Goal: Task Accomplishment & Management: Use online tool/utility

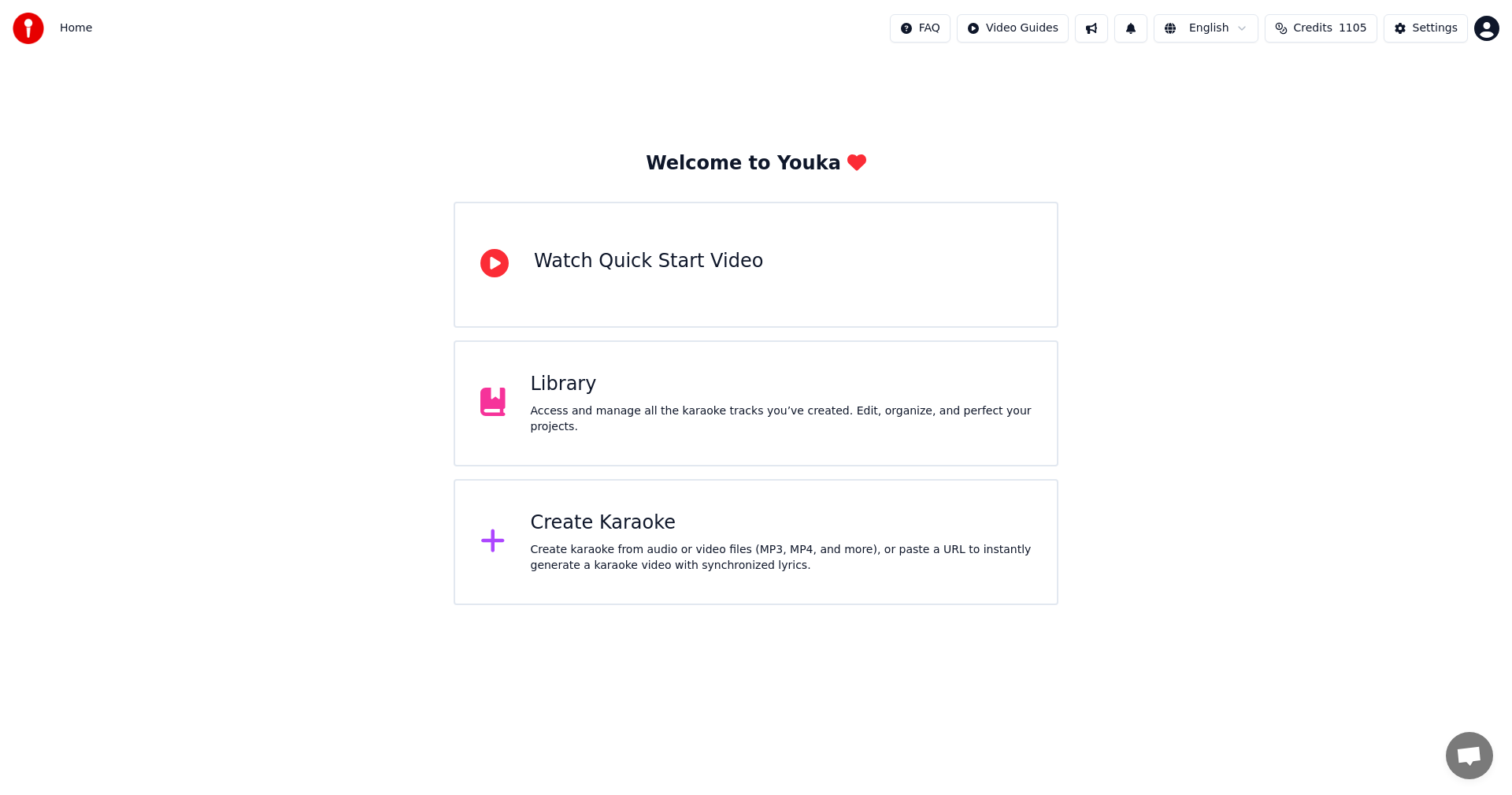
click at [616, 528] on div "Create Karaoke" at bounding box center [781, 523] width 501 height 25
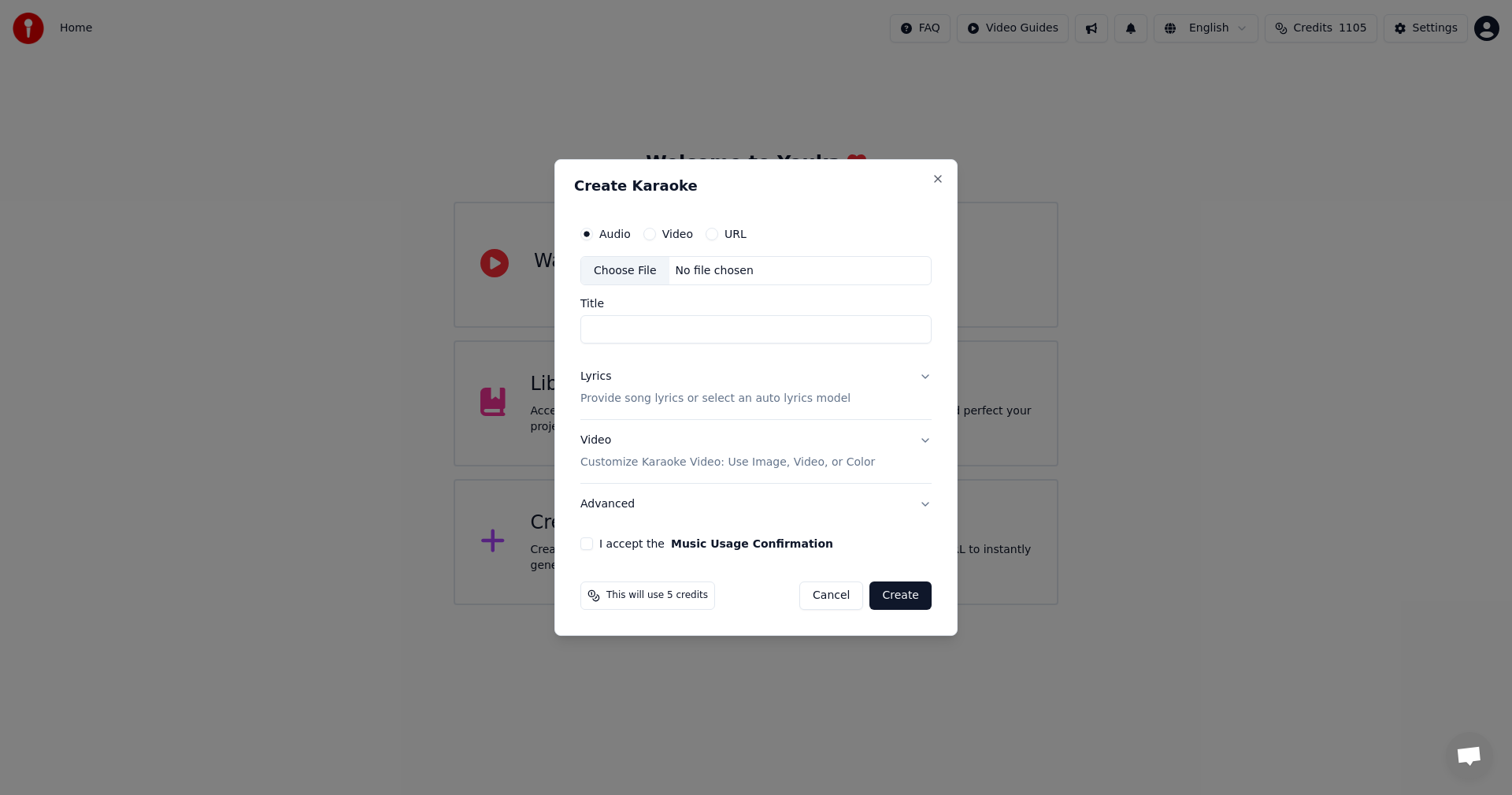
click at [624, 270] on div "Choose File" at bounding box center [625, 271] width 89 height 28
type input "**********"
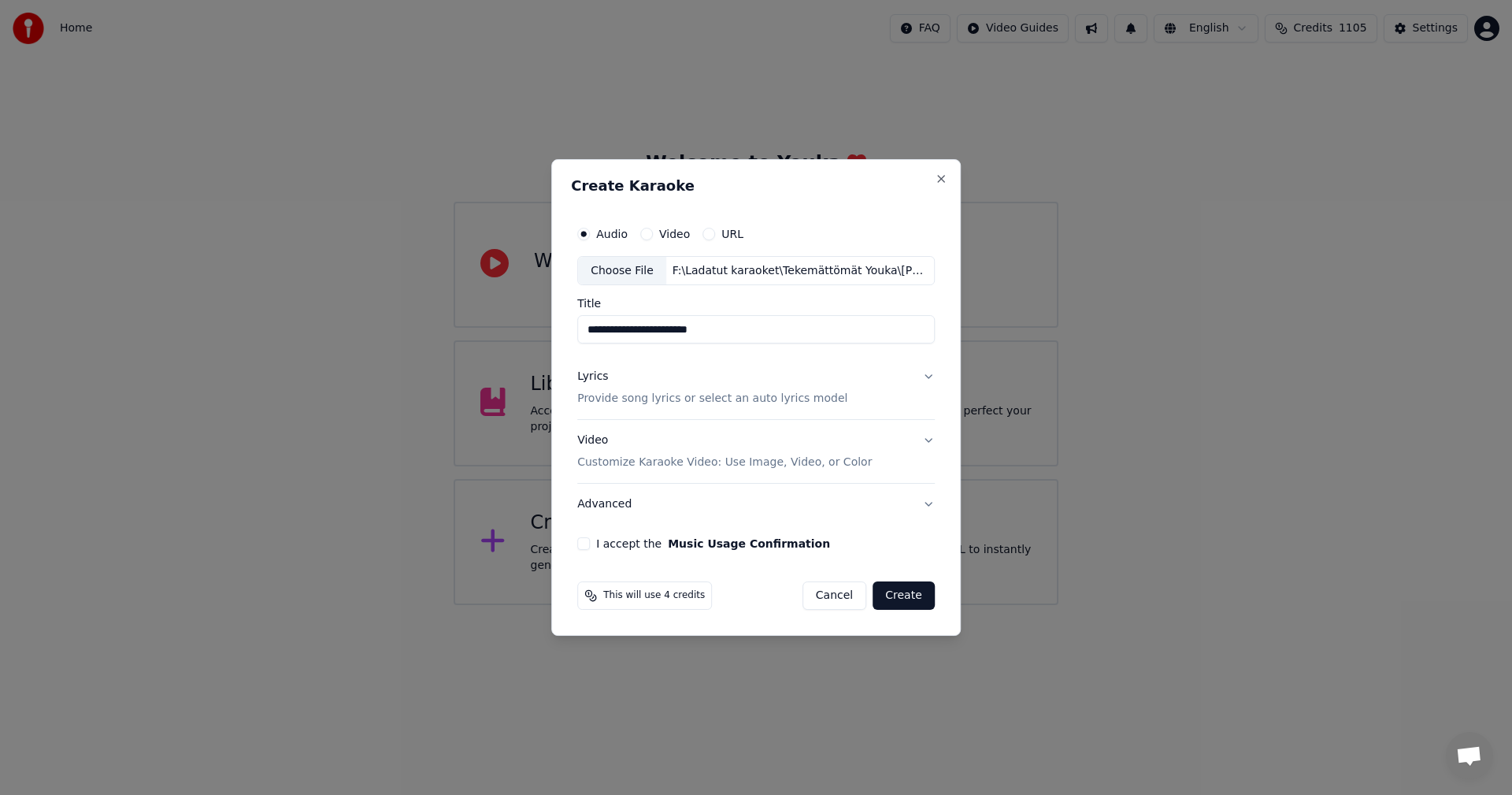
click at [588, 544] on button "I accept the Music Usage Confirmation" at bounding box center [584, 543] width 12 height 12
click at [924, 373] on button "Lyrics Provide song lyrics or select an auto lyrics model" at bounding box center [756, 388] width 358 height 63
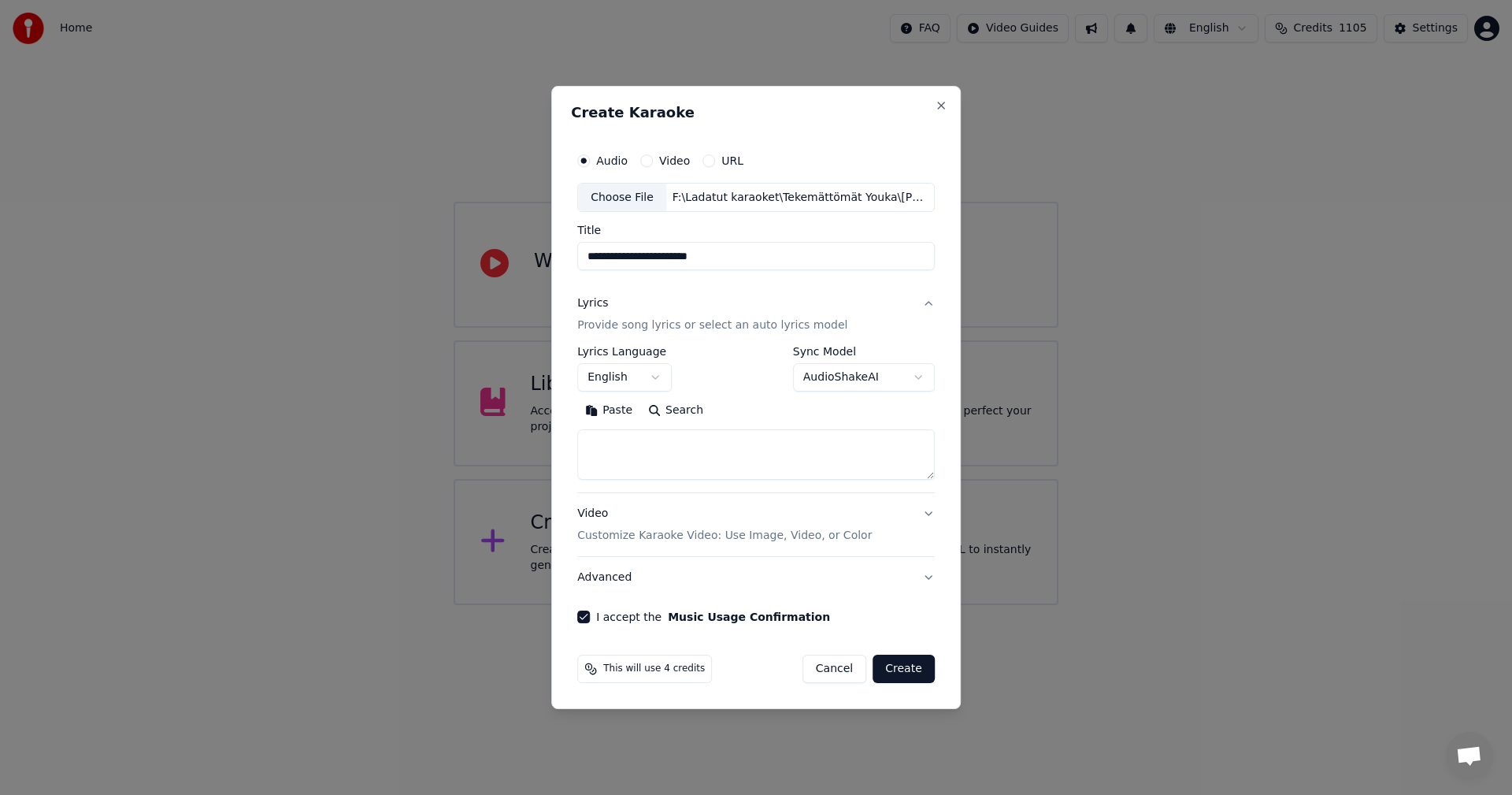
click at [628, 409] on button "Paste" at bounding box center [609, 411] width 63 height 25
click at [663, 374] on body "**********" at bounding box center [756, 302] width 1512 height 605
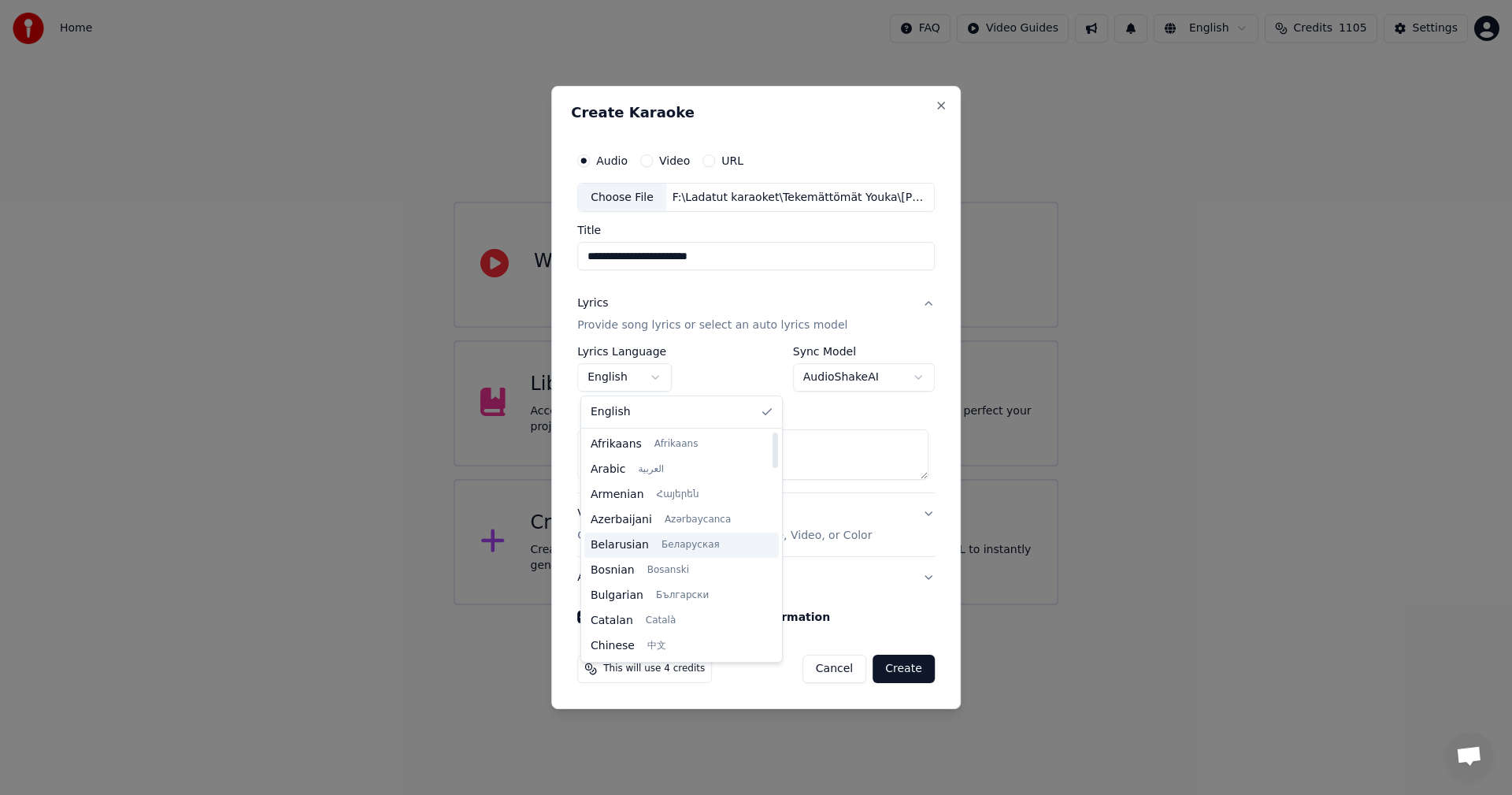
type textarea "**********"
select select "**"
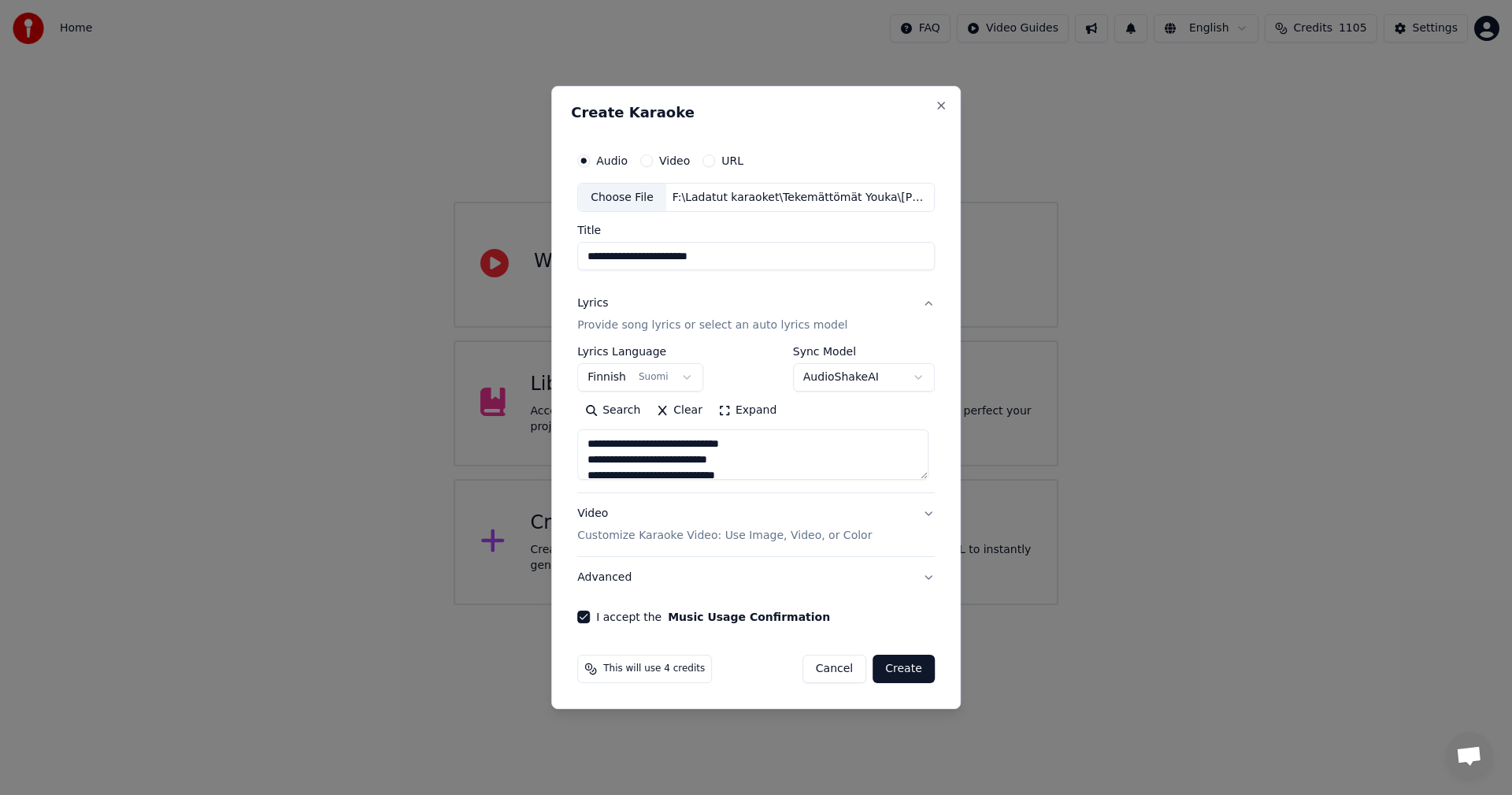
click at [918, 671] on button "Create" at bounding box center [903, 669] width 62 height 28
type textarea "**********"
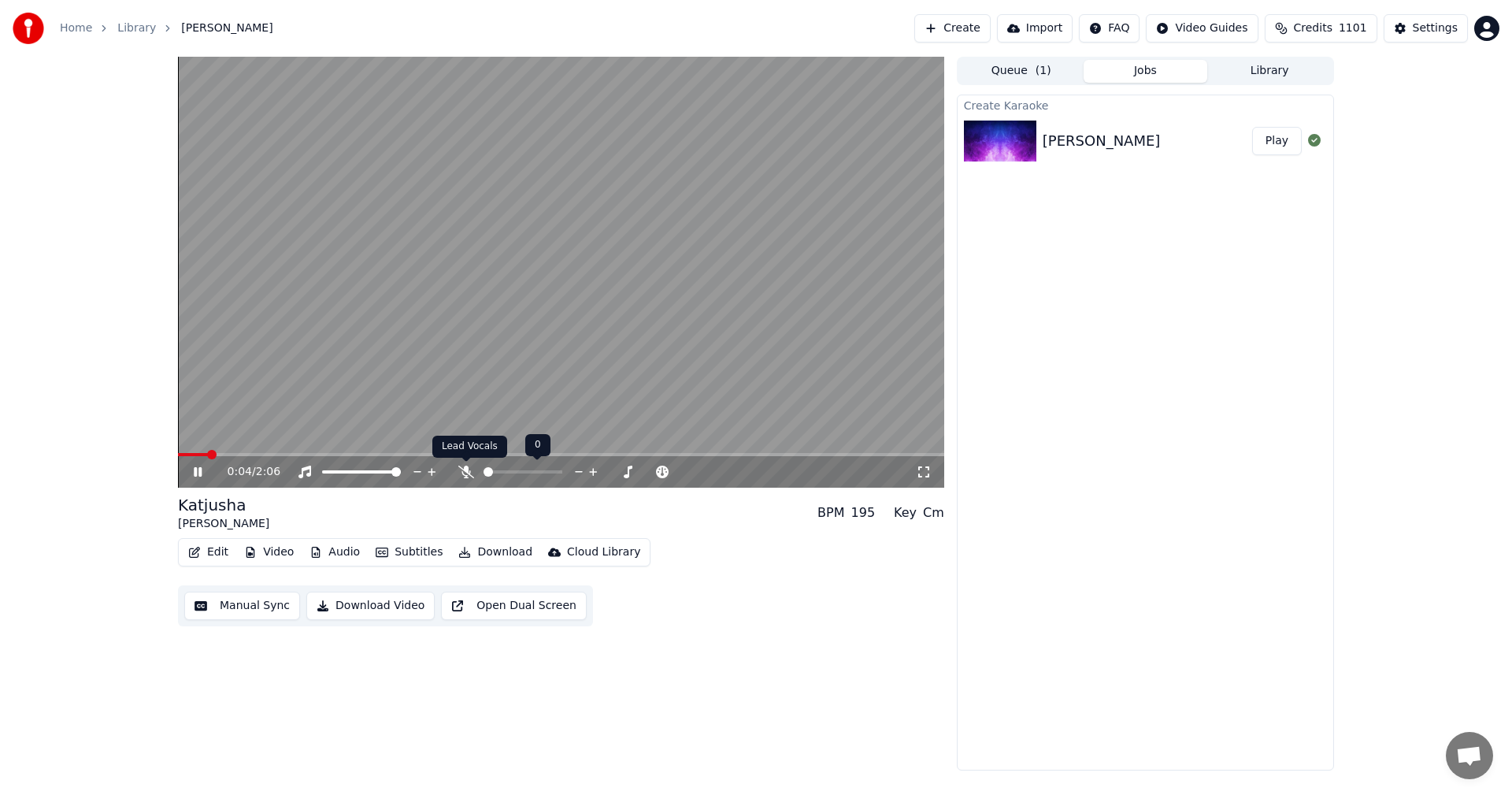
click at [466, 472] on icon at bounding box center [466, 472] width 16 height 12
click at [247, 454] on span at bounding box center [561, 455] width 766 height 4
click at [231, 456] on span at bounding box center [221, 455] width 86 height 4
click at [220, 550] on button "Edit" at bounding box center [208, 552] width 53 height 22
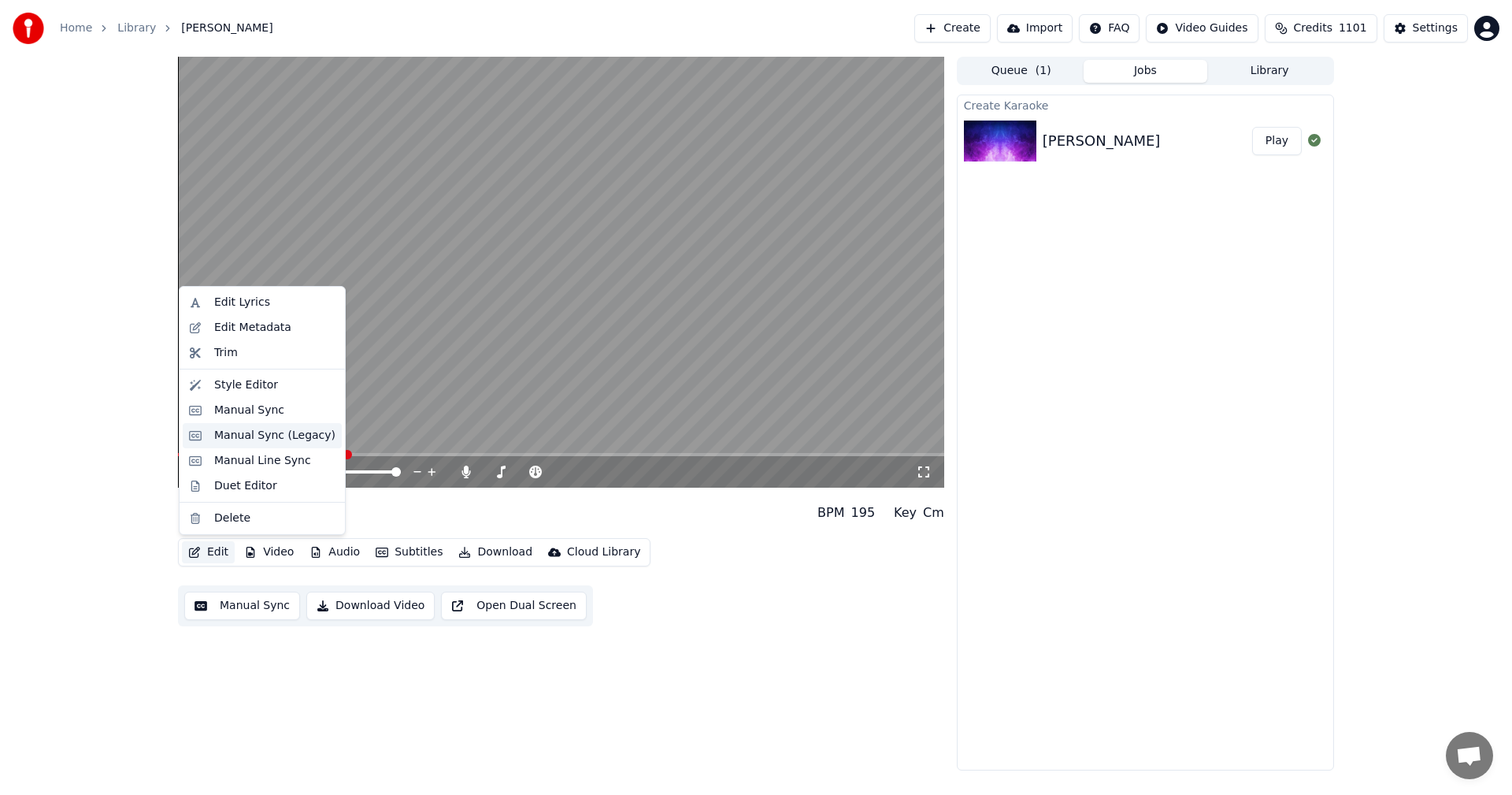
click at [260, 428] on div "Manual Sync (Legacy)" at bounding box center [275, 436] width 121 height 16
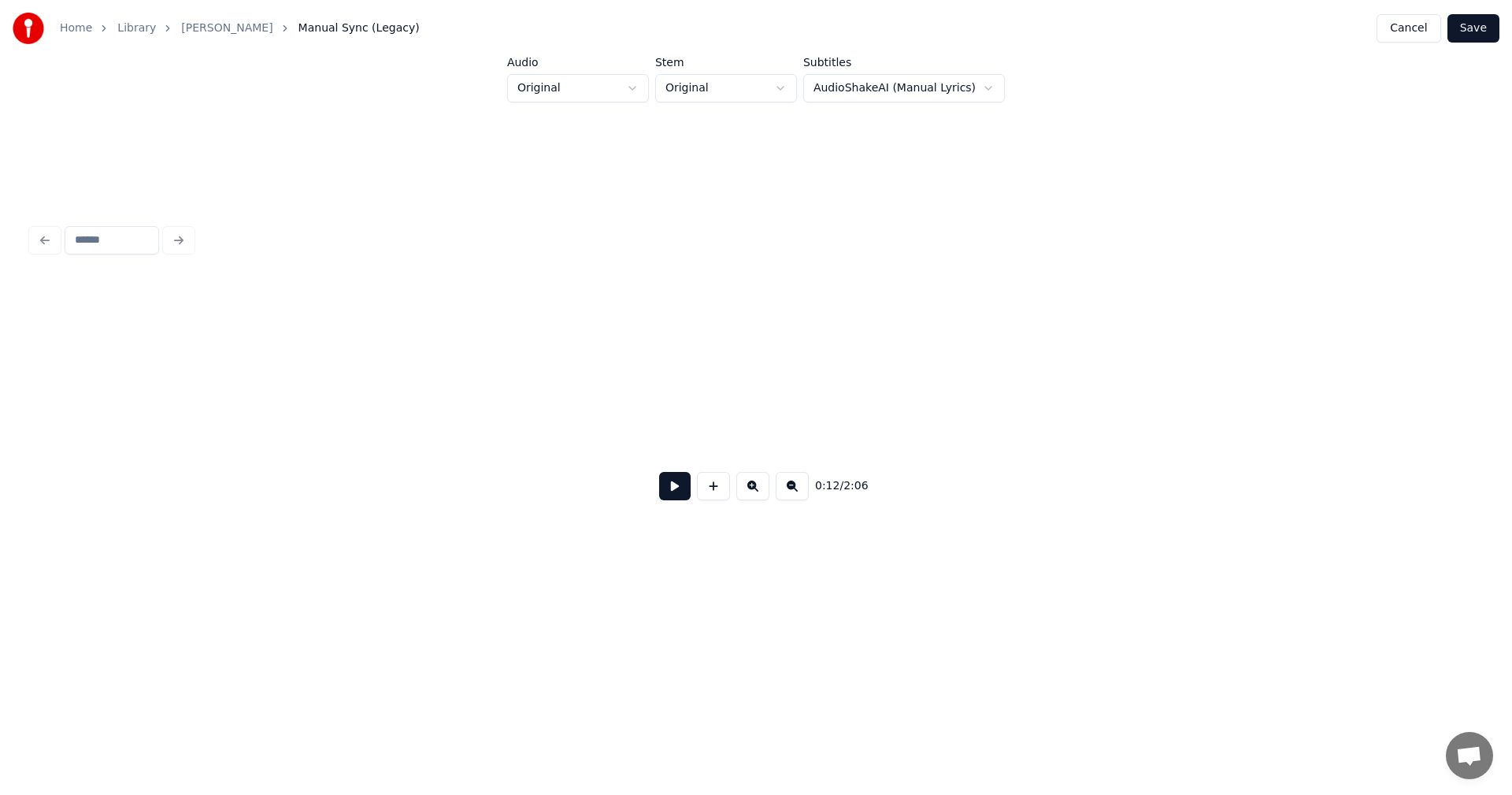
scroll to position [0, 4352]
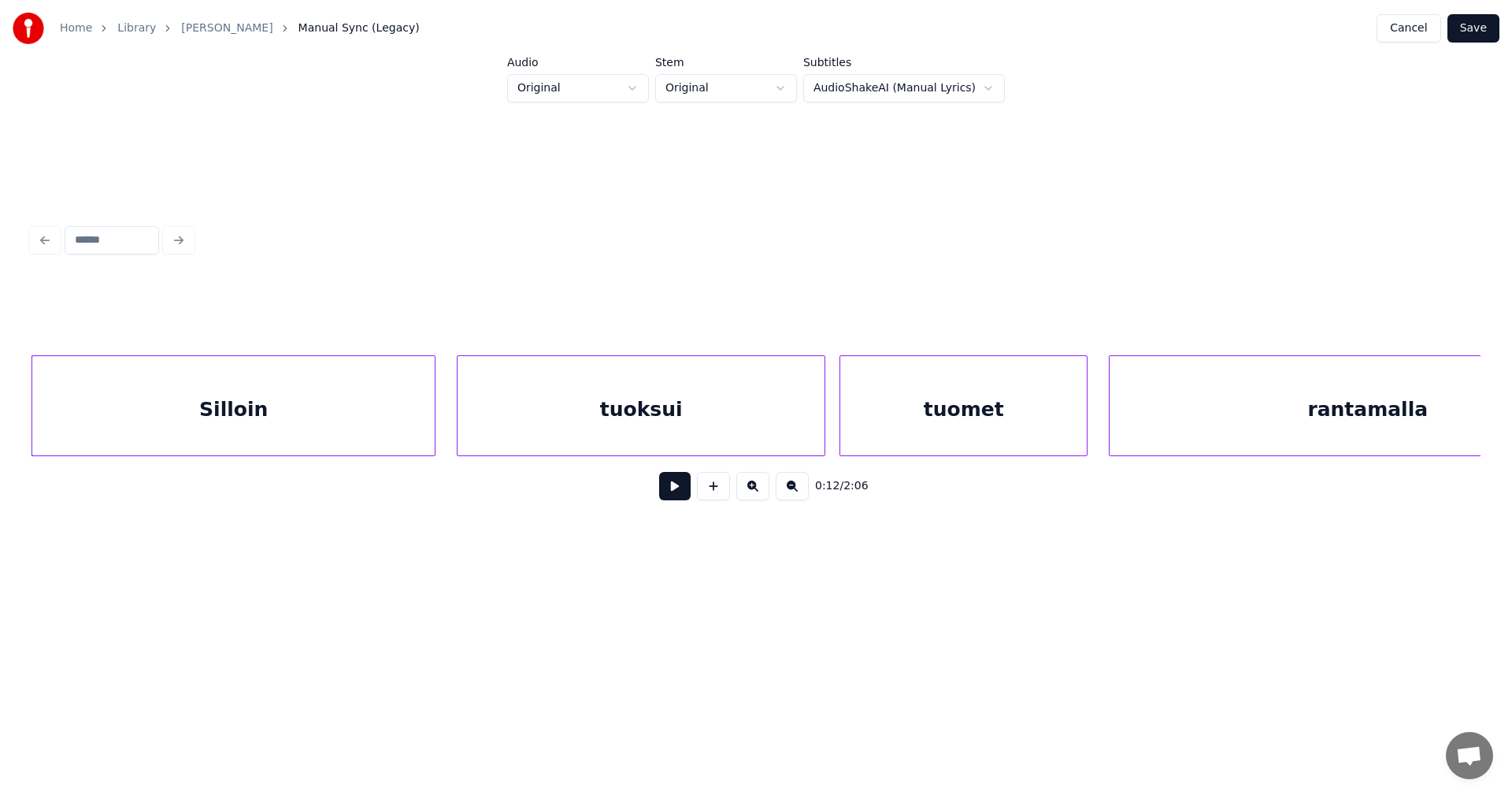
click at [675, 486] on button at bounding box center [675, 487] width 32 height 28
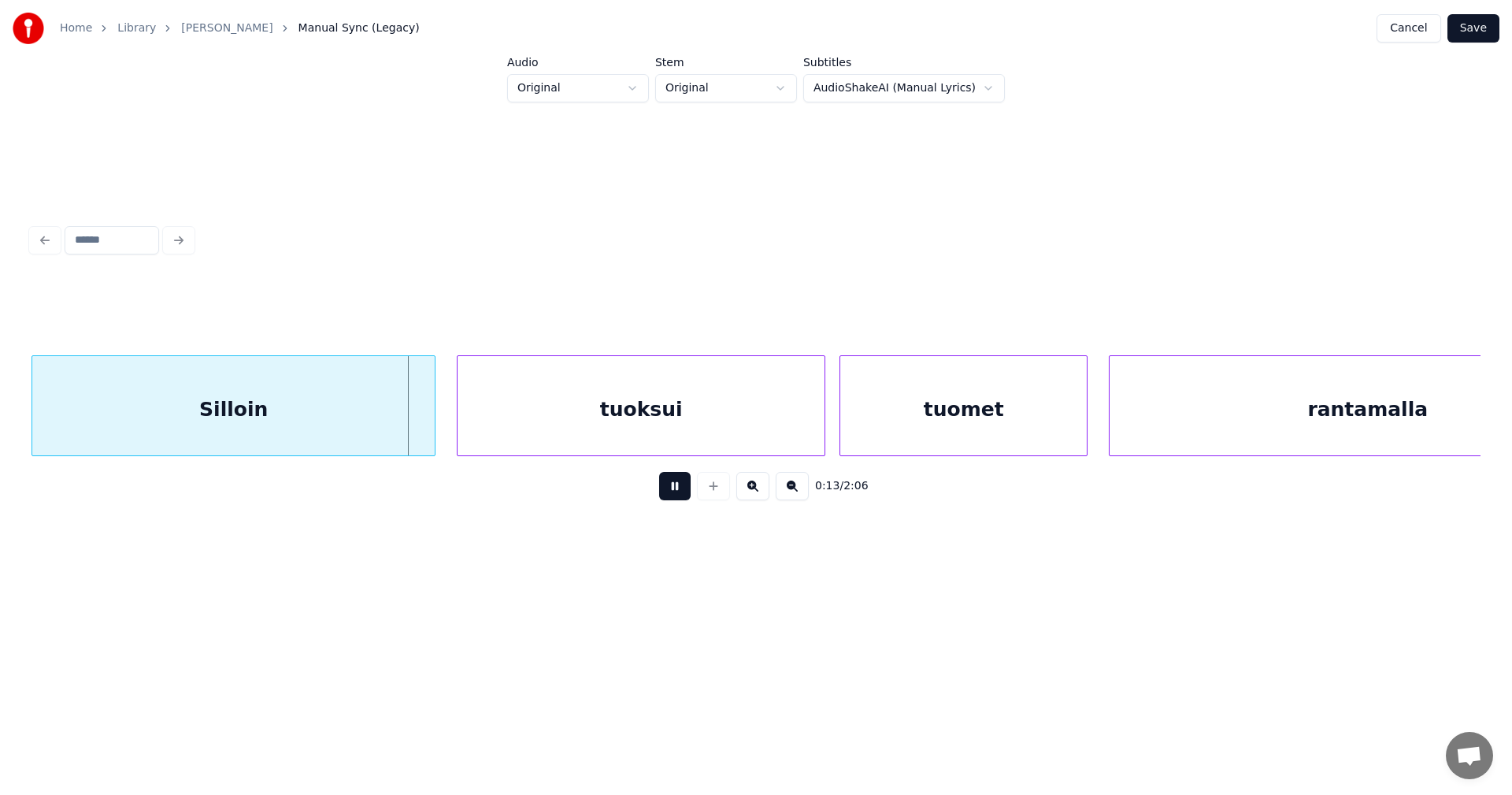
click at [671, 482] on button at bounding box center [675, 487] width 32 height 28
click at [670, 497] on button at bounding box center [675, 487] width 32 height 28
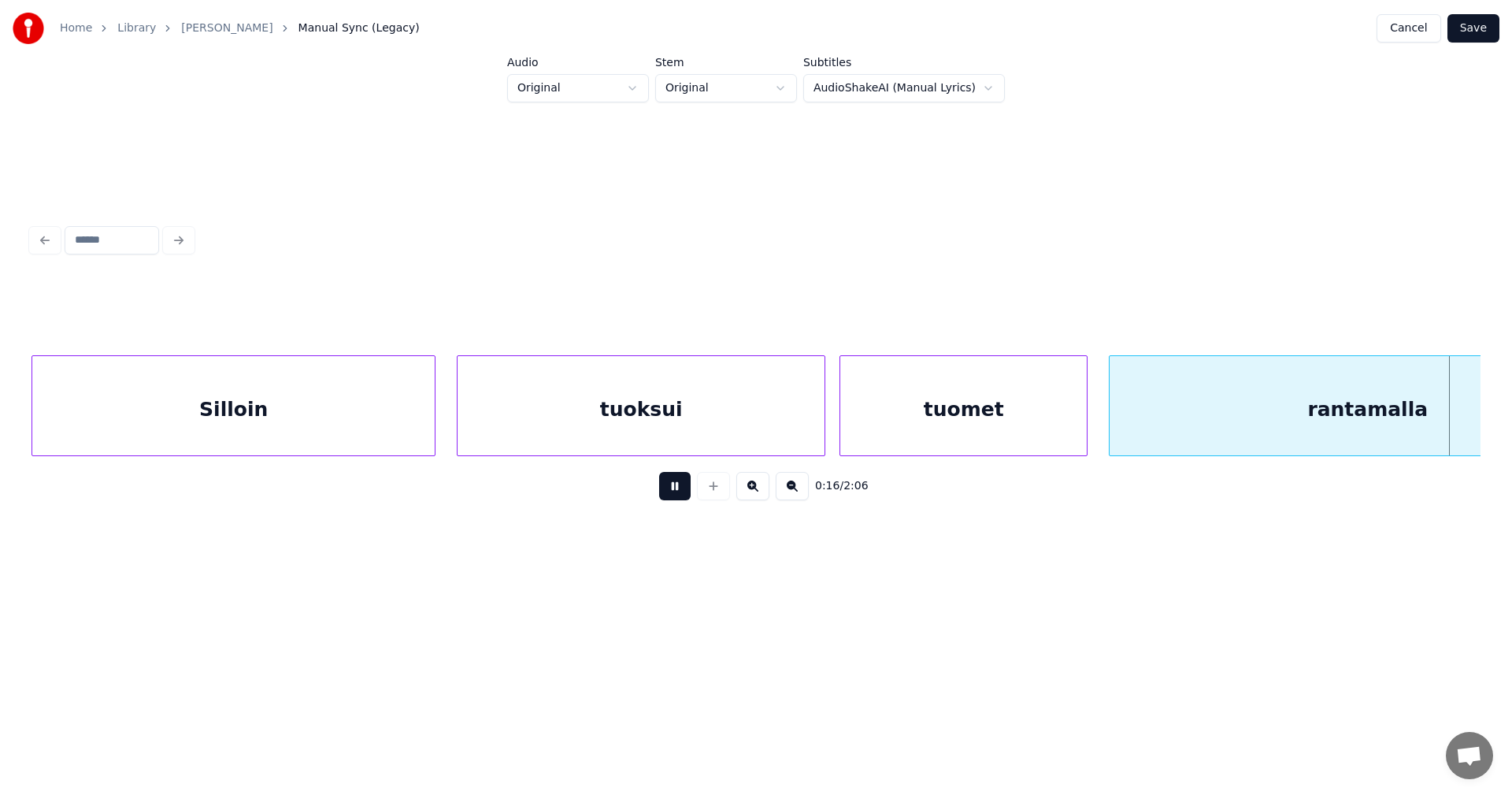
scroll to position [0, 5806]
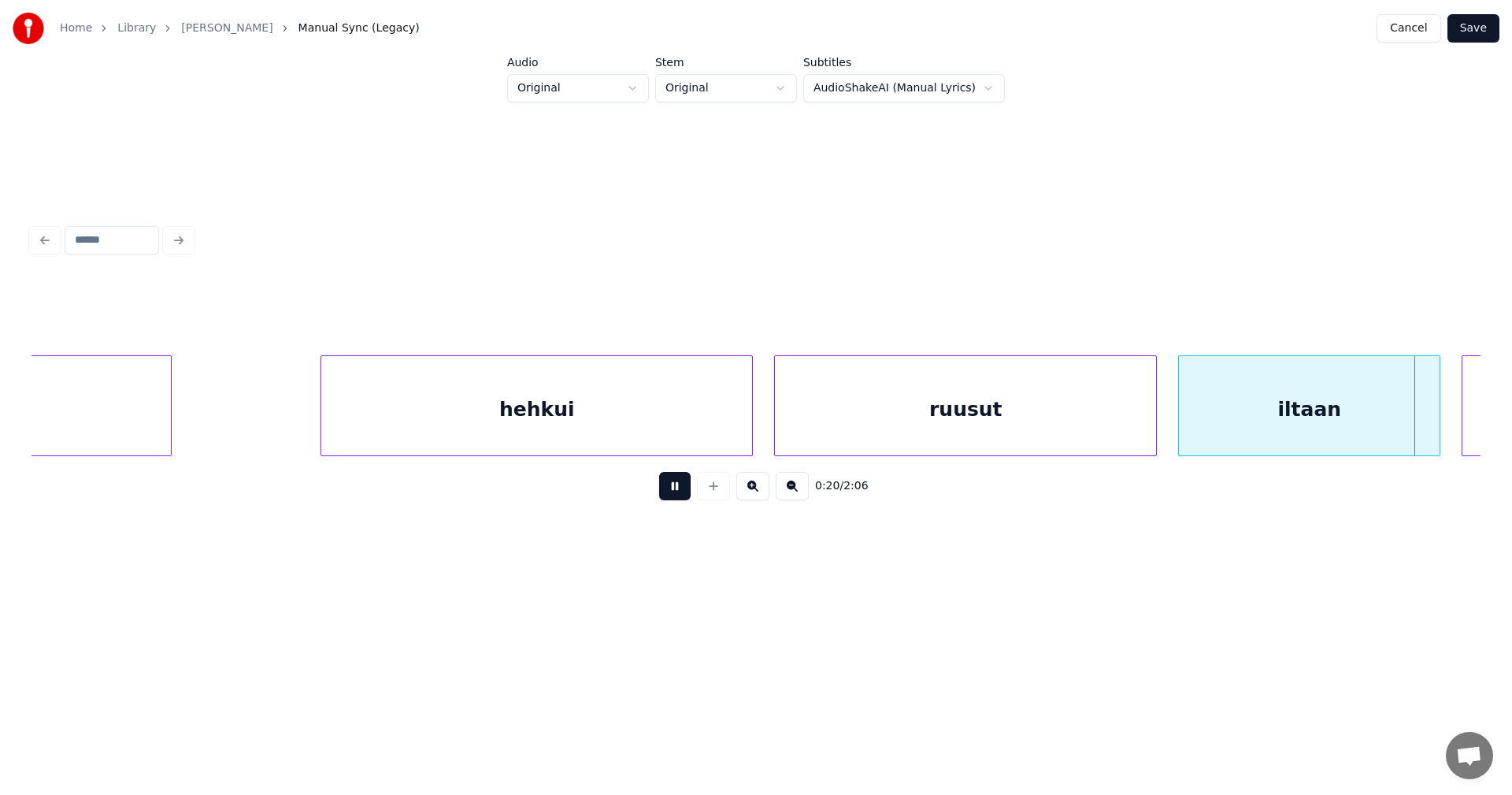
click at [669, 496] on button at bounding box center [675, 487] width 32 height 28
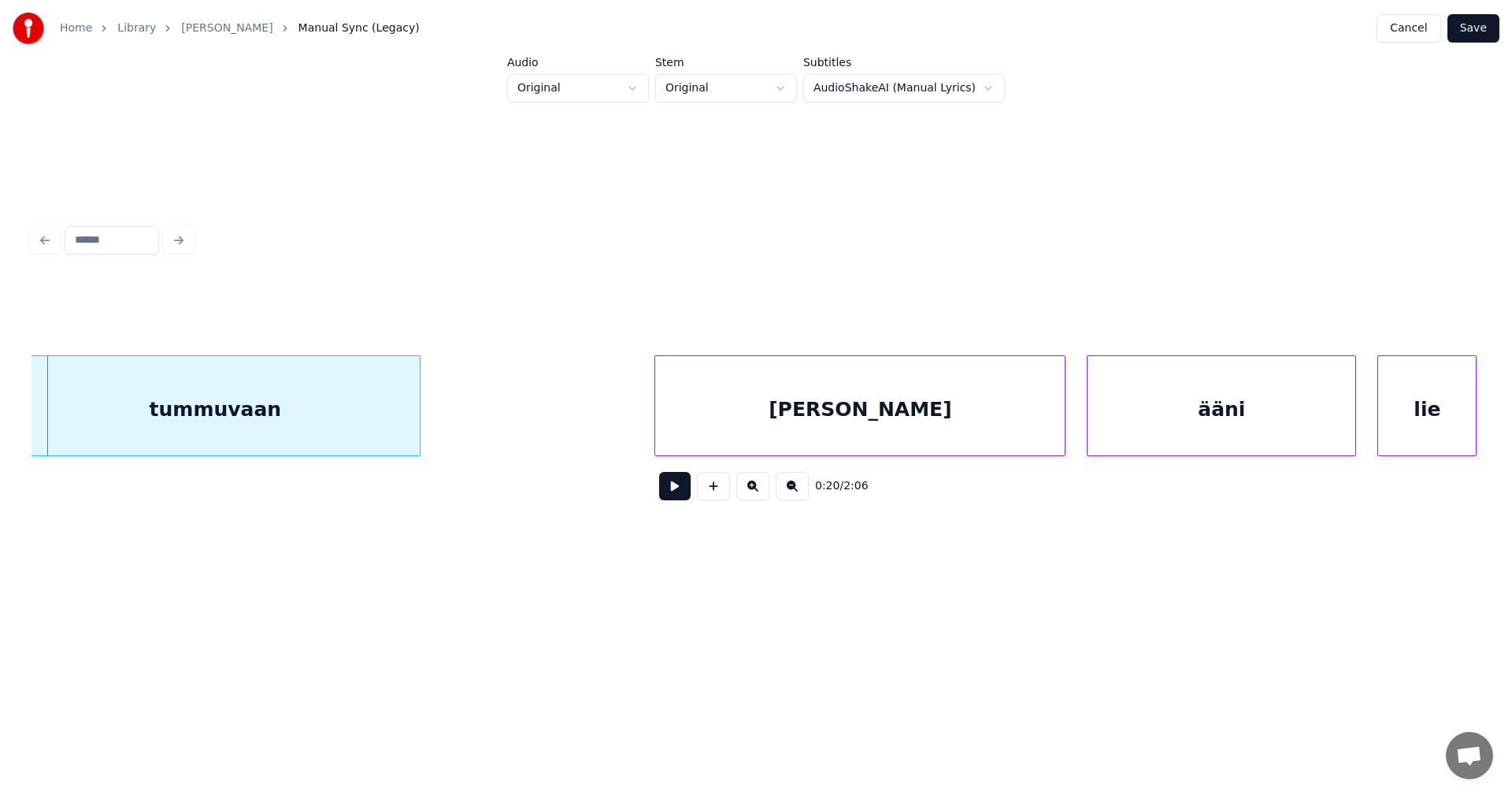
scroll to position [0, 5990]
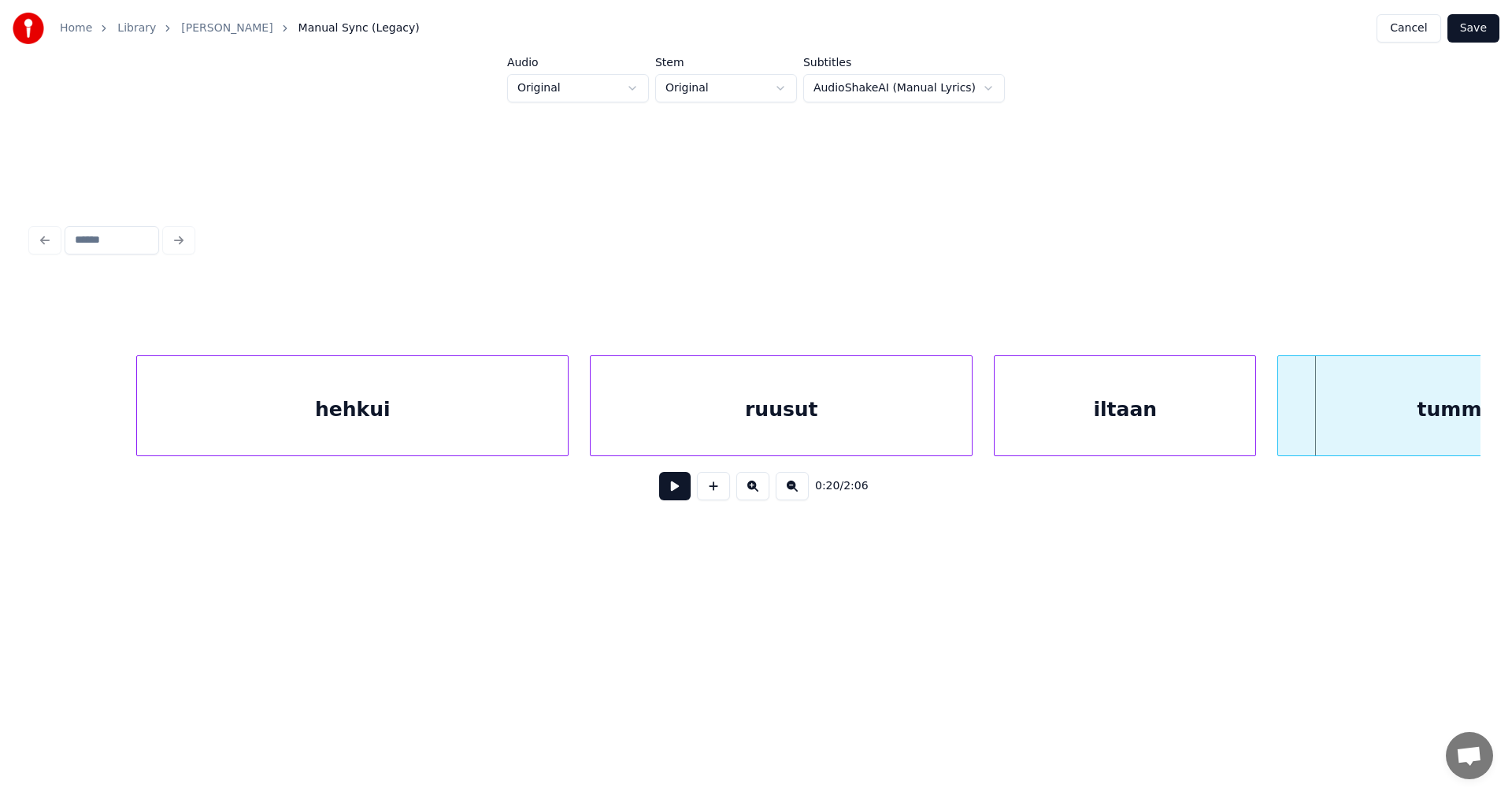
click at [678, 442] on div "ruusut" at bounding box center [781, 409] width 381 height 107
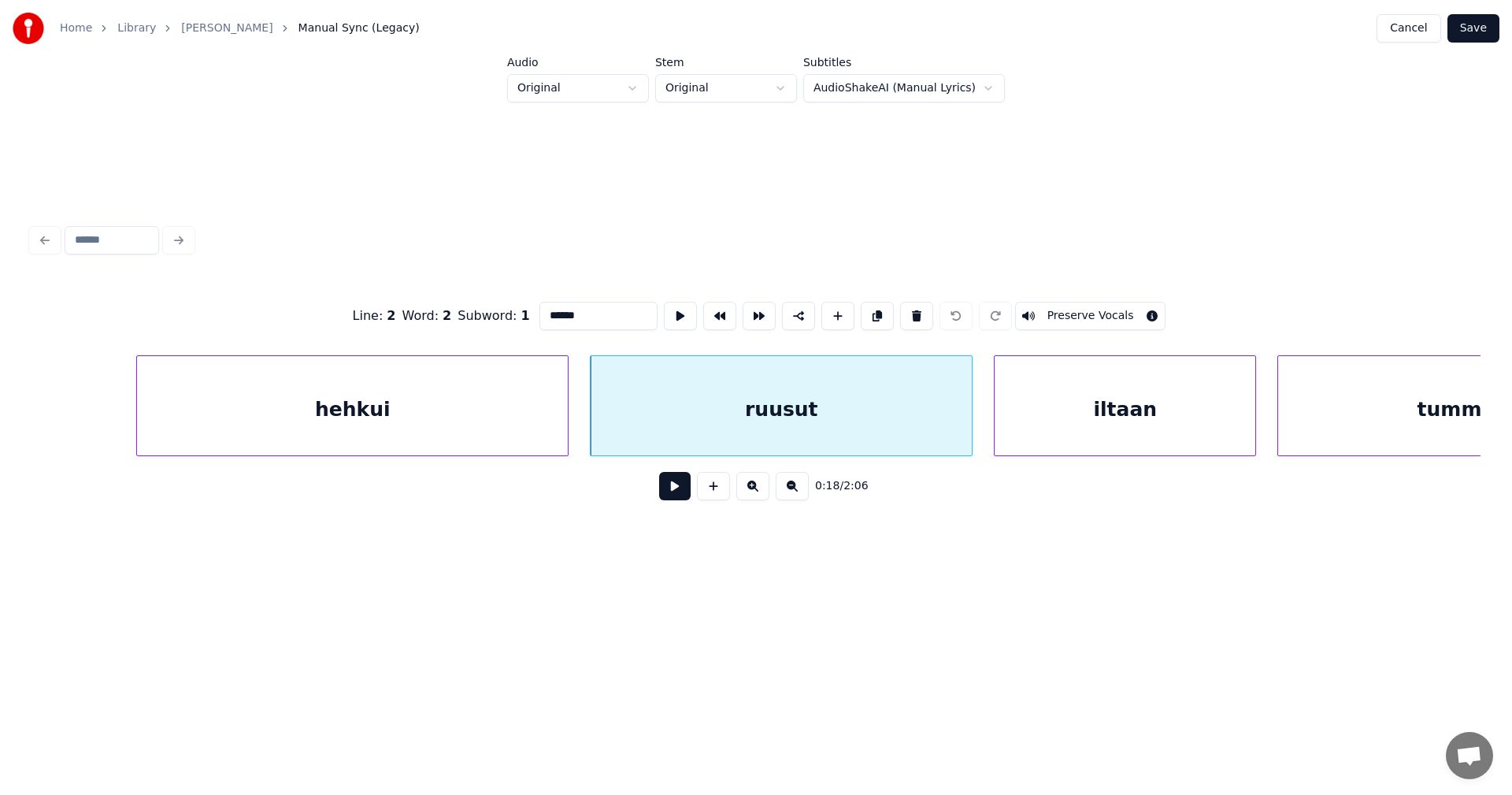
click at [689, 494] on button at bounding box center [675, 487] width 32 height 28
click at [680, 495] on button at bounding box center [675, 487] width 32 height 28
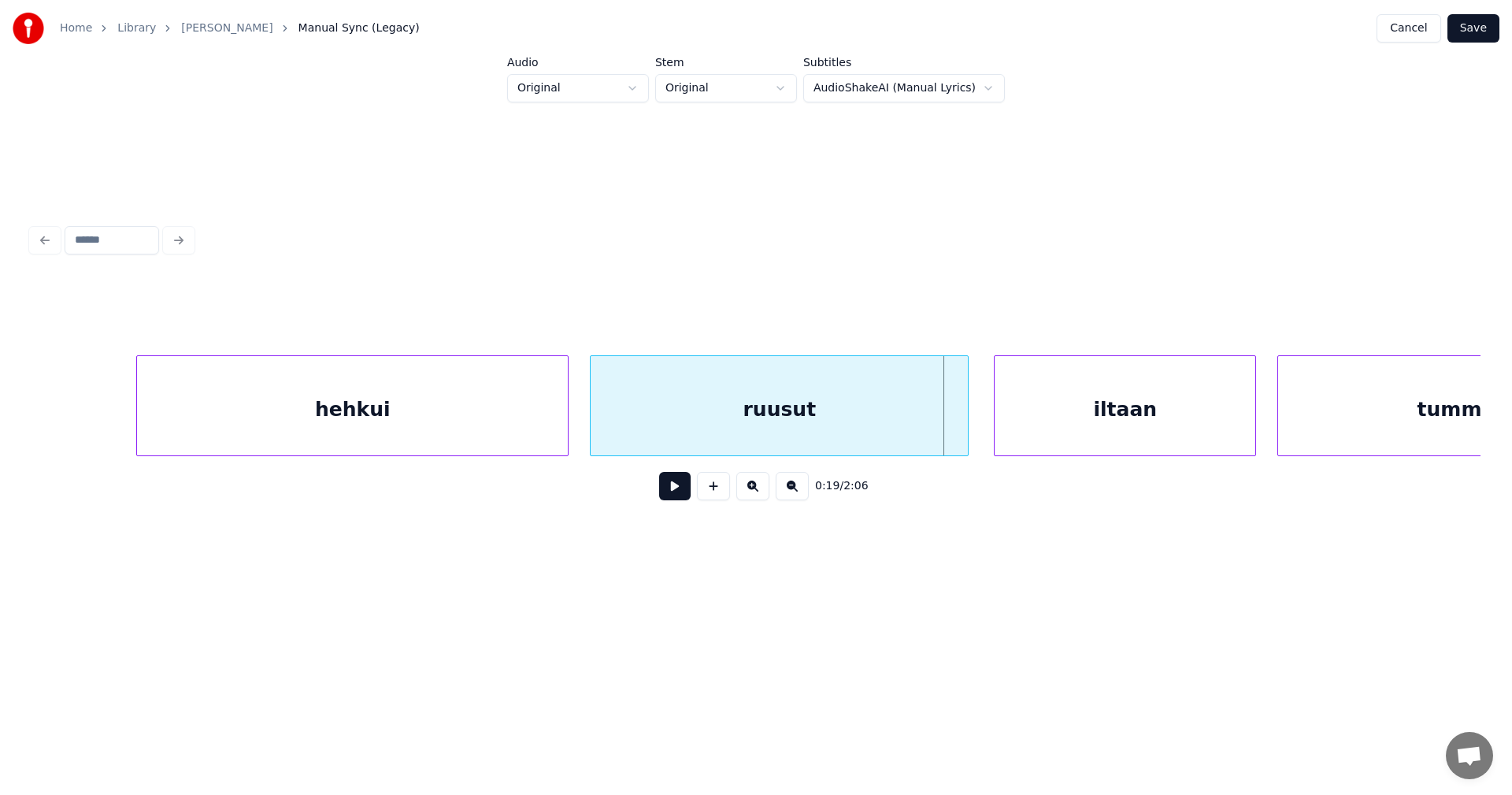
click at [963, 423] on div at bounding box center [965, 406] width 4 height 99
click at [1043, 444] on div "iltaan" at bounding box center [1117, 409] width 260 height 107
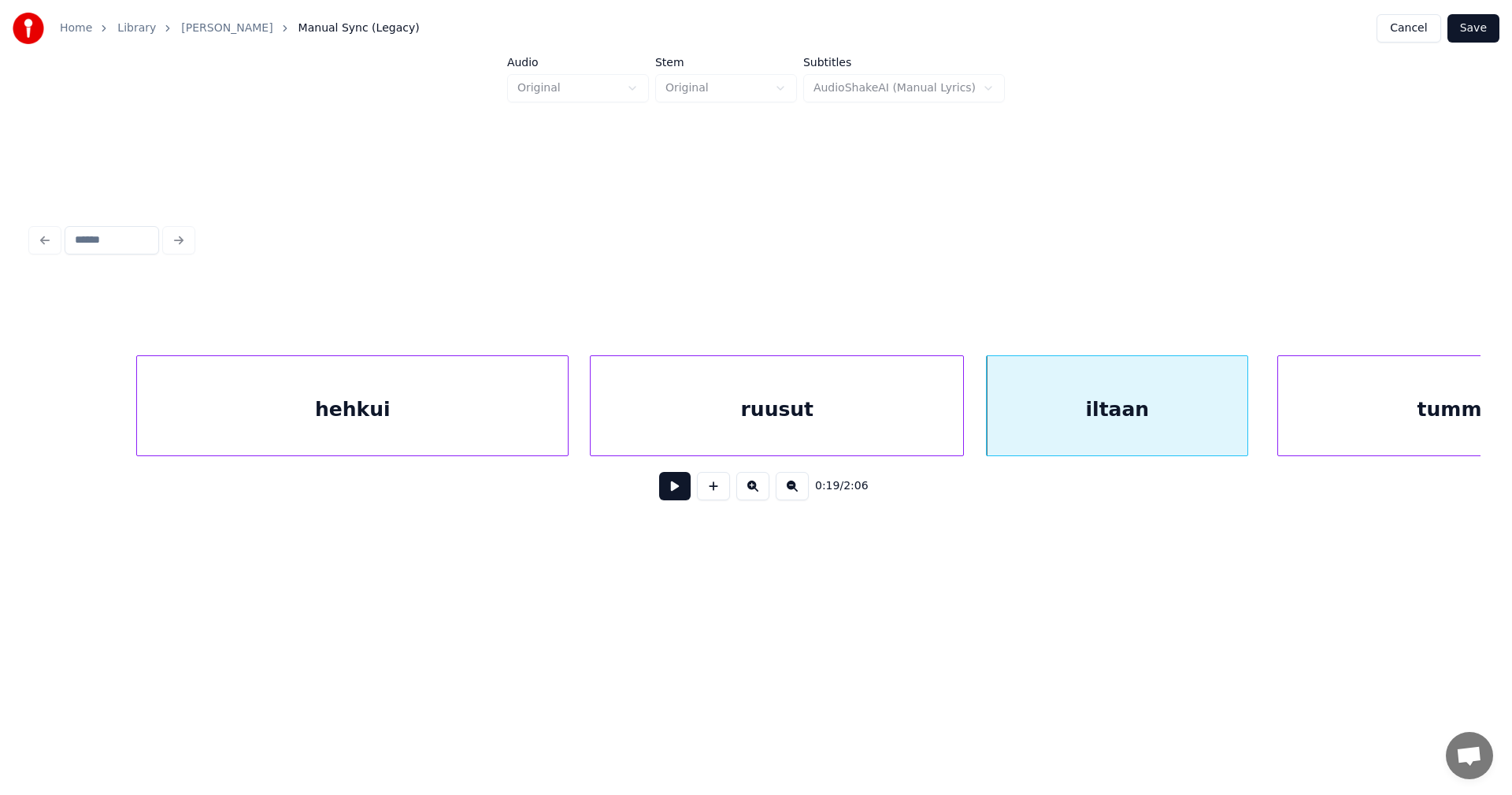
click at [683, 492] on button at bounding box center [675, 487] width 32 height 28
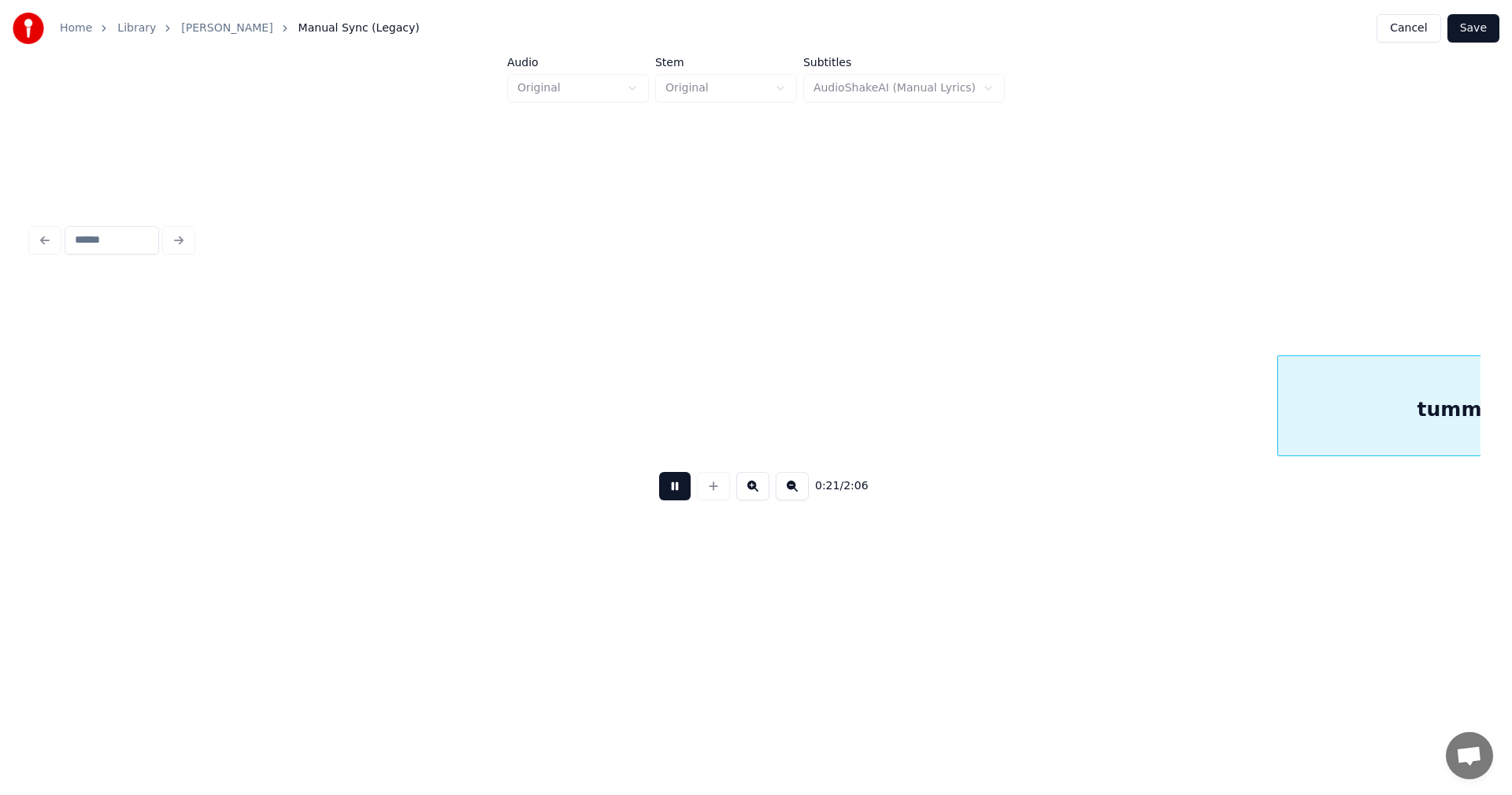
scroll to position [0, 7443]
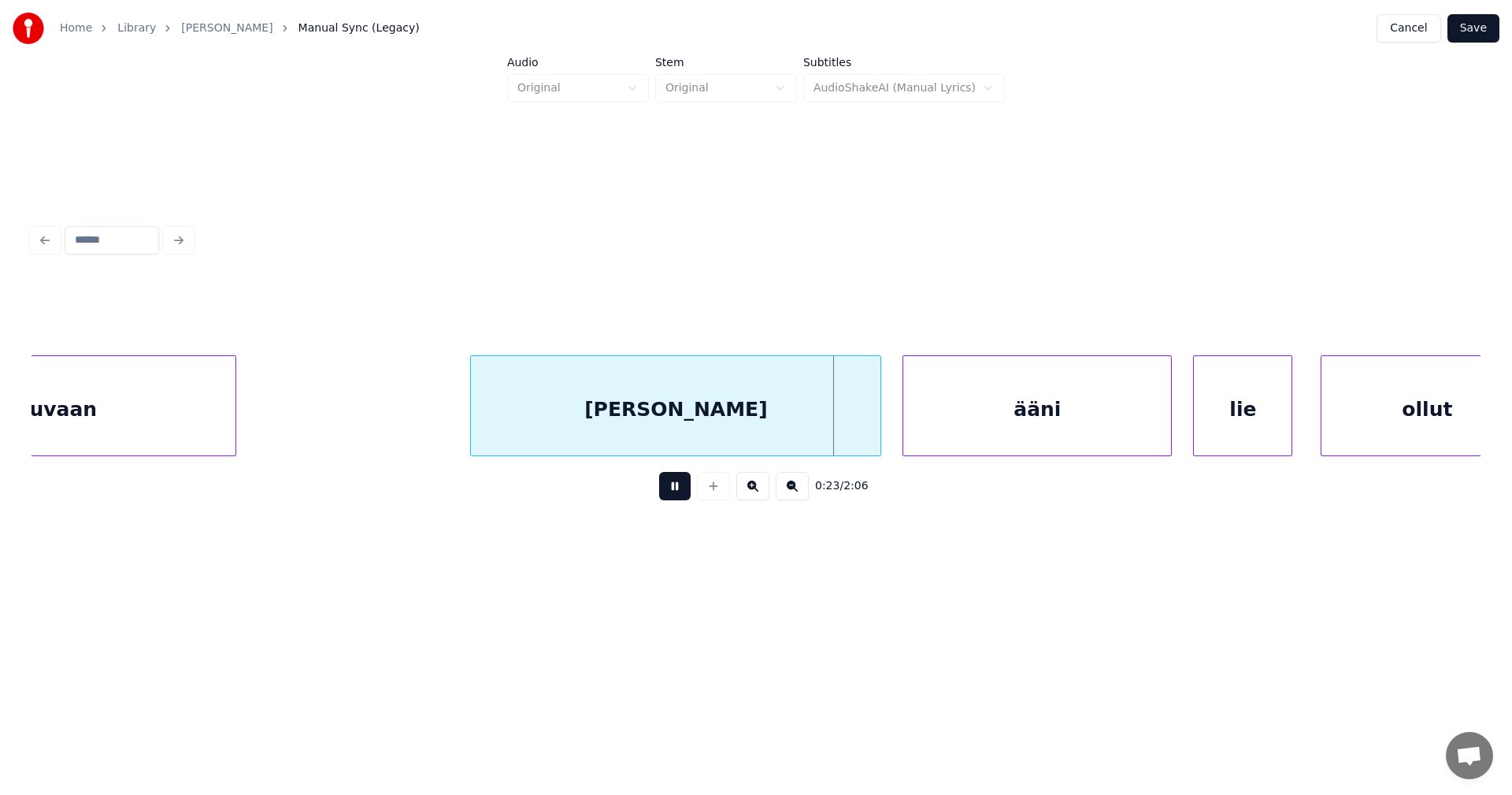
click at [676, 492] on button at bounding box center [675, 487] width 32 height 28
click at [844, 427] on div at bounding box center [843, 406] width 4 height 99
click at [909, 435] on div "ääni" at bounding box center [1024, 409] width 268 height 107
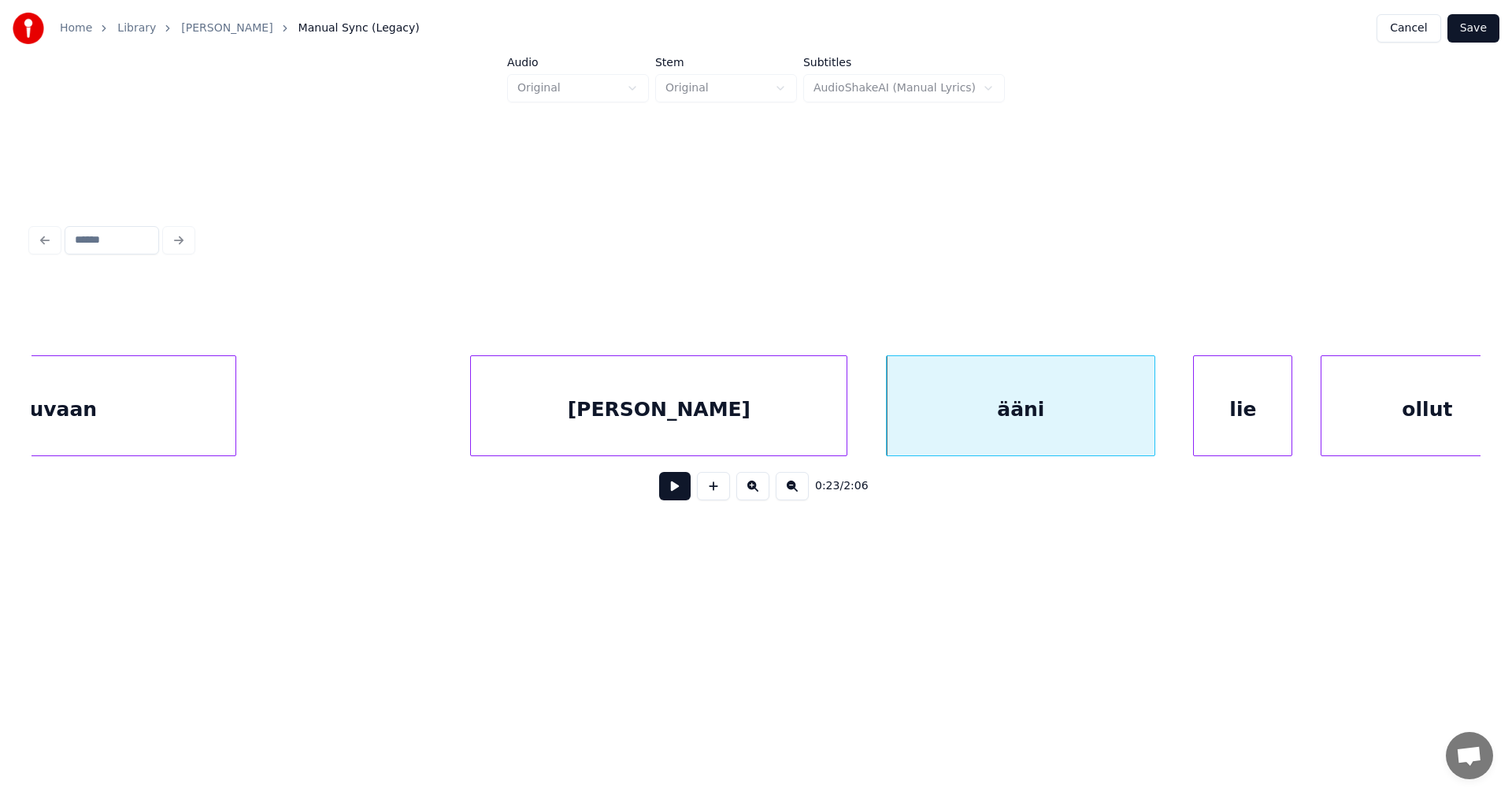
click at [765, 434] on div "[PERSON_NAME]" at bounding box center [659, 409] width 376 height 107
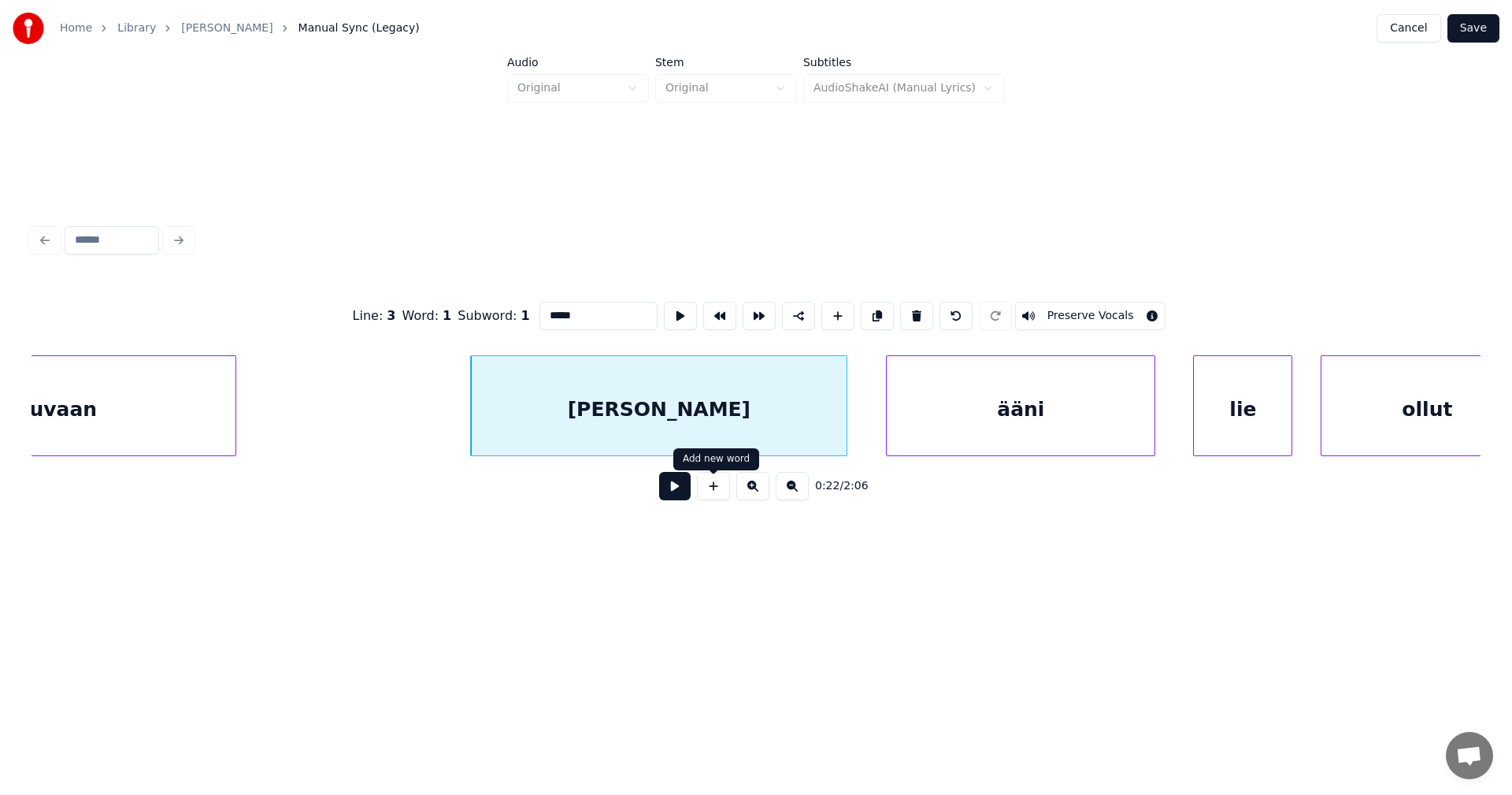
click at [682, 494] on button at bounding box center [675, 487] width 32 height 28
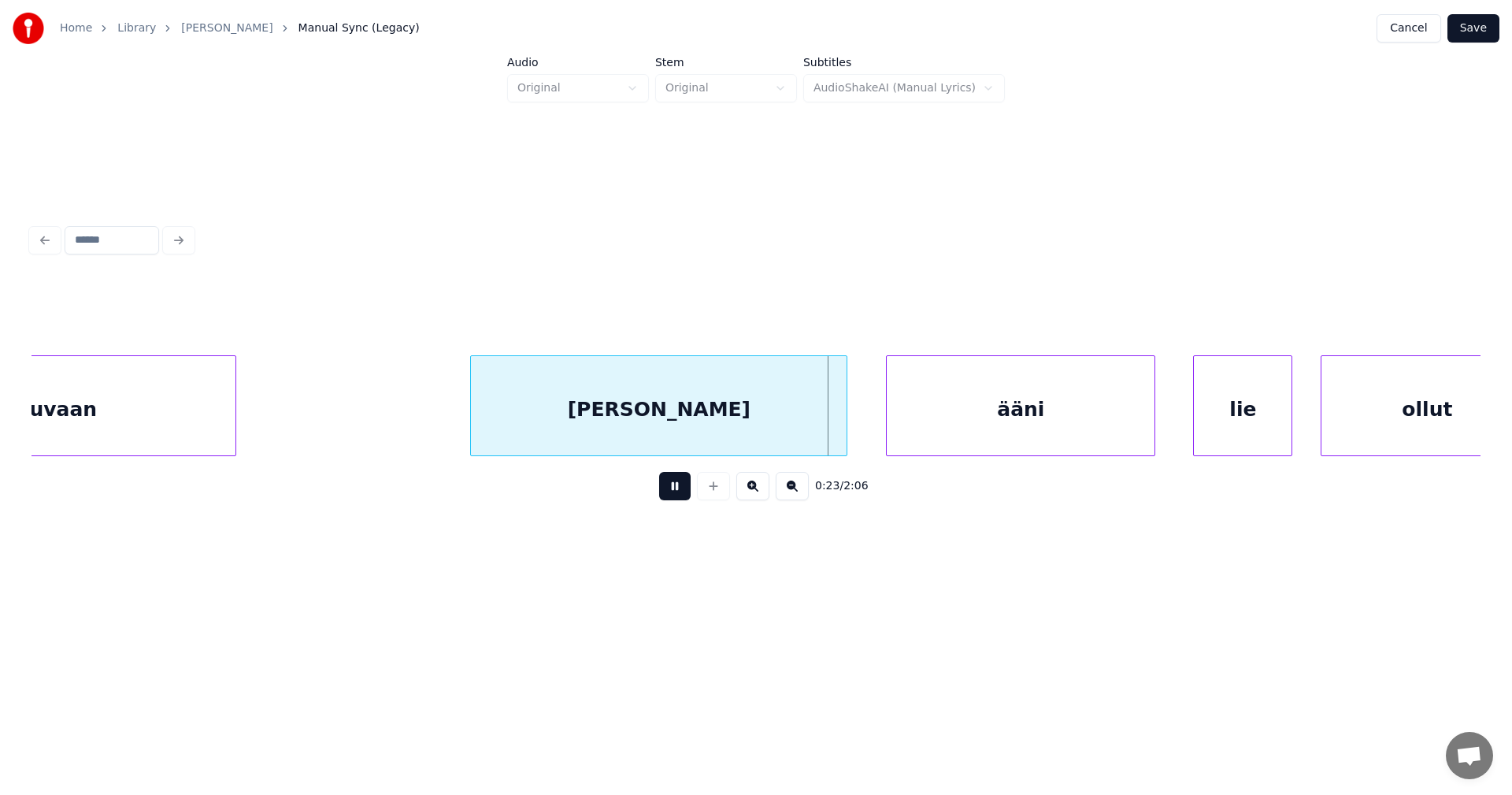
click at [677, 483] on button at bounding box center [675, 487] width 32 height 28
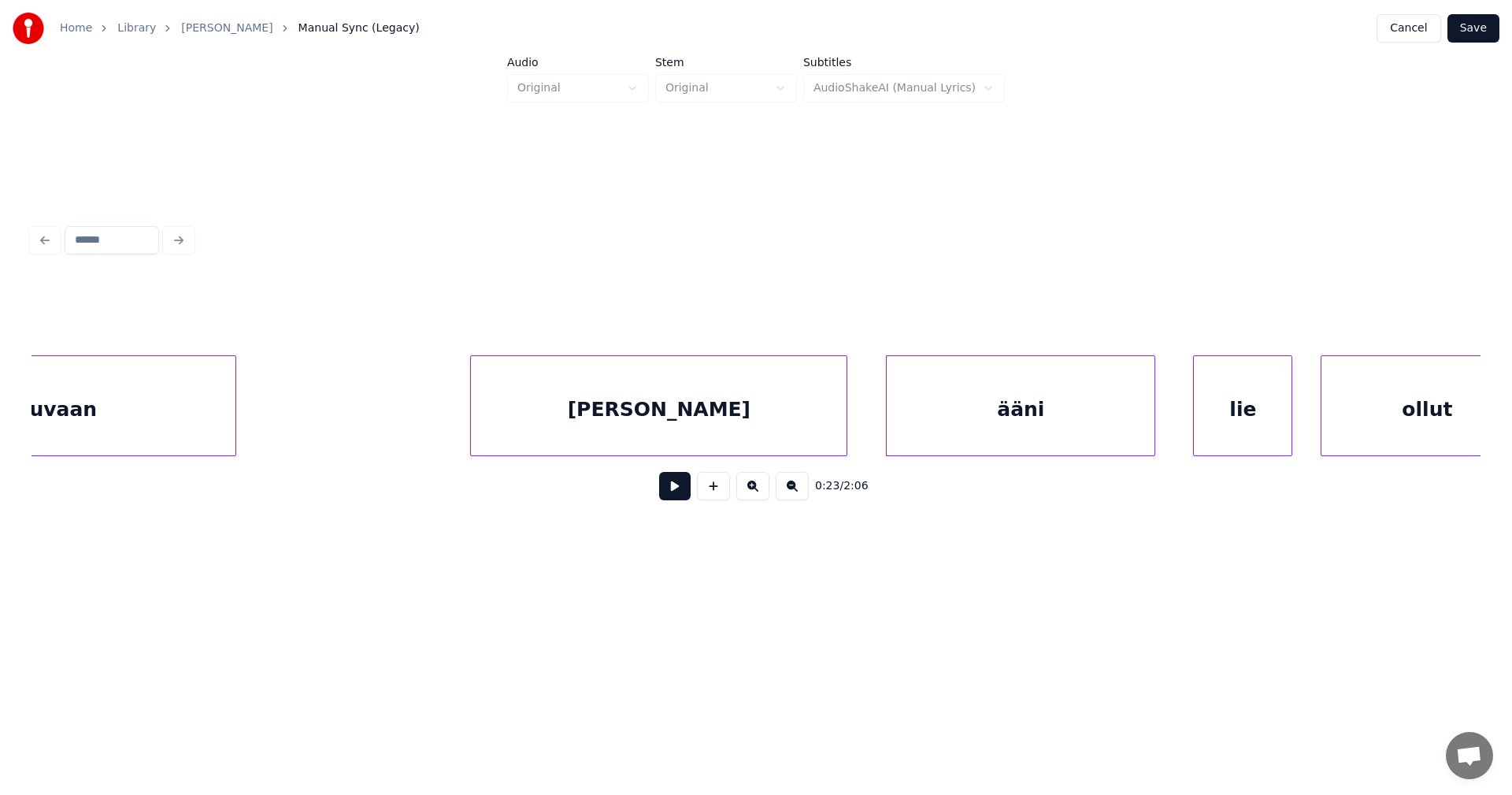
click at [677, 483] on button at bounding box center [675, 487] width 32 height 28
click at [1222, 417] on div "lie" at bounding box center [1243, 409] width 97 height 107
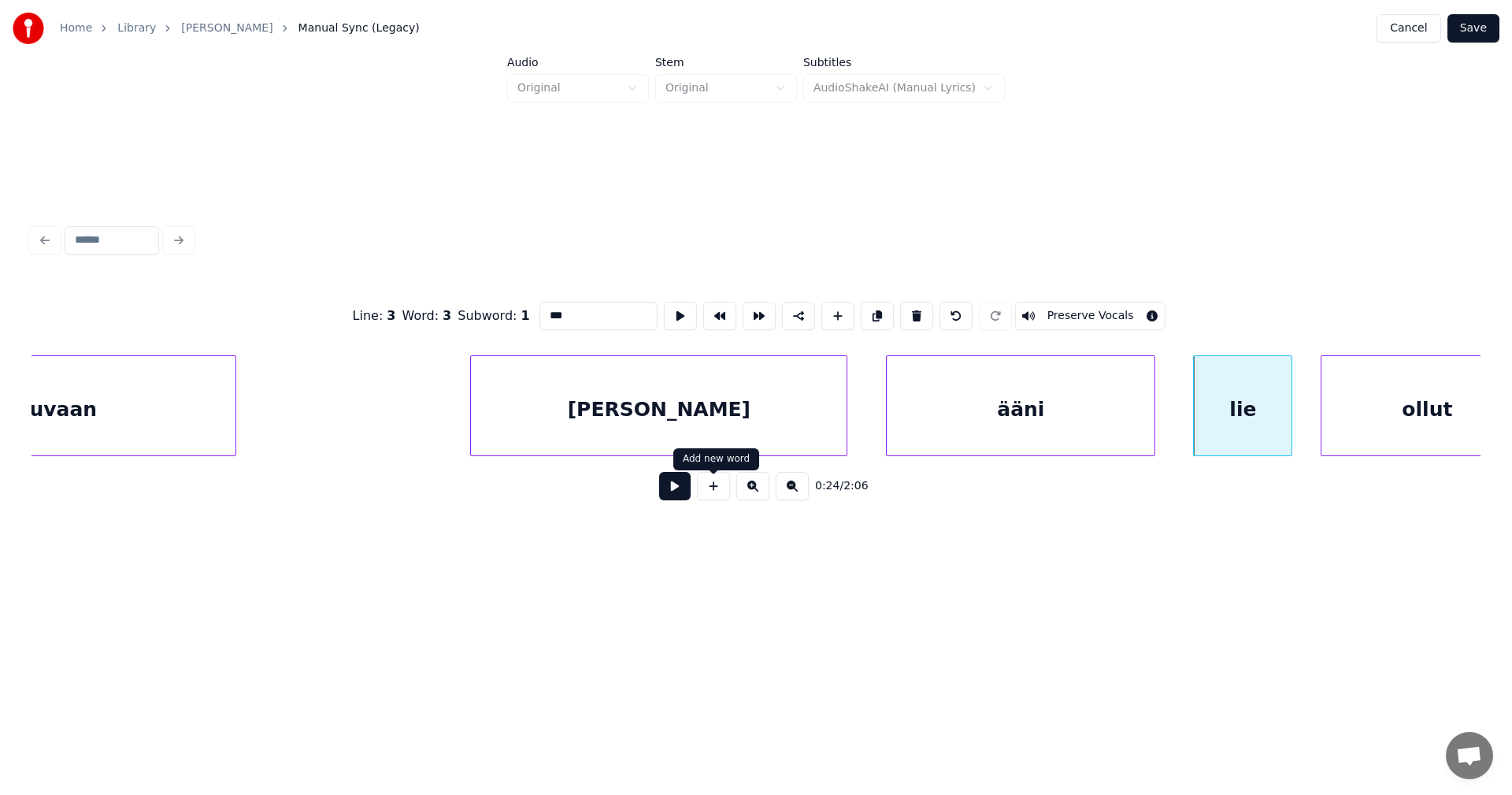
click at [678, 489] on button at bounding box center [675, 487] width 32 height 28
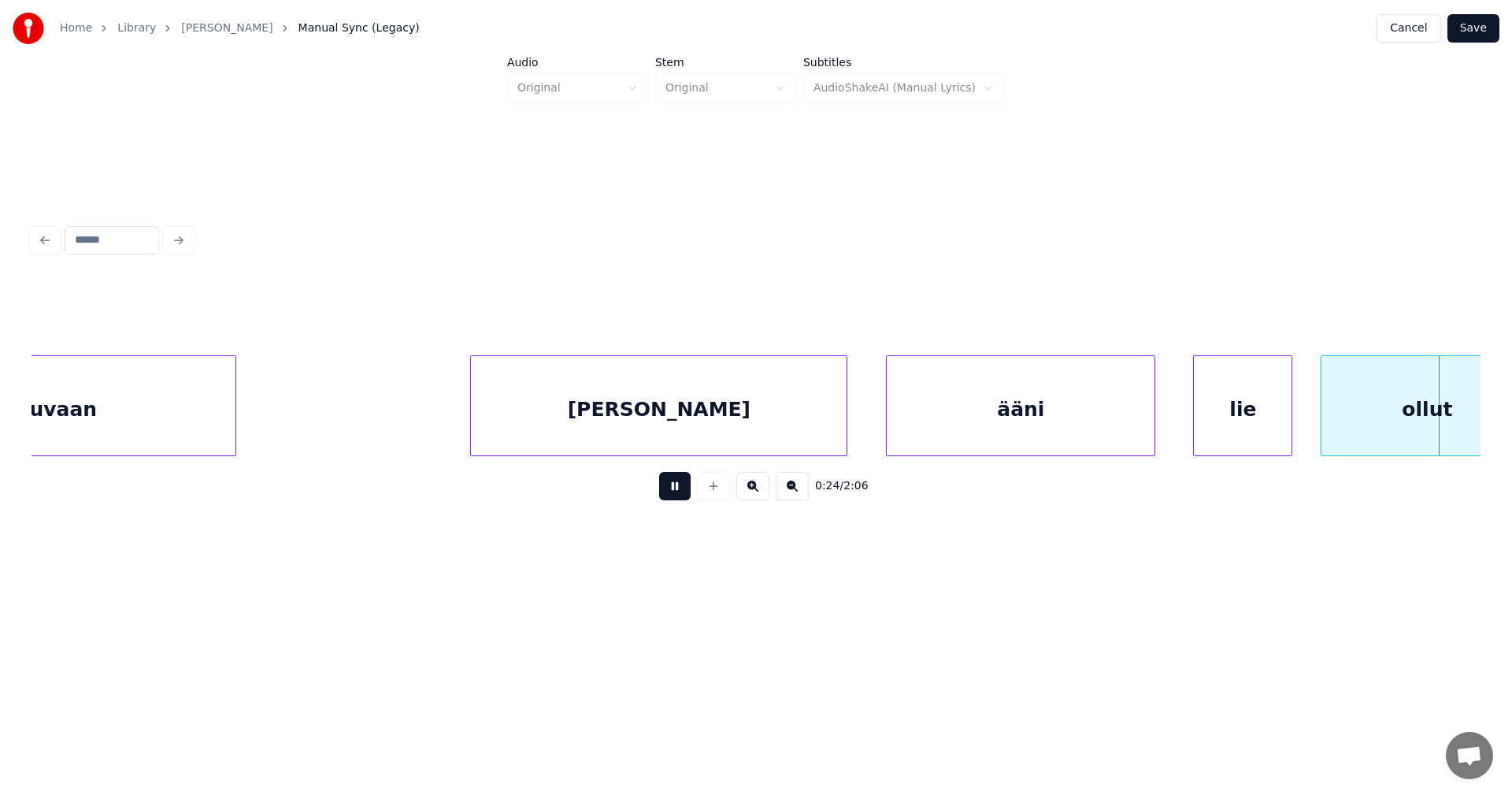
scroll to position [0, 8894]
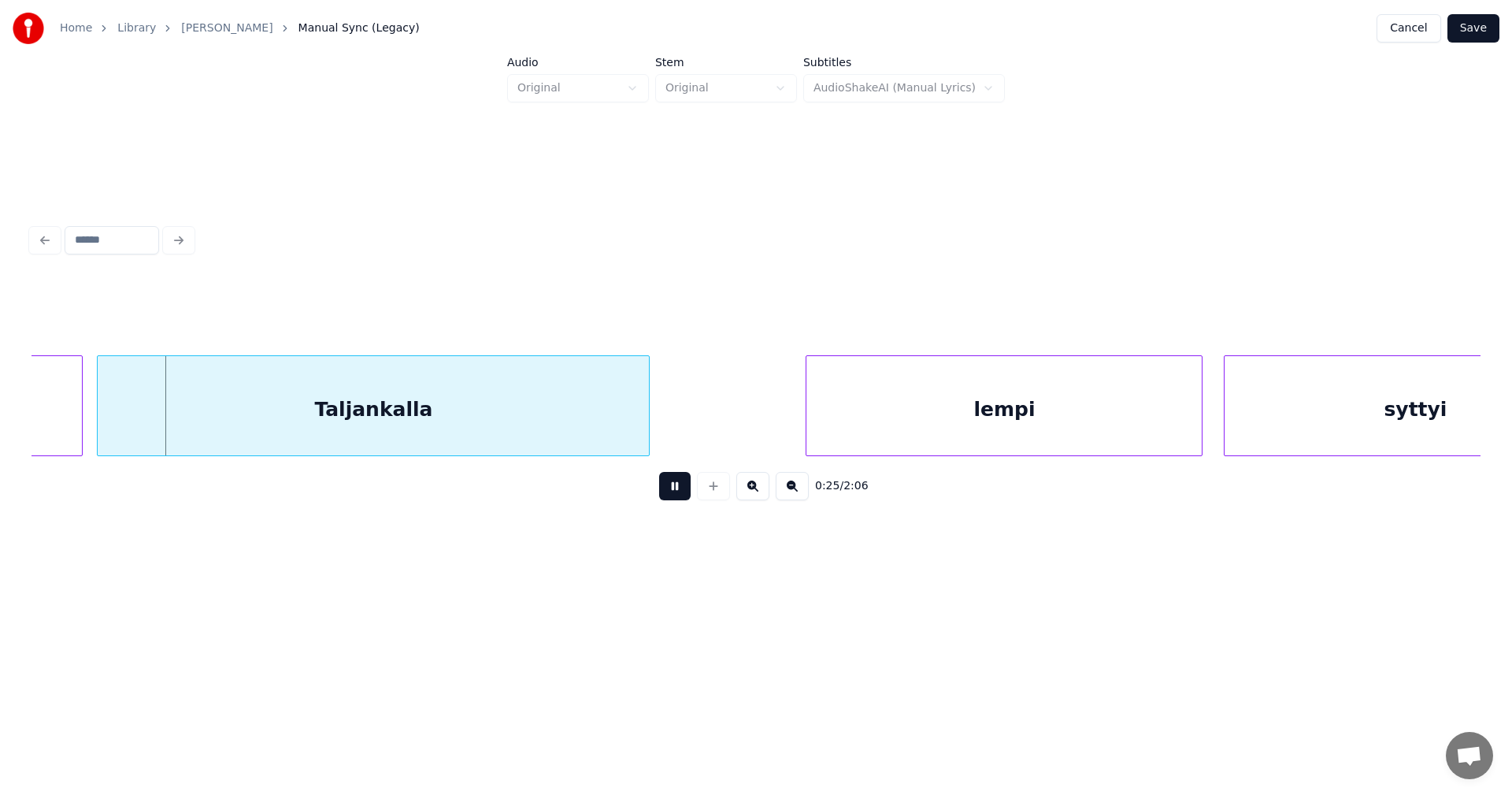
click at [678, 490] on button at bounding box center [675, 487] width 32 height 28
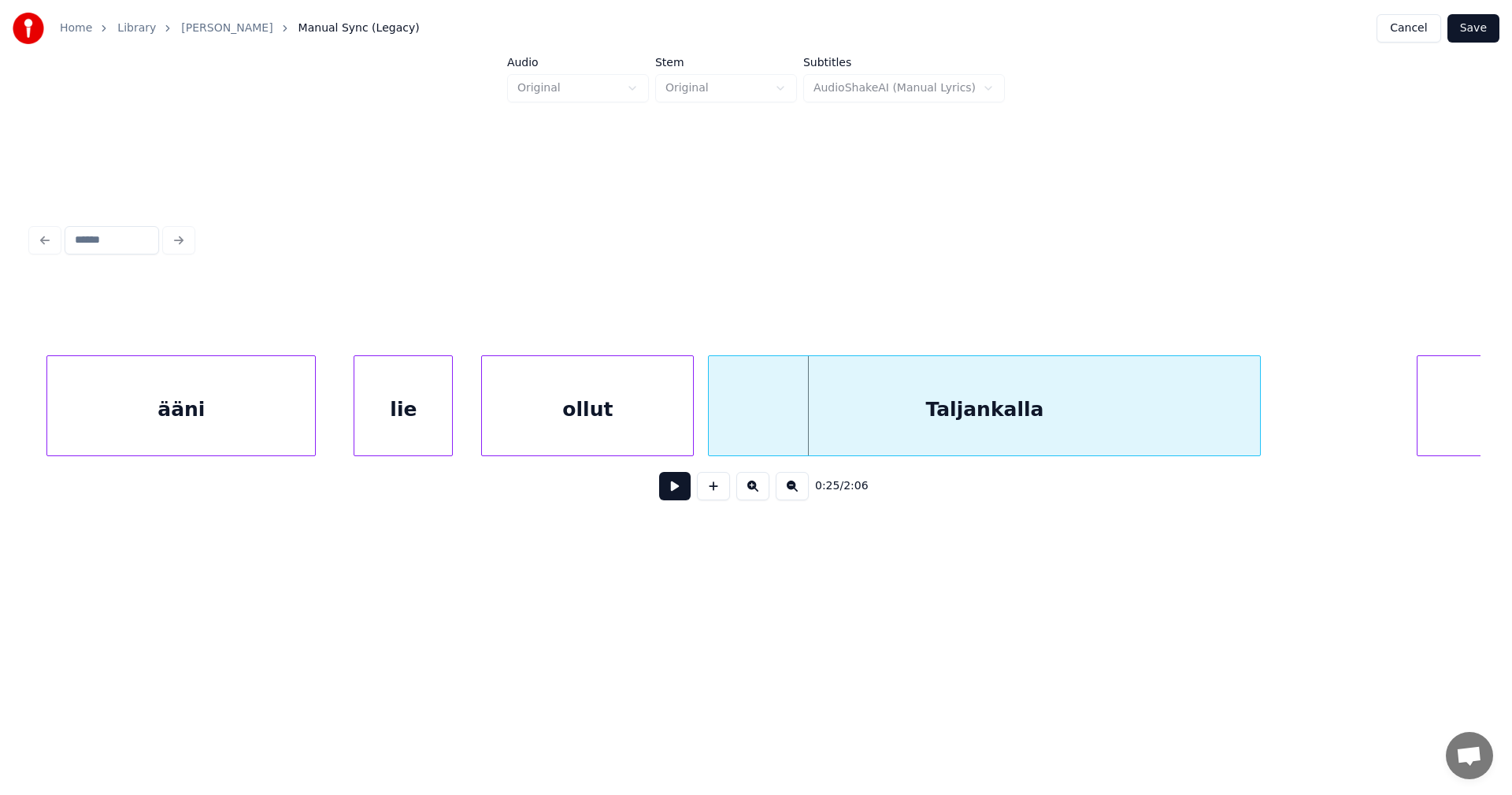
scroll to position [0, 8350]
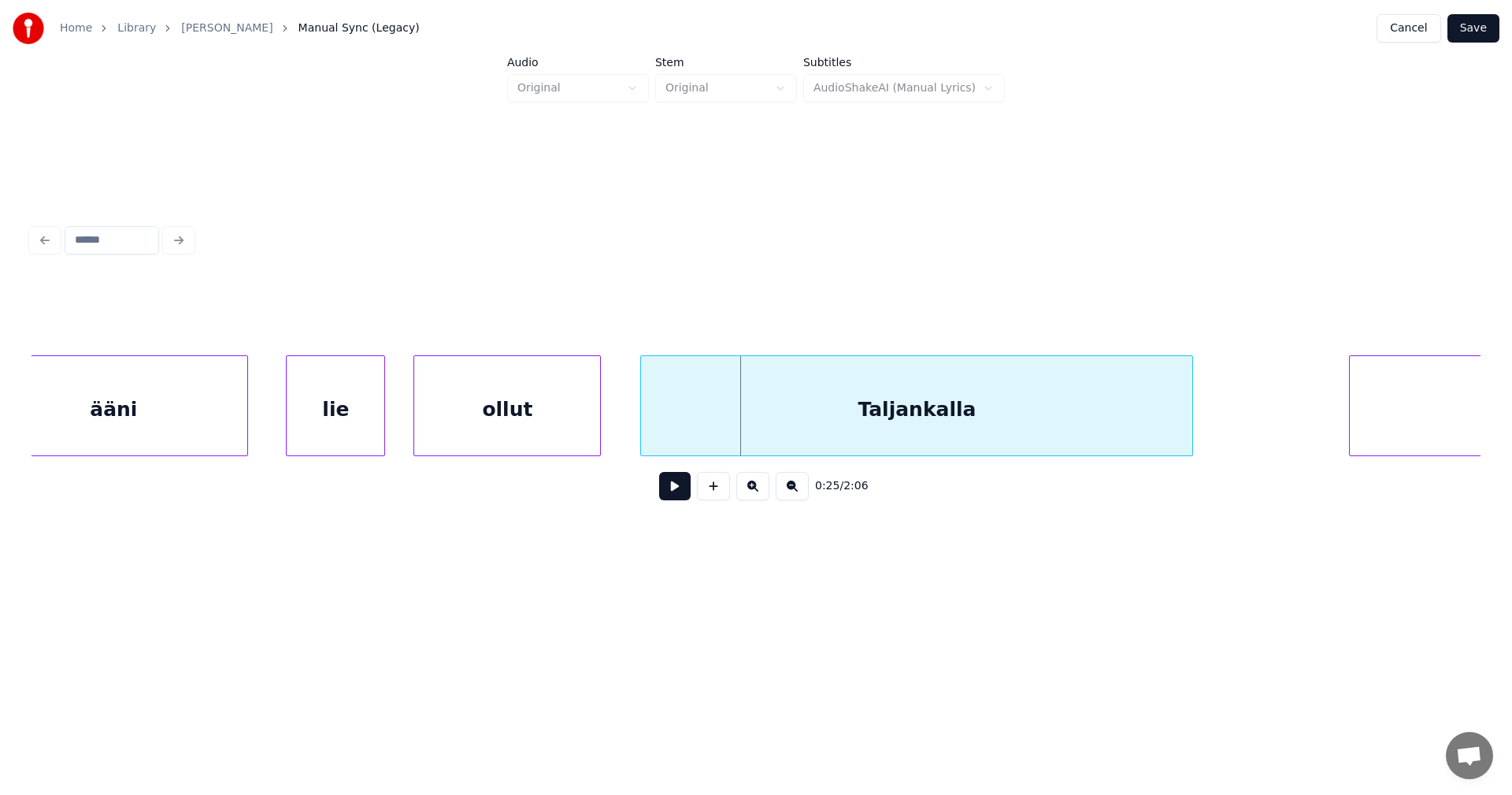
click at [600, 414] on div at bounding box center [597, 406] width 4 height 99
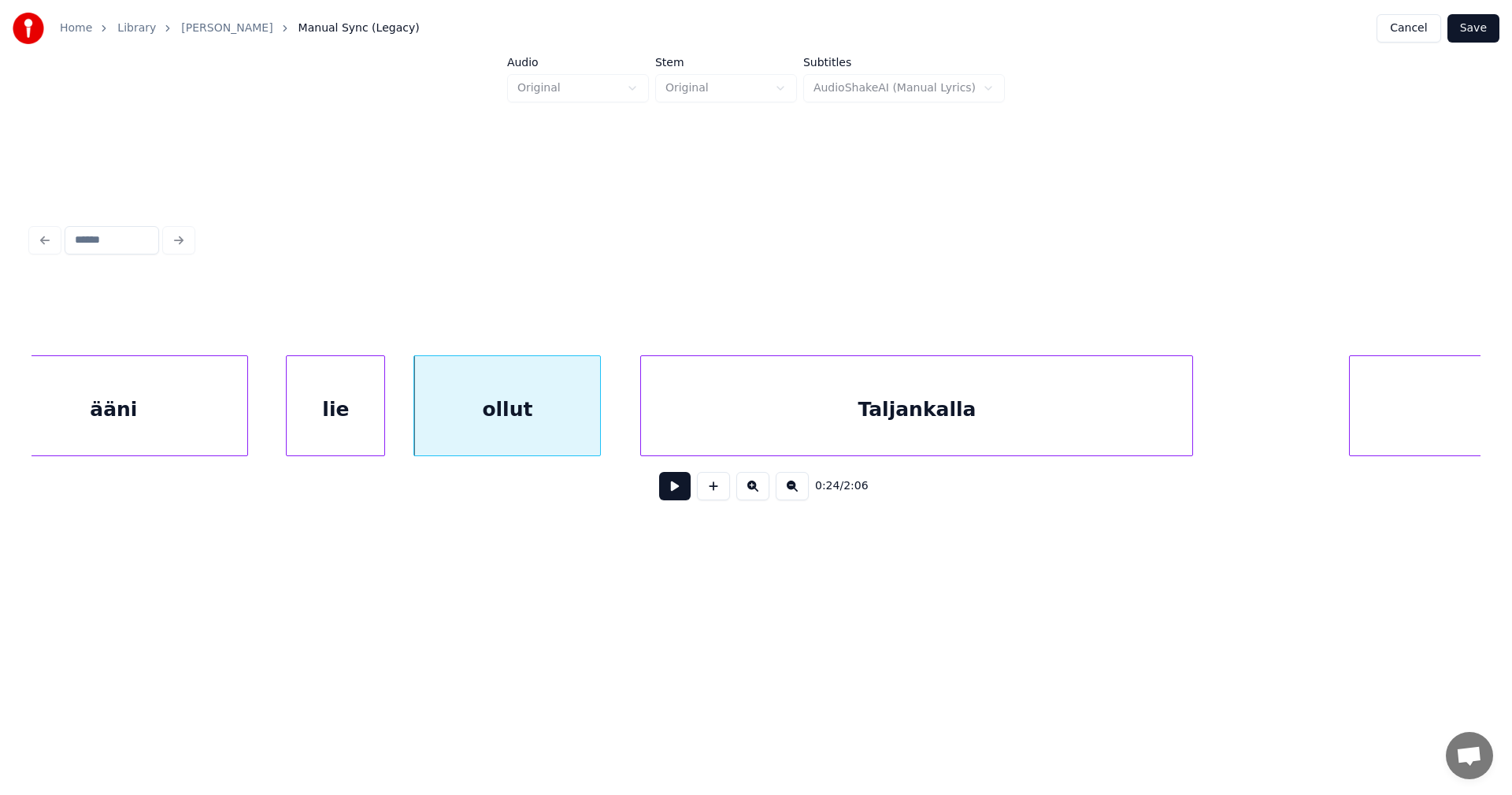
click at [671, 491] on button at bounding box center [675, 487] width 32 height 28
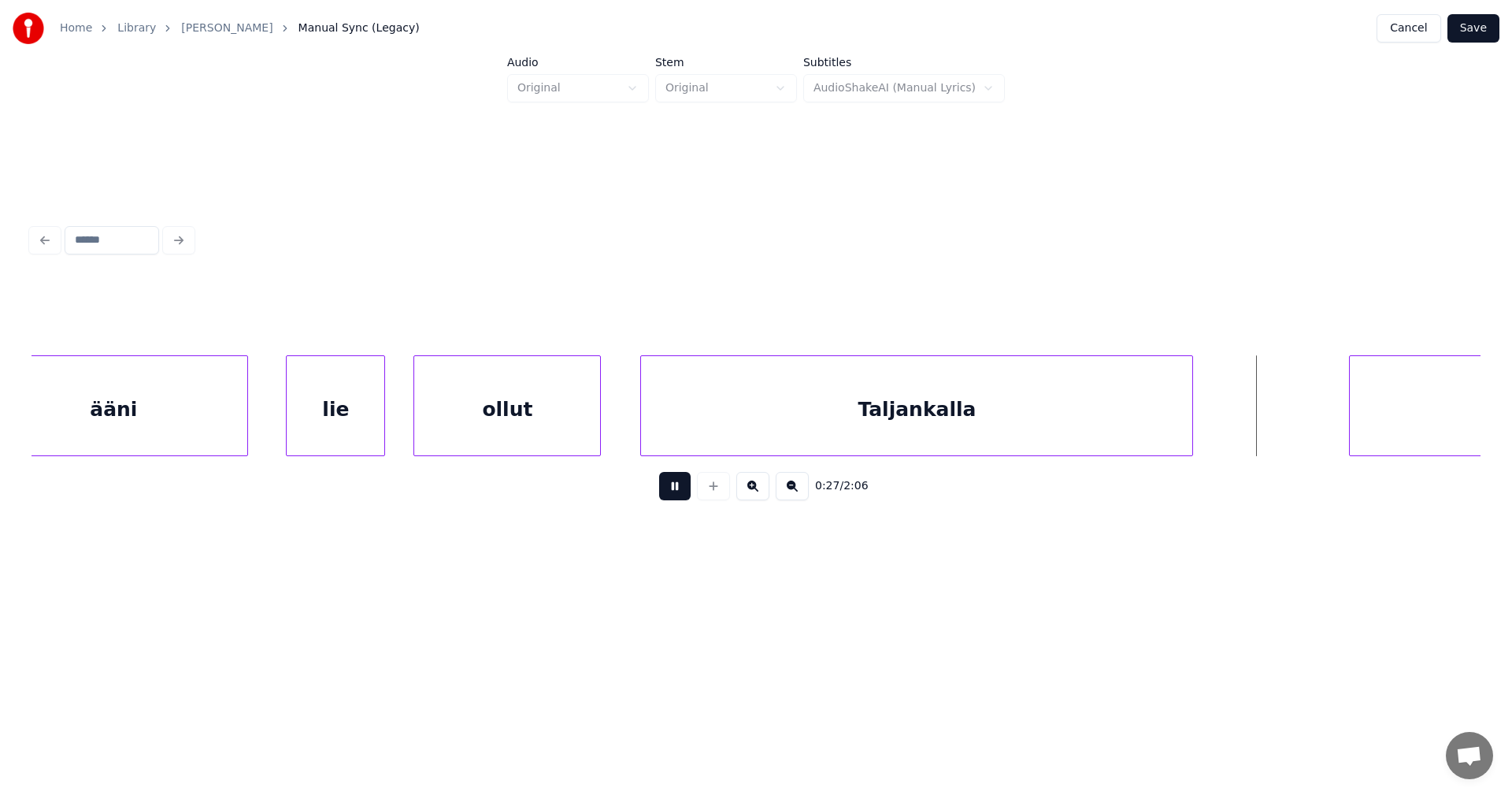
click at [671, 495] on button at bounding box center [675, 487] width 32 height 28
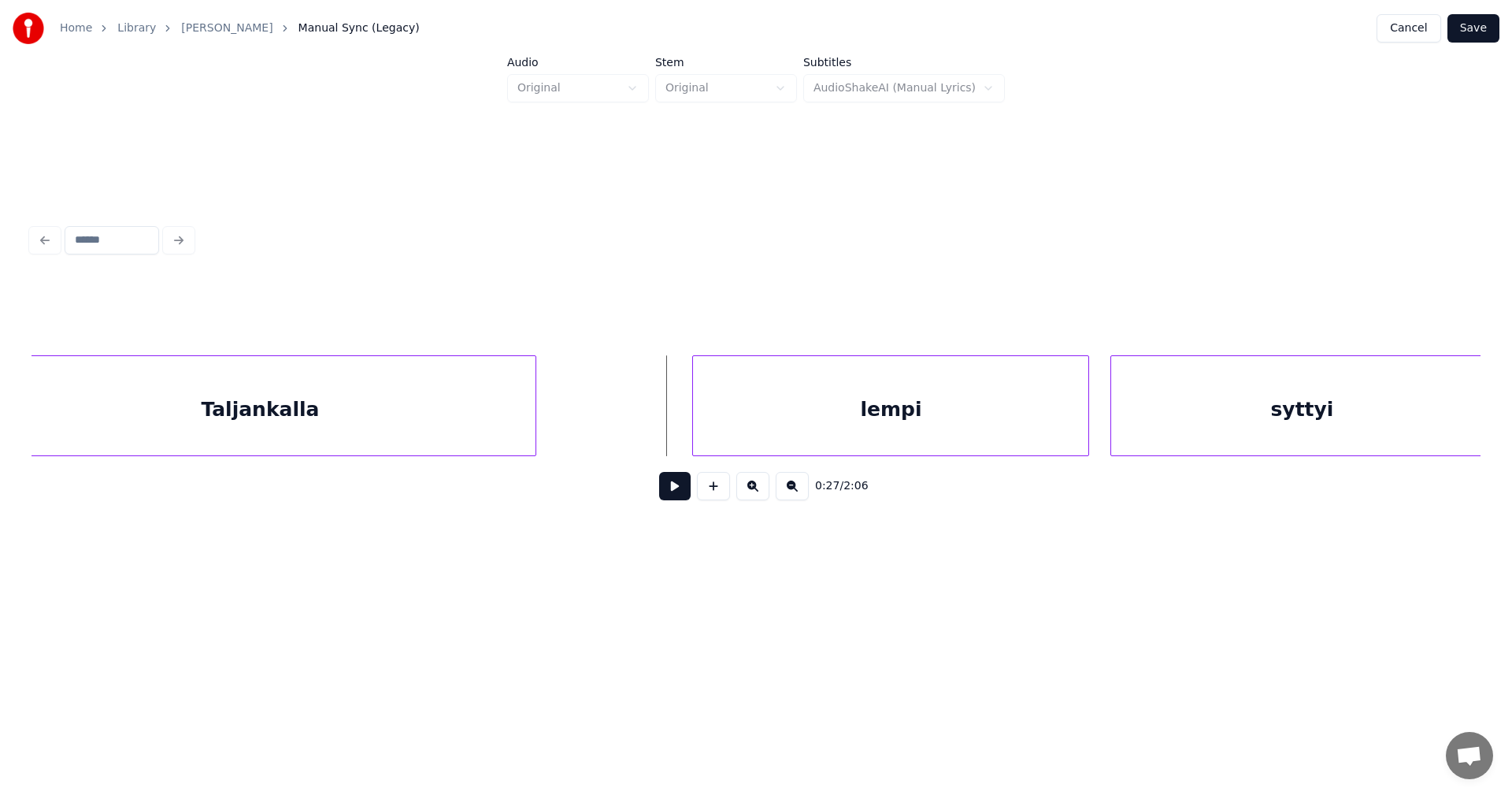
scroll to position [0, 9012]
click at [948, 401] on div "lempi" at bounding box center [855, 409] width 395 height 107
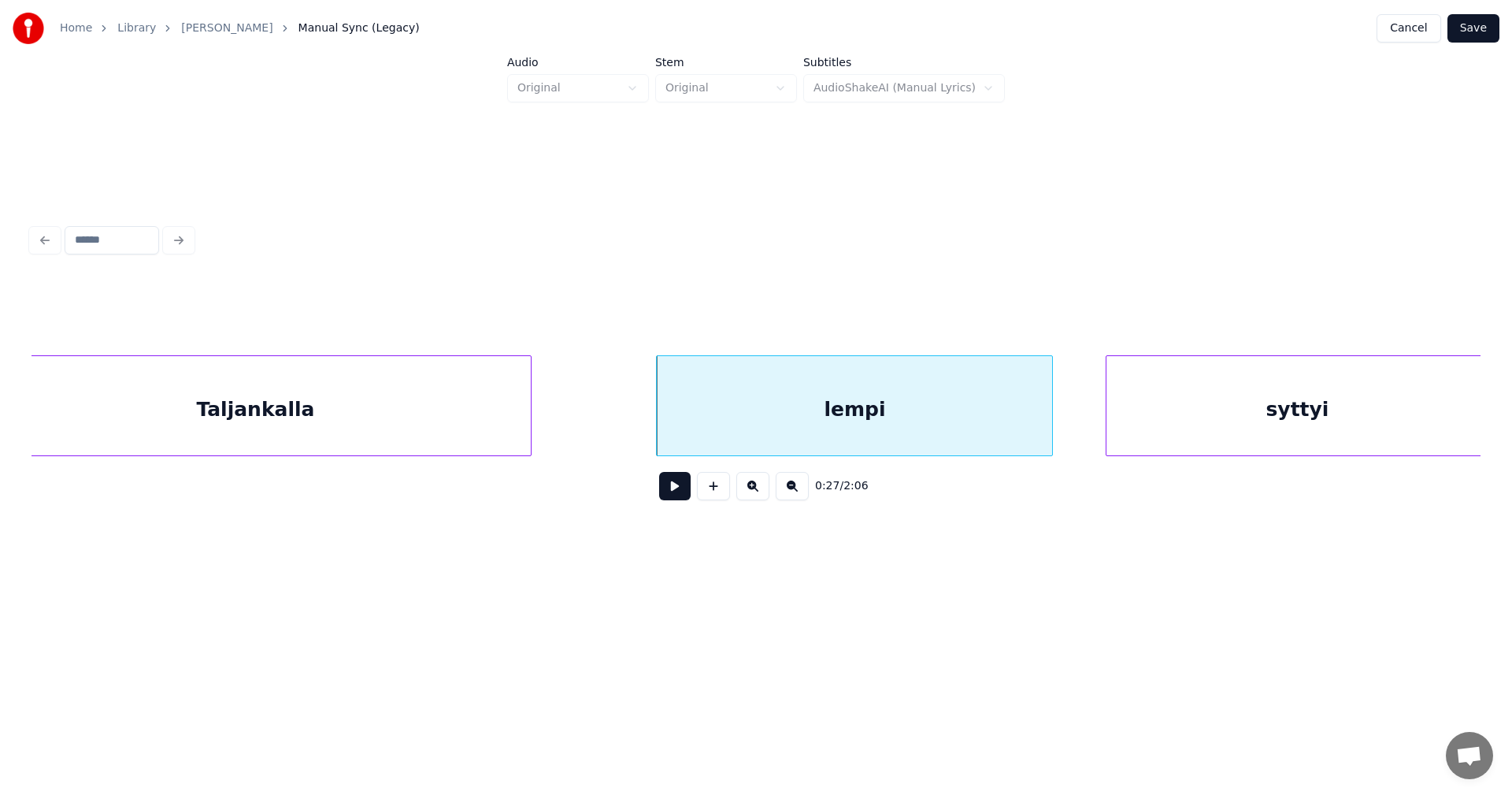
click at [674, 495] on button at bounding box center [675, 487] width 32 height 28
click at [673, 494] on button at bounding box center [675, 487] width 32 height 28
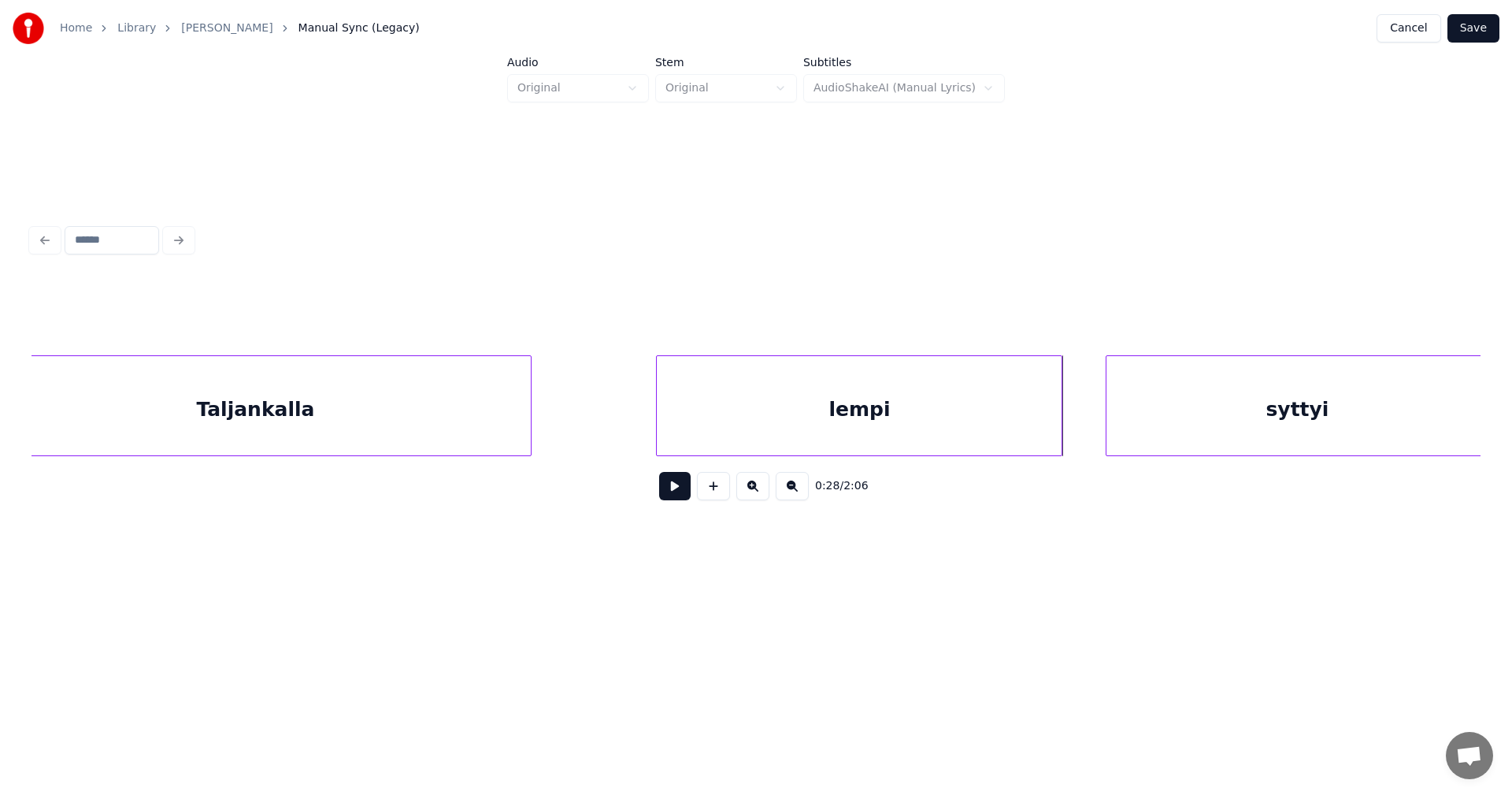
click at [1058, 421] on div at bounding box center [1058, 406] width 4 height 99
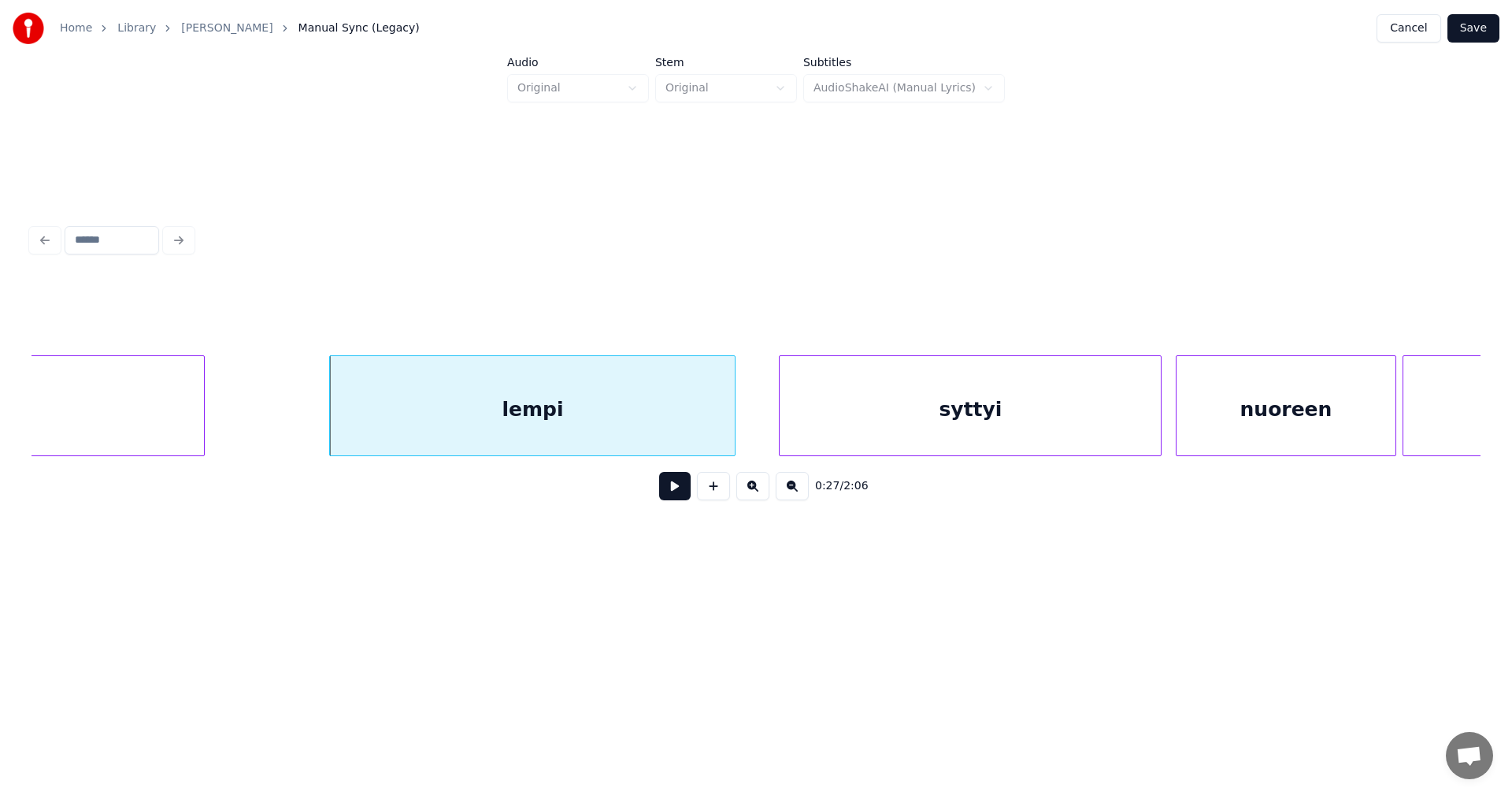
scroll to position [0, 9358]
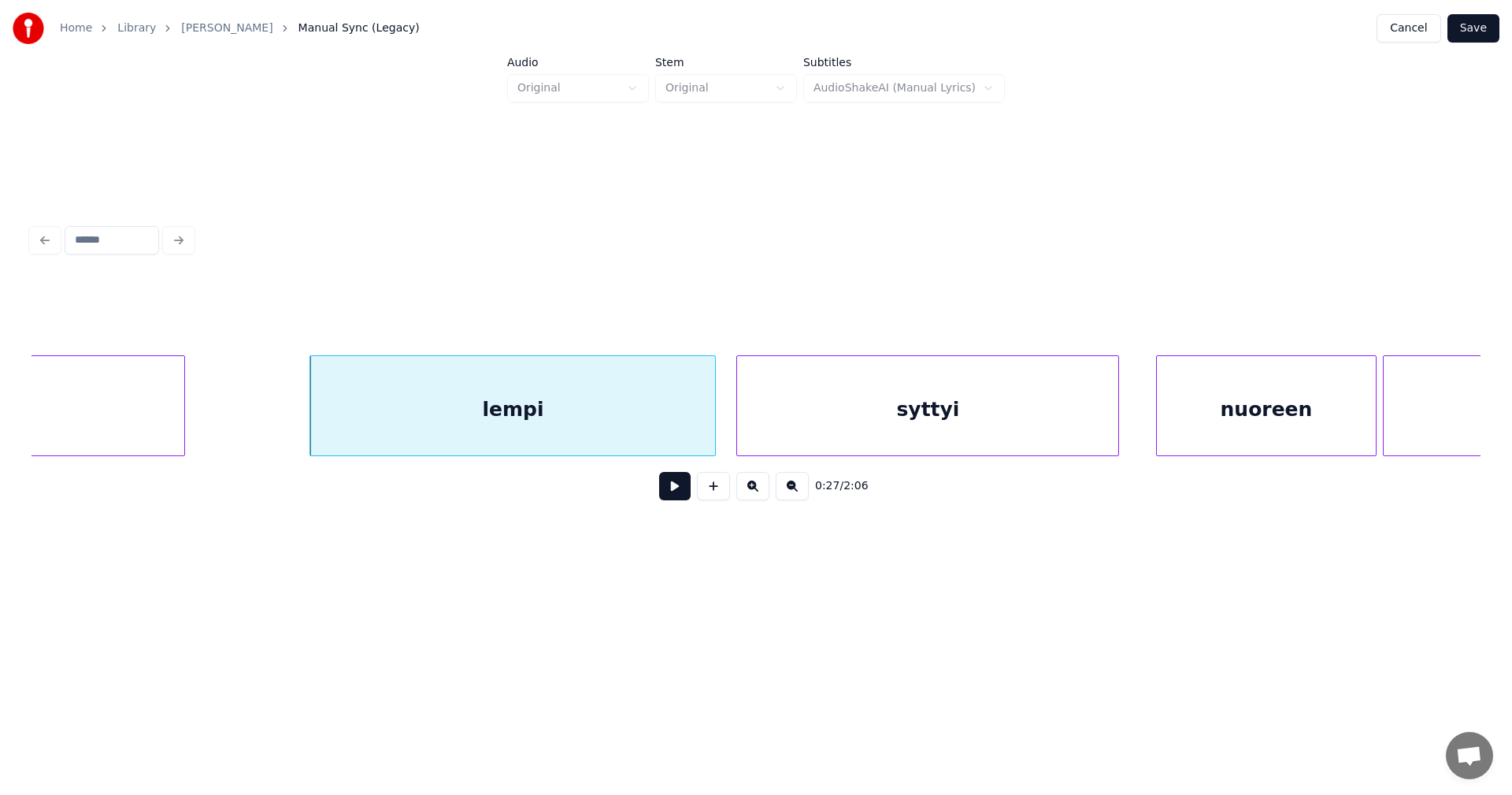
click at [1076, 415] on div "syttyi" at bounding box center [927, 409] width 381 height 107
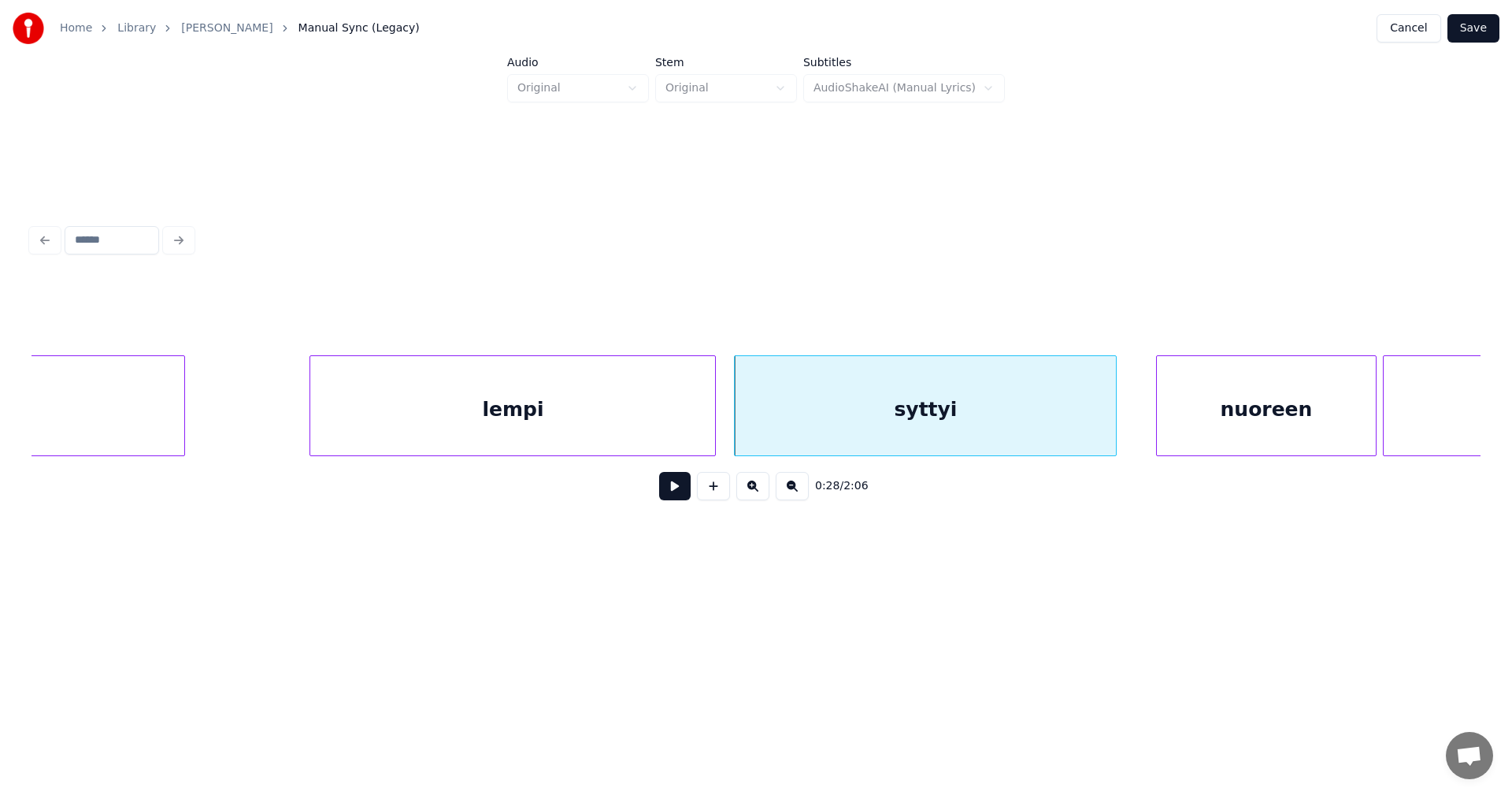
click at [676, 491] on button at bounding box center [675, 487] width 32 height 28
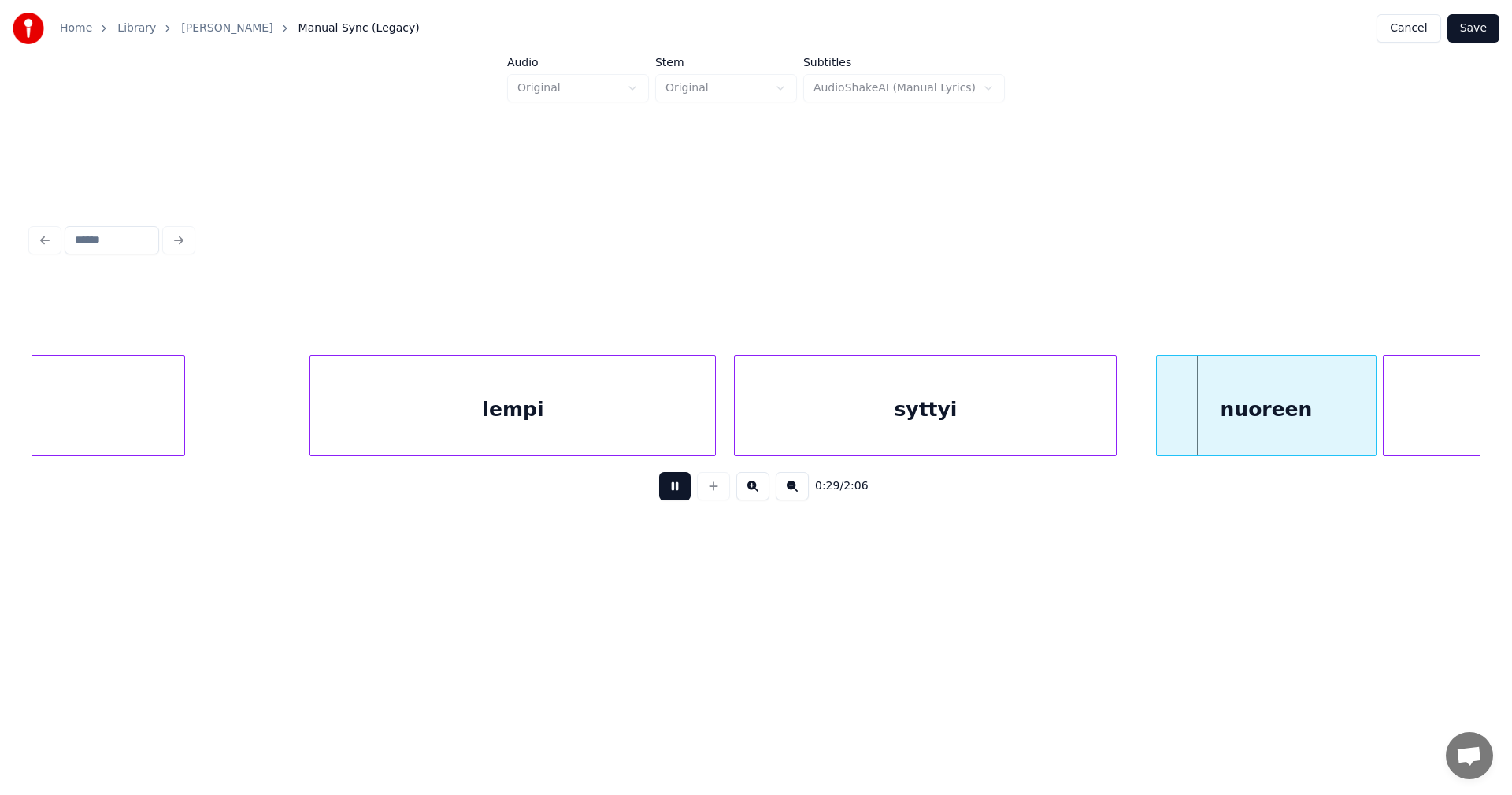
click at [676, 491] on button at bounding box center [675, 487] width 32 height 28
click at [1233, 418] on div "nuoreen" at bounding box center [1255, 409] width 218 height 107
click at [679, 494] on button at bounding box center [675, 487] width 32 height 28
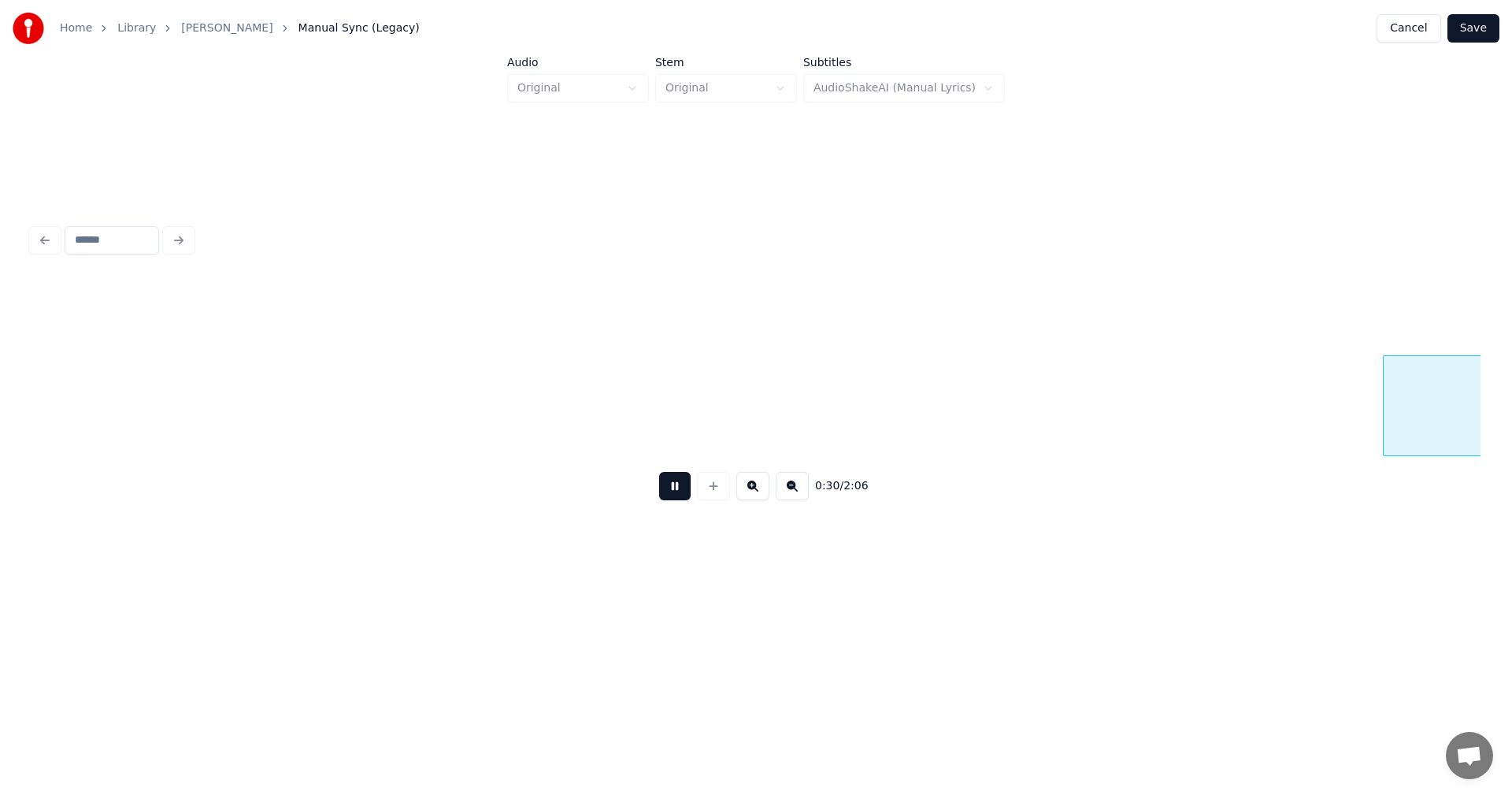
scroll to position [0, 10808]
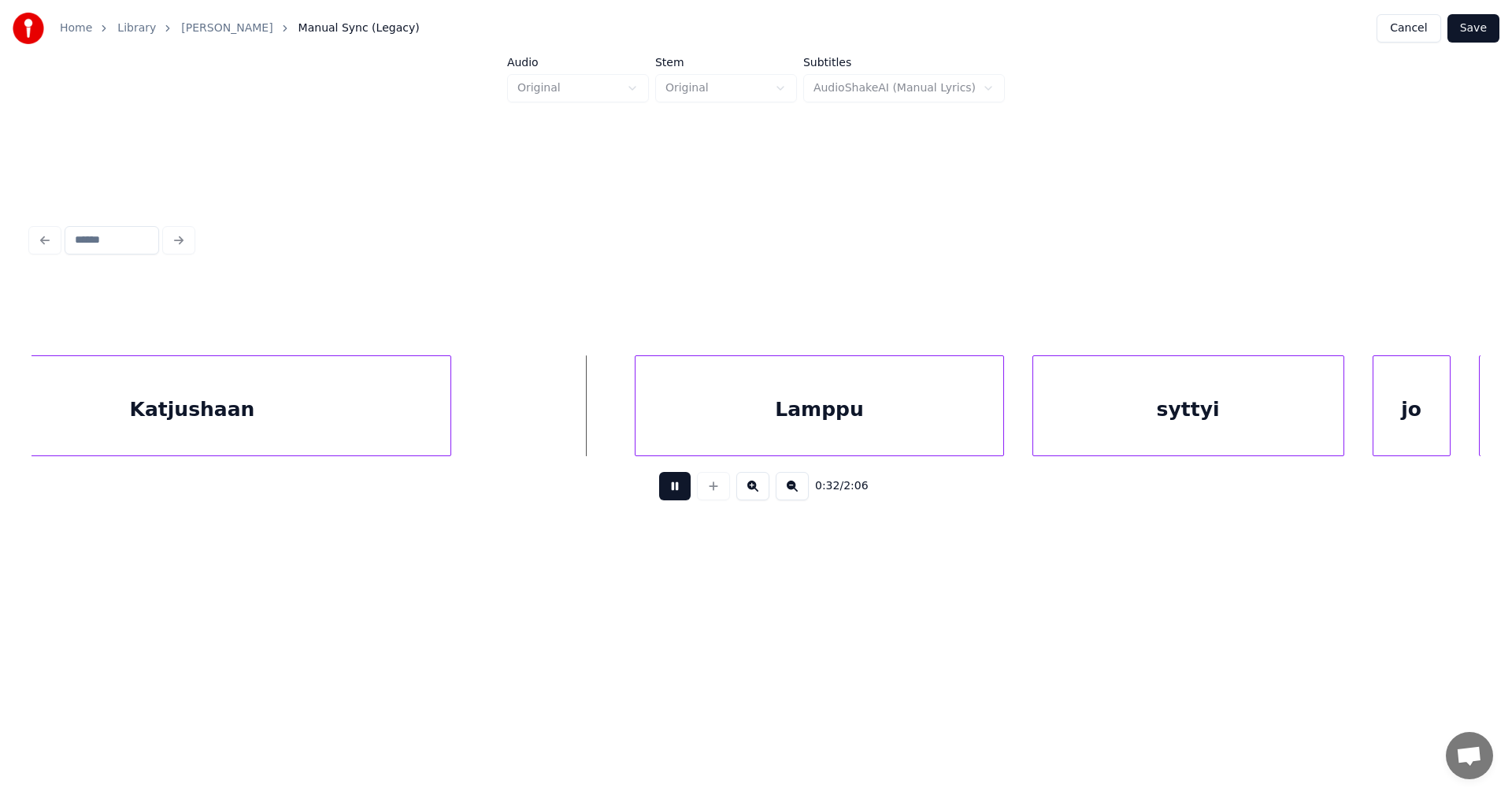
click at [679, 491] on button at bounding box center [675, 487] width 32 height 28
click at [757, 440] on div "Lamppu" at bounding box center [789, 409] width 367 height 107
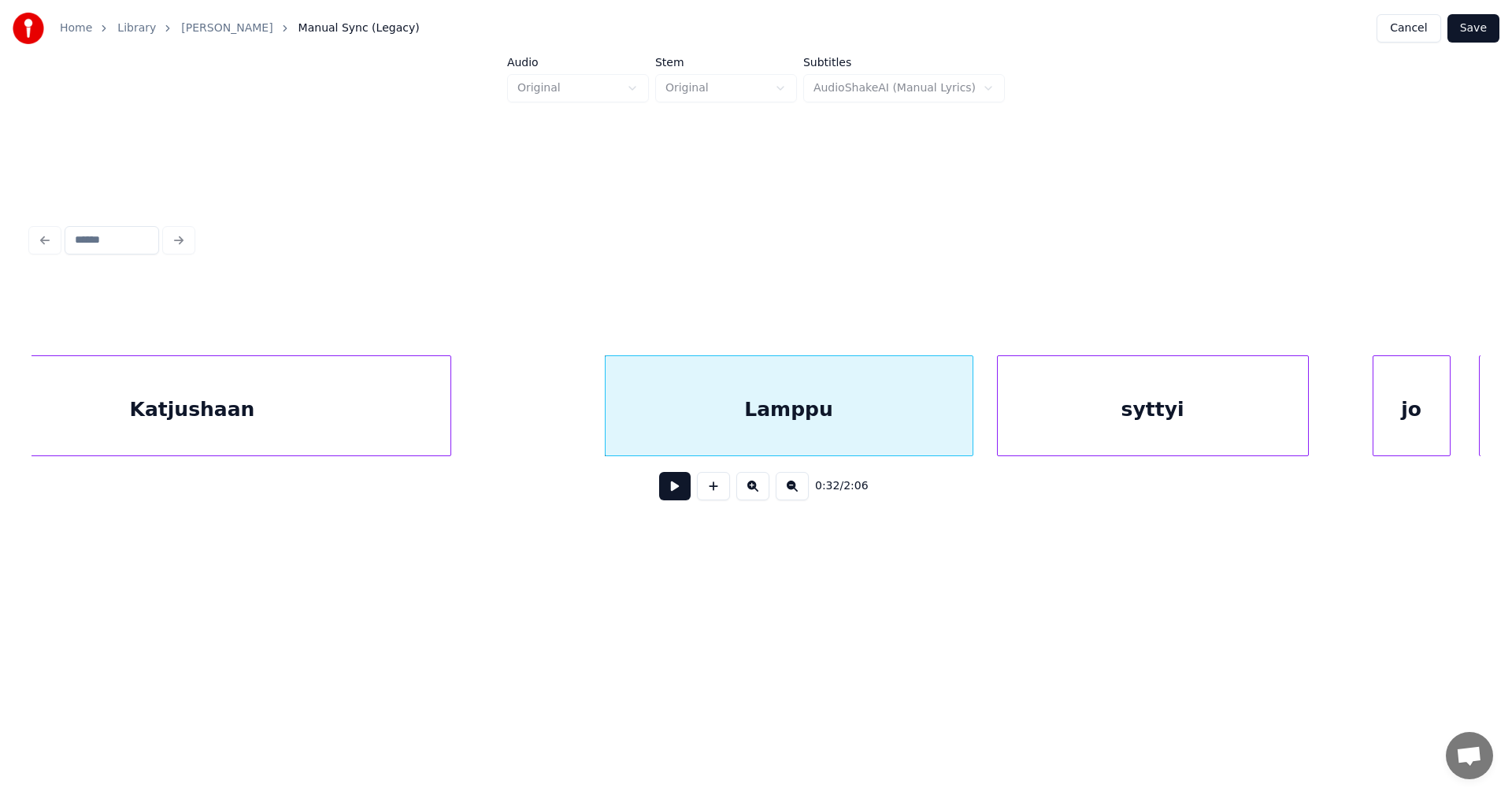
click at [1118, 445] on div "syttyi" at bounding box center [1153, 409] width 310 height 107
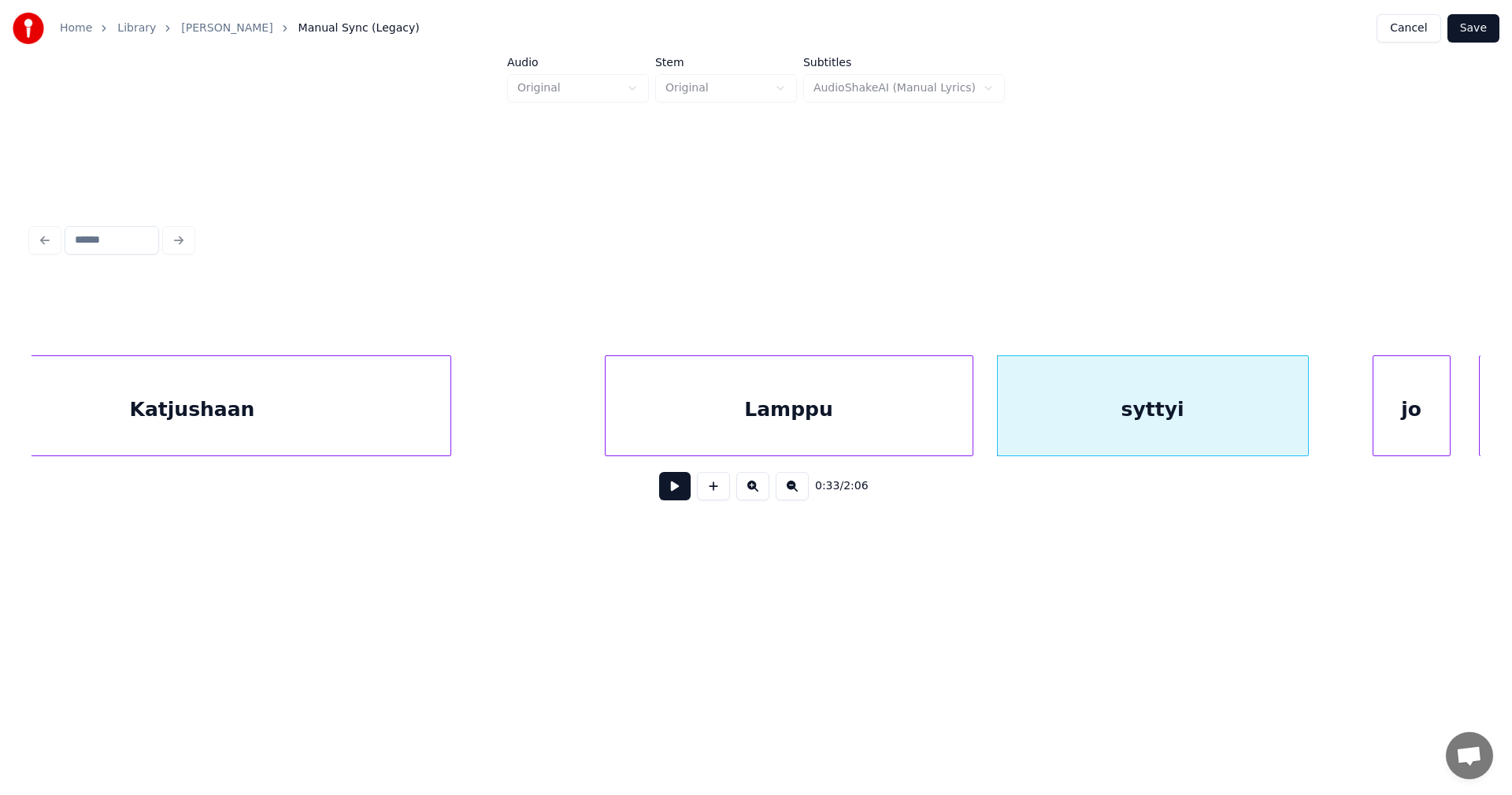
click at [693, 437] on div "Lamppu" at bounding box center [789, 409] width 367 height 107
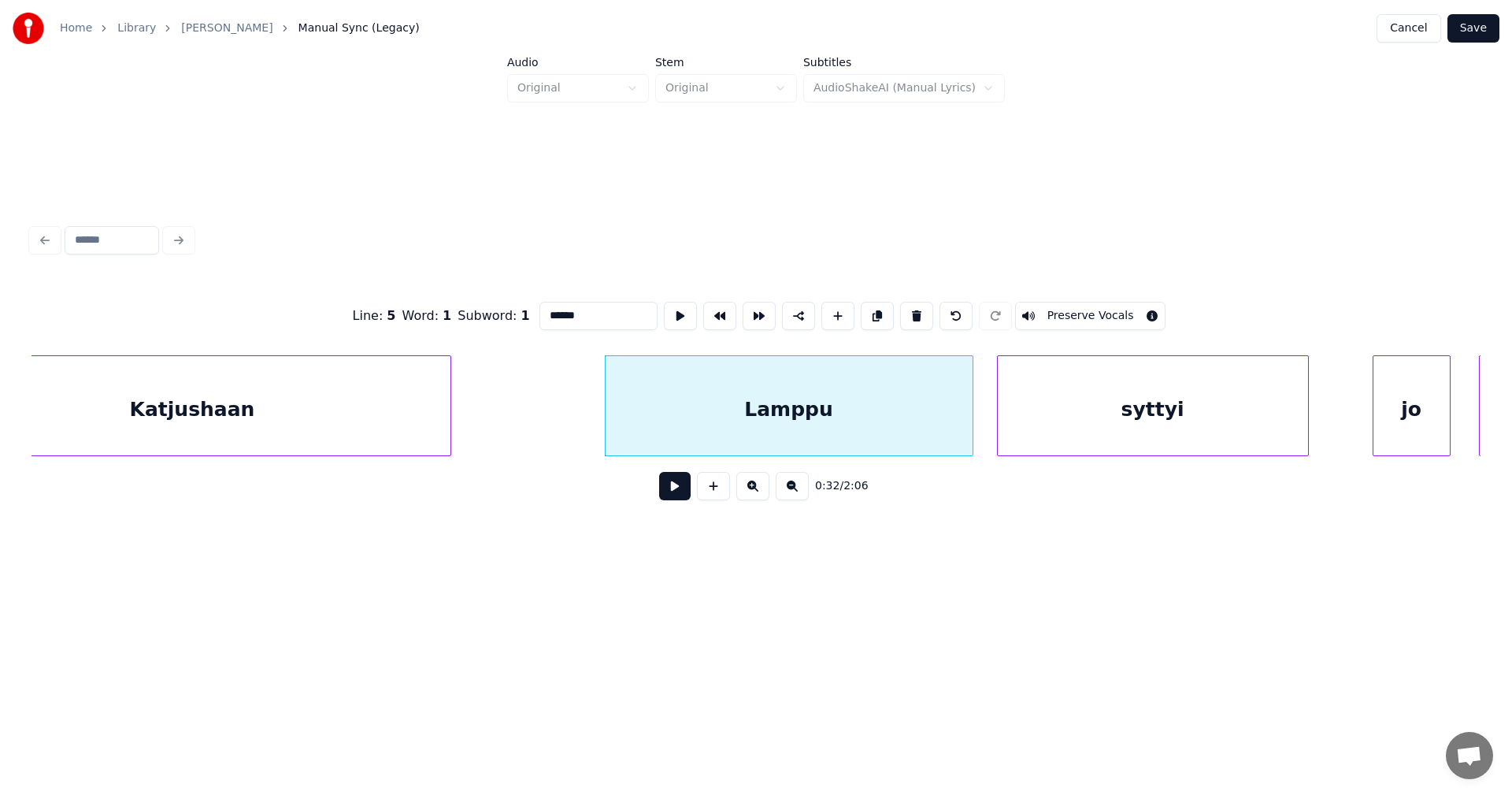
click at [679, 487] on button at bounding box center [675, 487] width 32 height 28
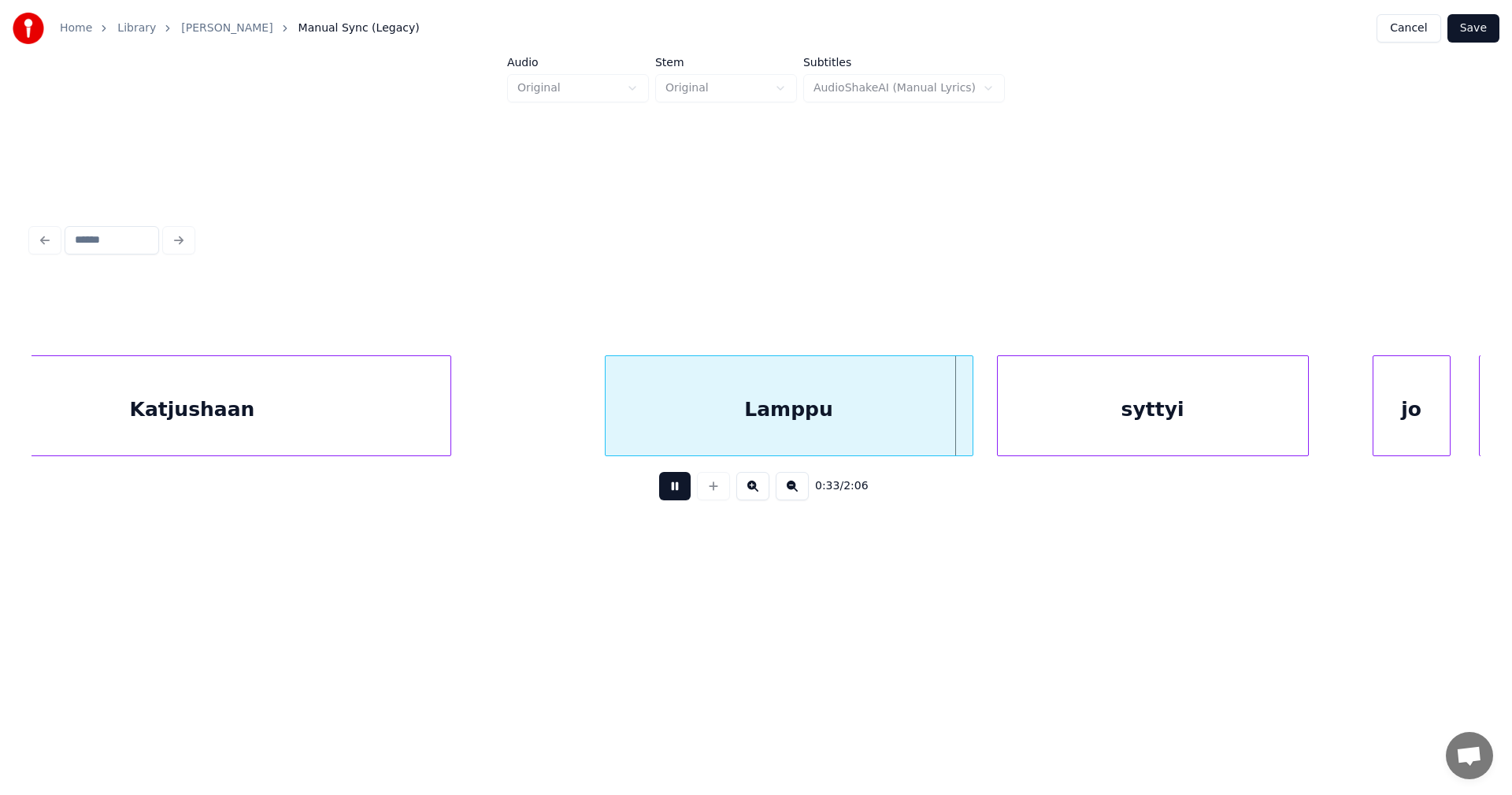
click at [678, 486] on button at bounding box center [675, 487] width 32 height 28
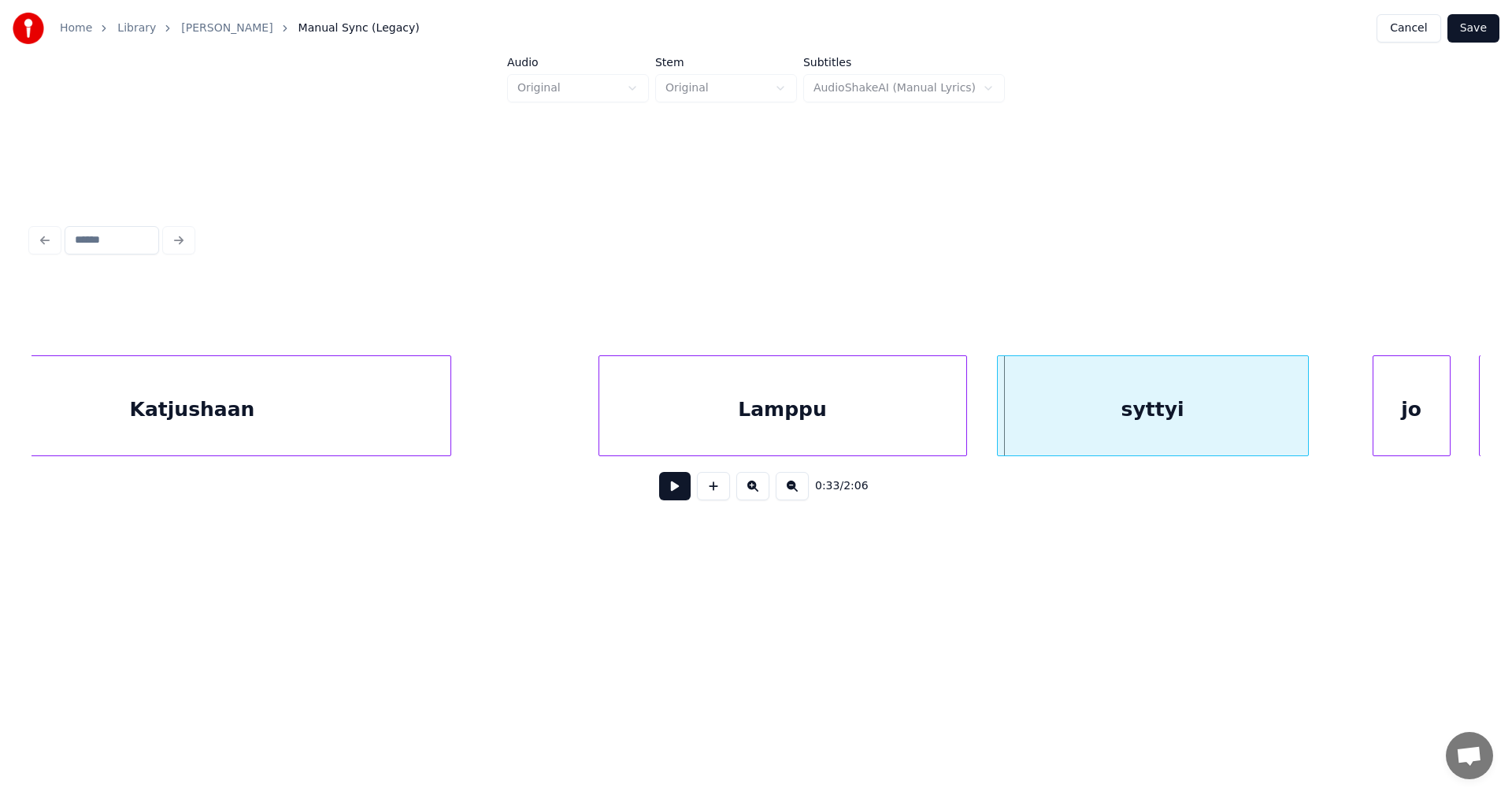
click at [720, 427] on div "Lamppu" at bounding box center [783, 409] width 367 height 107
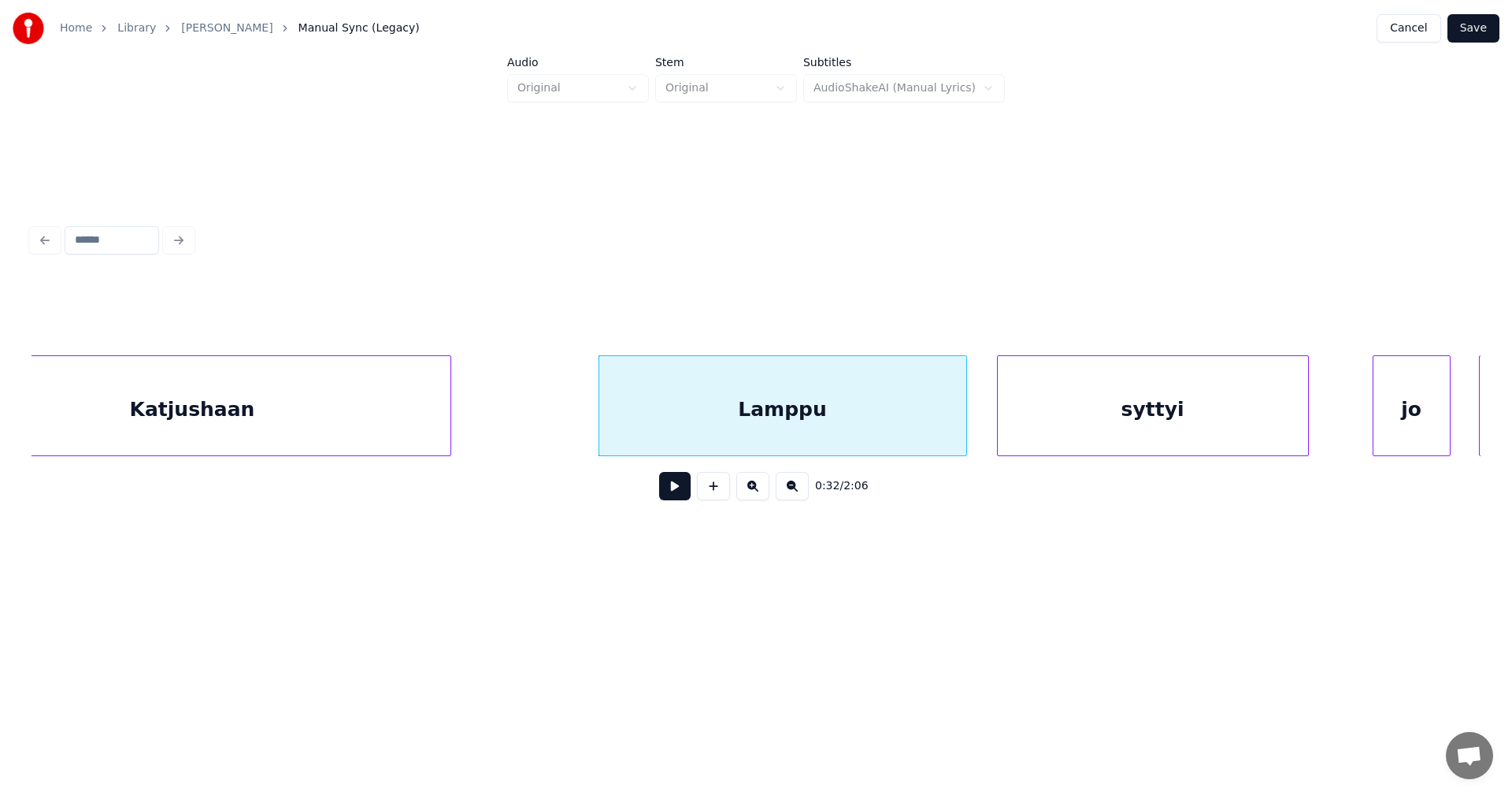
click at [678, 488] on button at bounding box center [675, 487] width 32 height 28
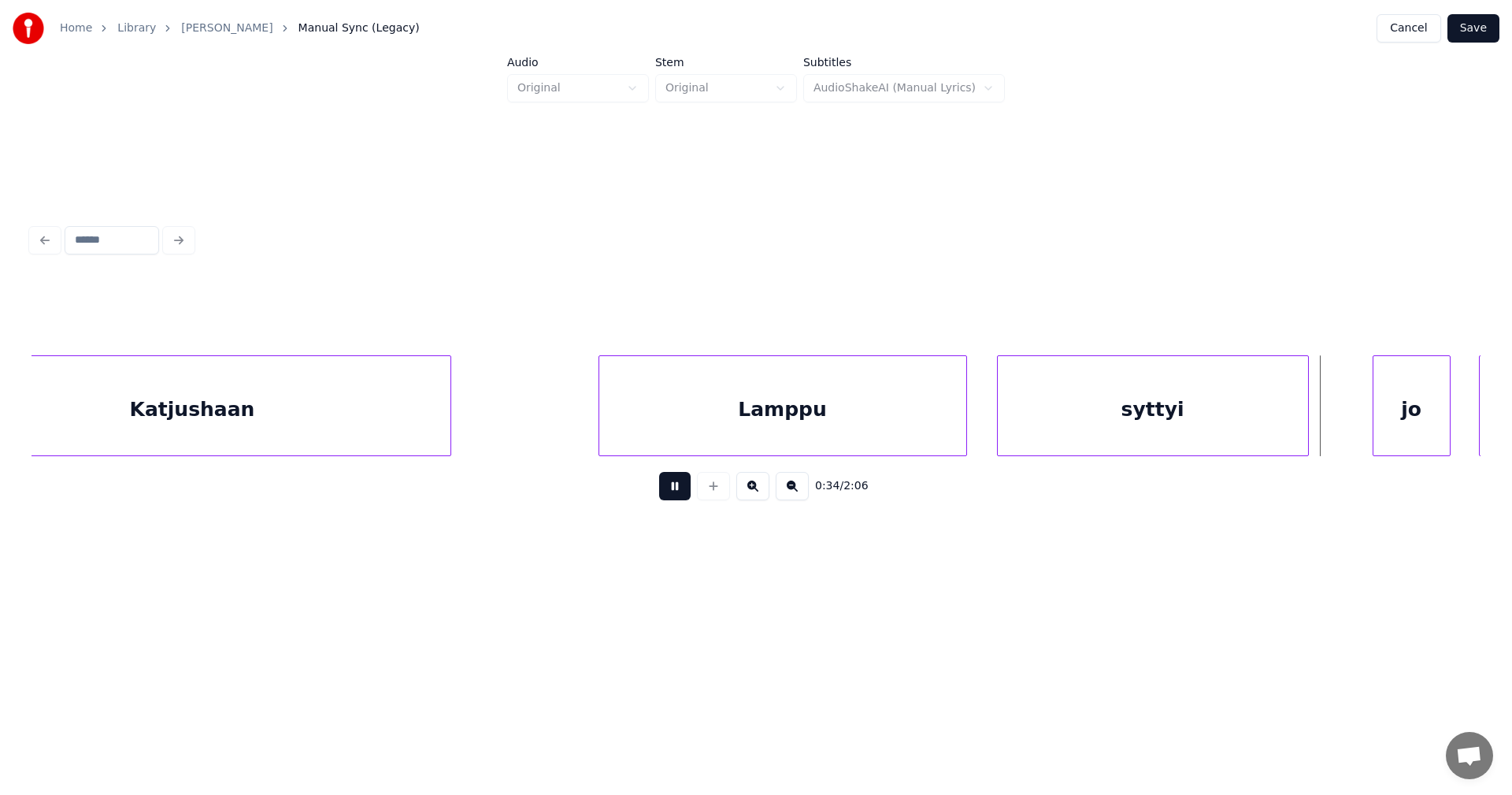
click at [680, 487] on button at bounding box center [675, 487] width 32 height 28
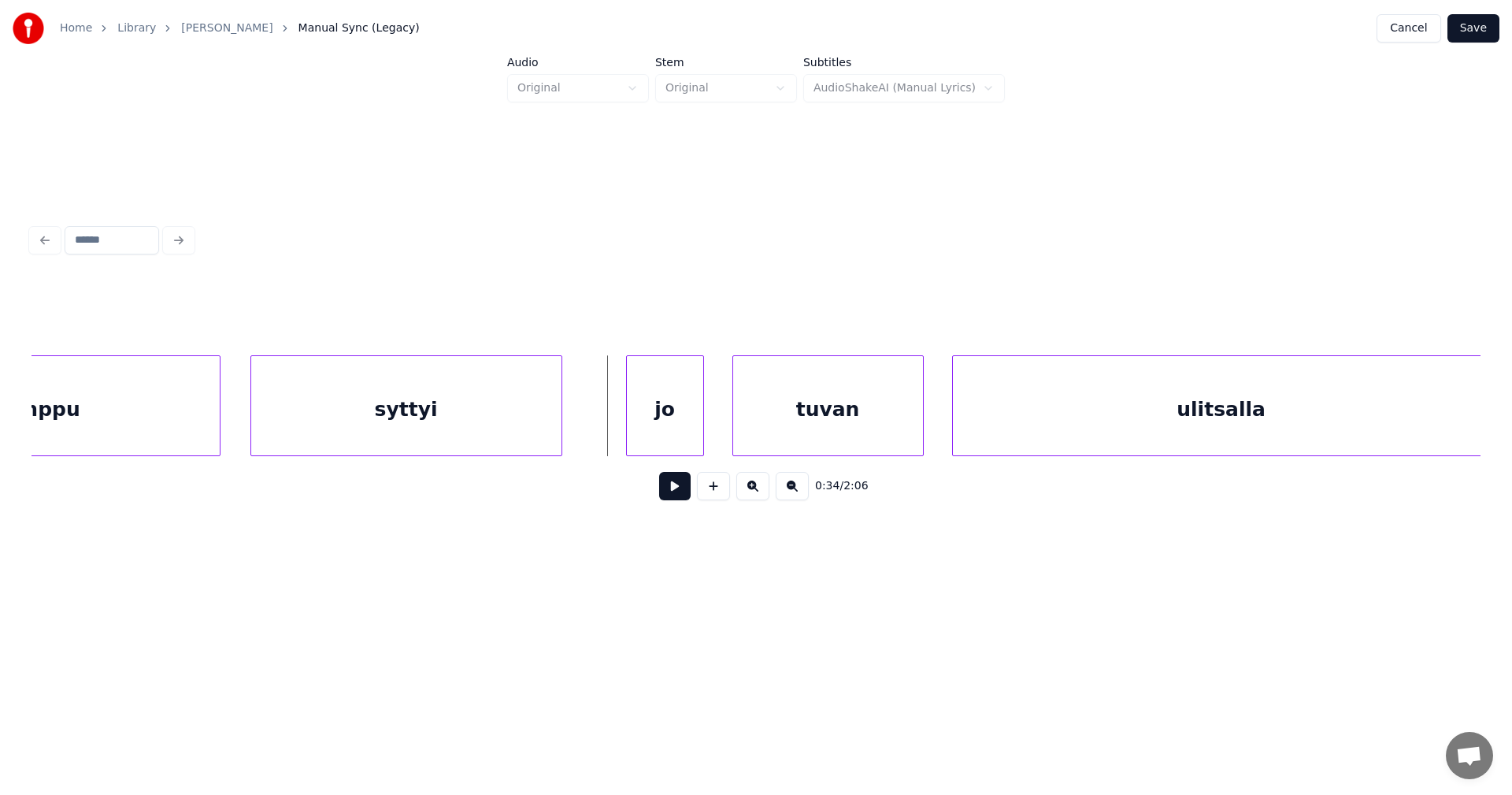
scroll to position [0, 11565]
click at [664, 436] on div "jo" at bounding box center [638, 409] width 76 height 107
click at [680, 493] on button at bounding box center [675, 487] width 32 height 28
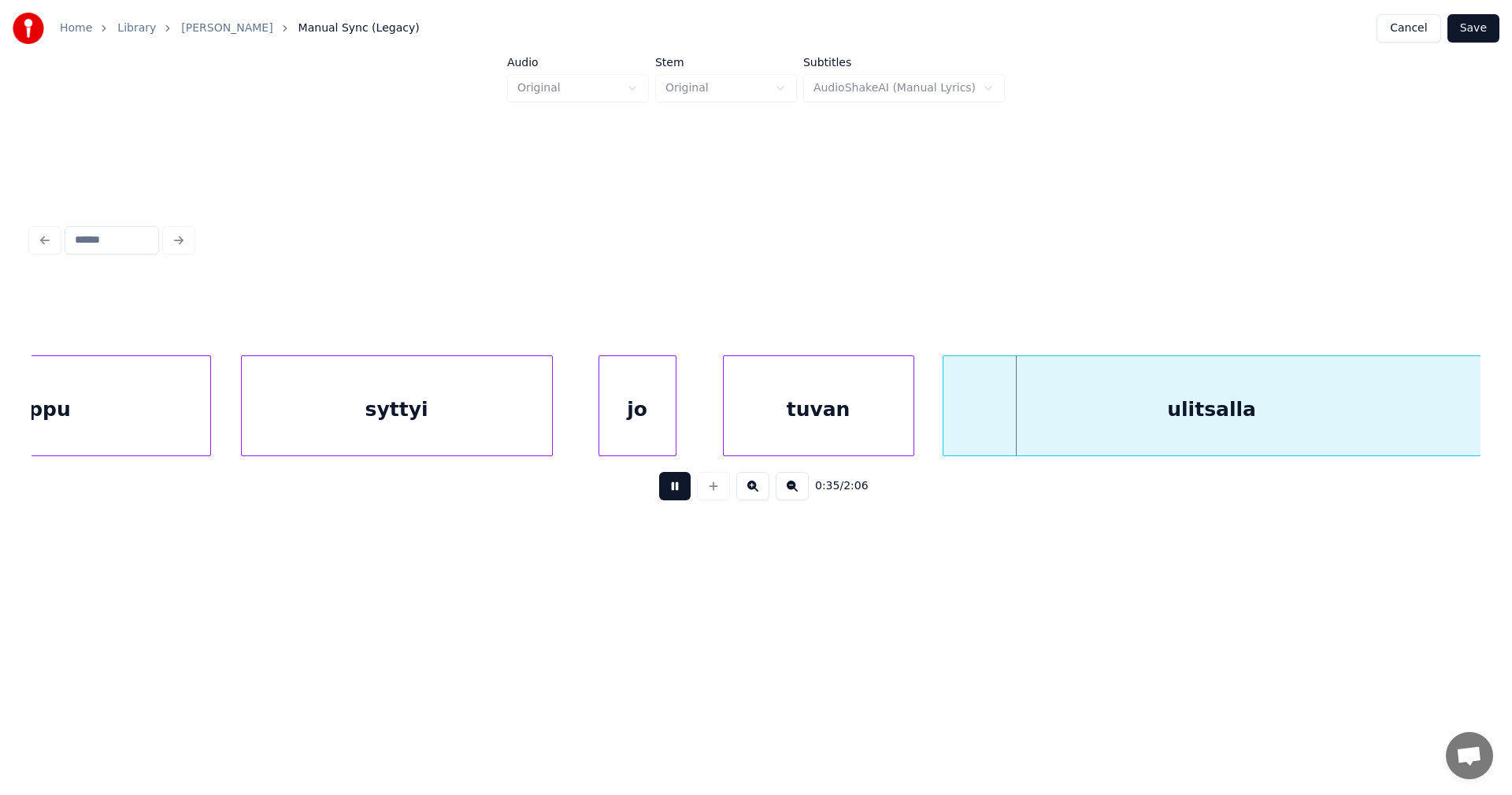
click at [682, 491] on button at bounding box center [675, 487] width 32 height 28
click at [904, 437] on div at bounding box center [903, 406] width 4 height 99
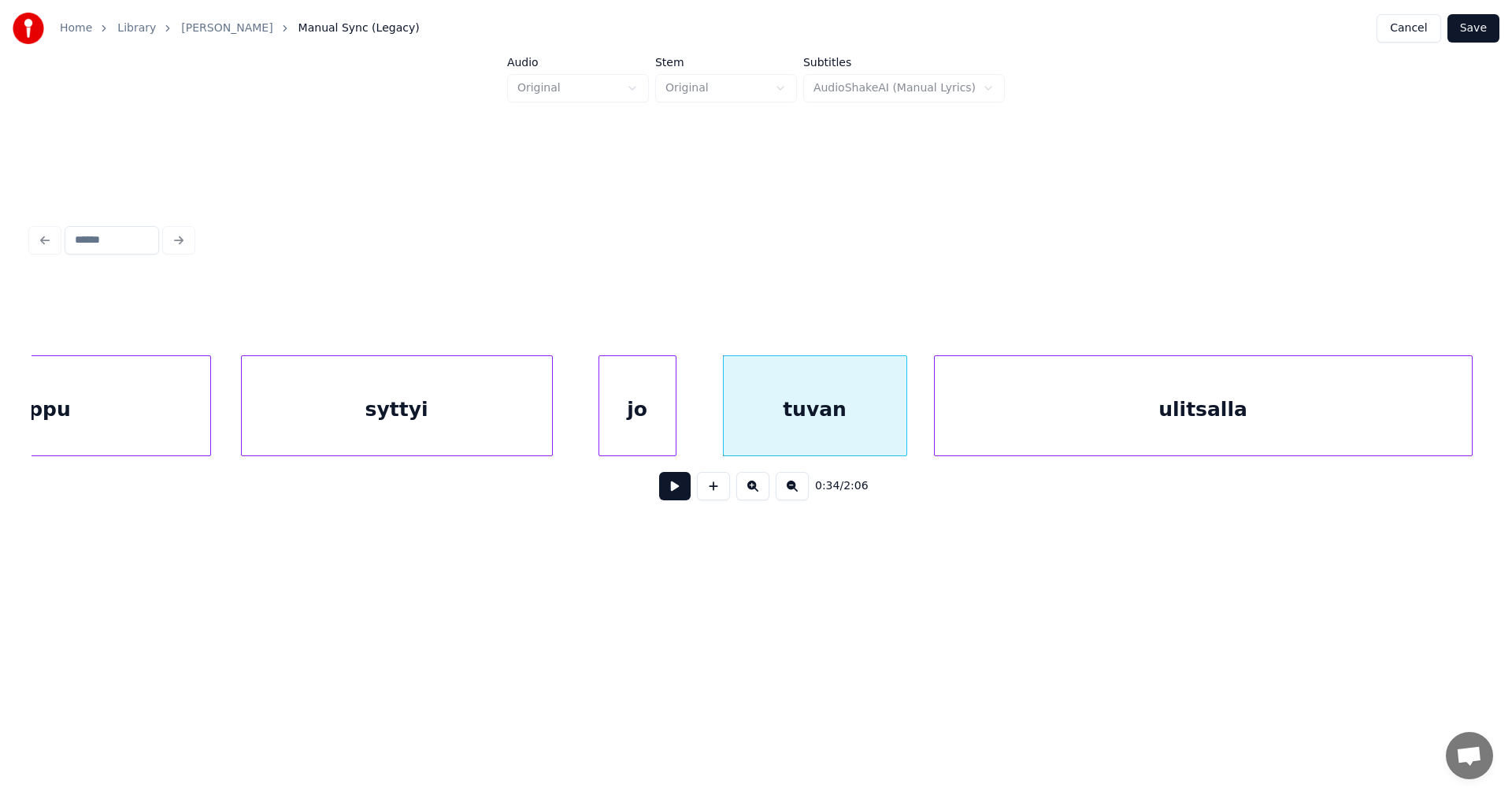
click at [961, 442] on div "ulitsalla" at bounding box center [1203, 409] width 537 height 107
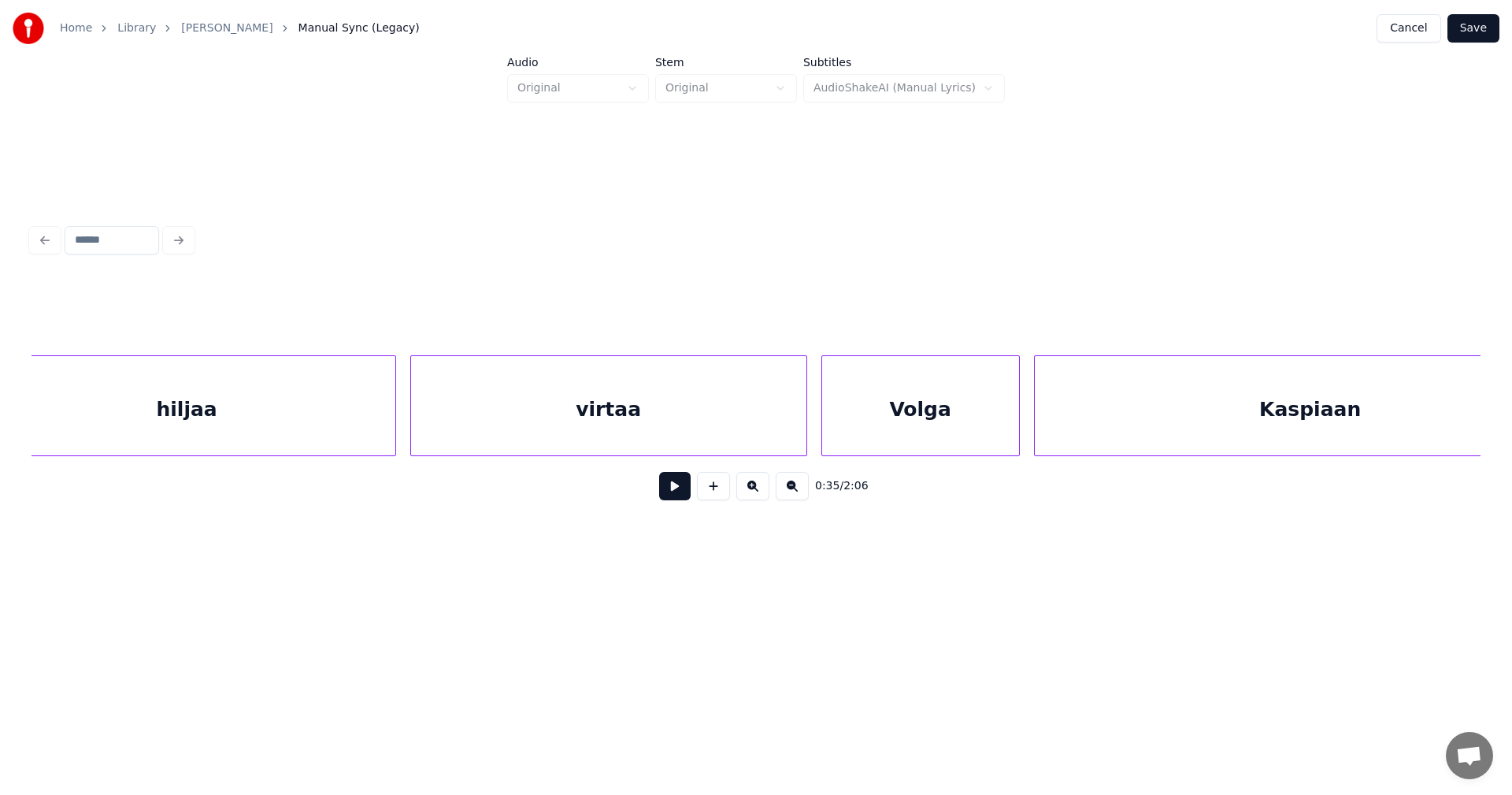
click at [352, 402] on div "hiljaa" at bounding box center [187, 409] width 416 height 107
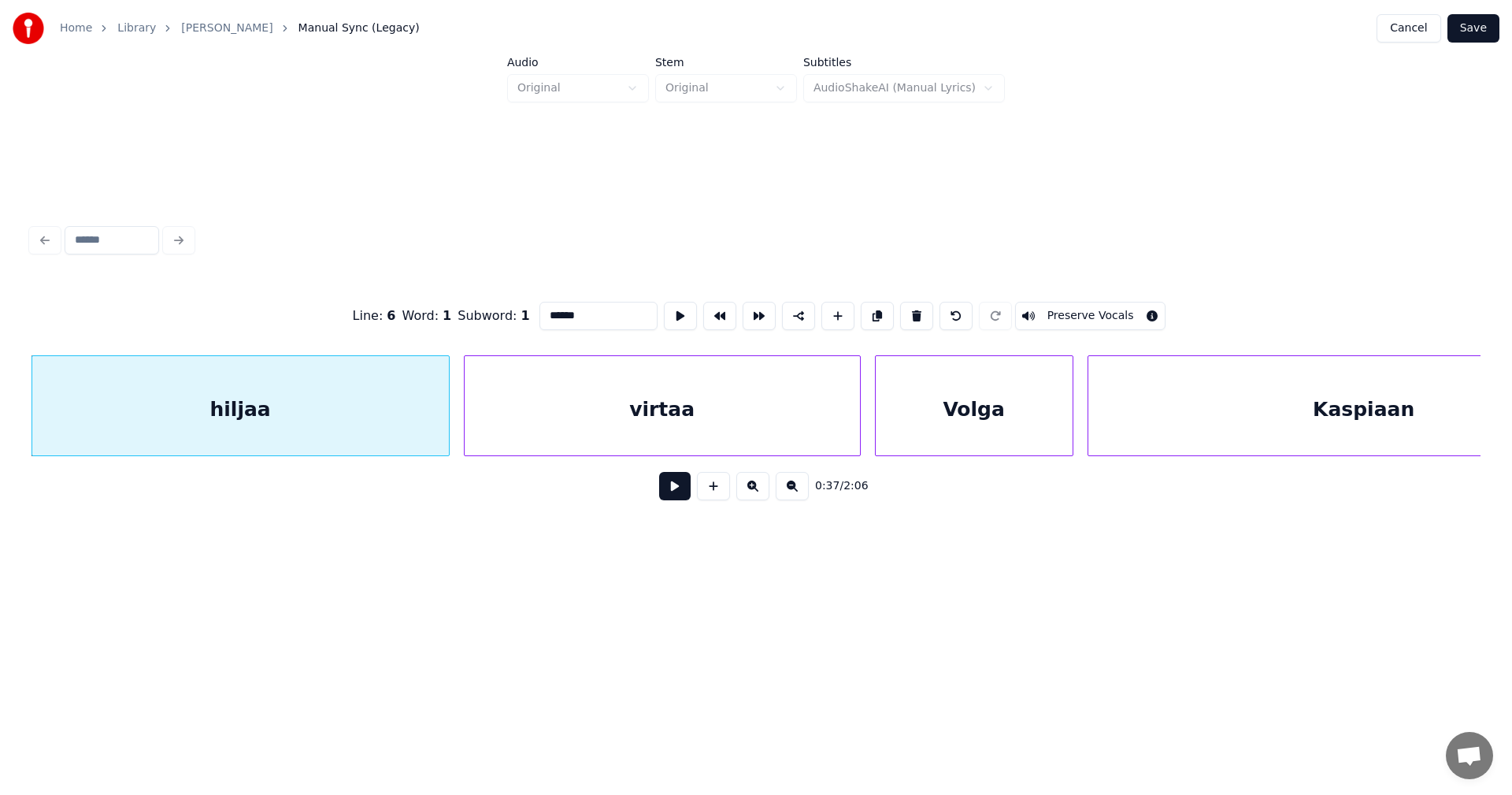
click at [678, 494] on button at bounding box center [675, 487] width 32 height 28
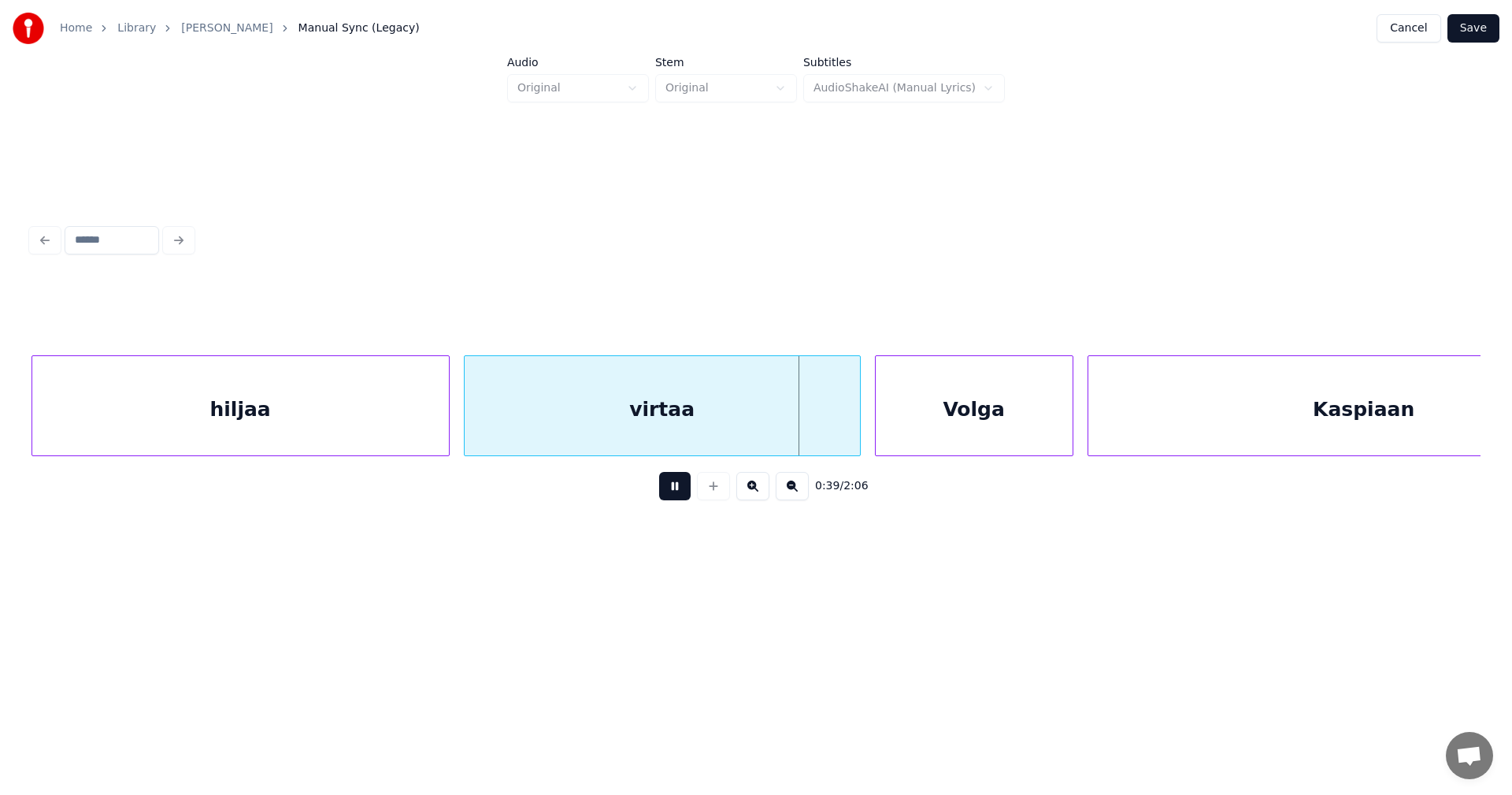
click at [678, 495] on button at bounding box center [675, 487] width 32 height 28
click at [849, 427] on div at bounding box center [848, 406] width 4 height 99
click at [684, 497] on button at bounding box center [675, 487] width 32 height 28
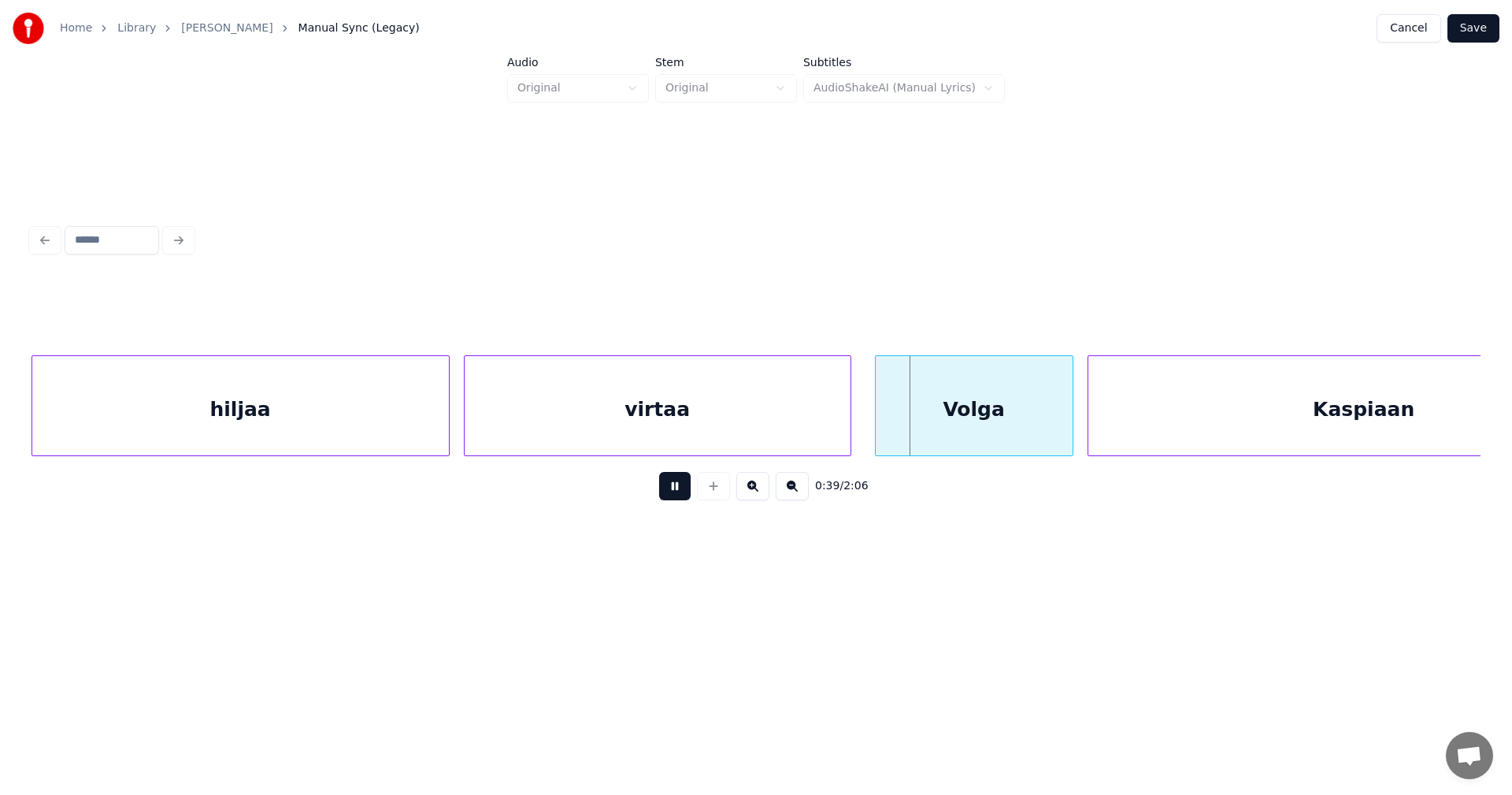
drag, startPoint x: 684, startPoint y: 496, endPoint x: 818, endPoint y: 480, distance: 135.0
click at [690, 495] on button at bounding box center [675, 487] width 32 height 28
click at [997, 425] on div "Volga" at bounding box center [968, 409] width 197 height 107
click at [678, 499] on button at bounding box center [675, 487] width 32 height 28
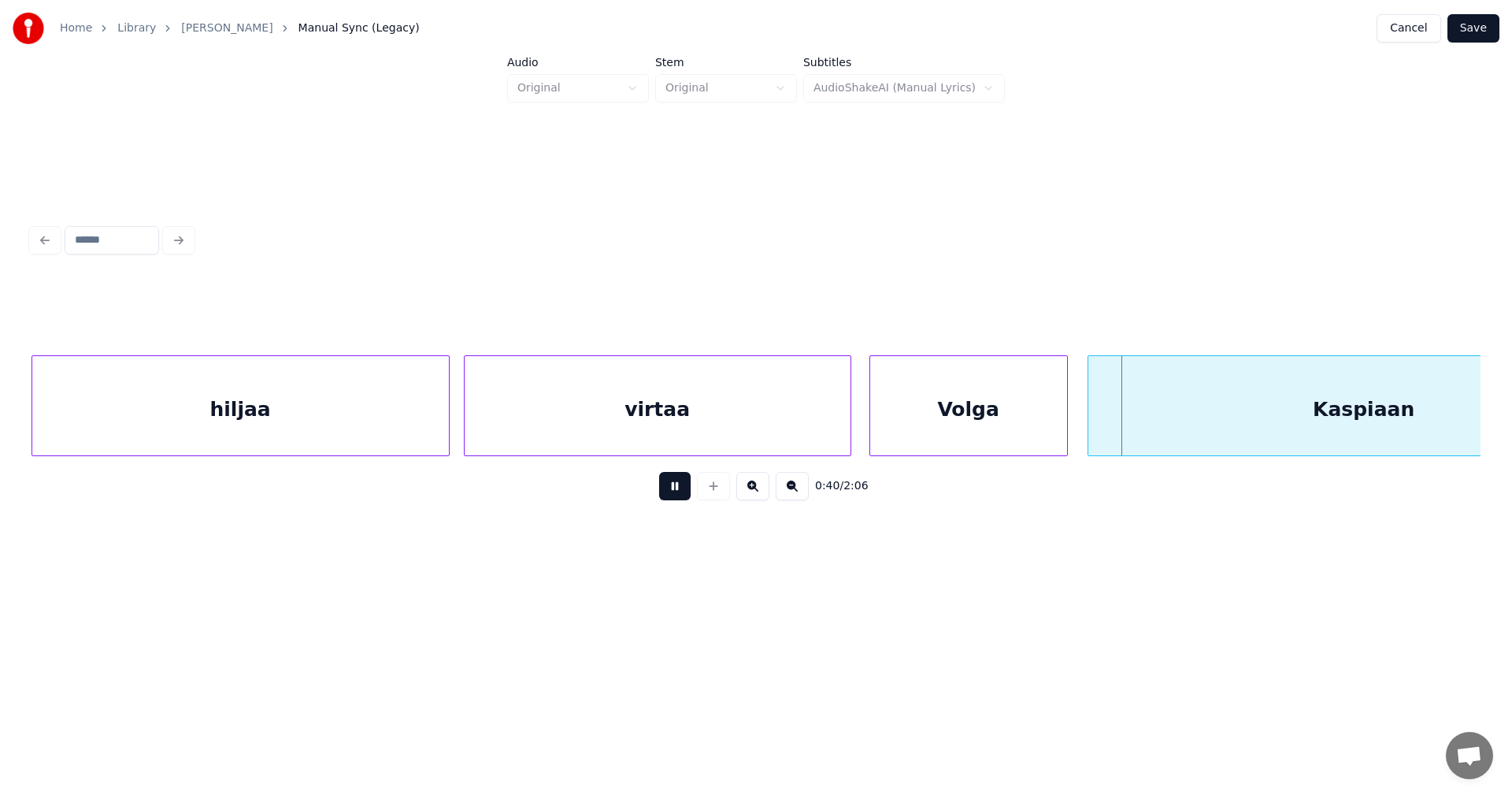
click at [678, 495] on button at bounding box center [675, 487] width 32 height 28
click at [1098, 434] on div at bounding box center [1099, 406] width 4 height 99
click at [671, 495] on button at bounding box center [675, 487] width 32 height 28
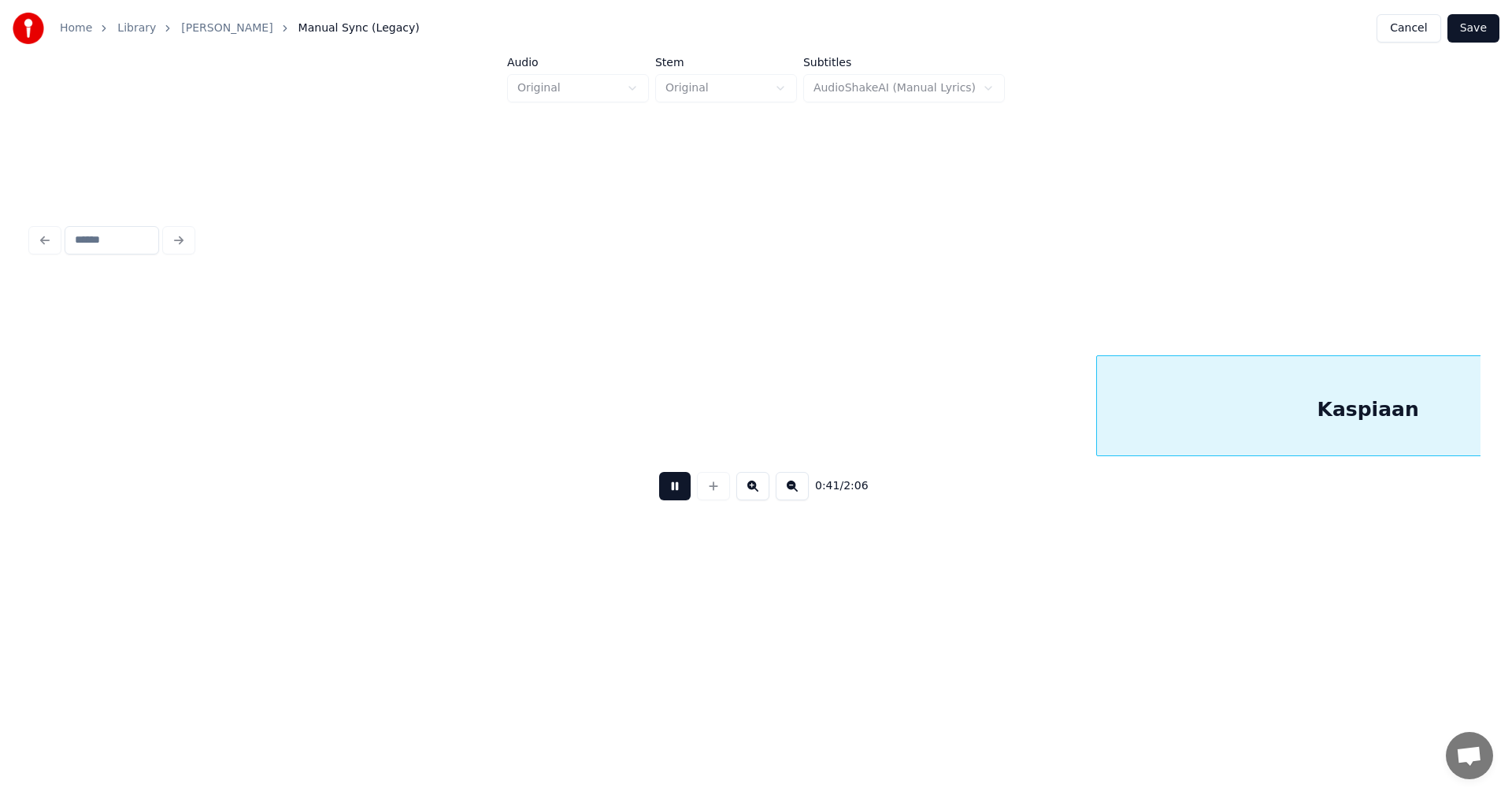
scroll to position [0, 14599]
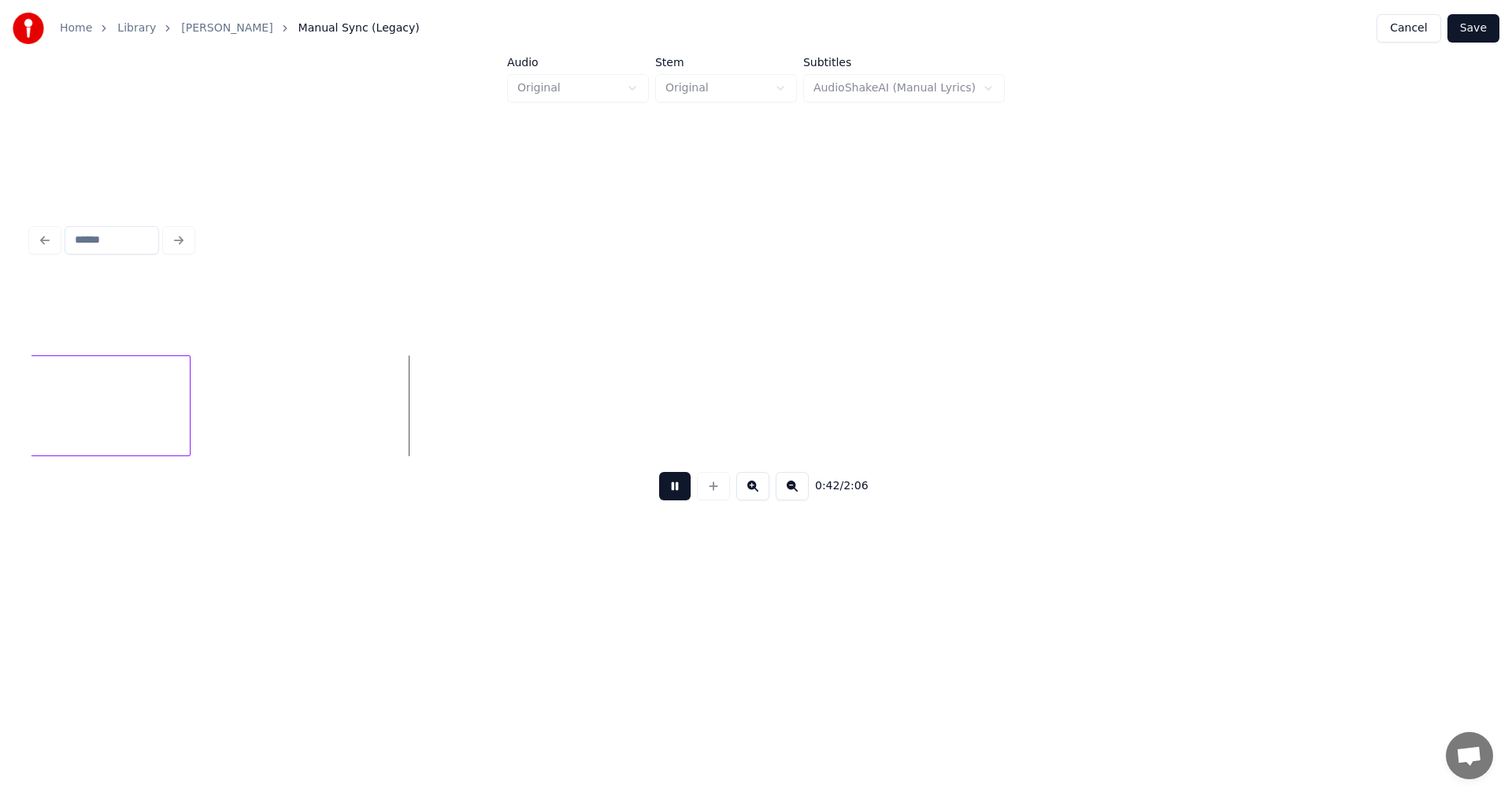
click at [671, 492] on button at bounding box center [675, 487] width 32 height 28
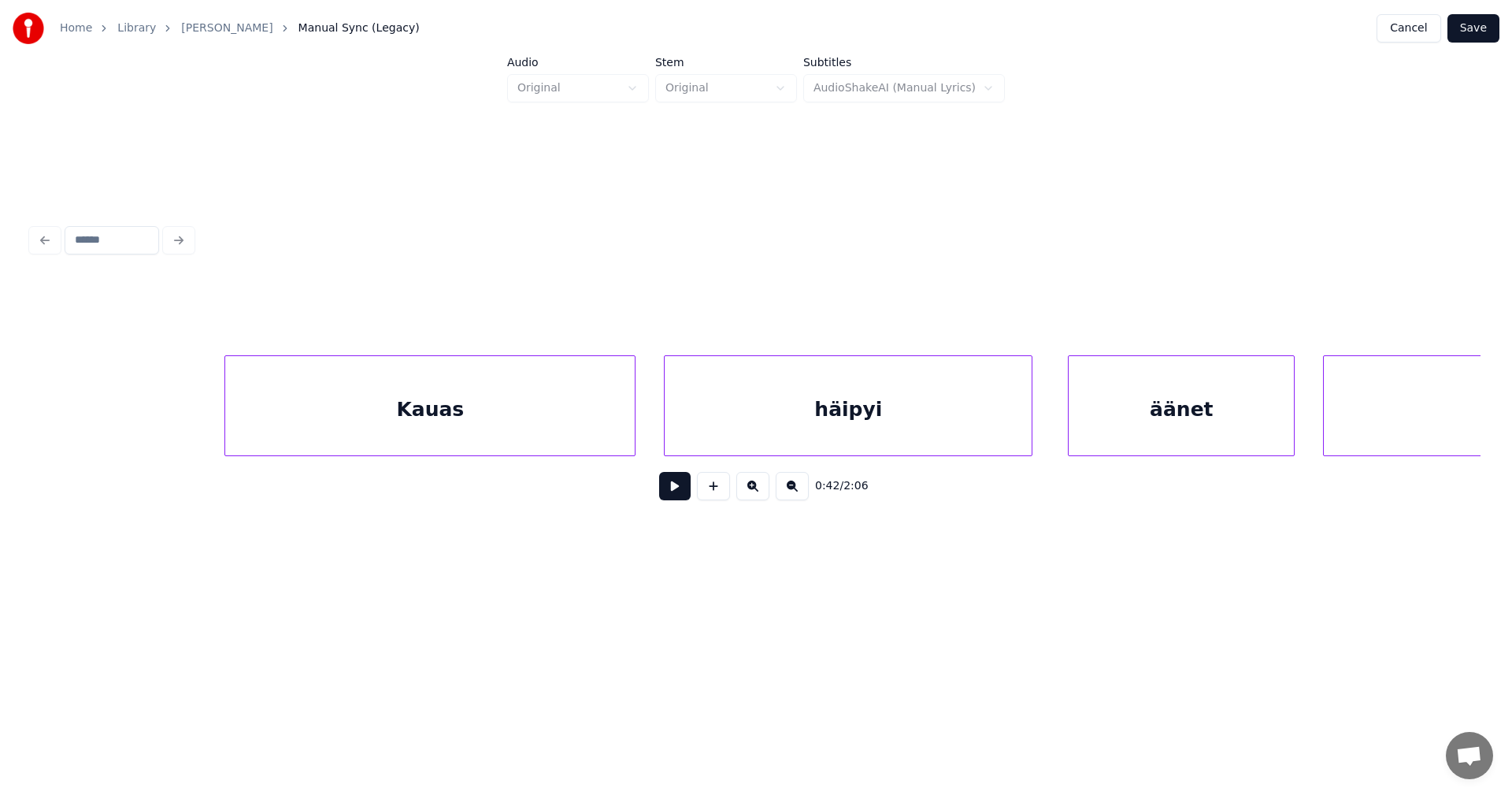
scroll to position [0, 28850]
click at [316, 425] on div at bounding box center [317, 406] width 4 height 99
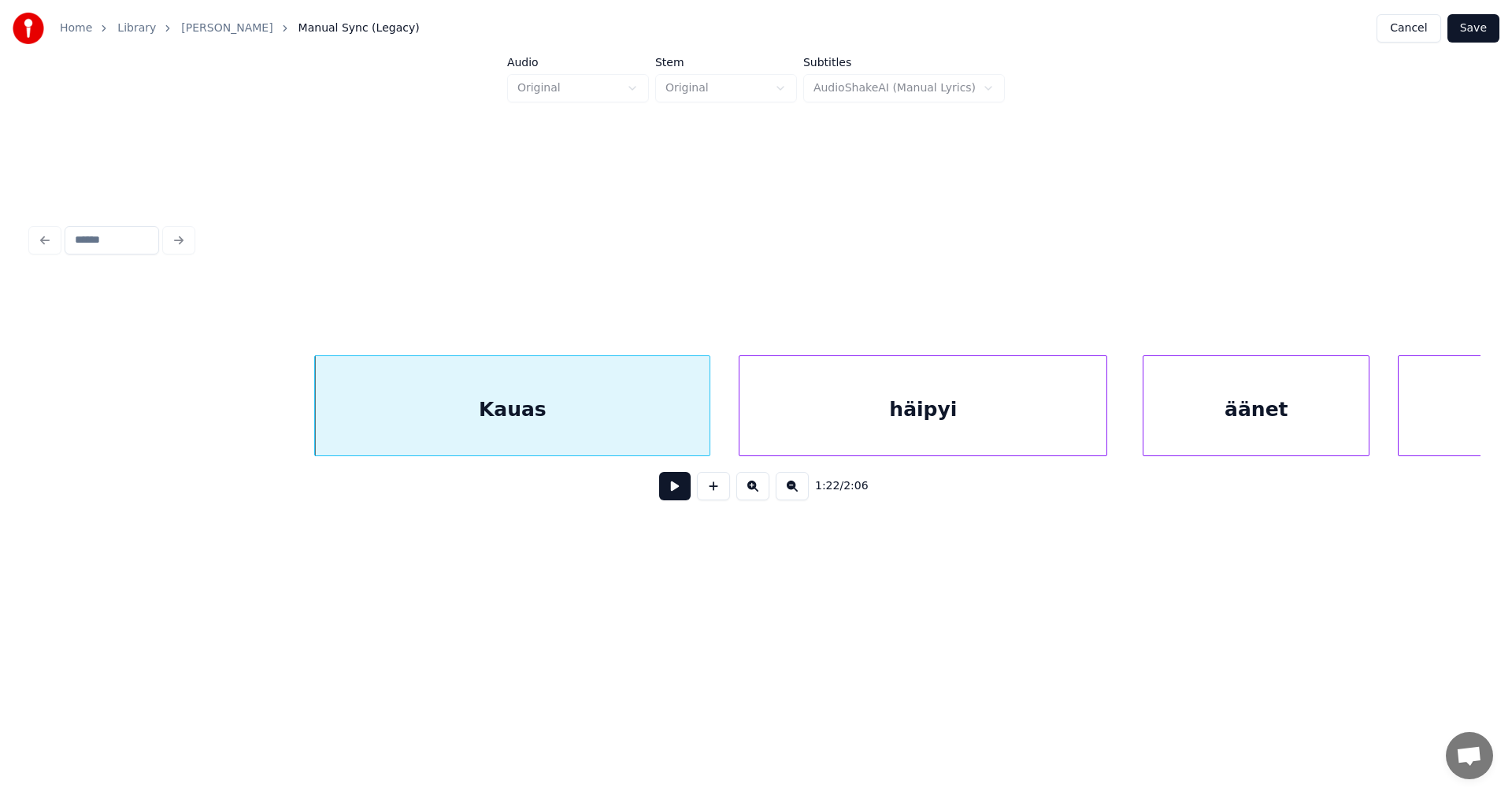
click at [667, 495] on button at bounding box center [675, 487] width 32 height 28
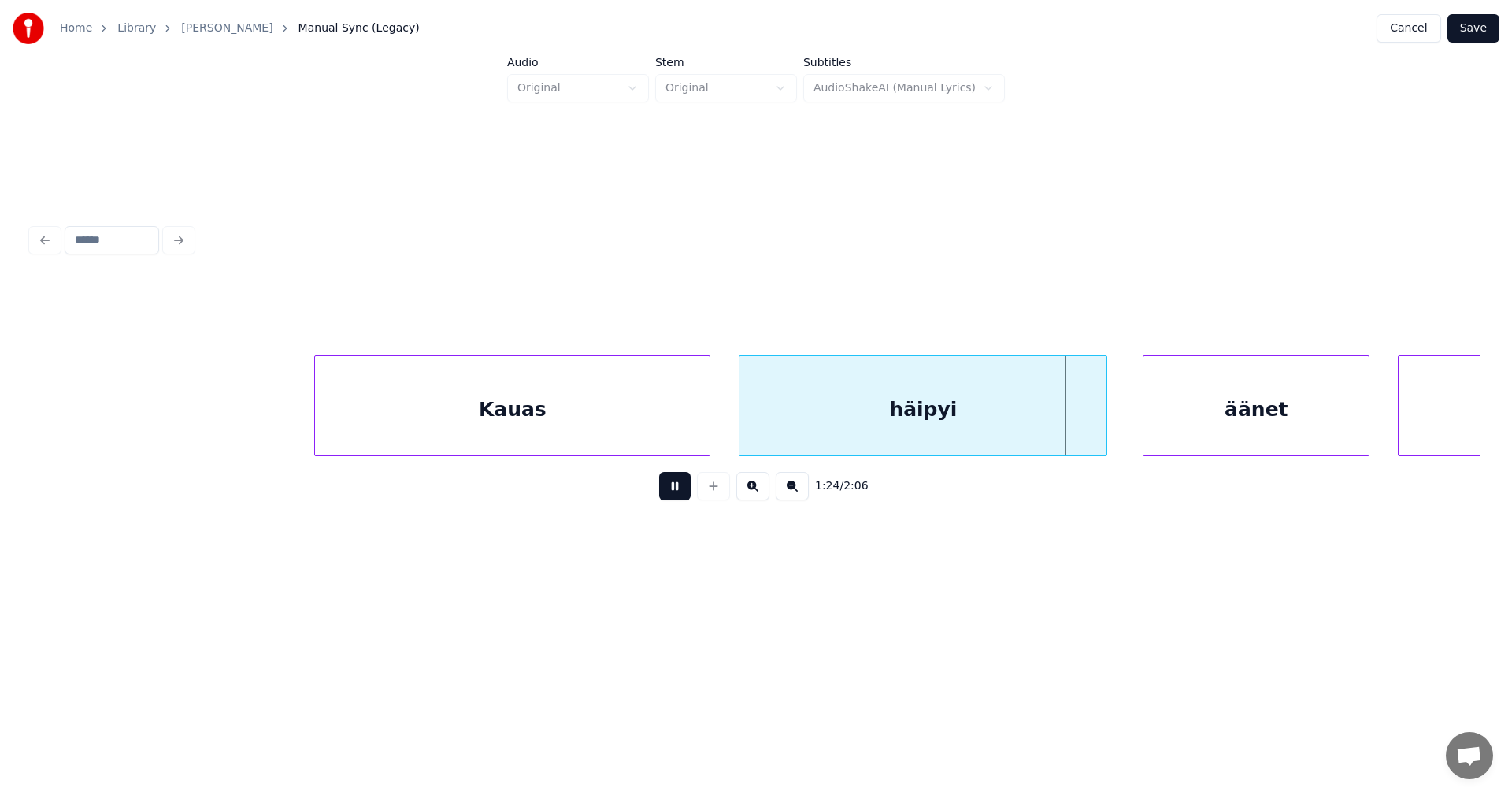
click at [669, 495] on button at bounding box center [675, 487] width 32 height 28
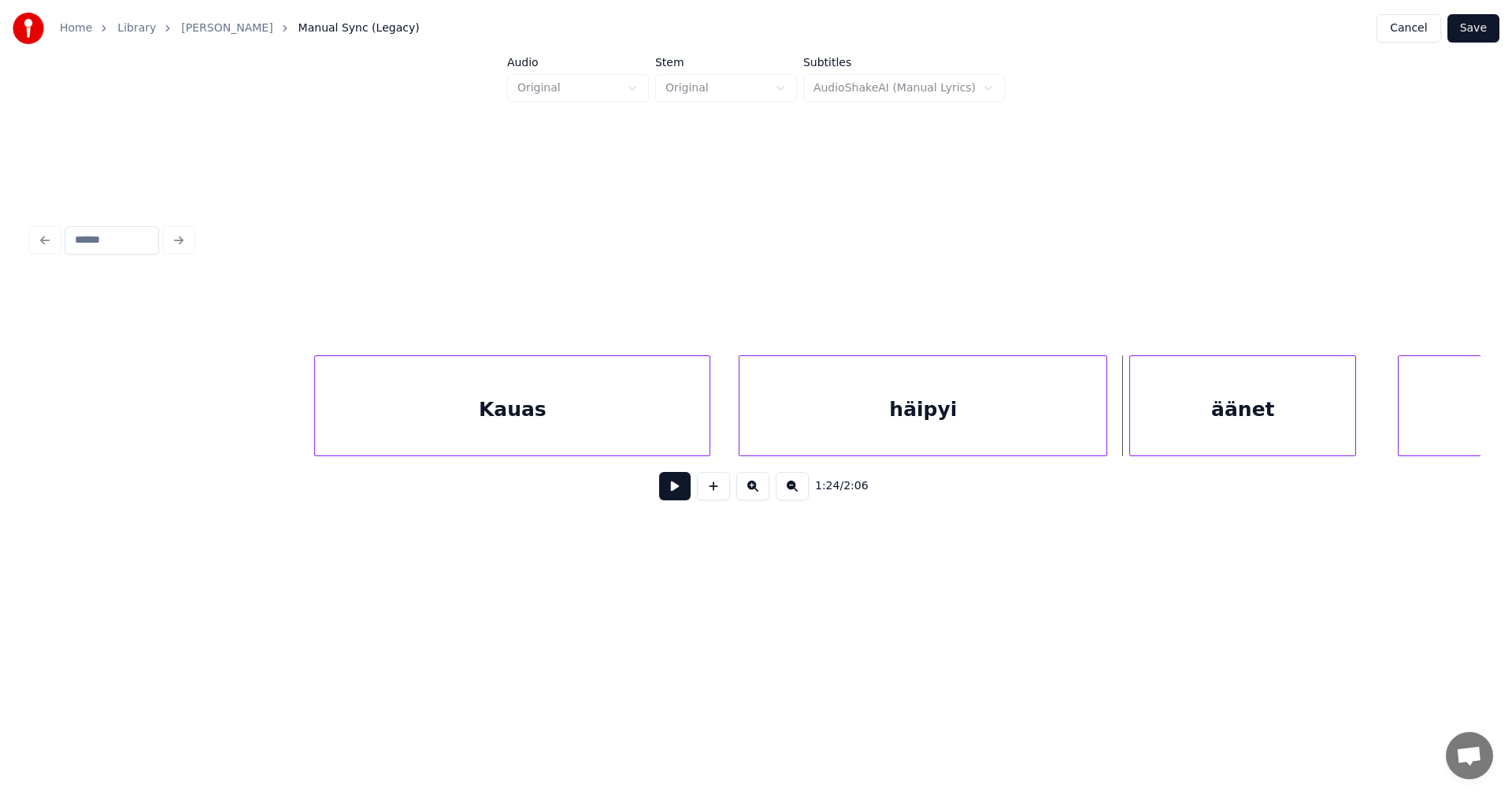
click at [1175, 437] on div "äänet" at bounding box center [1243, 409] width 225 height 107
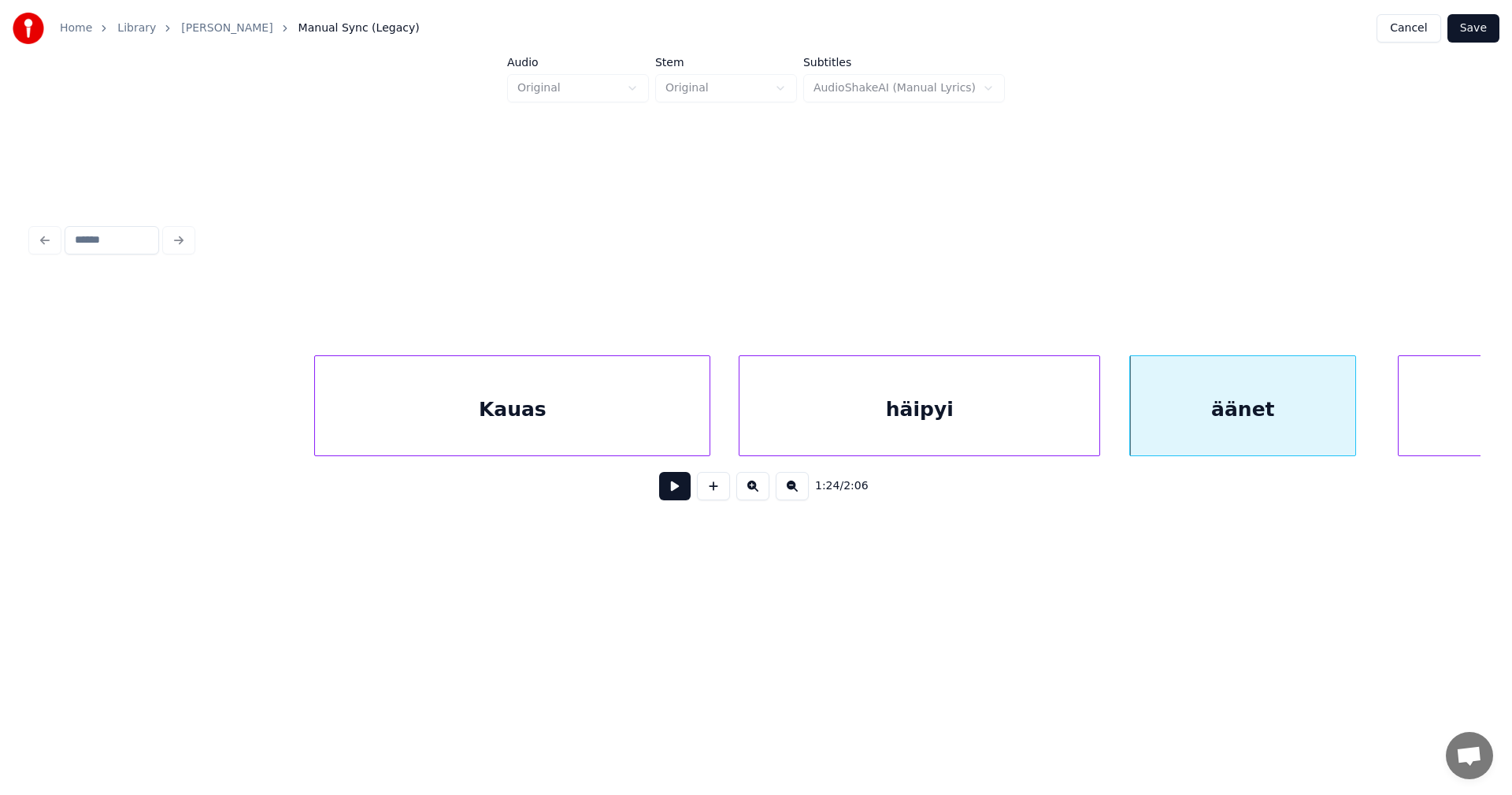
click at [1097, 438] on div at bounding box center [1097, 406] width 4 height 99
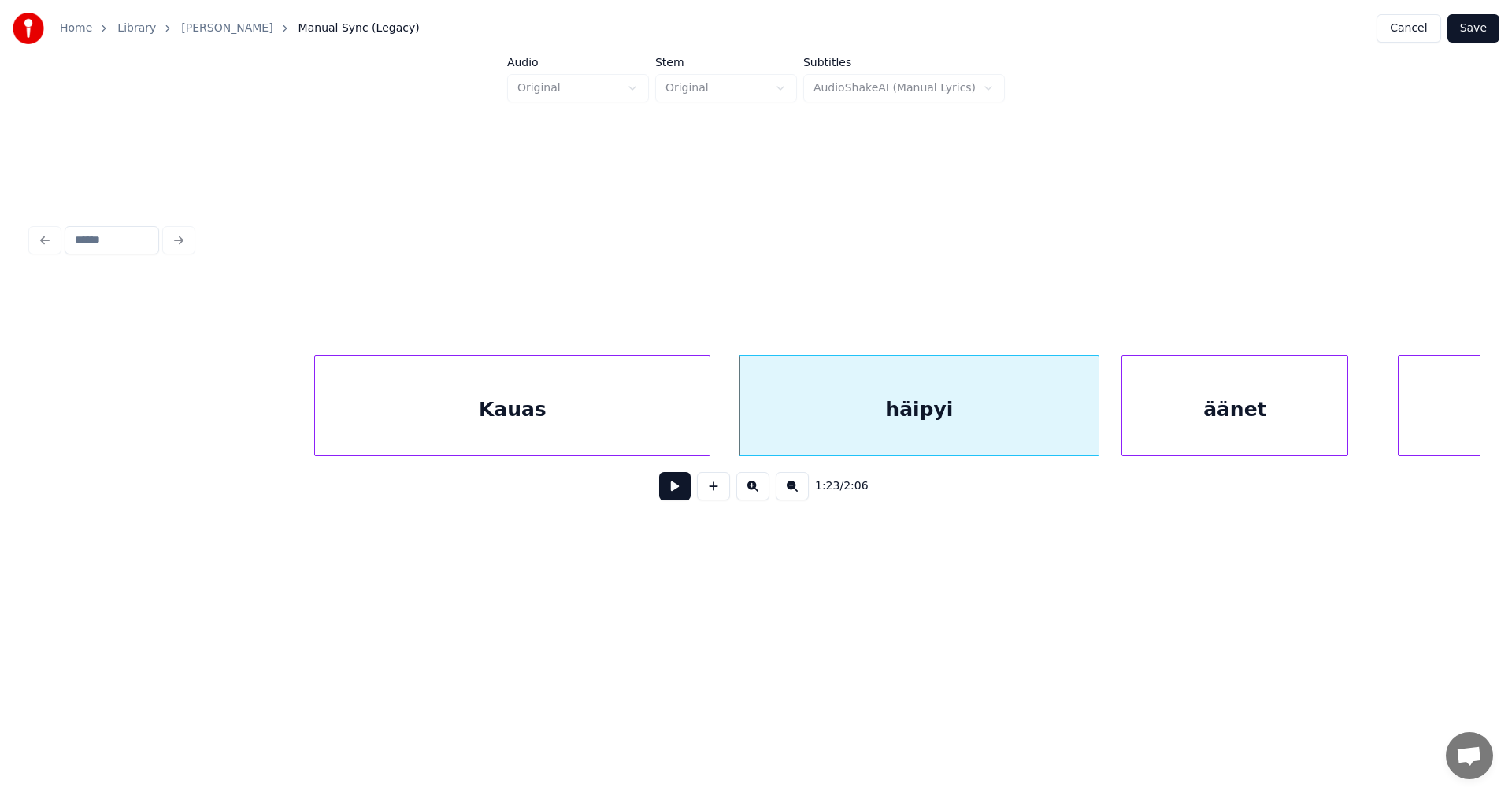
click at [1140, 439] on div "äänet" at bounding box center [1235, 409] width 225 height 107
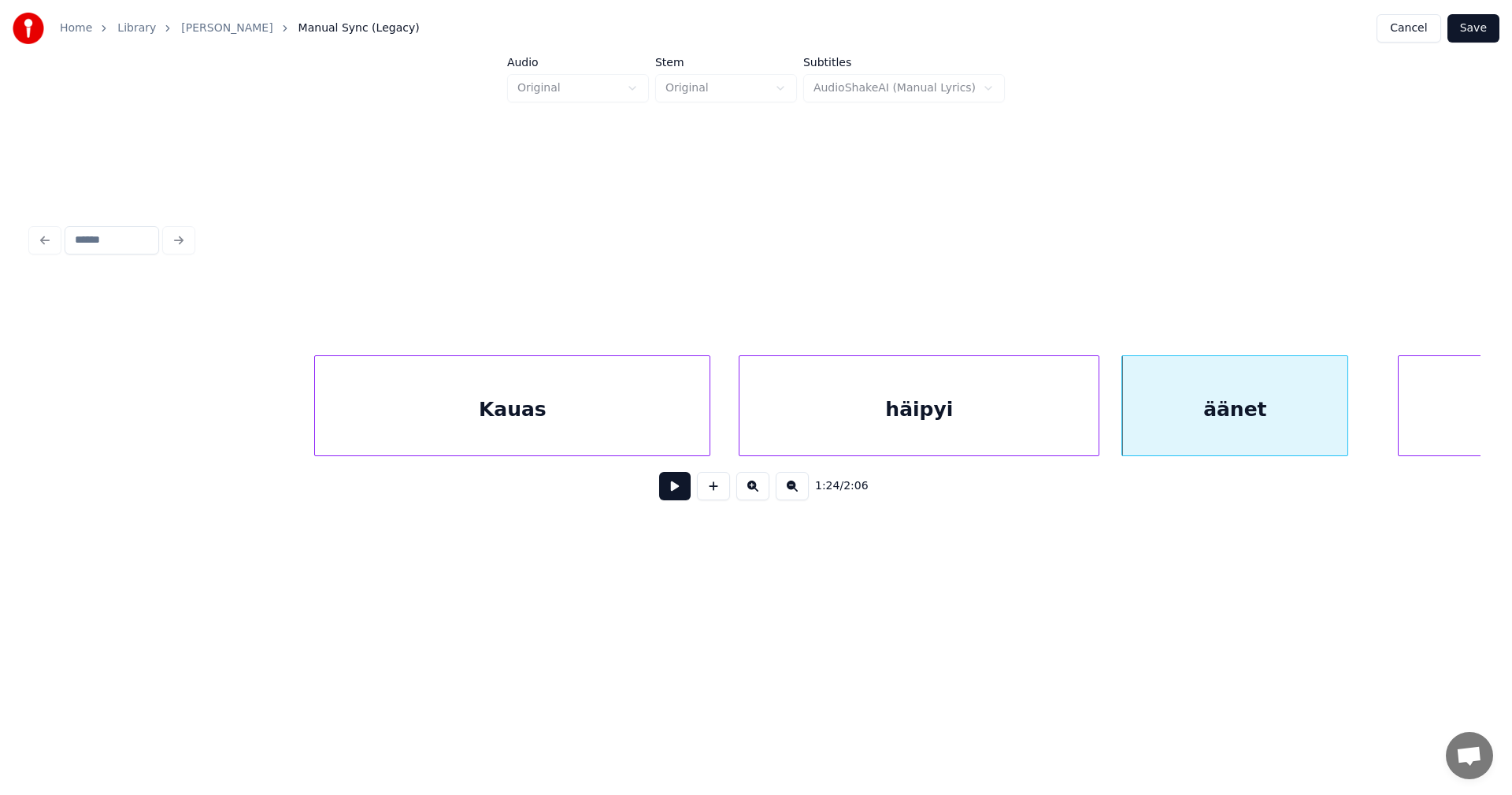
click at [678, 495] on button at bounding box center [675, 487] width 32 height 28
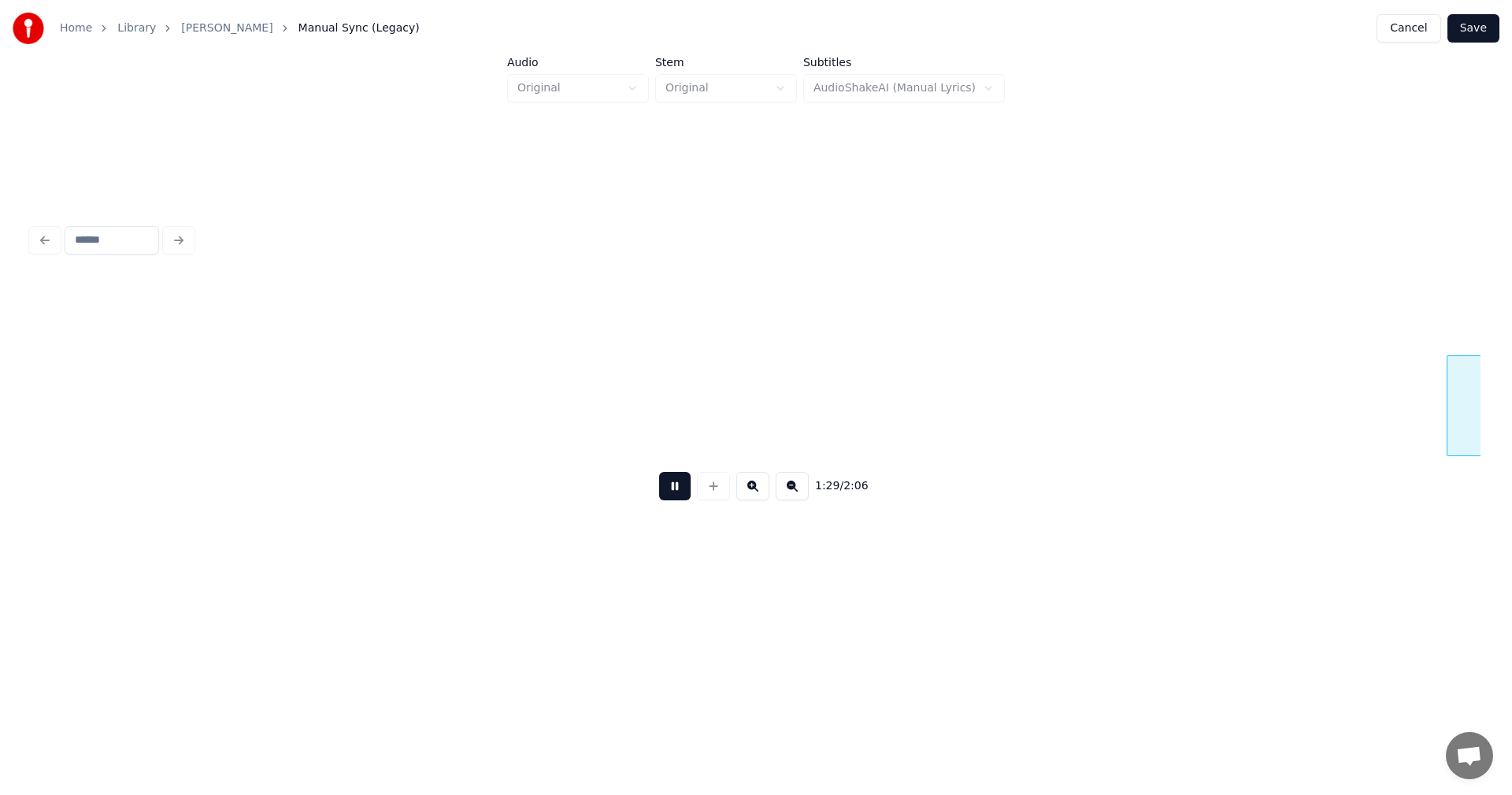
scroll to position [0, 31756]
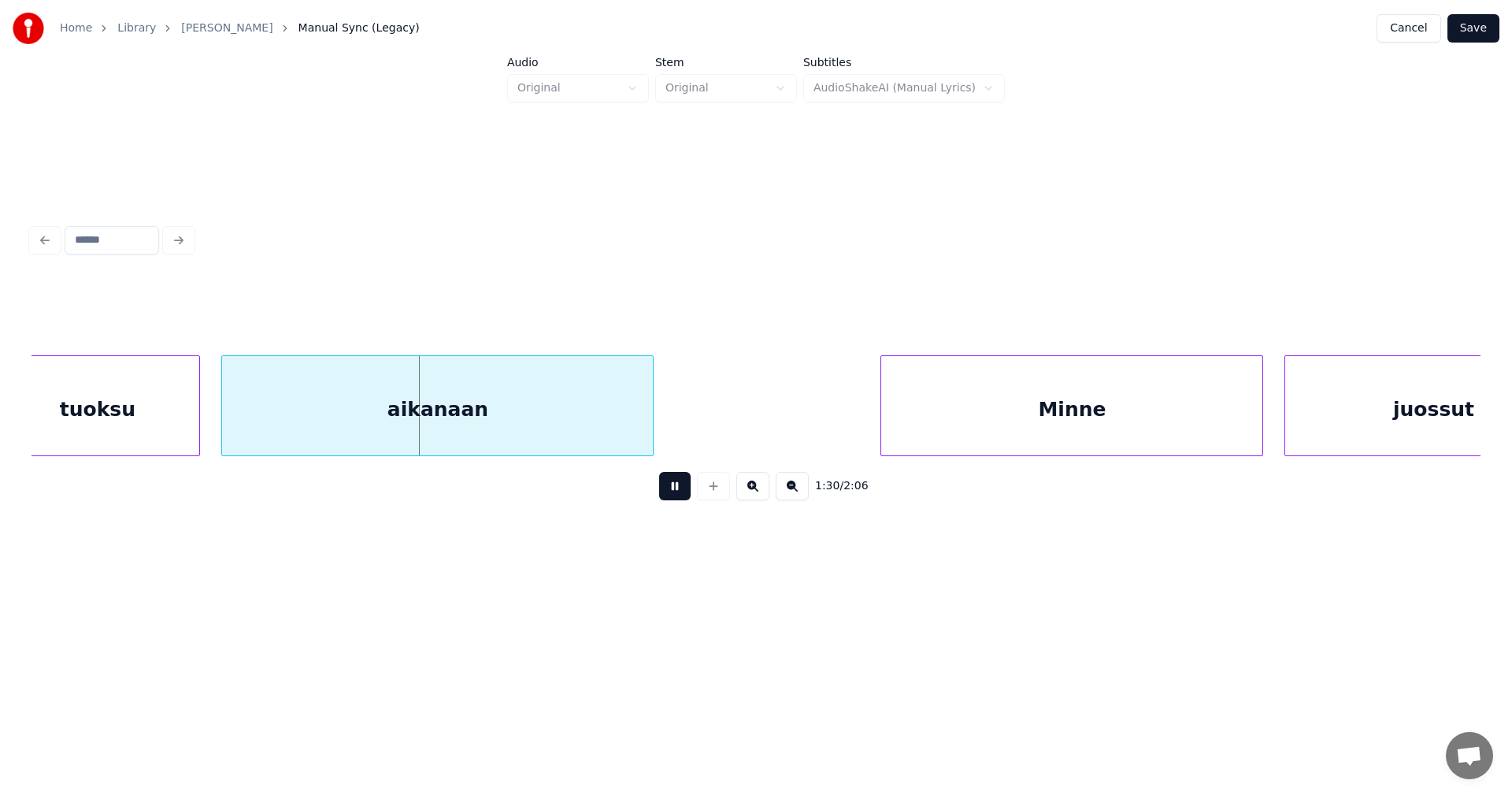
click at [676, 494] on button at bounding box center [675, 487] width 32 height 28
click at [187, 433] on div at bounding box center [185, 406] width 4 height 99
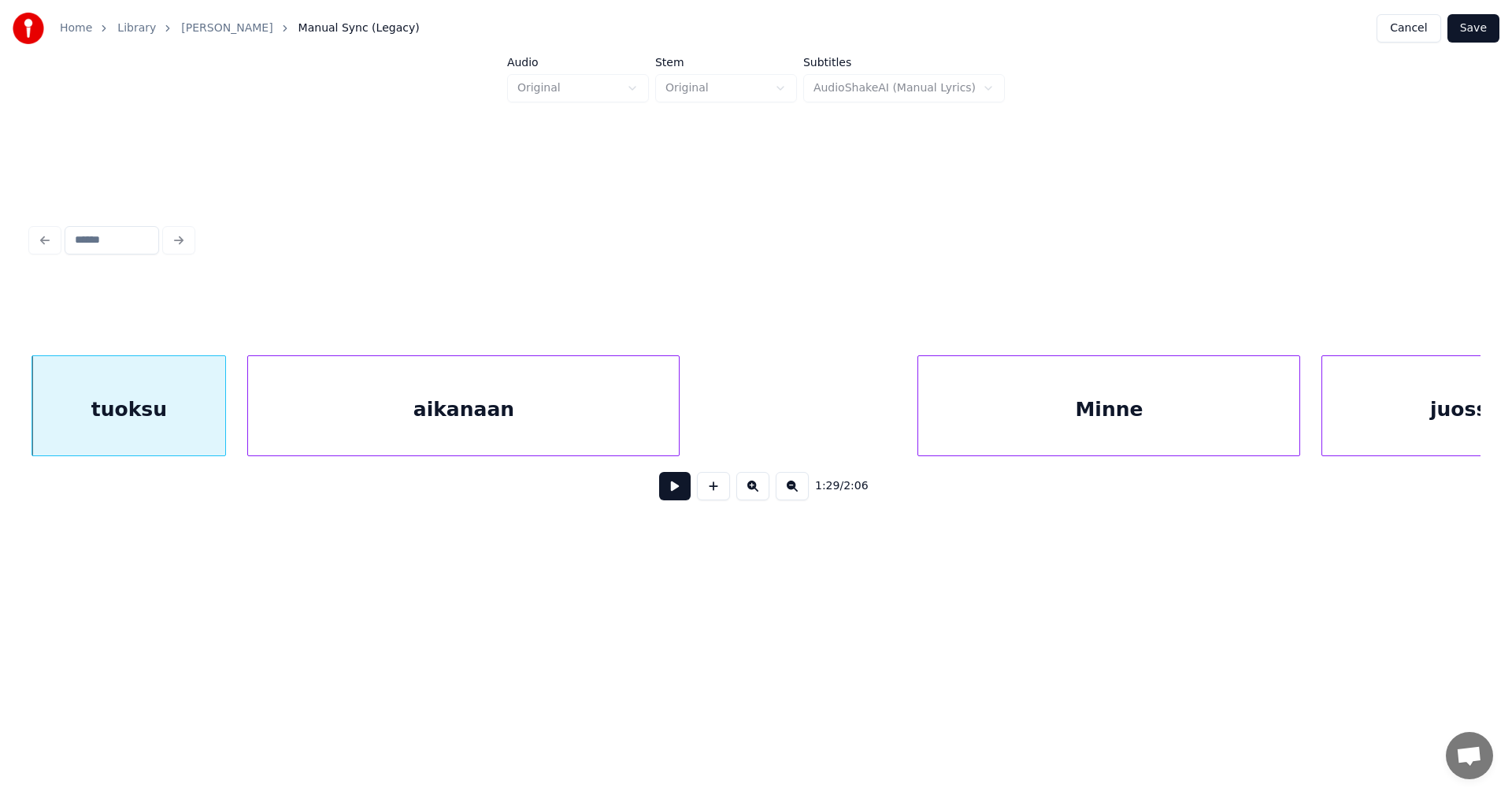
click at [298, 430] on div "aikanaan" at bounding box center [463, 409] width 430 height 107
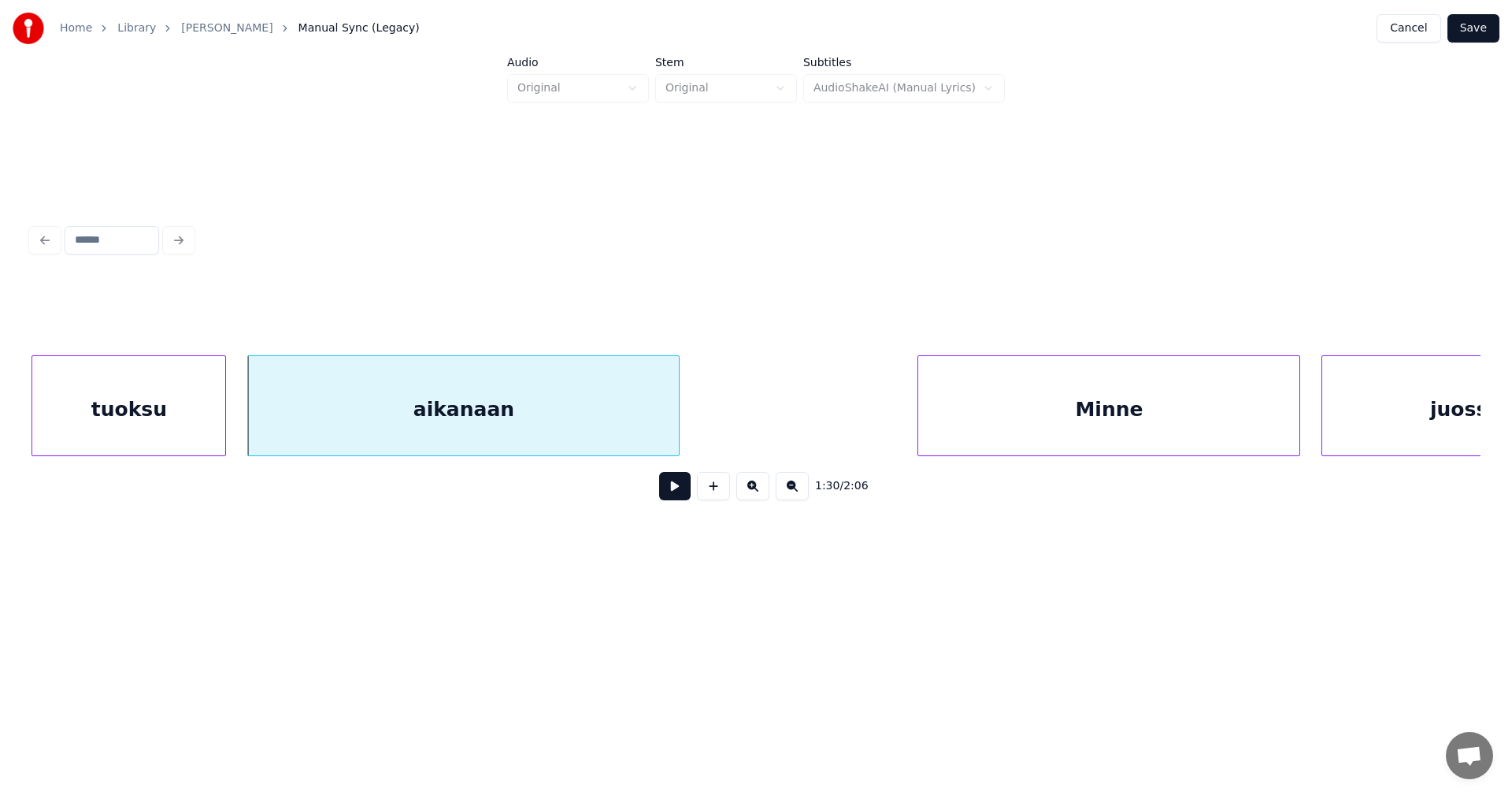
click at [210, 430] on div "tuoksu" at bounding box center [128, 409] width 193 height 107
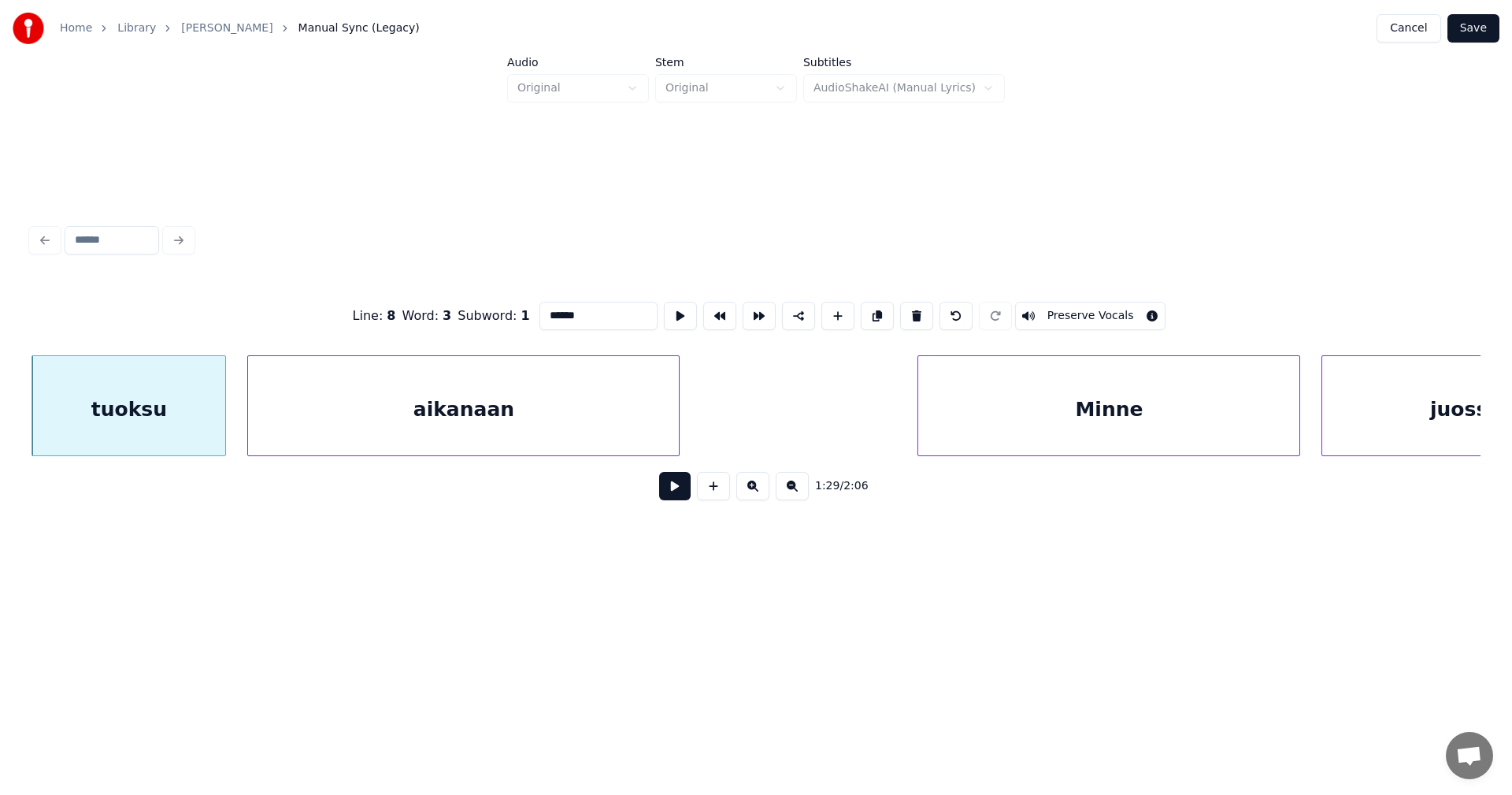
click at [663, 492] on button at bounding box center [675, 487] width 32 height 28
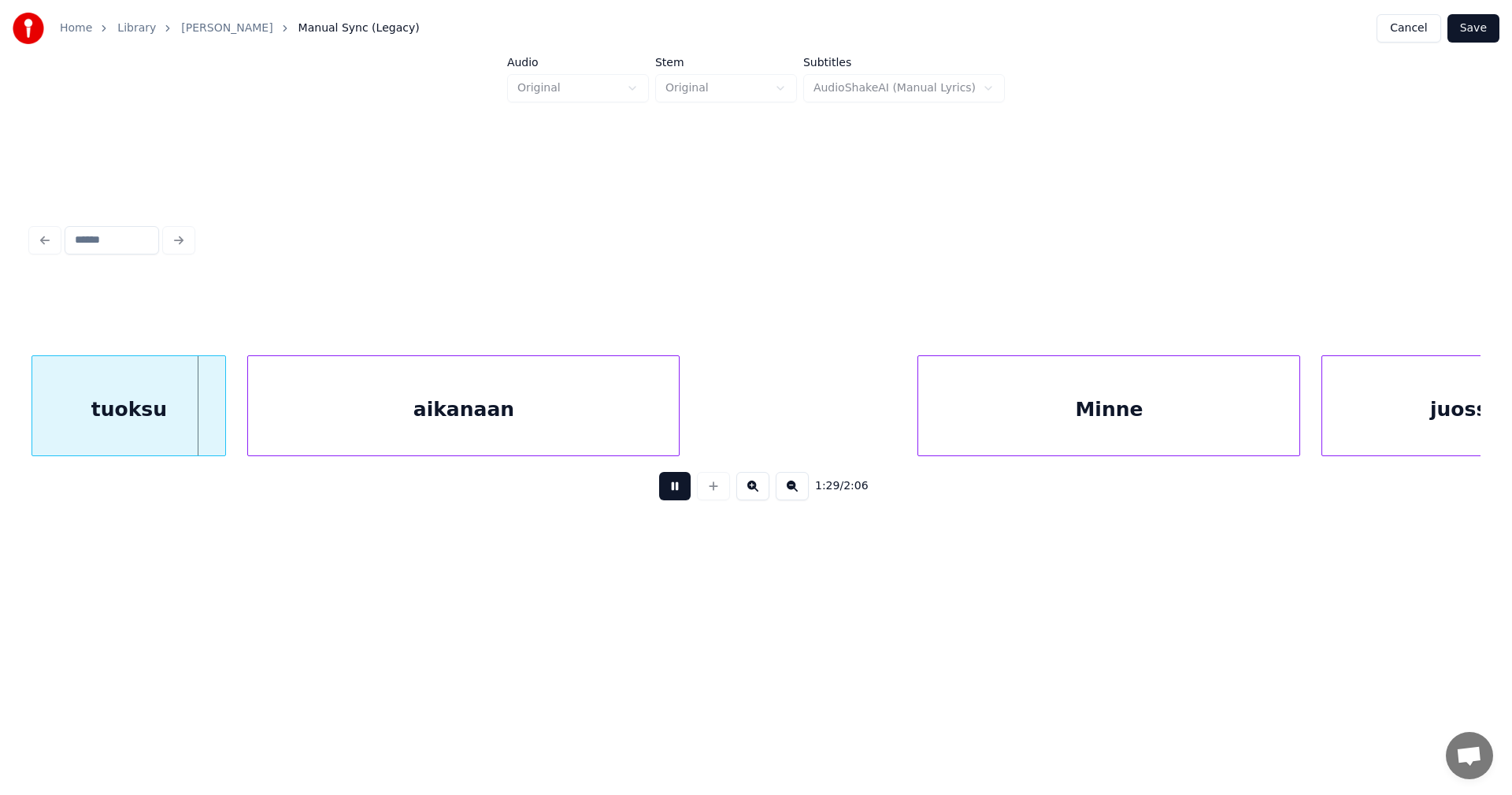
click at [671, 498] on button at bounding box center [675, 487] width 32 height 28
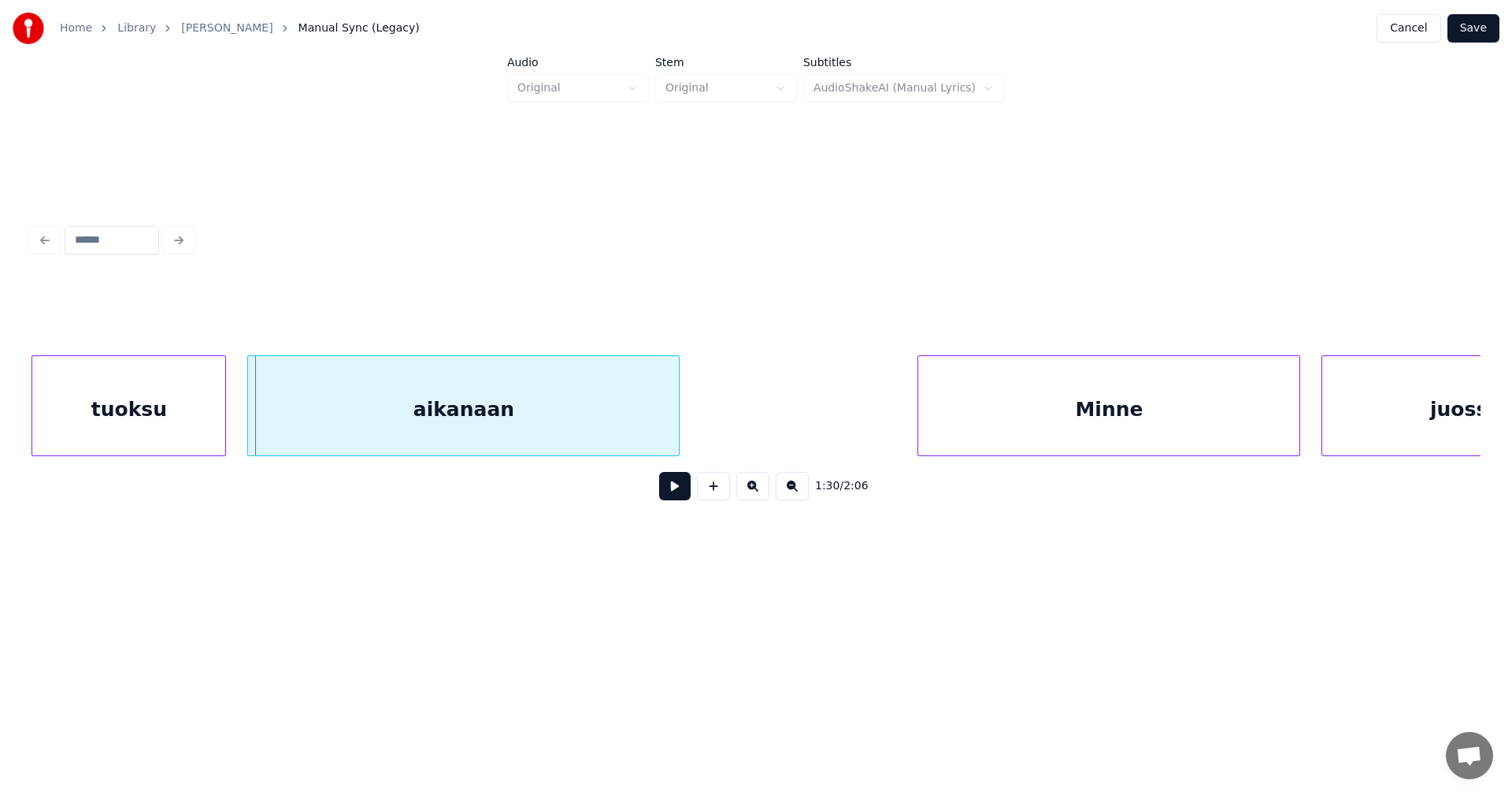
click at [671, 498] on button at bounding box center [675, 487] width 32 height 28
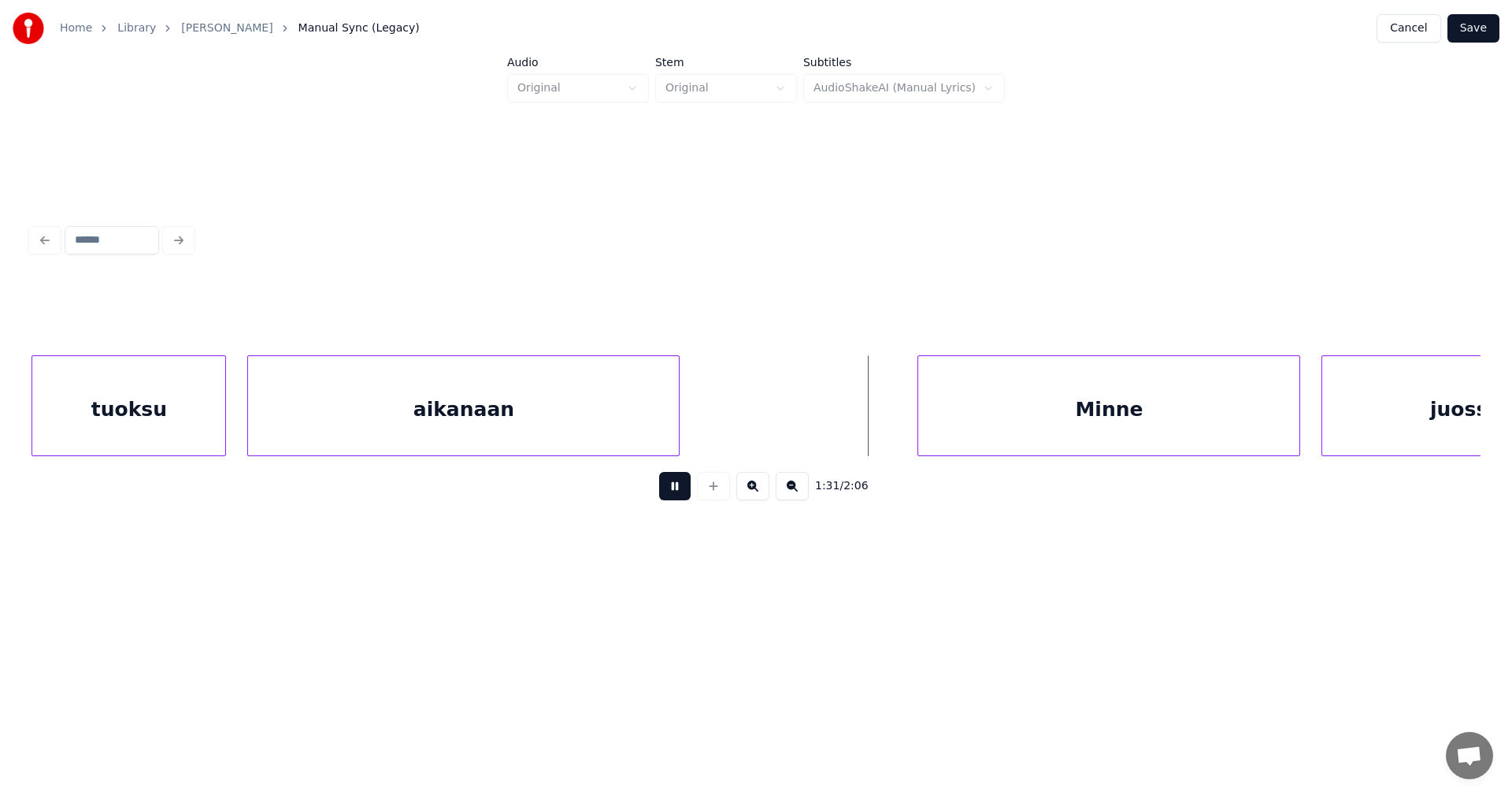
click at [671, 498] on button at bounding box center [675, 487] width 32 height 28
click at [965, 445] on div "Minne" at bounding box center [1075, 409] width 381 height 107
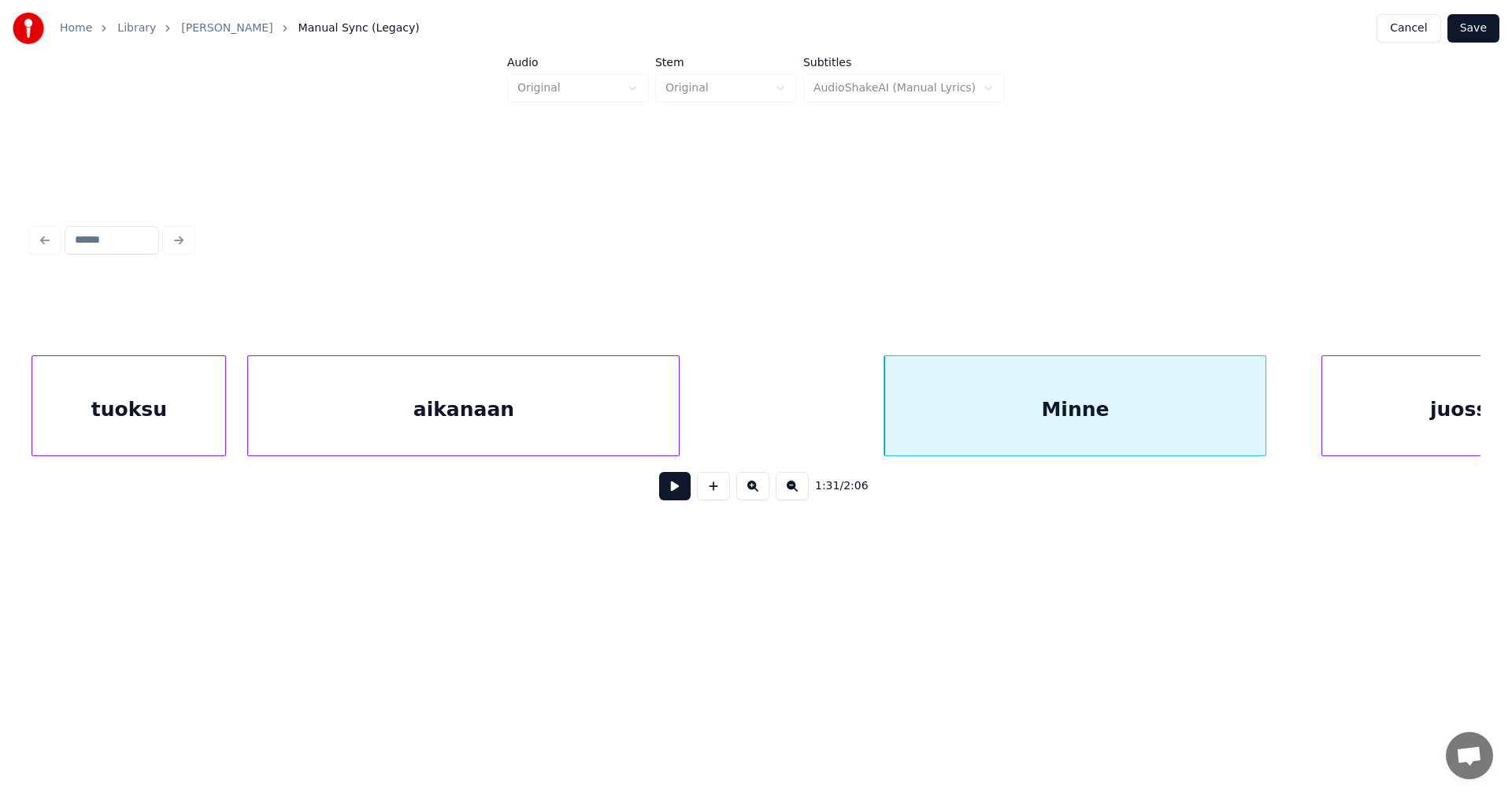
click at [668, 494] on button at bounding box center [675, 487] width 32 height 28
click at [670, 494] on button at bounding box center [675, 487] width 32 height 28
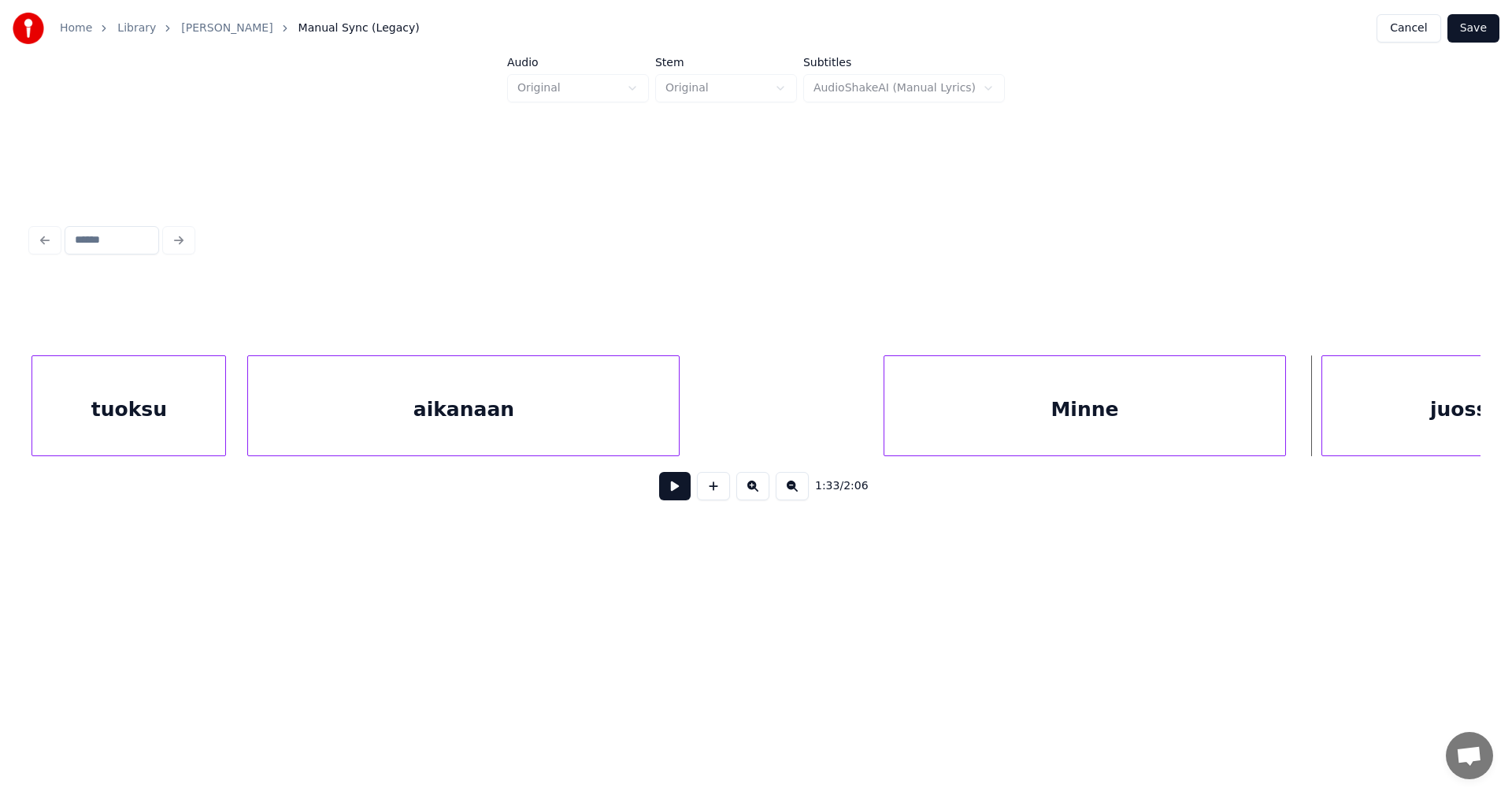
click at [1281, 437] on div at bounding box center [1283, 406] width 4 height 99
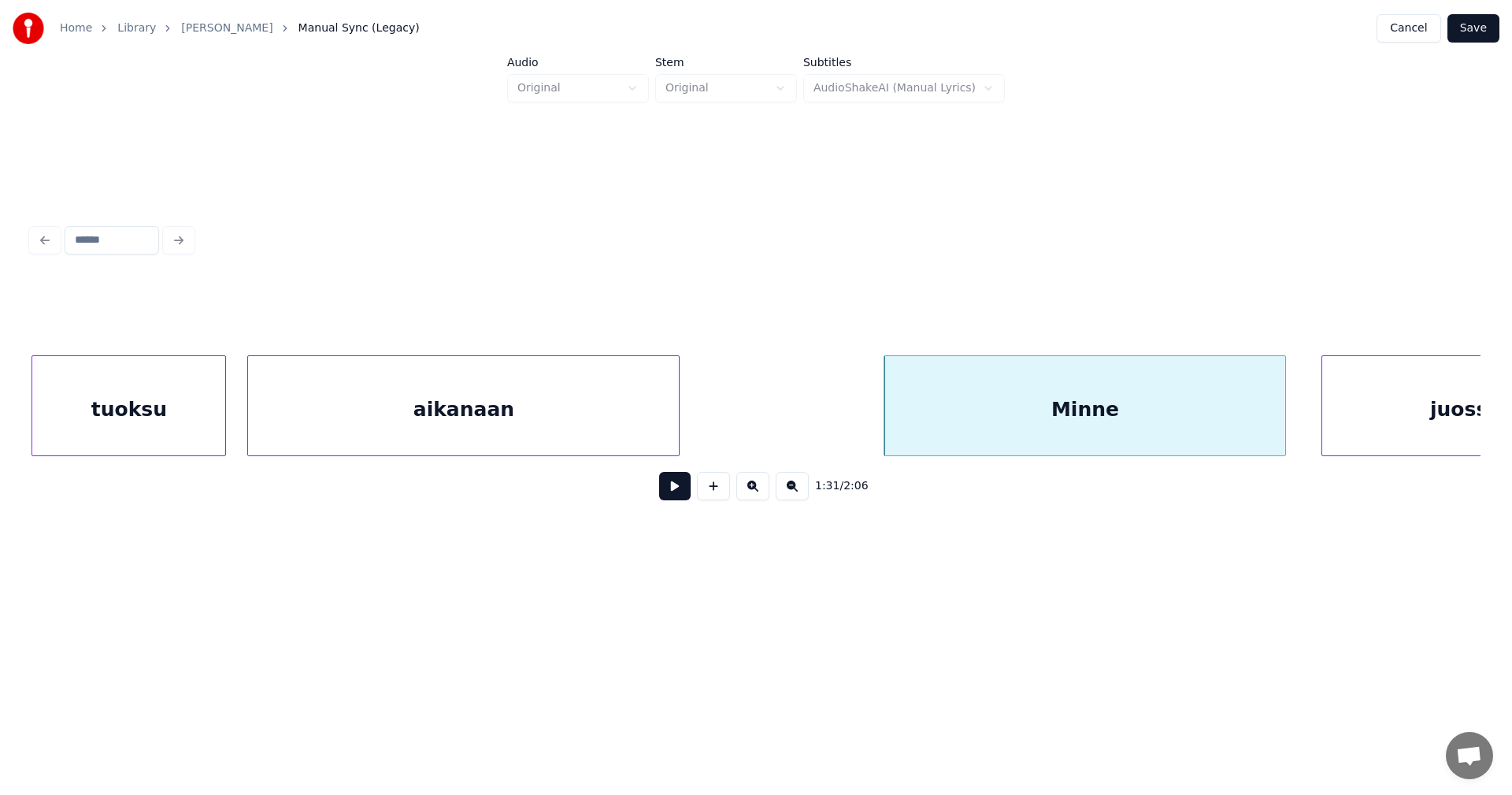
click at [684, 494] on button at bounding box center [675, 487] width 32 height 28
drag, startPoint x: 683, startPoint y: 494, endPoint x: 677, endPoint y: 487, distance: 9.2
click at [677, 487] on button at bounding box center [675, 487] width 32 height 28
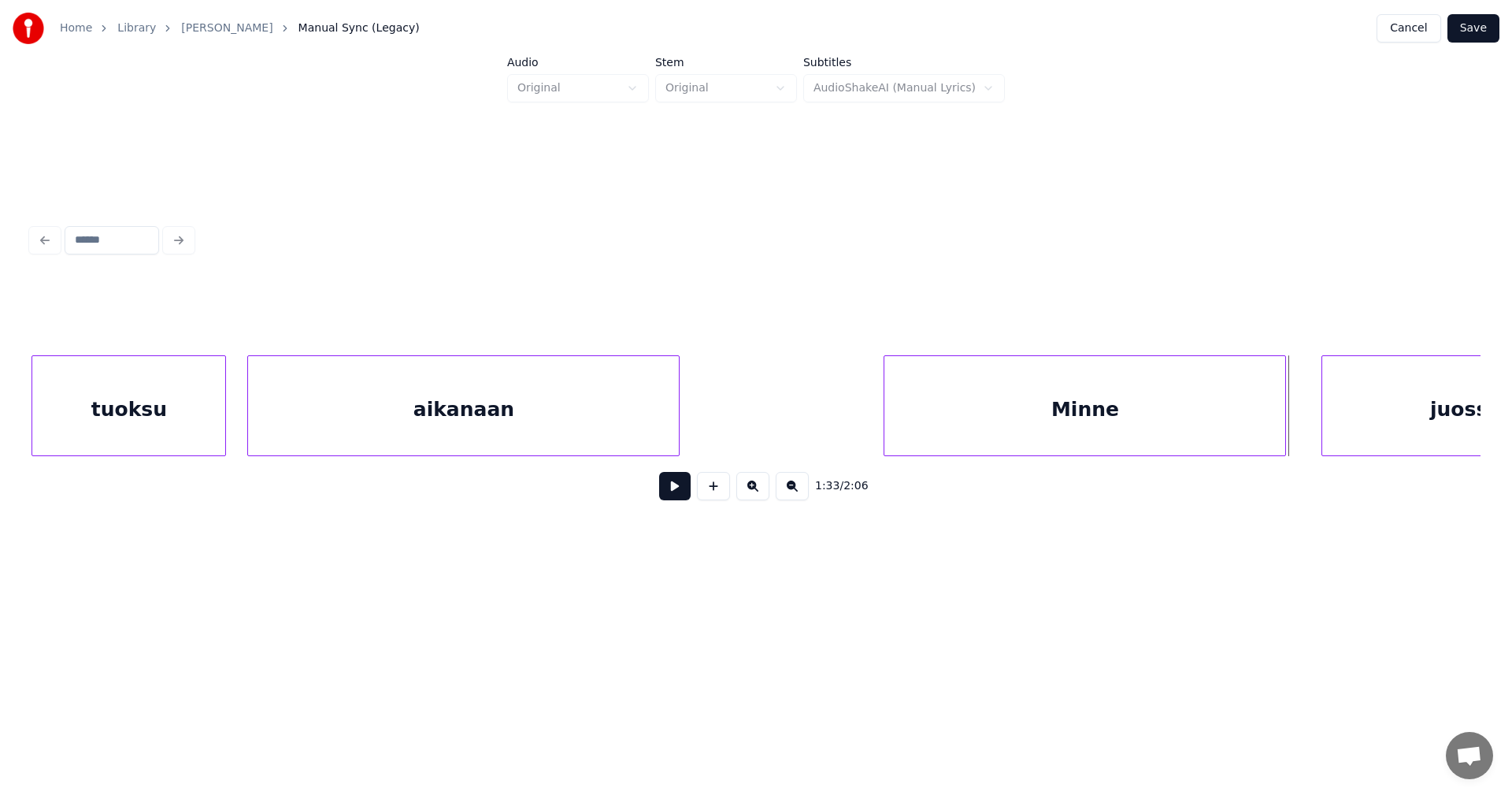
click at [678, 487] on button at bounding box center [675, 487] width 32 height 28
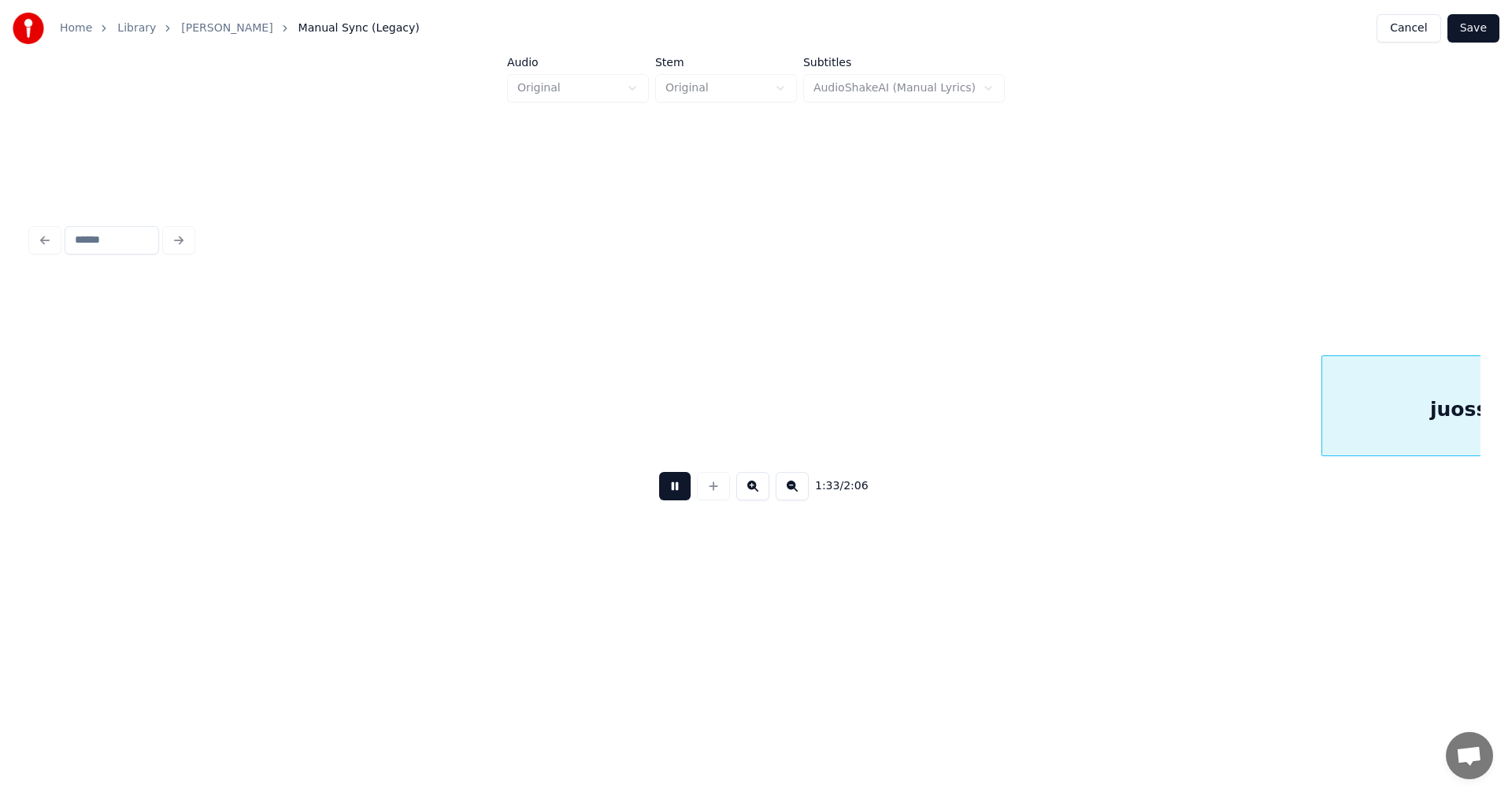
scroll to position [0, 33171]
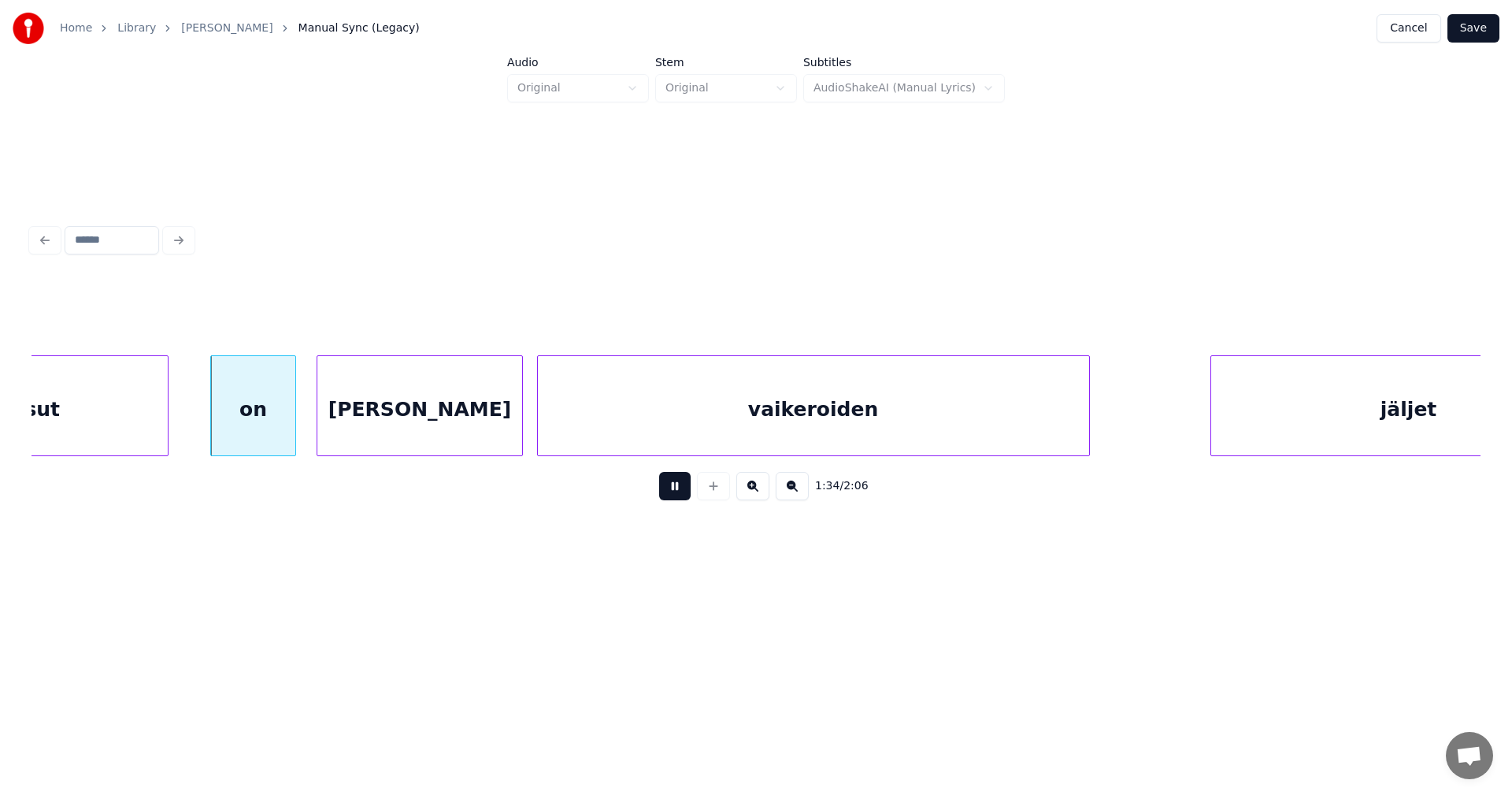
drag, startPoint x: 678, startPoint y: 487, endPoint x: 656, endPoint y: 483, distance: 22.4
click at [656, 483] on div "1:34 / 2:06" at bounding box center [756, 486] width 1424 height 35
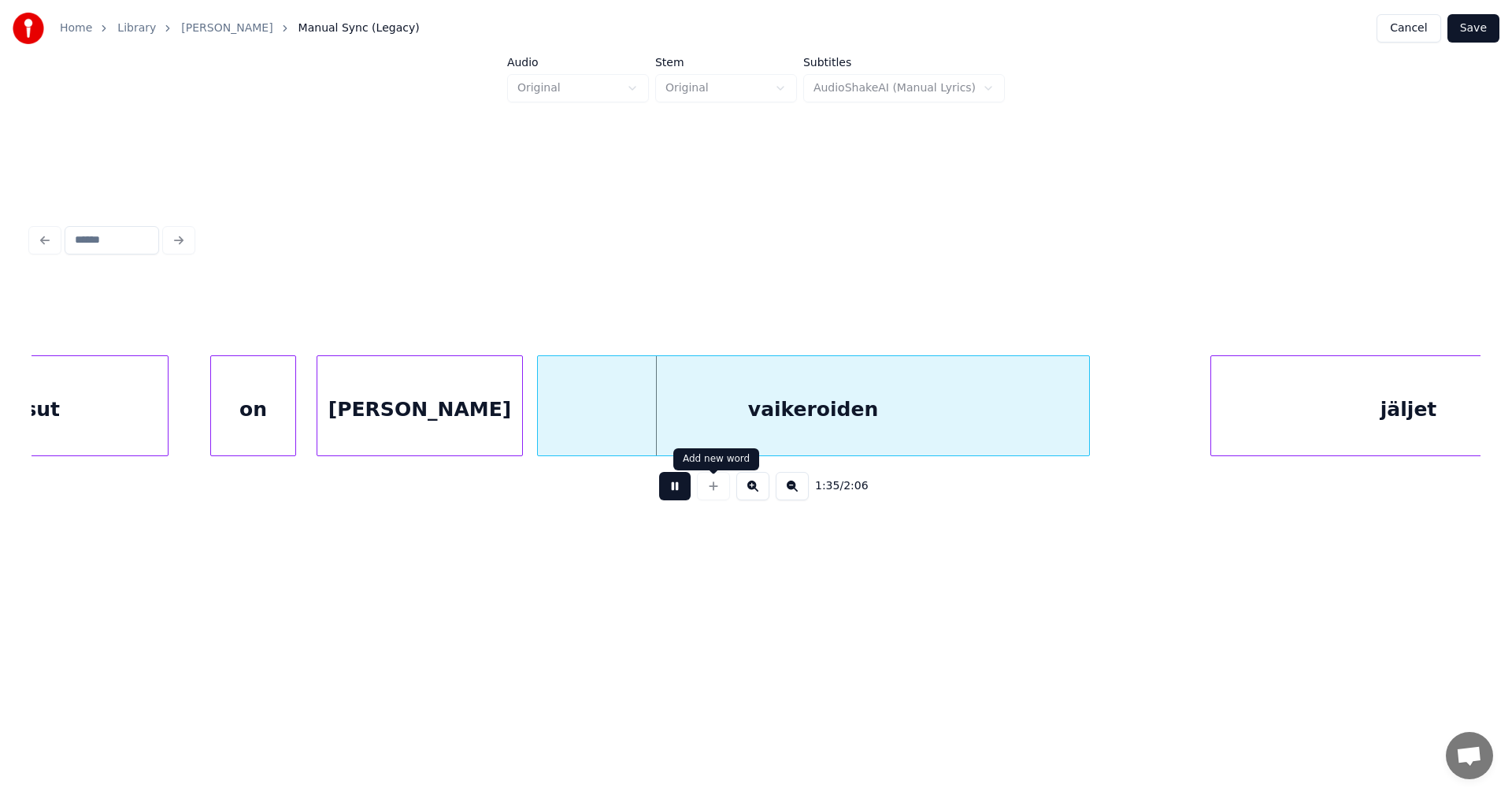
drag, startPoint x: 681, startPoint y: 493, endPoint x: 640, endPoint y: 487, distance: 41.4
click at [680, 492] on button at bounding box center [675, 487] width 32 height 28
click at [235, 427] on div "on" at bounding box center [238, 409] width 83 height 107
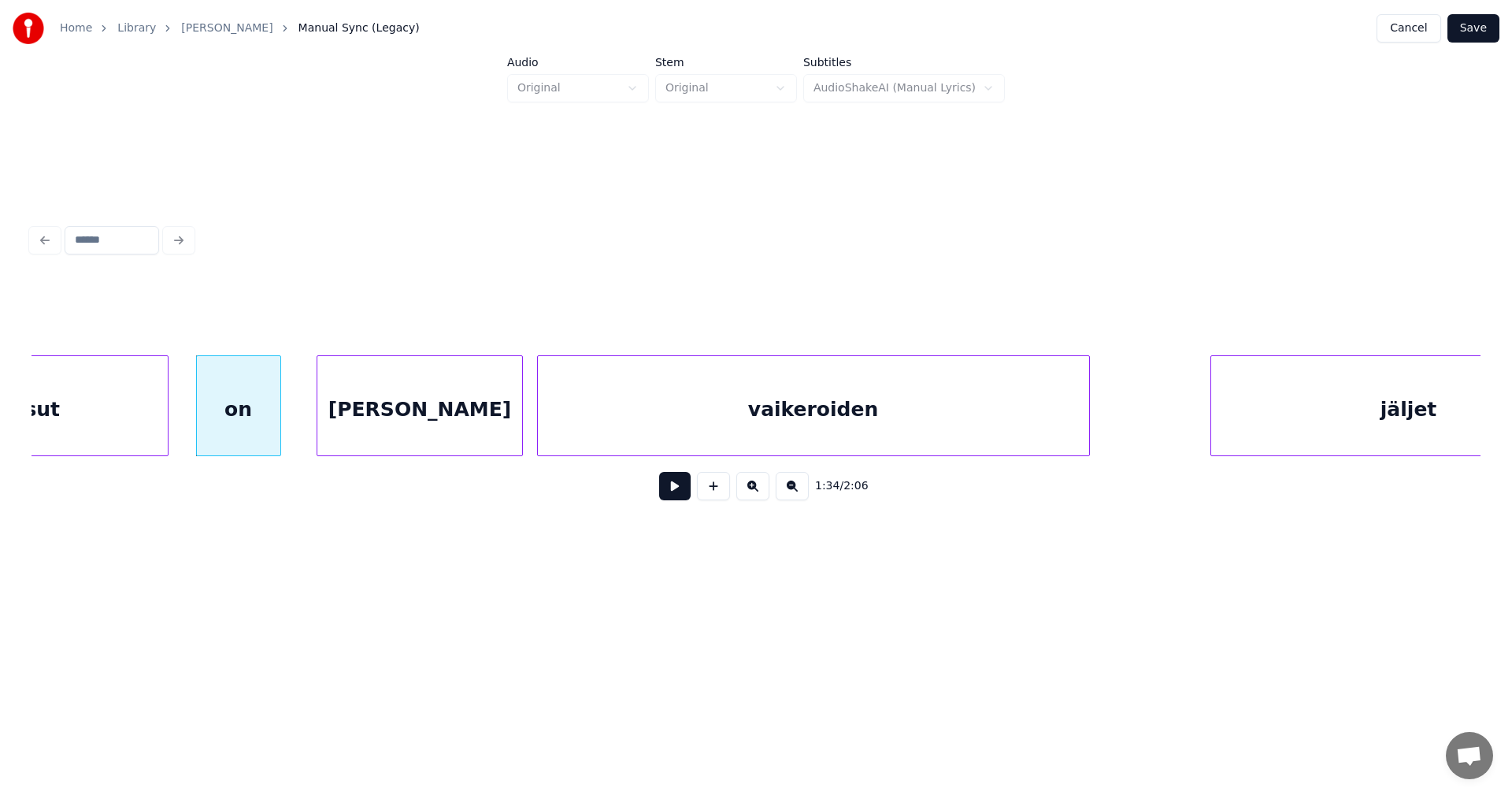
click at [160, 425] on div "juossut" at bounding box center [19, 409] width 296 height 107
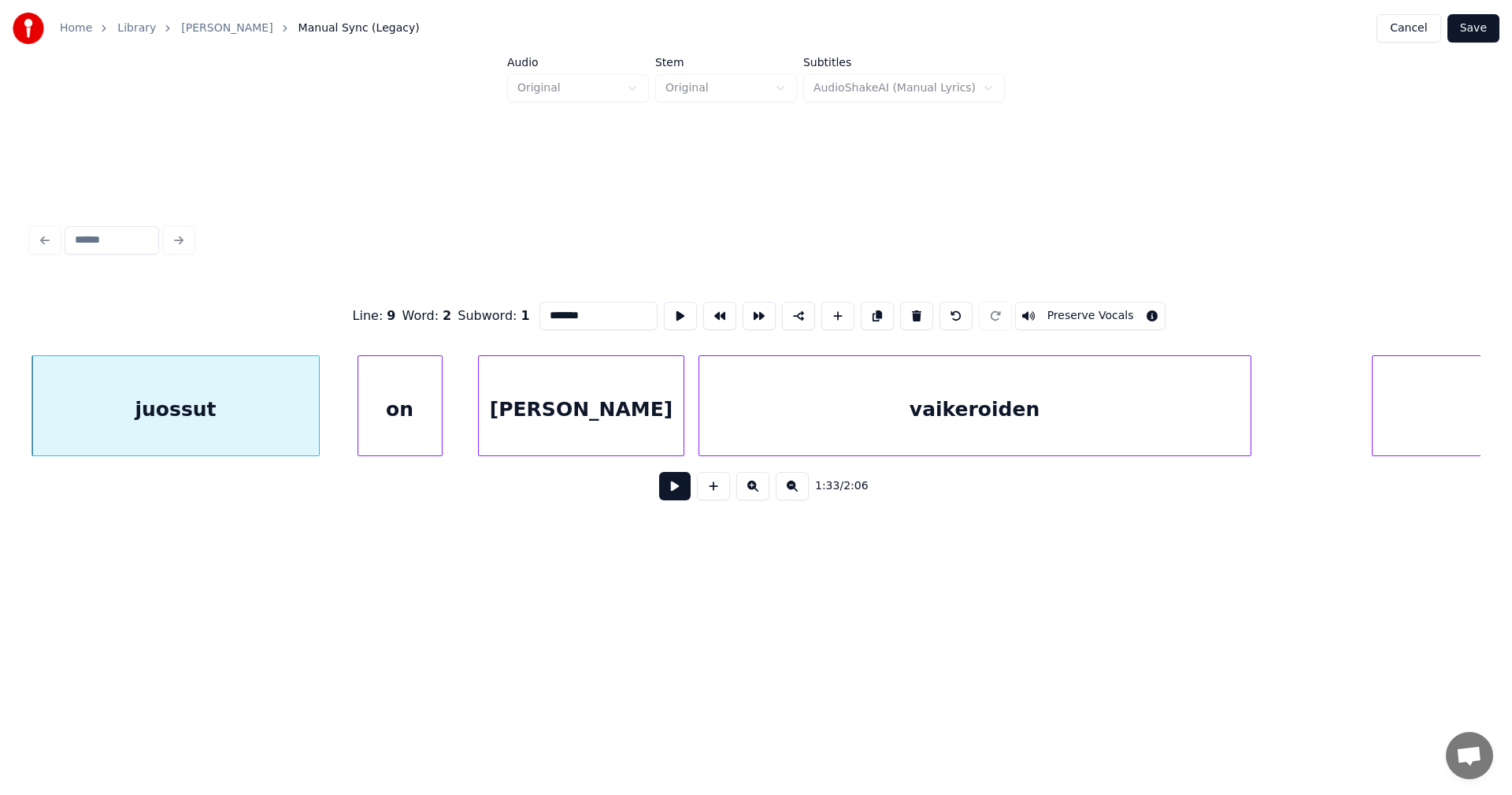
click at [318, 430] on div at bounding box center [316, 406] width 4 height 99
click at [391, 417] on div "on" at bounding box center [400, 409] width 83 height 107
type input "**"
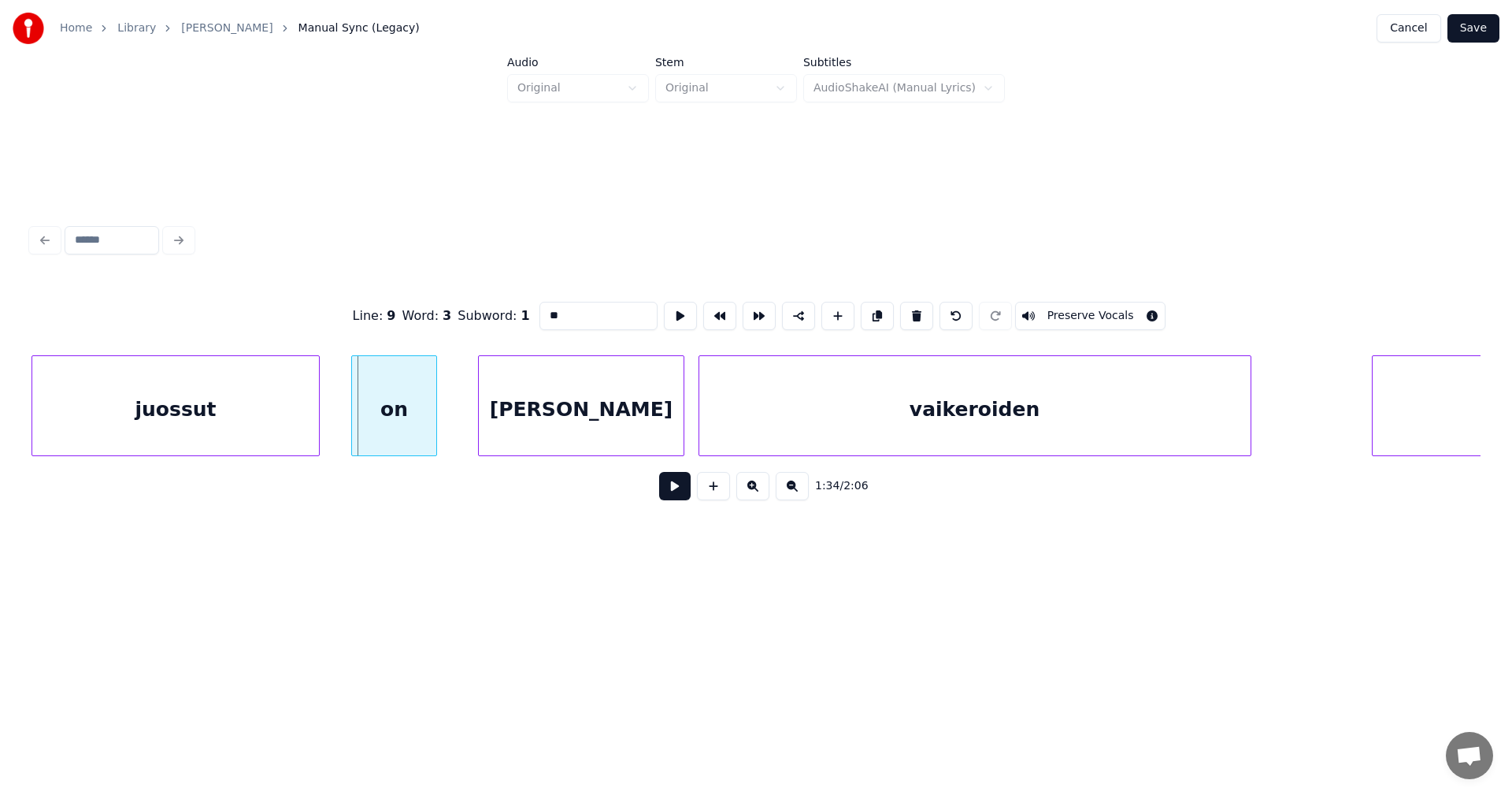
click at [386, 419] on div "on" at bounding box center [393, 409] width 83 height 107
click at [386, 418] on div "on" at bounding box center [393, 409] width 83 height 107
click at [540, 427] on div "[PERSON_NAME]" at bounding box center [577, 409] width 204 height 107
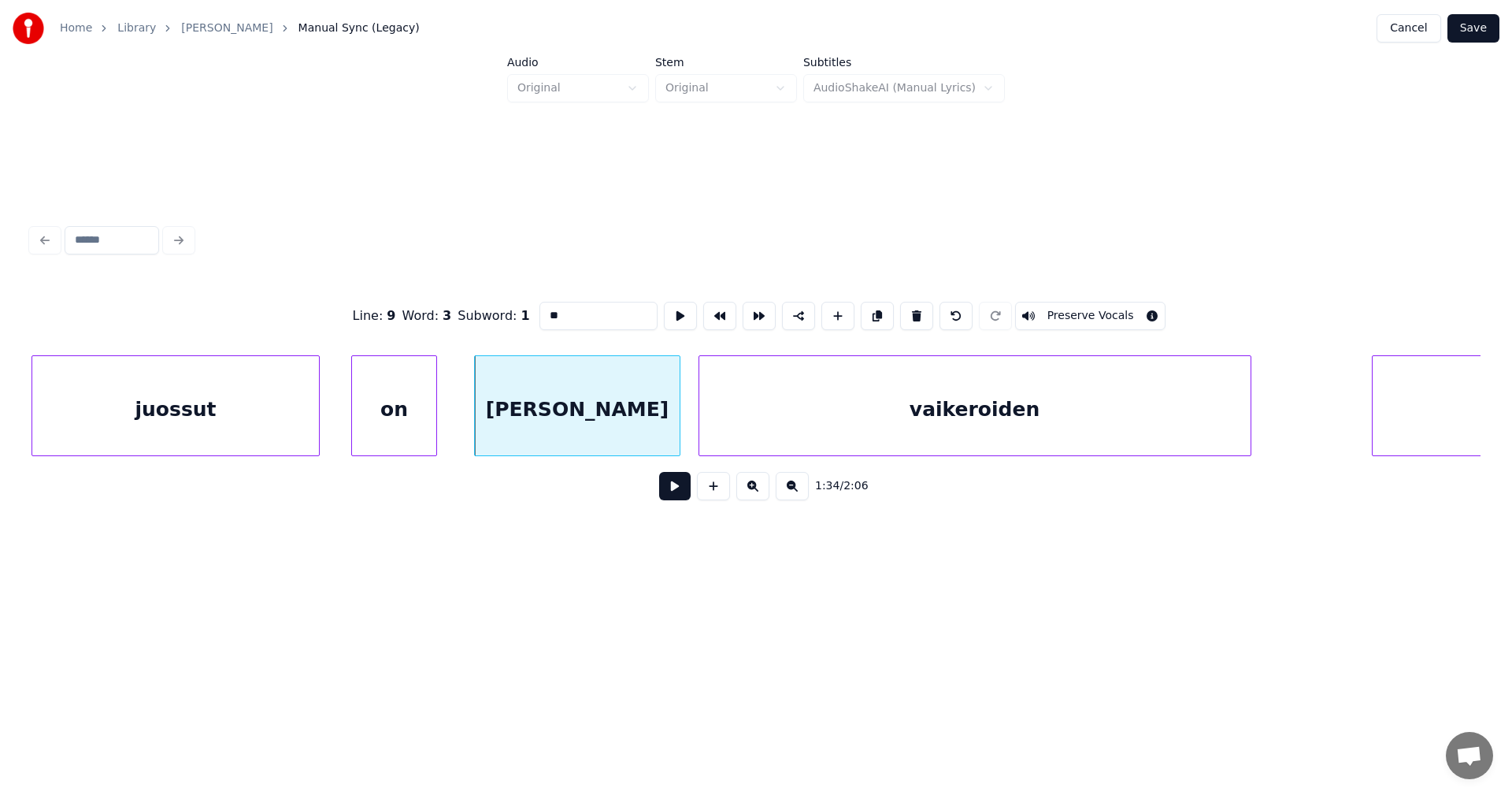
click at [679, 498] on button at bounding box center [675, 487] width 32 height 28
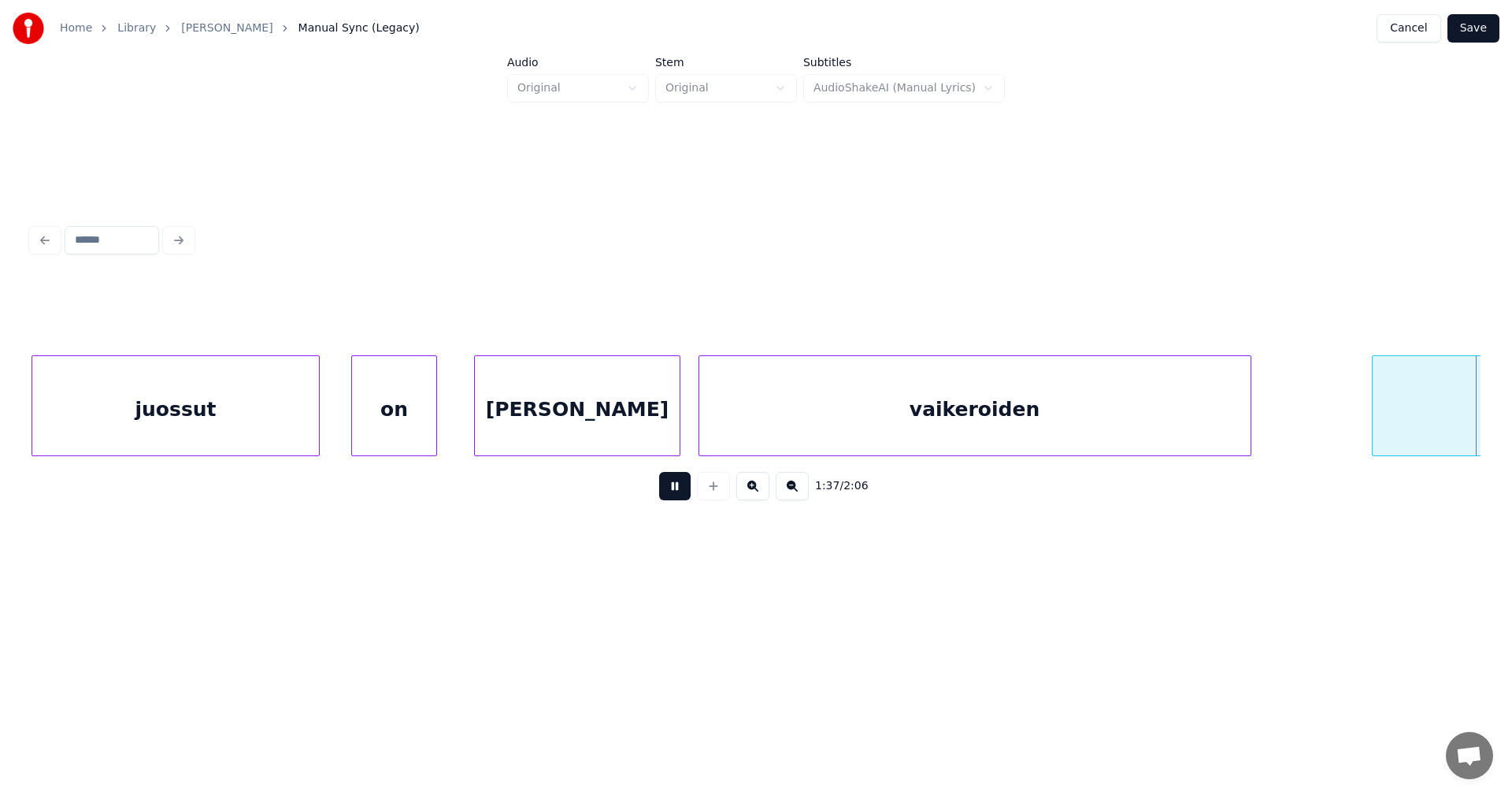
scroll to position [0, 34460]
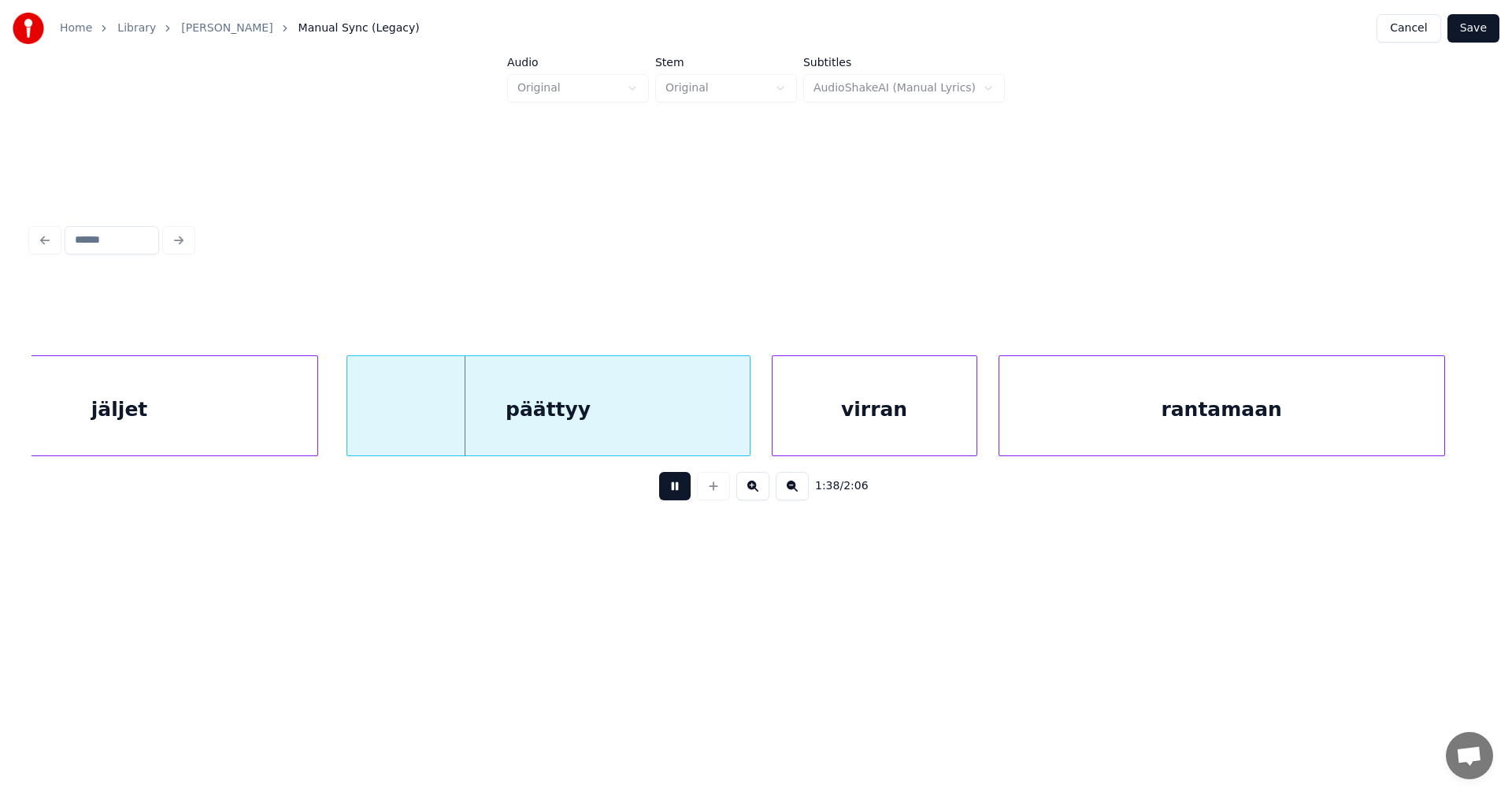
drag, startPoint x: 679, startPoint y: 498, endPoint x: 394, endPoint y: 476, distance: 285.8
click at [617, 488] on div "1:38 / 2:06" at bounding box center [756, 486] width 1424 height 35
click at [256, 427] on div "jäljet" at bounding box center [120, 409] width 395 height 107
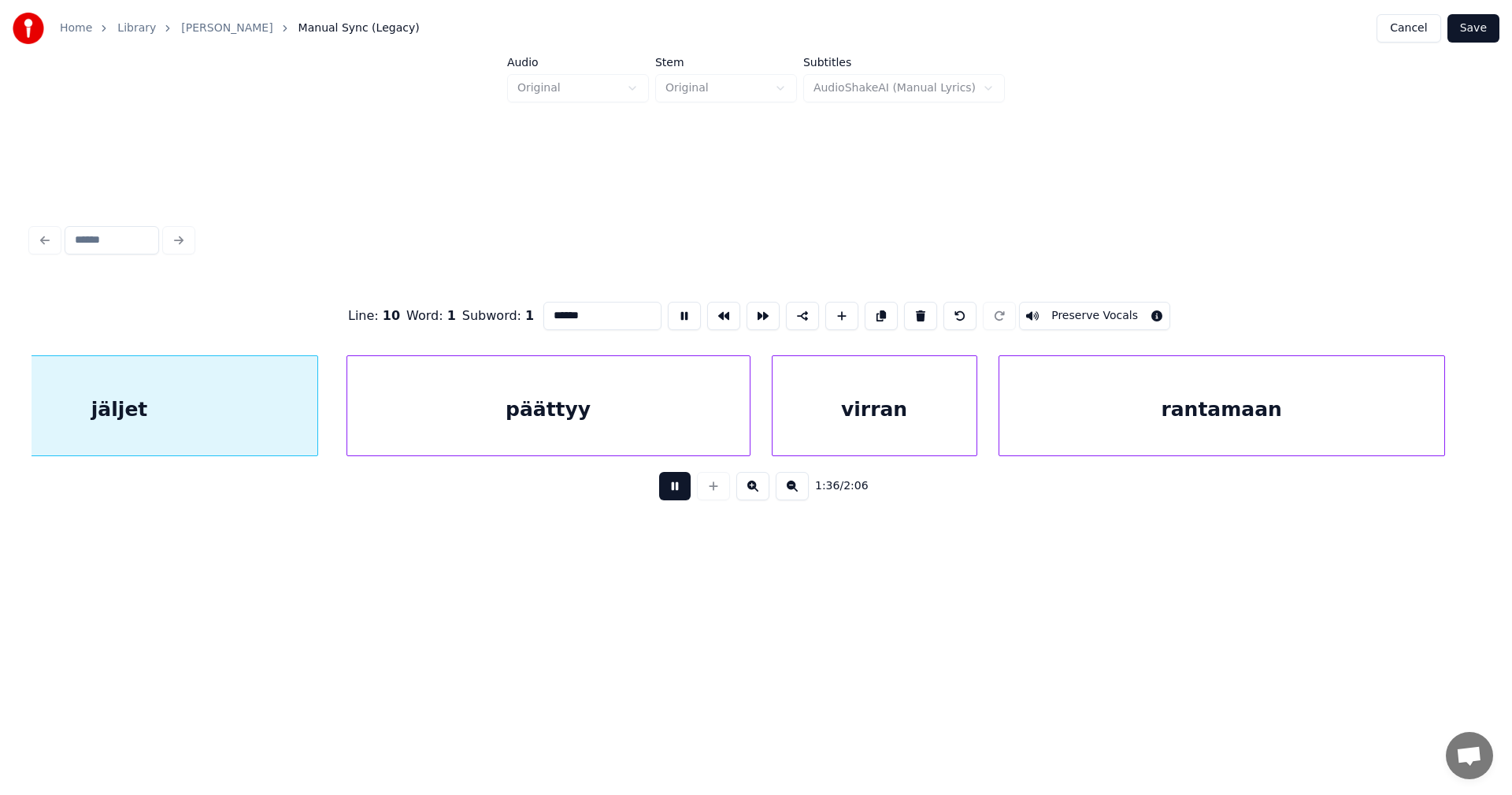
scroll to position [0, 34349]
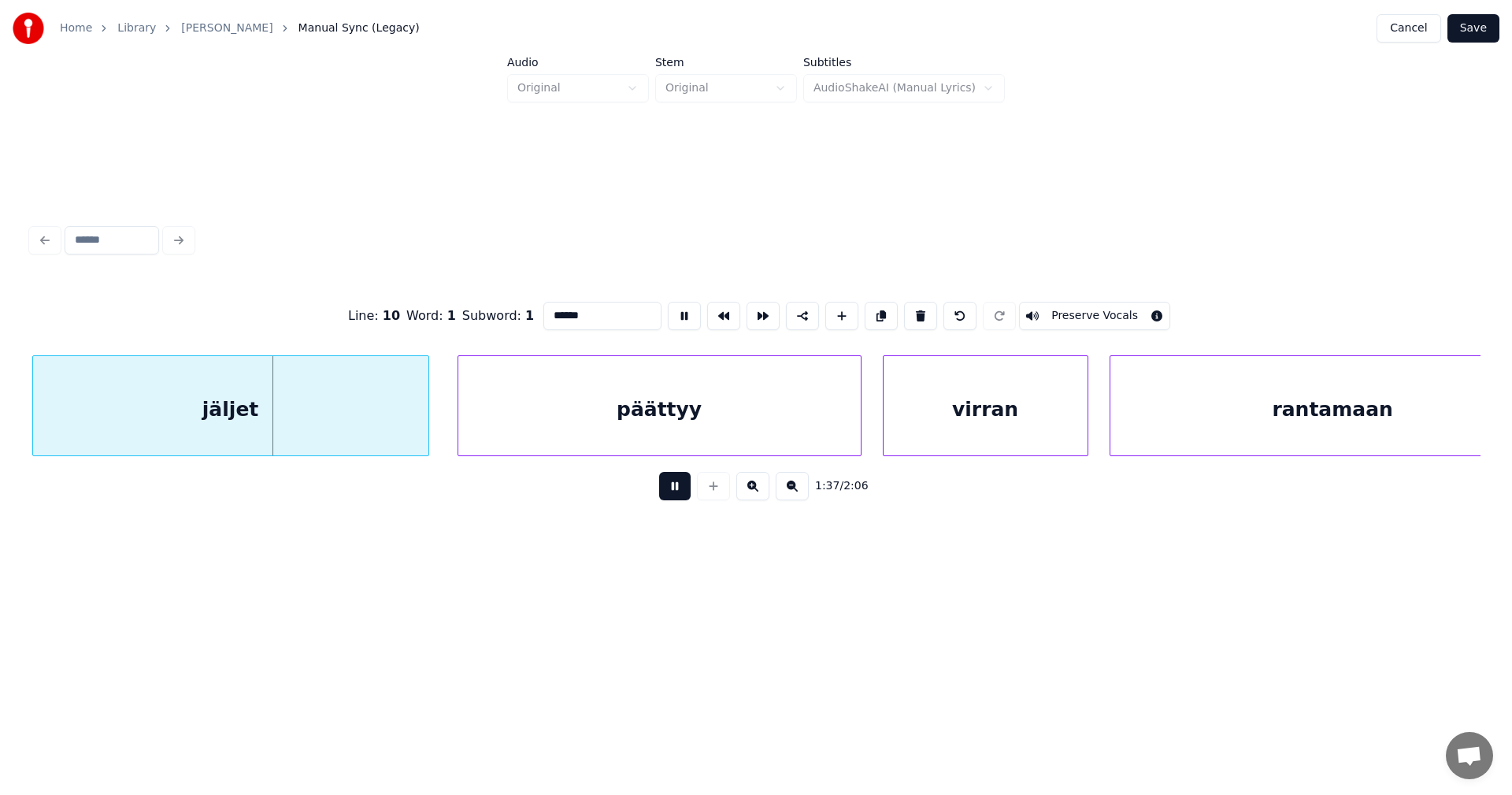
drag, startPoint x: 686, startPoint y: 495, endPoint x: 663, endPoint y: 499, distance: 23.3
click at [686, 495] on button at bounding box center [675, 487] width 32 height 28
click at [371, 437] on div "jäljet" at bounding box center [230, 409] width 395 height 107
click at [672, 495] on button at bounding box center [675, 487] width 32 height 28
click at [672, 490] on button at bounding box center [675, 487] width 32 height 28
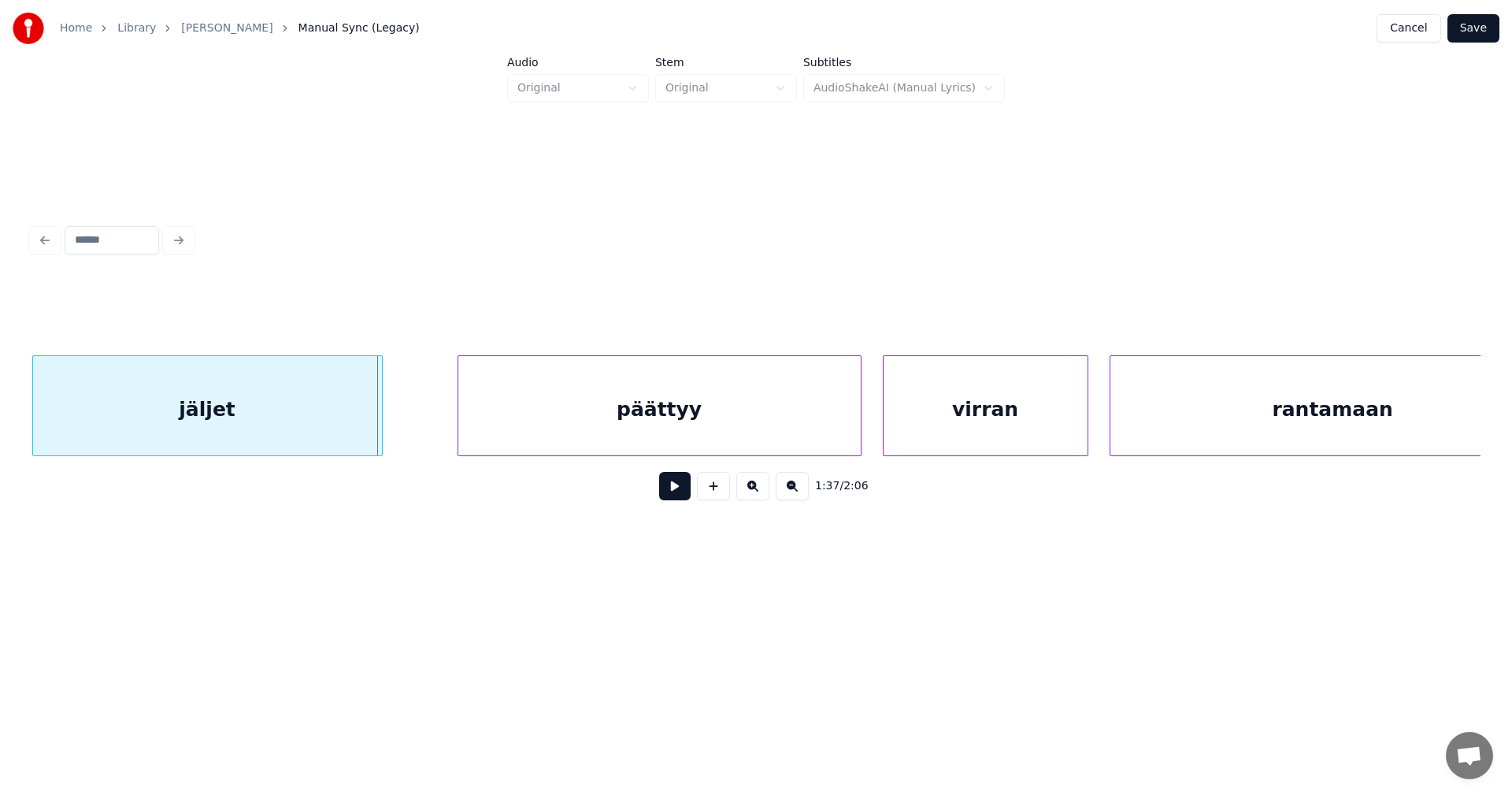
click at [379, 434] on div at bounding box center [379, 406] width 4 height 99
click at [567, 418] on div "päättyy" at bounding box center [645, 409] width 402 height 107
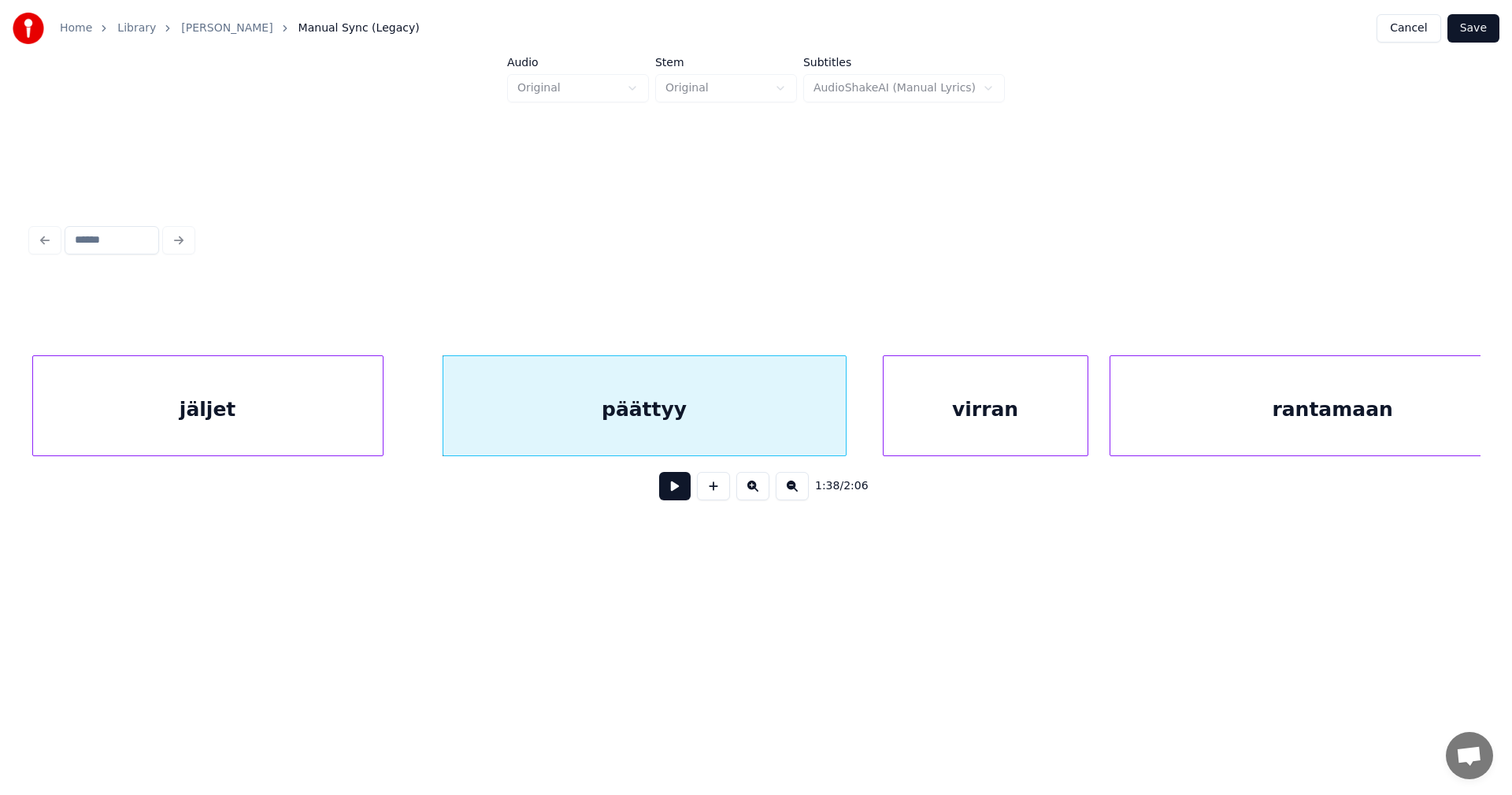
click at [669, 498] on button at bounding box center [675, 487] width 32 height 28
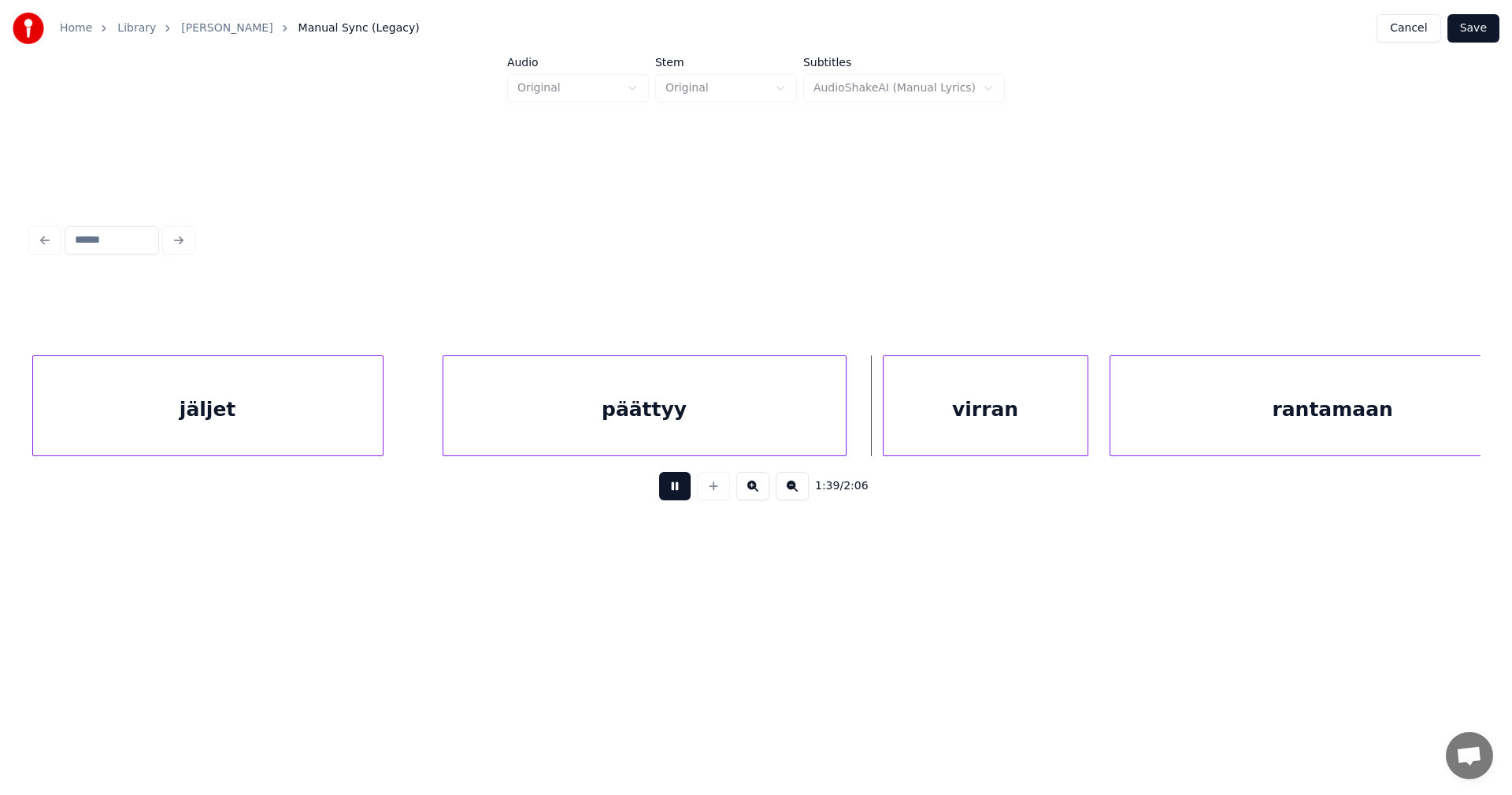
drag, startPoint x: 671, startPoint y: 497, endPoint x: 710, endPoint y: 495, distance: 39.1
click at [674, 496] on button at bounding box center [675, 487] width 32 height 28
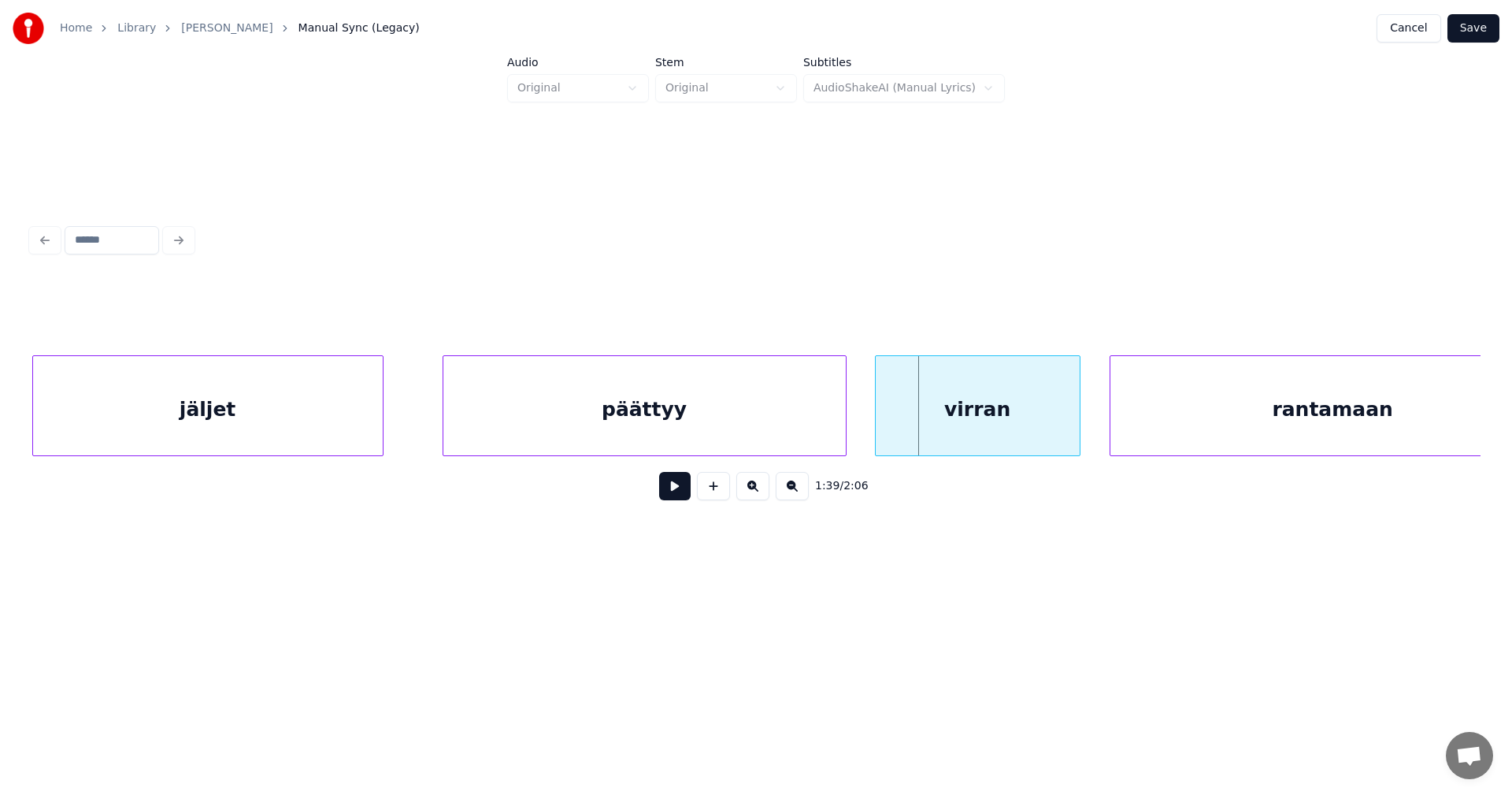
click at [1004, 439] on div "virran" at bounding box center [978, 409] width 204 height 107
click at [679, 490] on button at bounding box center [675, 487] width 32 height 28
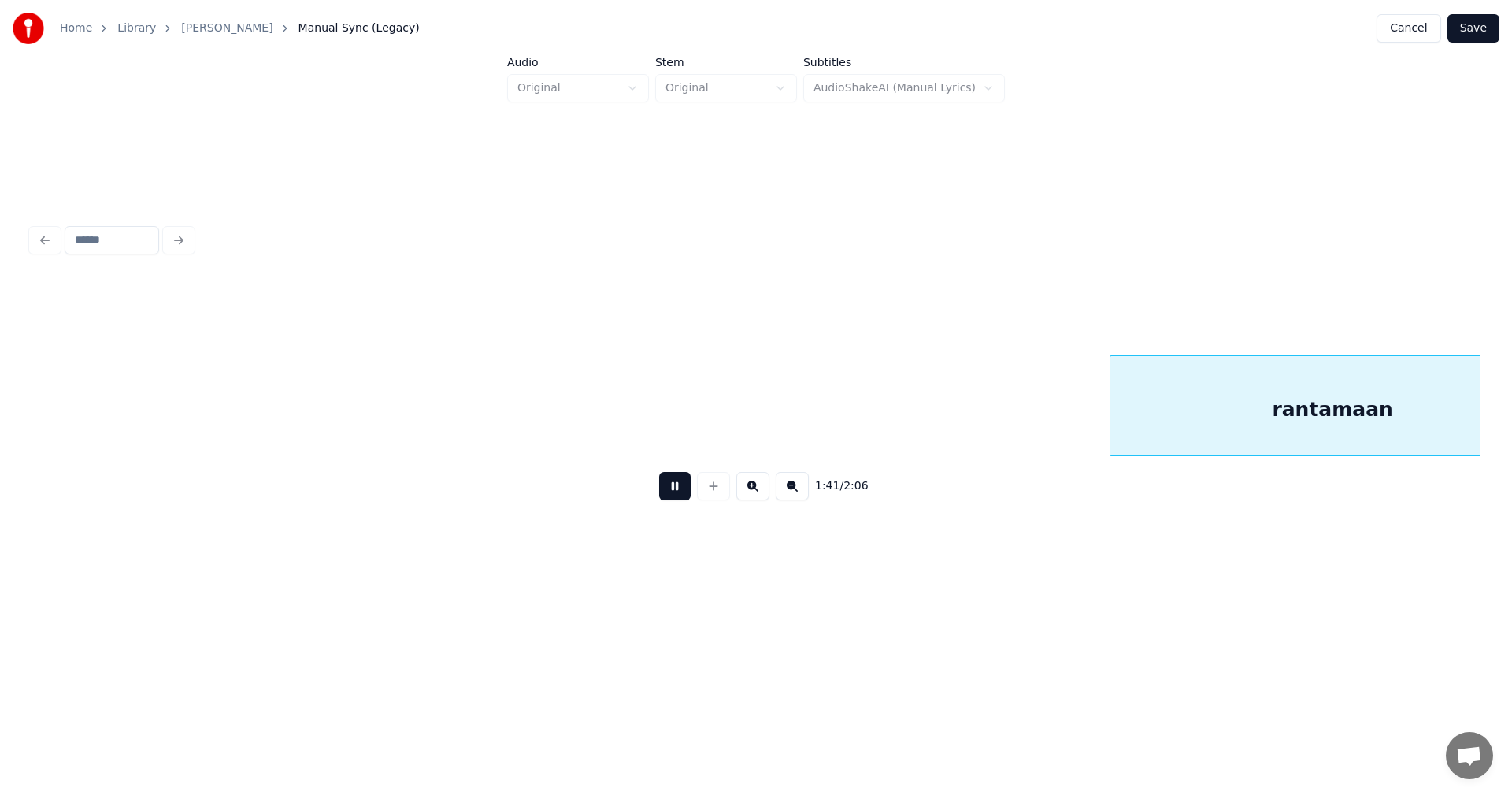
scroll to position [0, 35804]
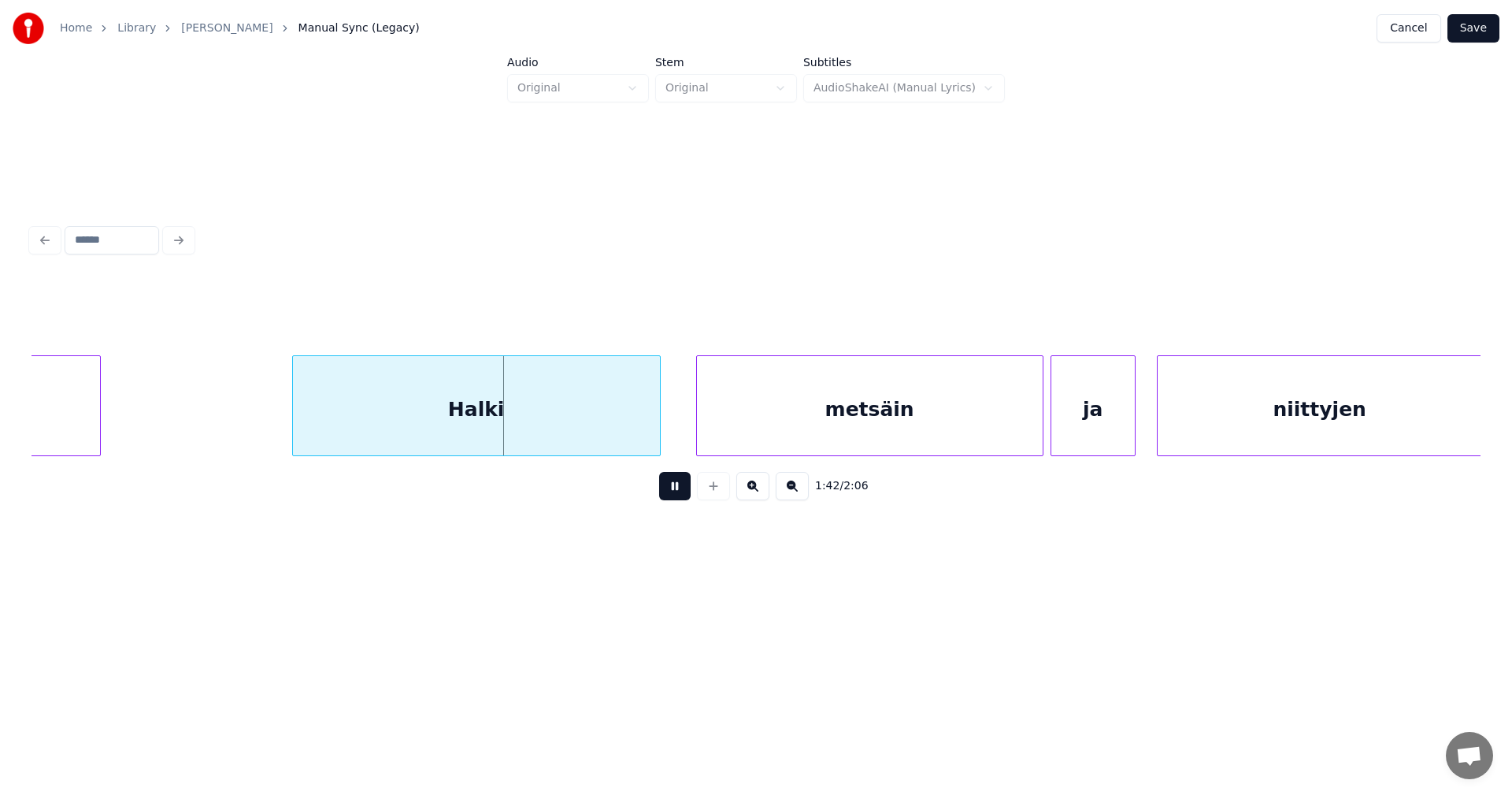
click at [679, 489] on button at bounding box center [675, 487] width 32 height 28
click at [631, 432] on div at bounding box center [631, 406] width 4 height 99
click at [725, 434] on div "metsäin" at bounding box center [848, 409] width 345 height 107
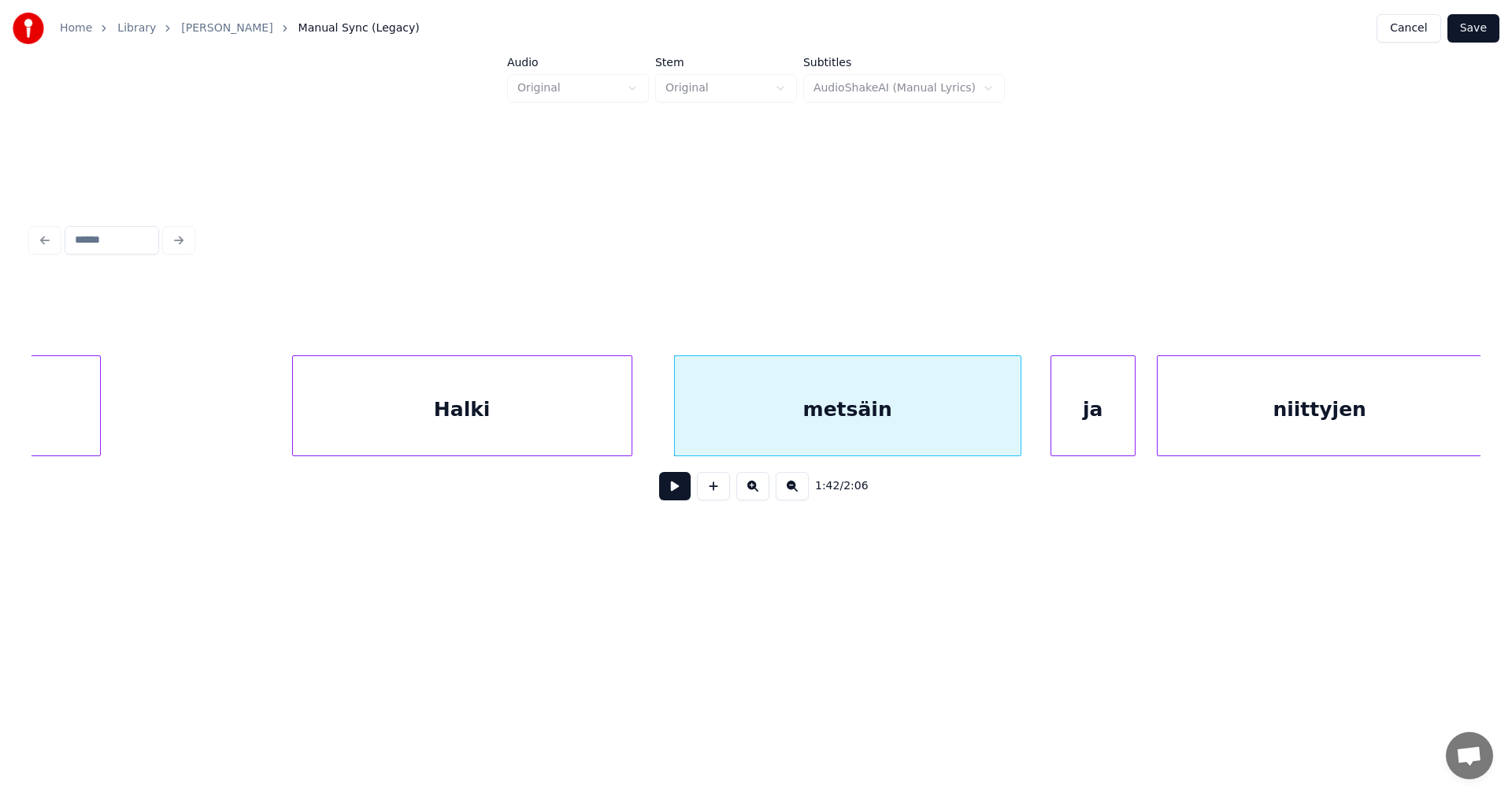
click at [678, 500] on button at bounding box center [675, 487] width 32 height 28
click at [678, 494] on button at bounding box center [675, 487] width 32 height 28
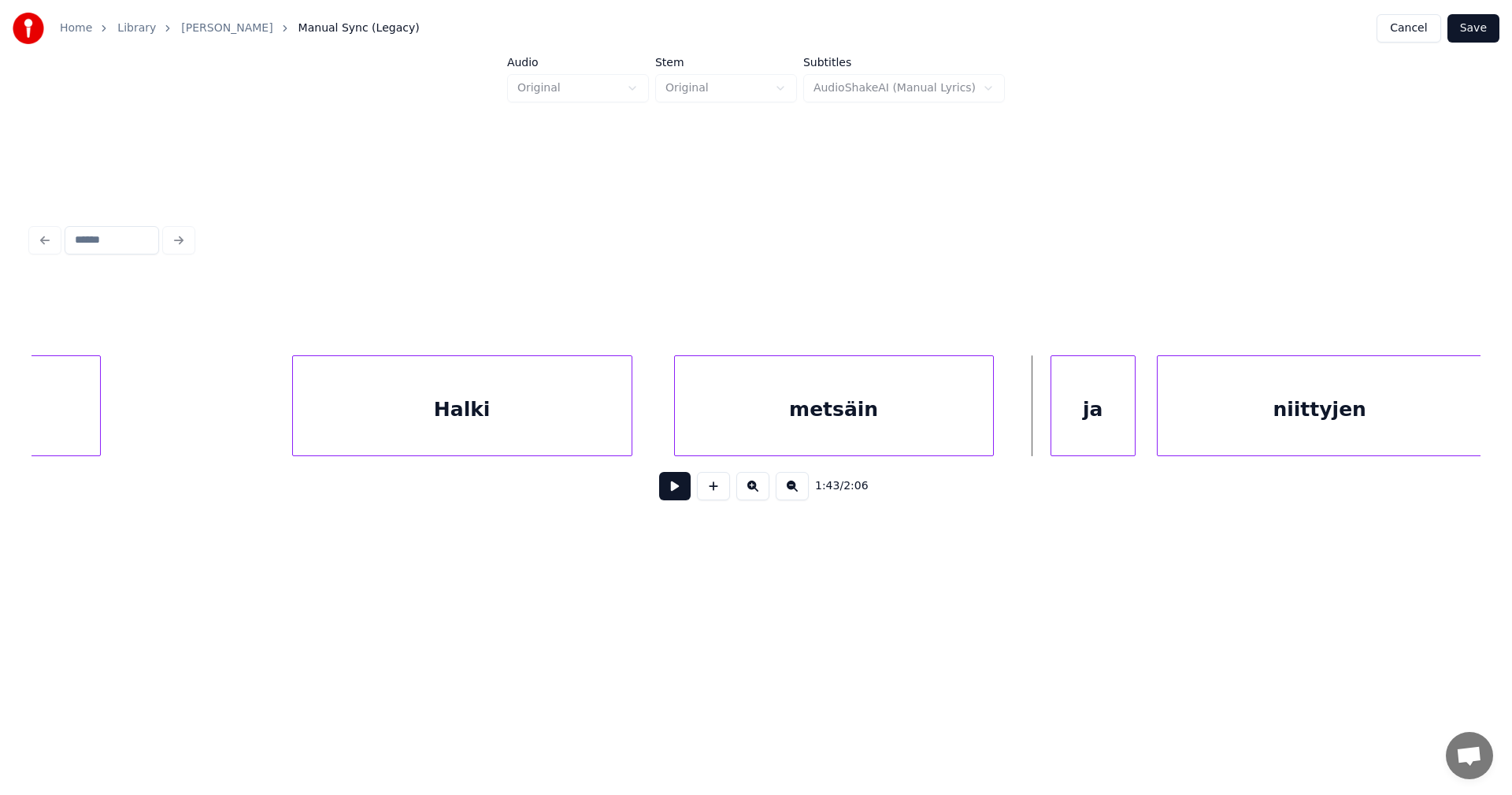
click at [989, 433] on div at bounding box center [990, 406] width 4 height 99
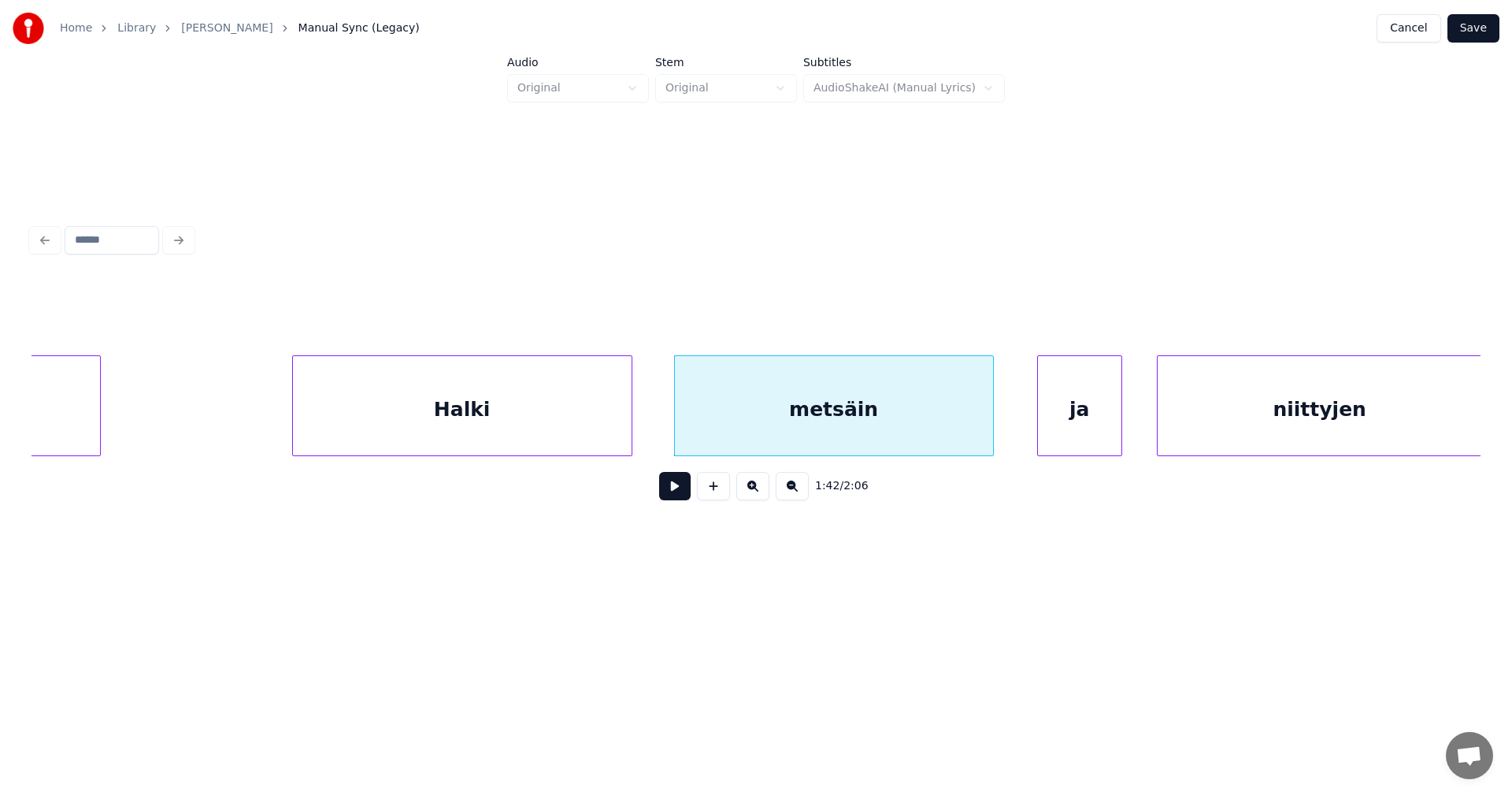
click at [1065, 437] on div "ja" at bounding box center [1080, 409] width 83 height 107
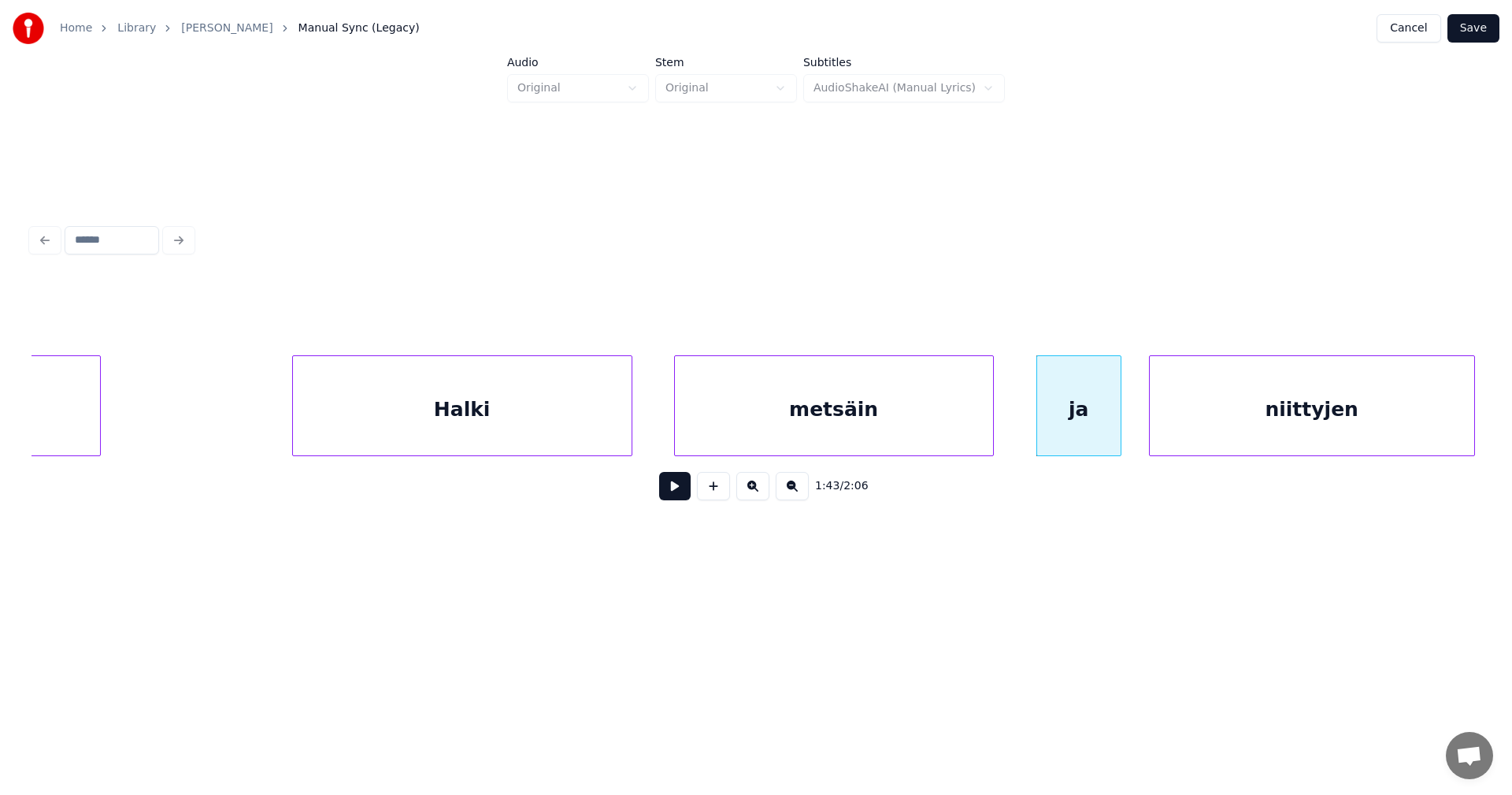
click at [1194, 428] on div "niittyjen" at bounding box center [1312, 409] width 324 height 107
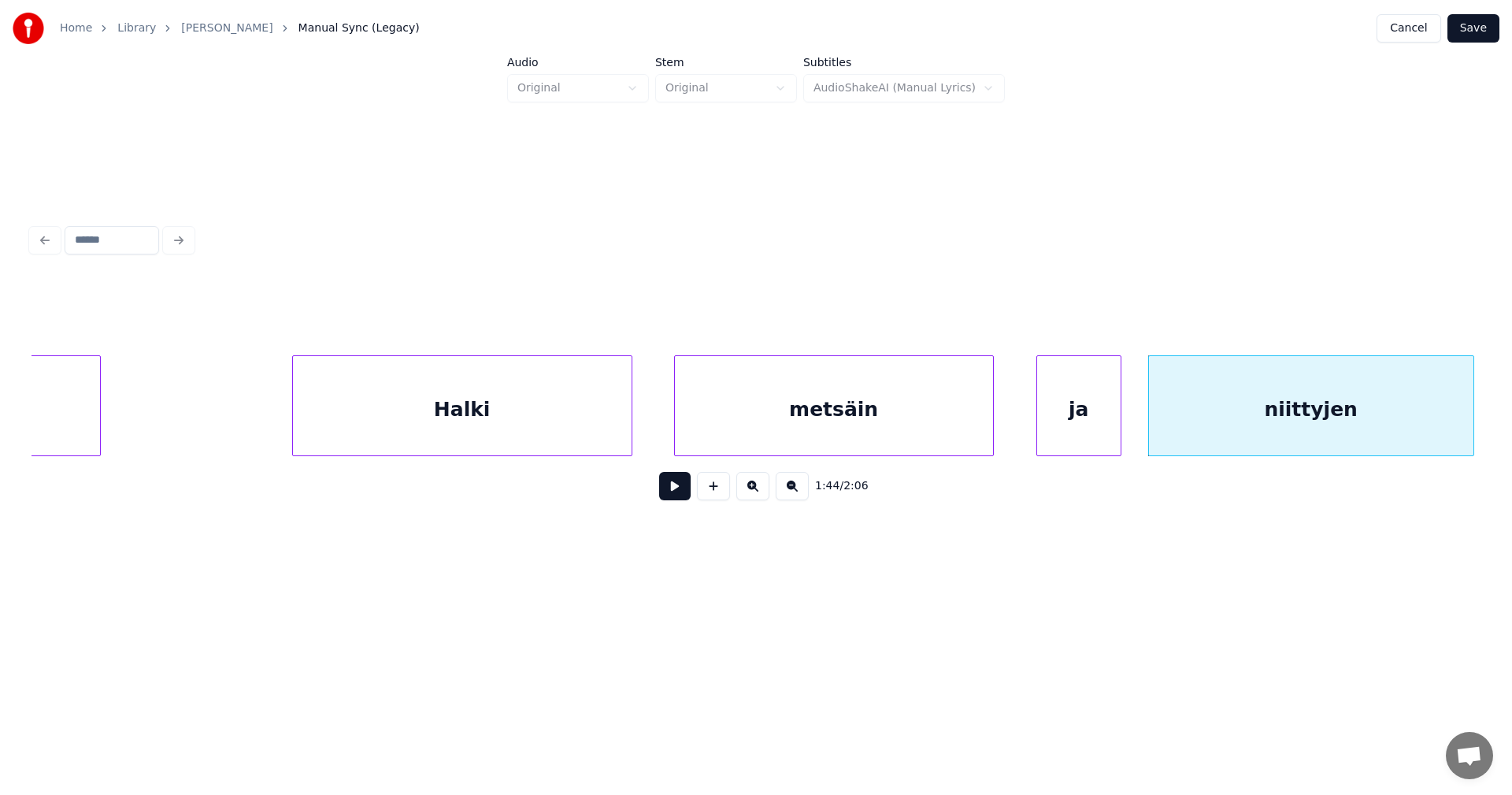
click at [681, 495] on button at bounding box center [675, 487] width 32 height 28
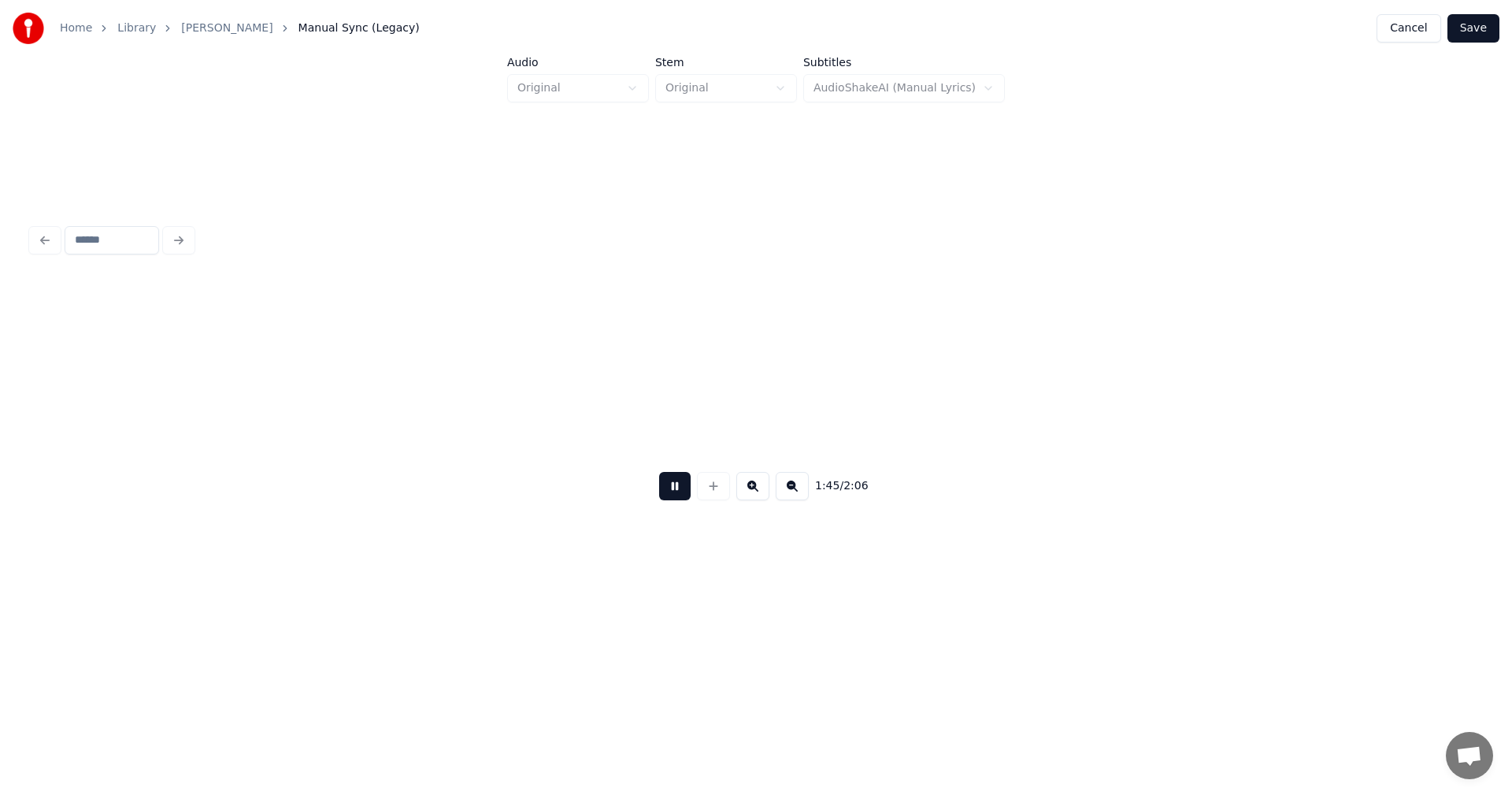
scroll to position [0, 37259]
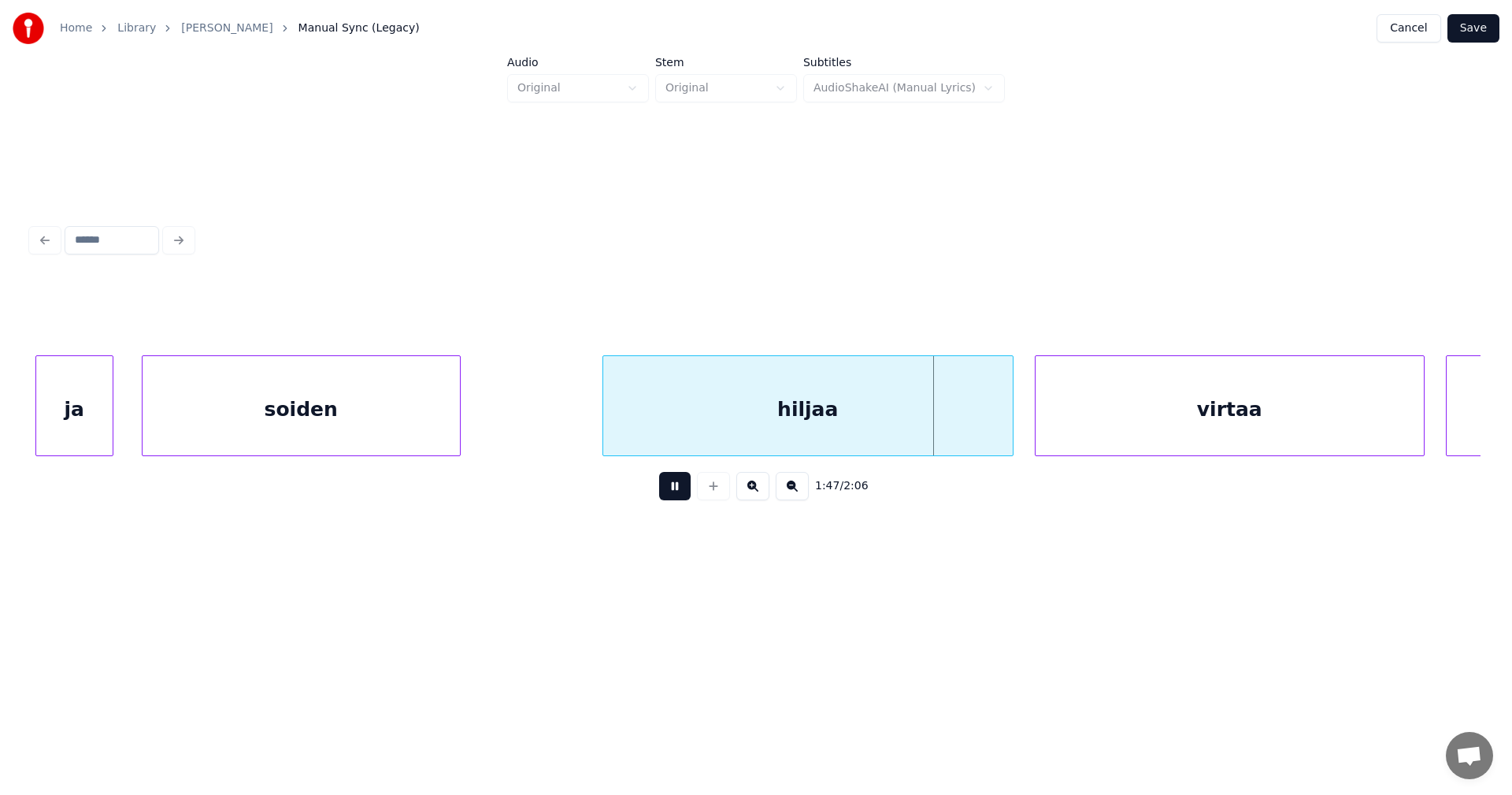
click at [673, 495] on button at bounding box center [675, 487] width 32 height 28
click at [1001, 433] on div at bounding box center [1001, 406] width 4 height 99
click at [685, 490] on button at bounding box center [675, 487] width 32 height 28
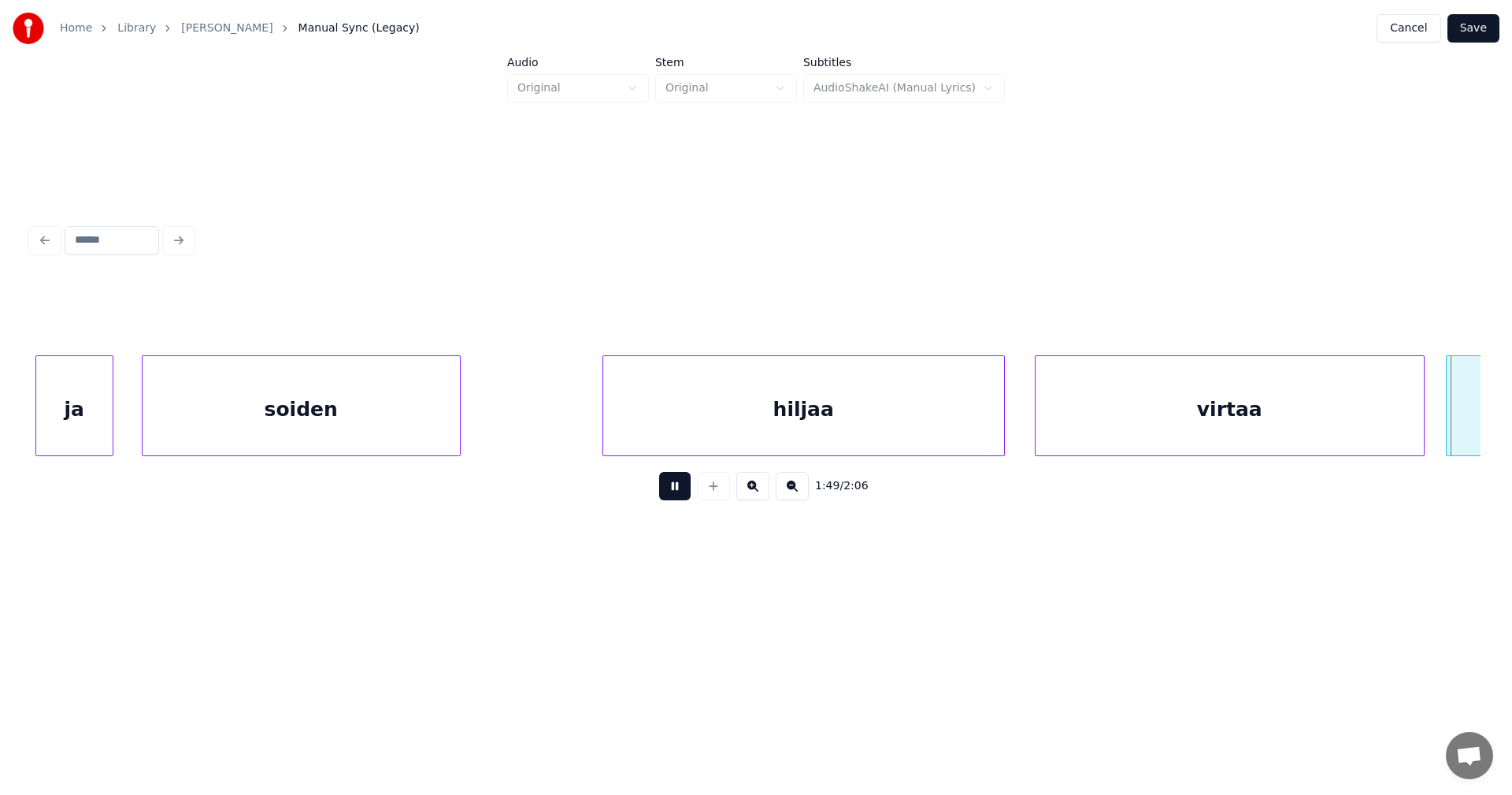
click at [671, 492] on button at bounding box center [675, 487] width 32 height 28
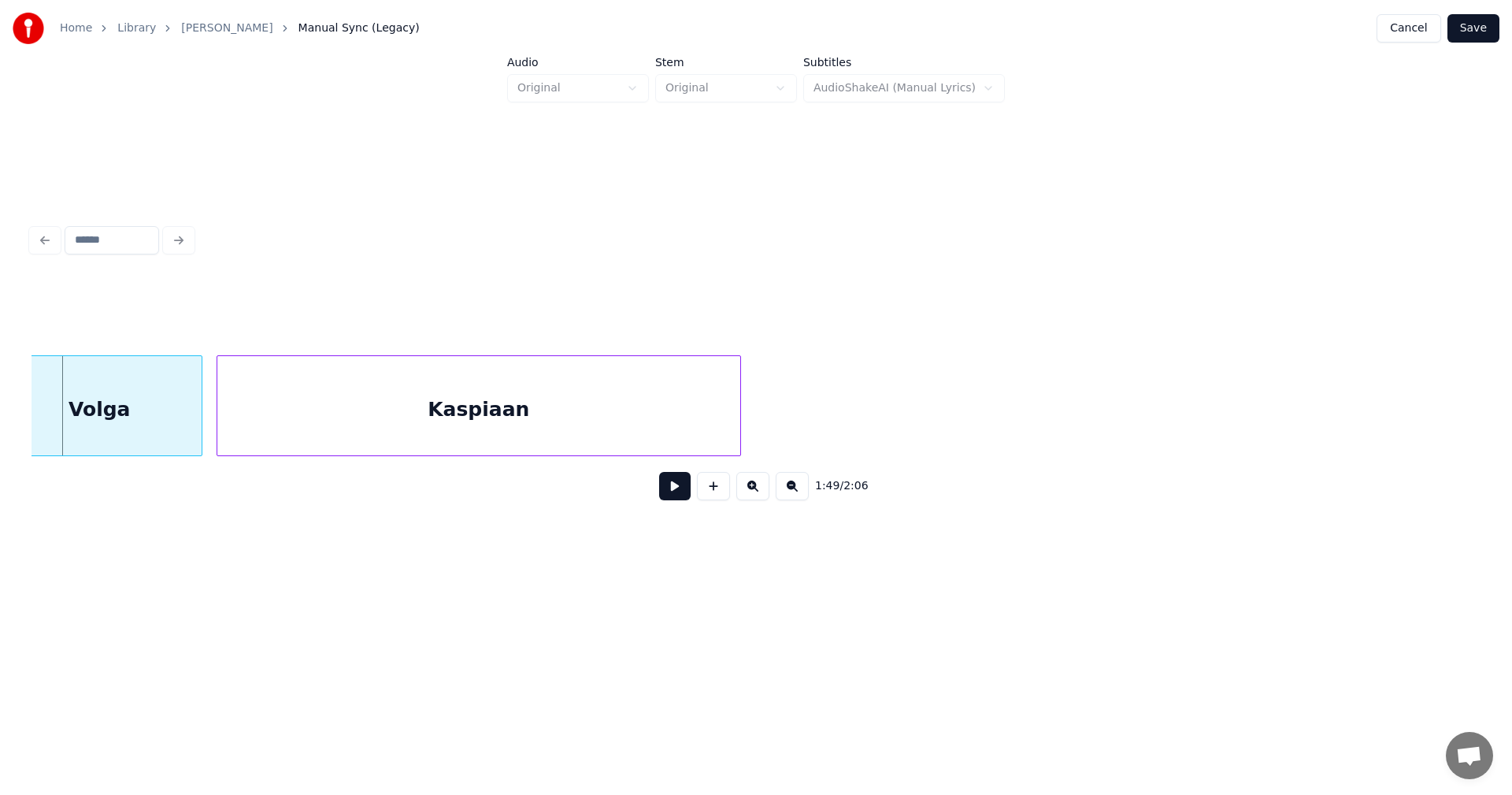
scroll to position [0, 37439]
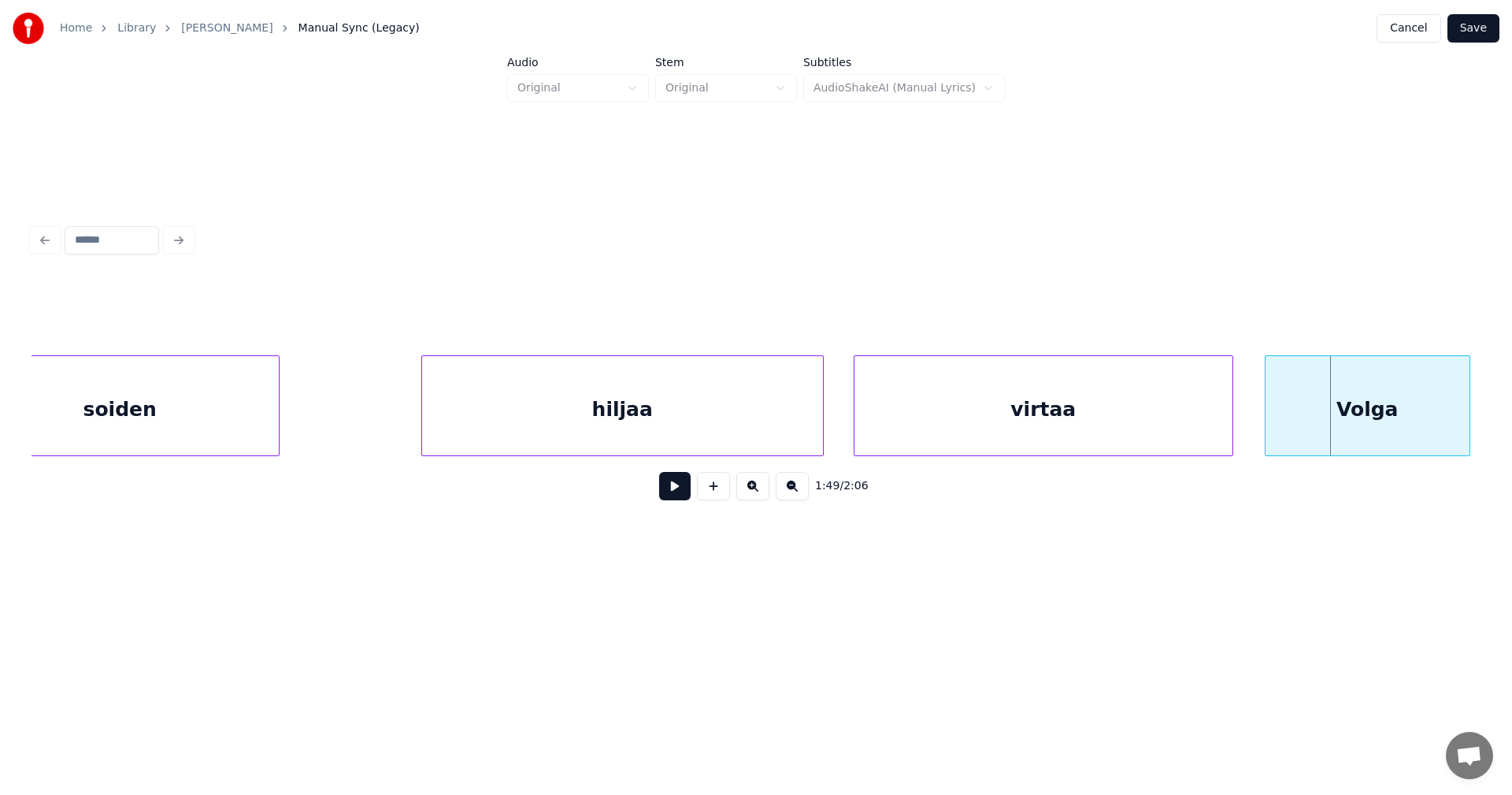
click at [1232, 436] on div at bounding box center [1229, 406] width 4 height 99
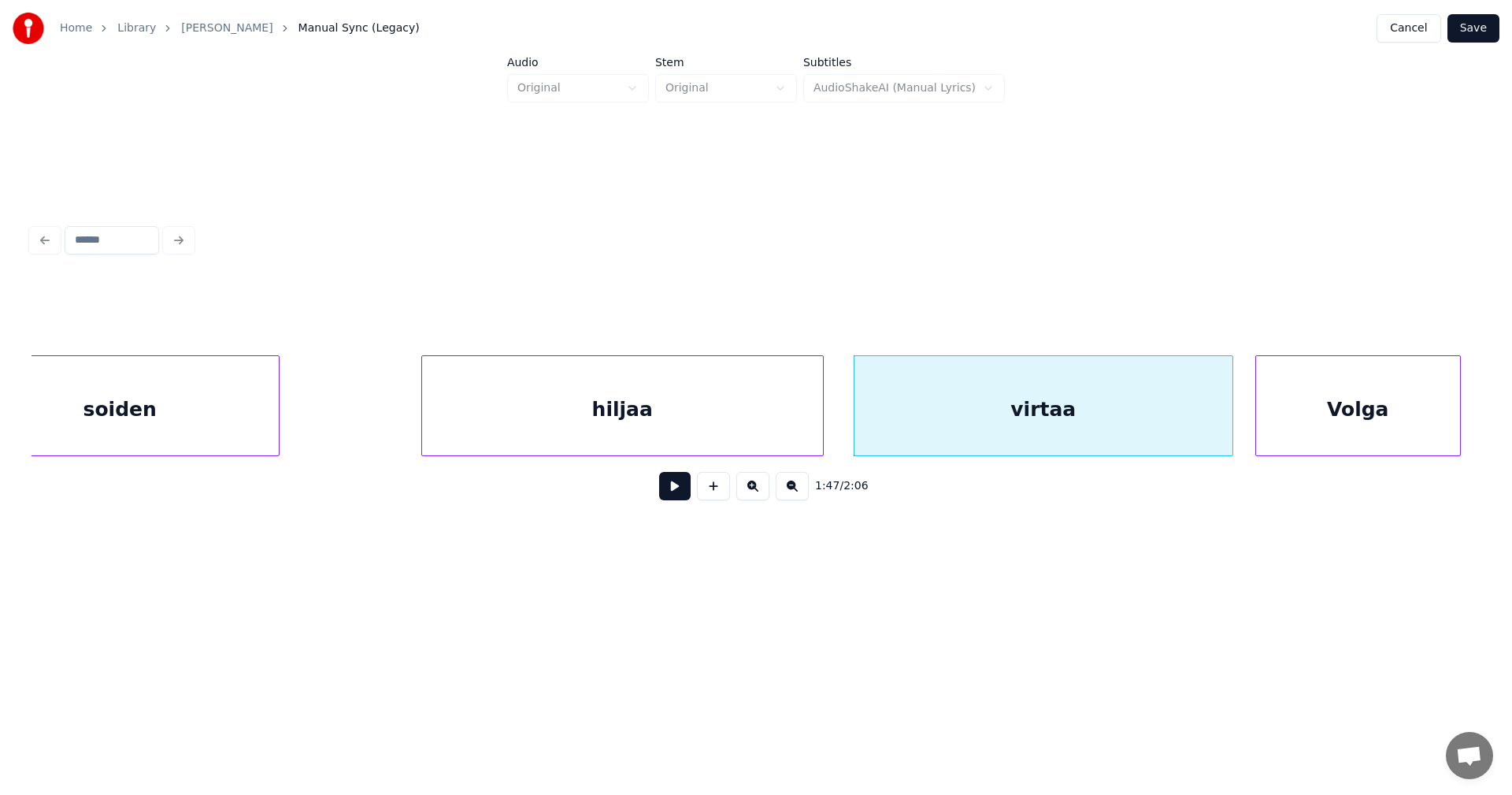
click at [1289, 438] on div "Volga" at bounding box center [1358, 409] width 204 height 107
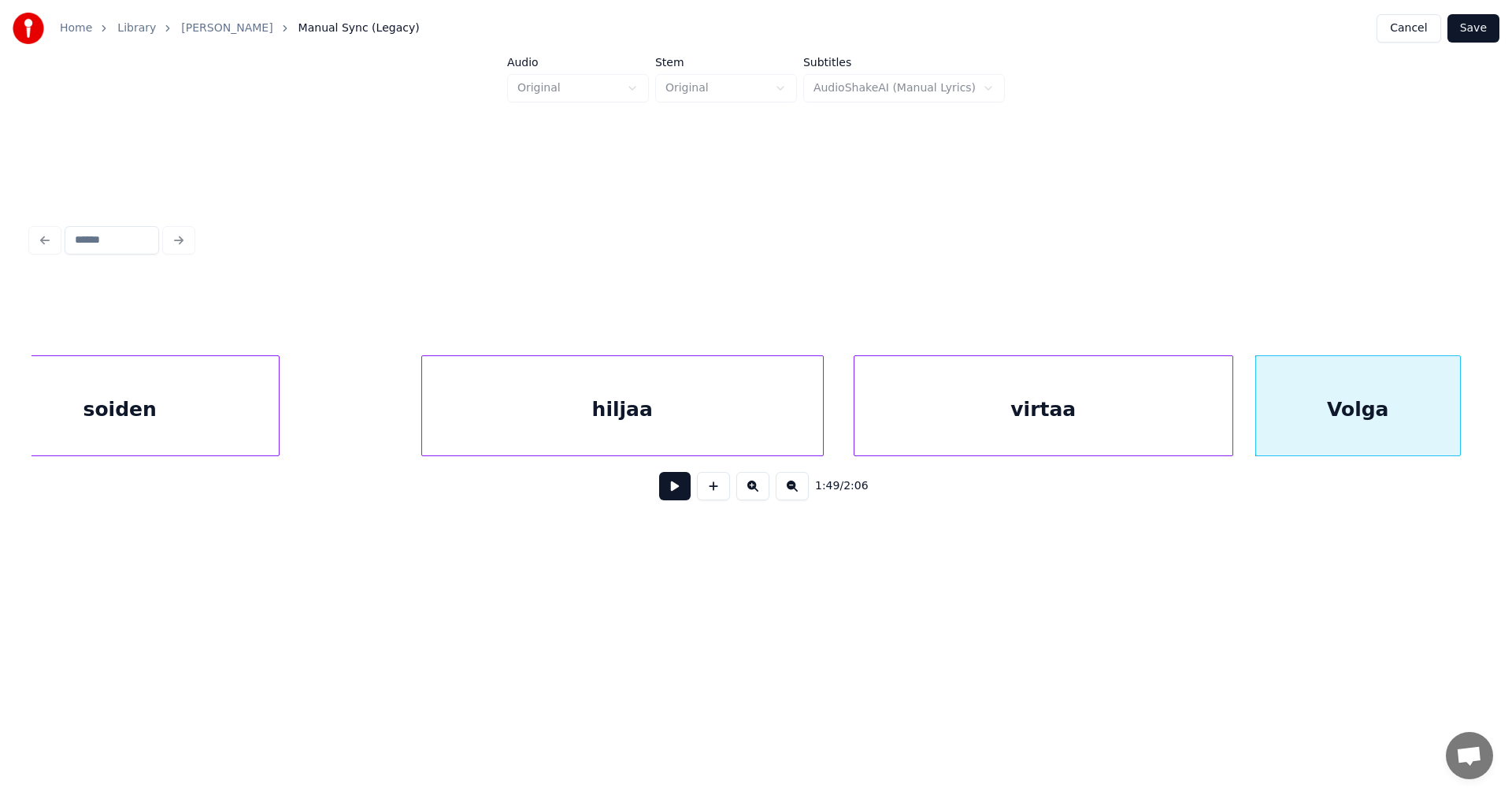
click at [684, 490] on button at bounding box center [675, 487] width 32 height 28
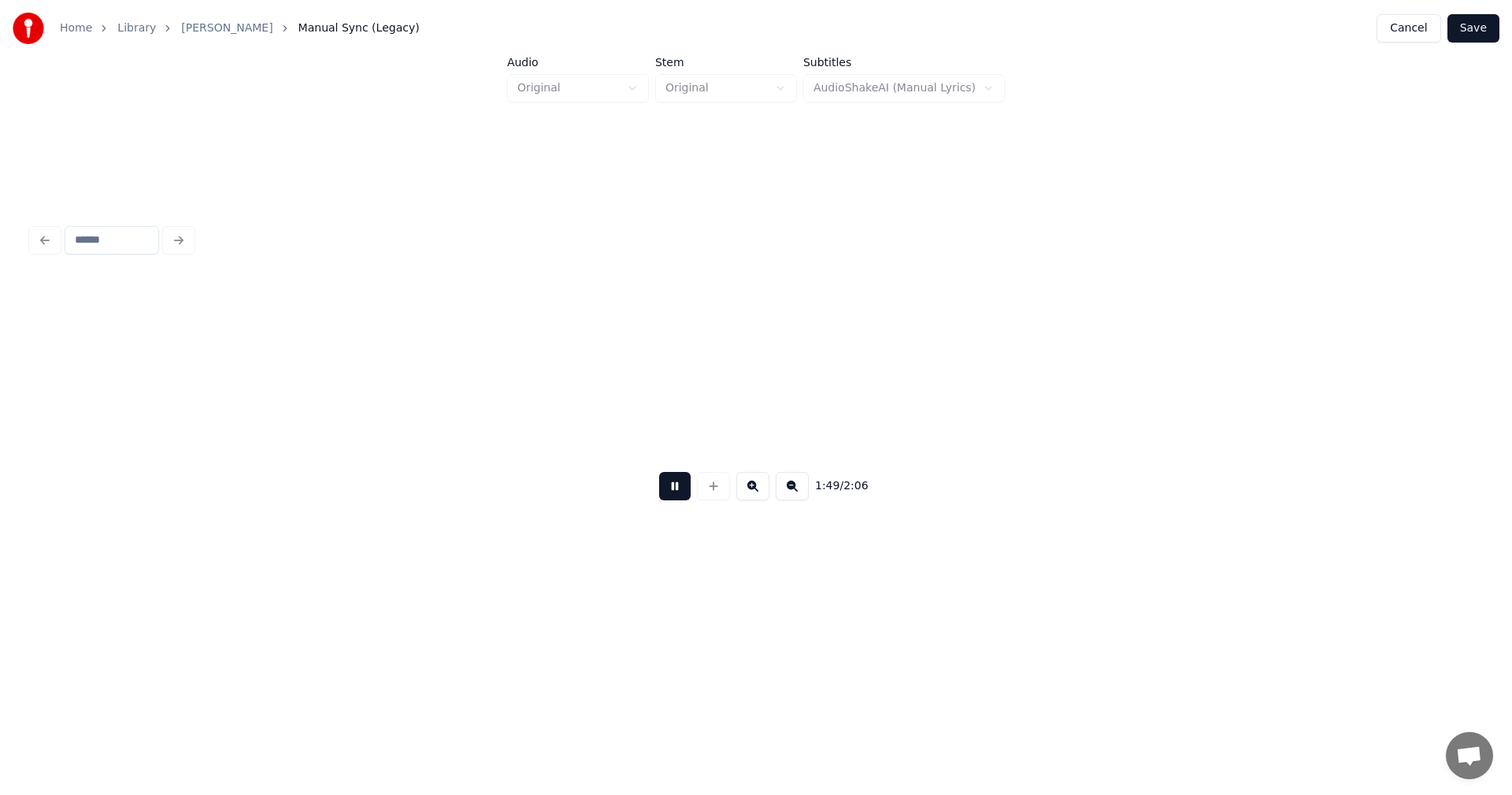
scroll to position [0, 38890]
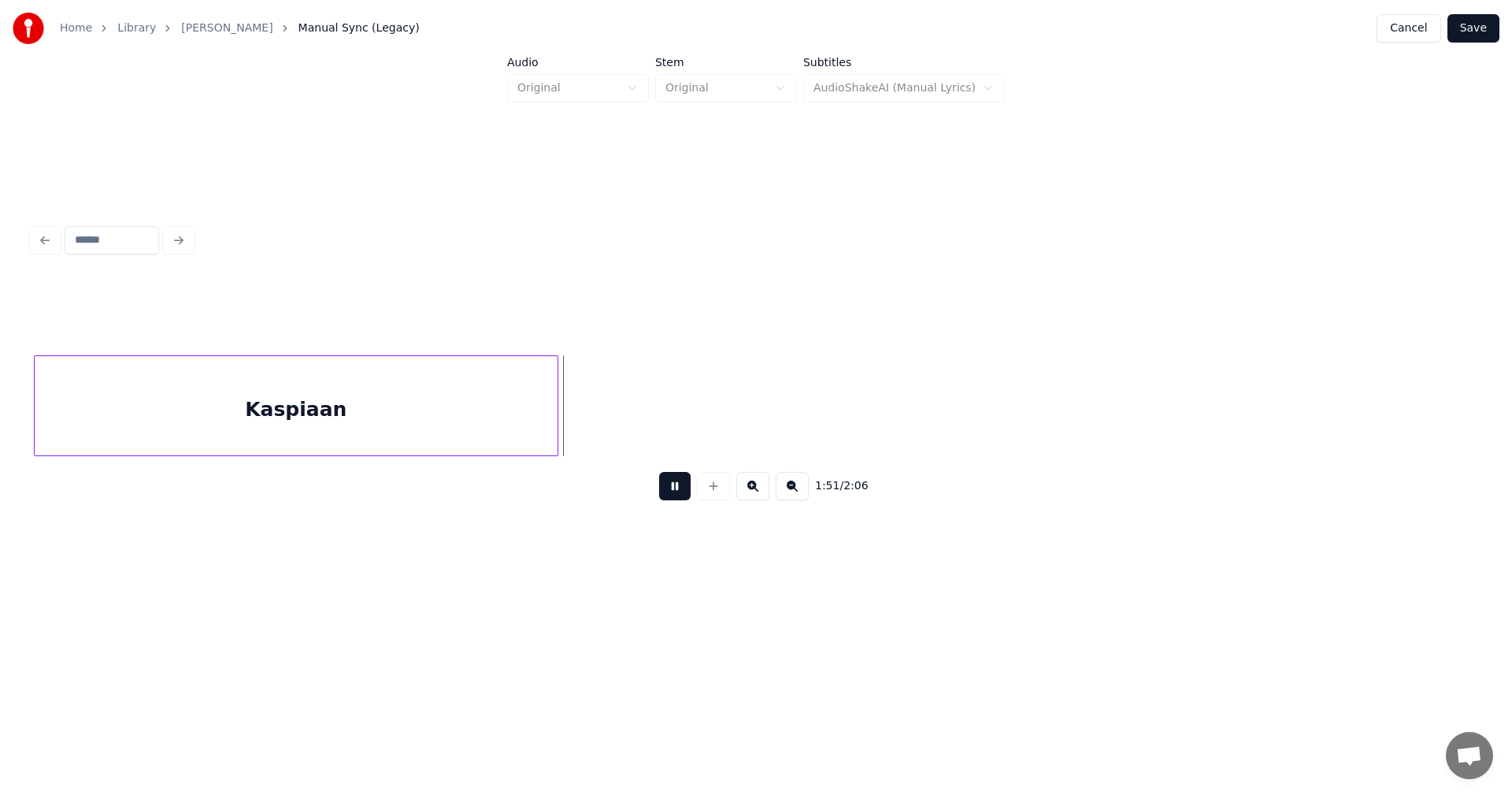
click at [684, 489] on button at bounding box center [675, 487] width 32 height 28
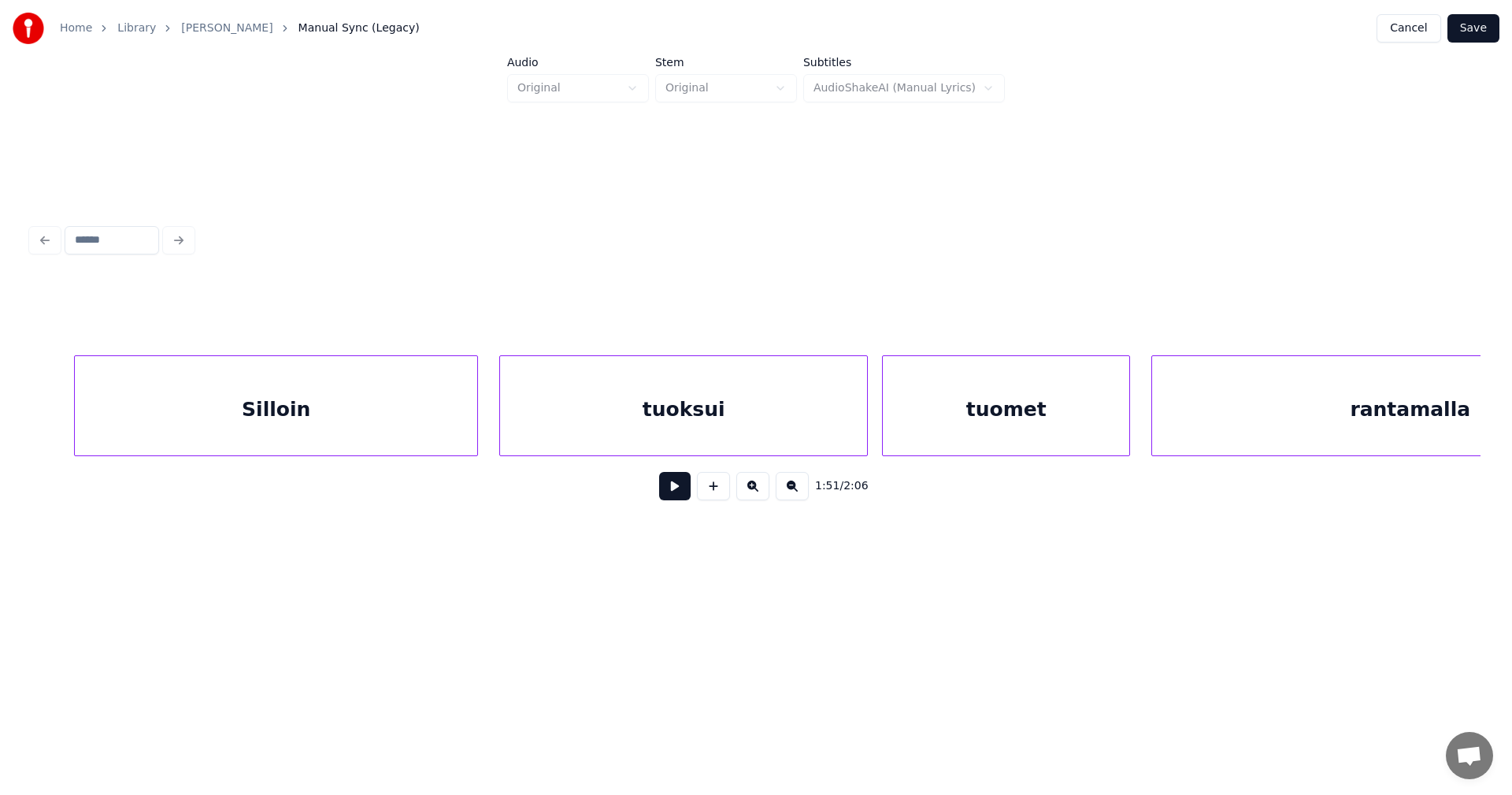
scroll to position [0, 4110]
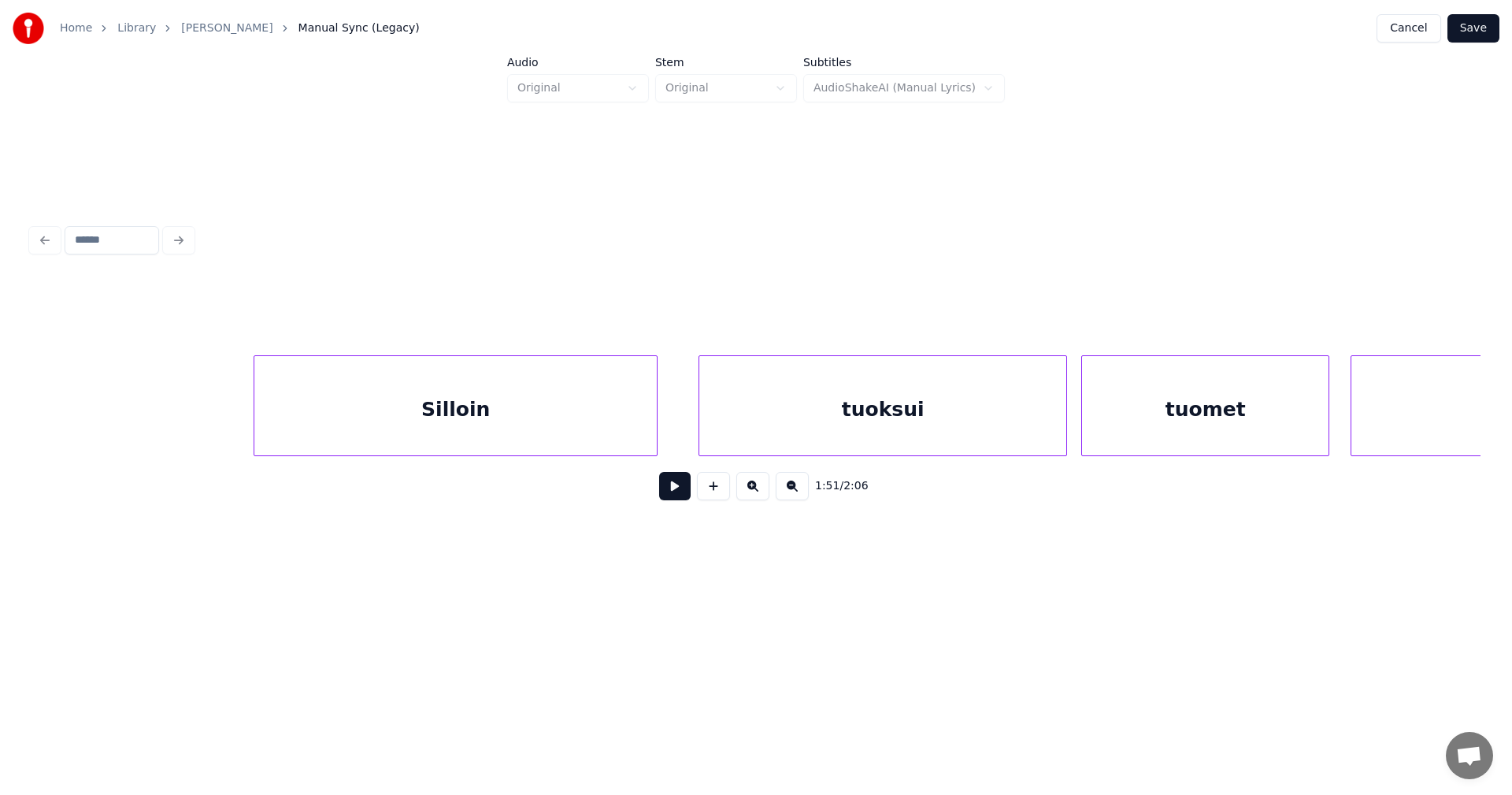
click at [384, 409] on div "Silloin" at bounding box center [455, 409] width 402 height 107
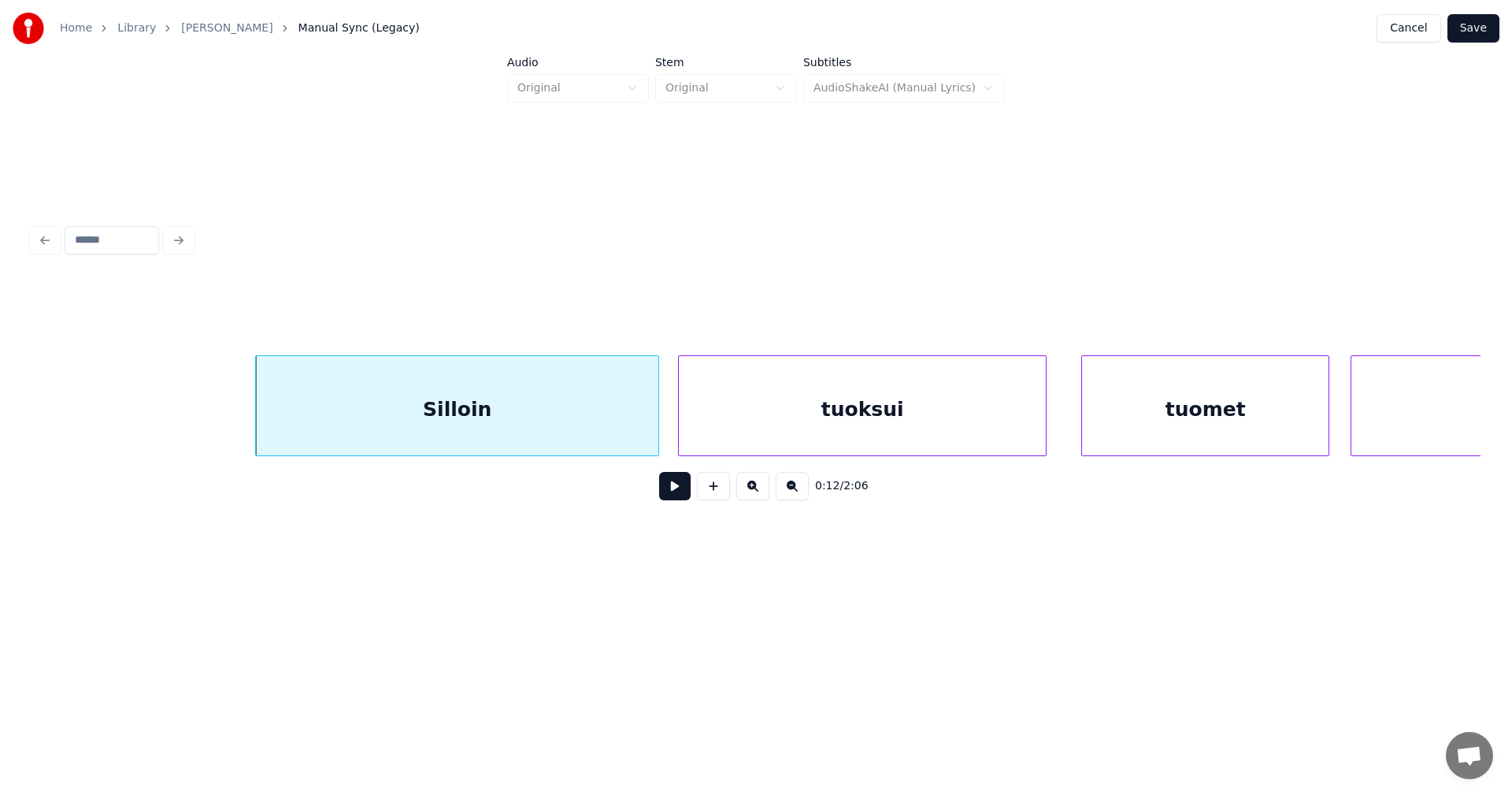
click at [798, 444] on div "tuoksui" at bounding box center [862, 409] width 367 height 107
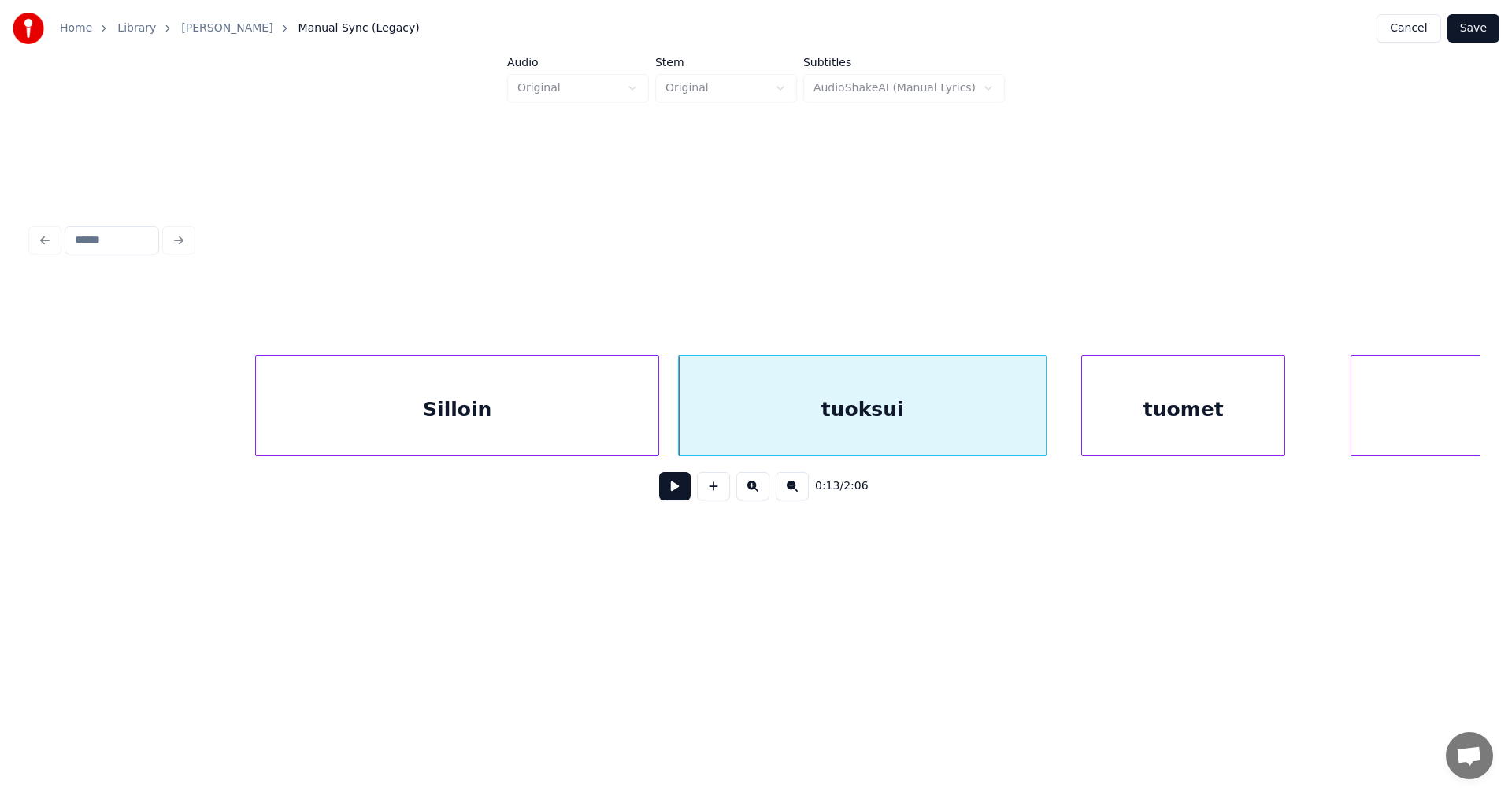
click at [1283, 441] on div at bounding box center [1282, 406] width 4 height 99
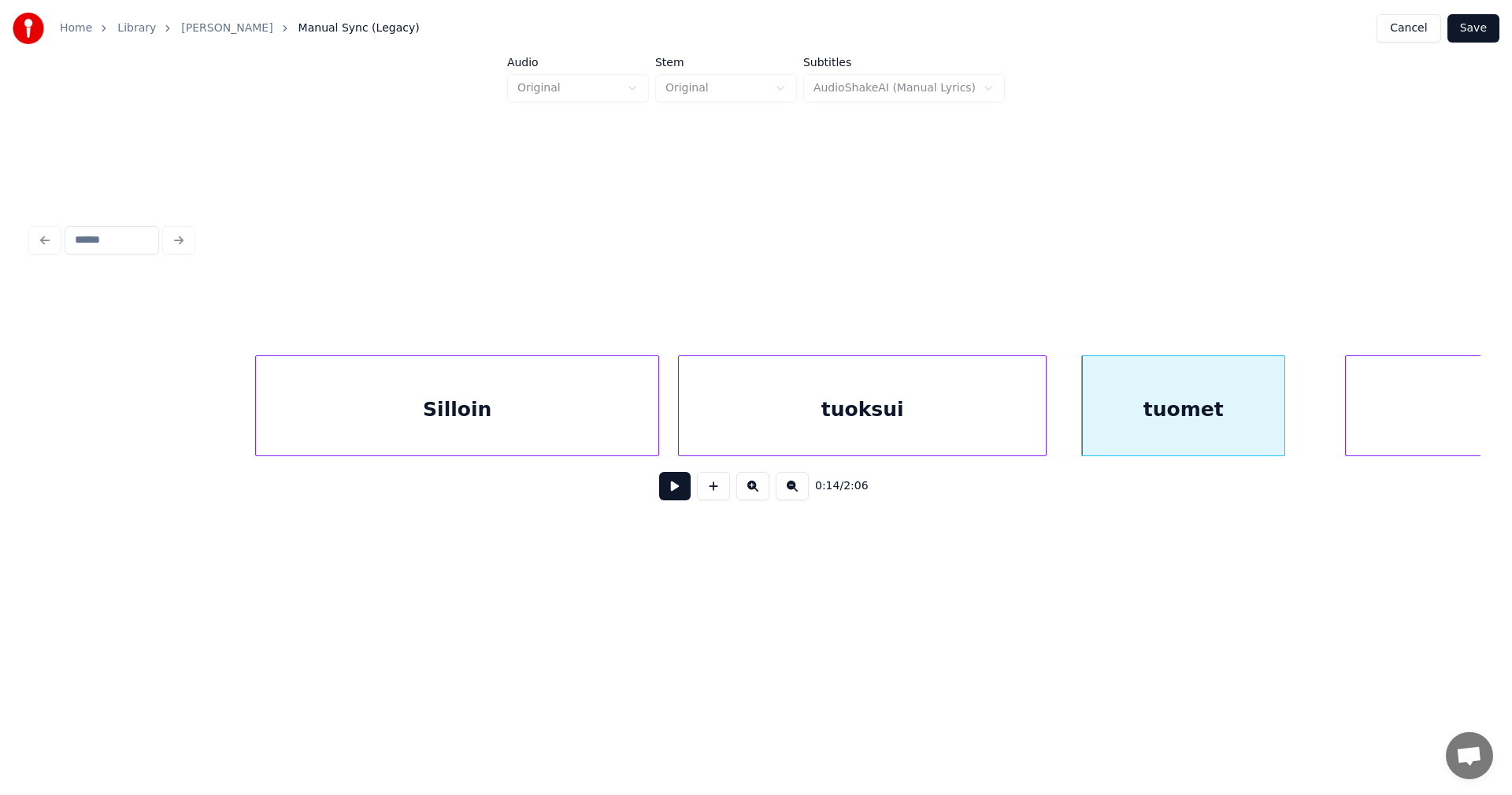
scroll to position [0, 4493]
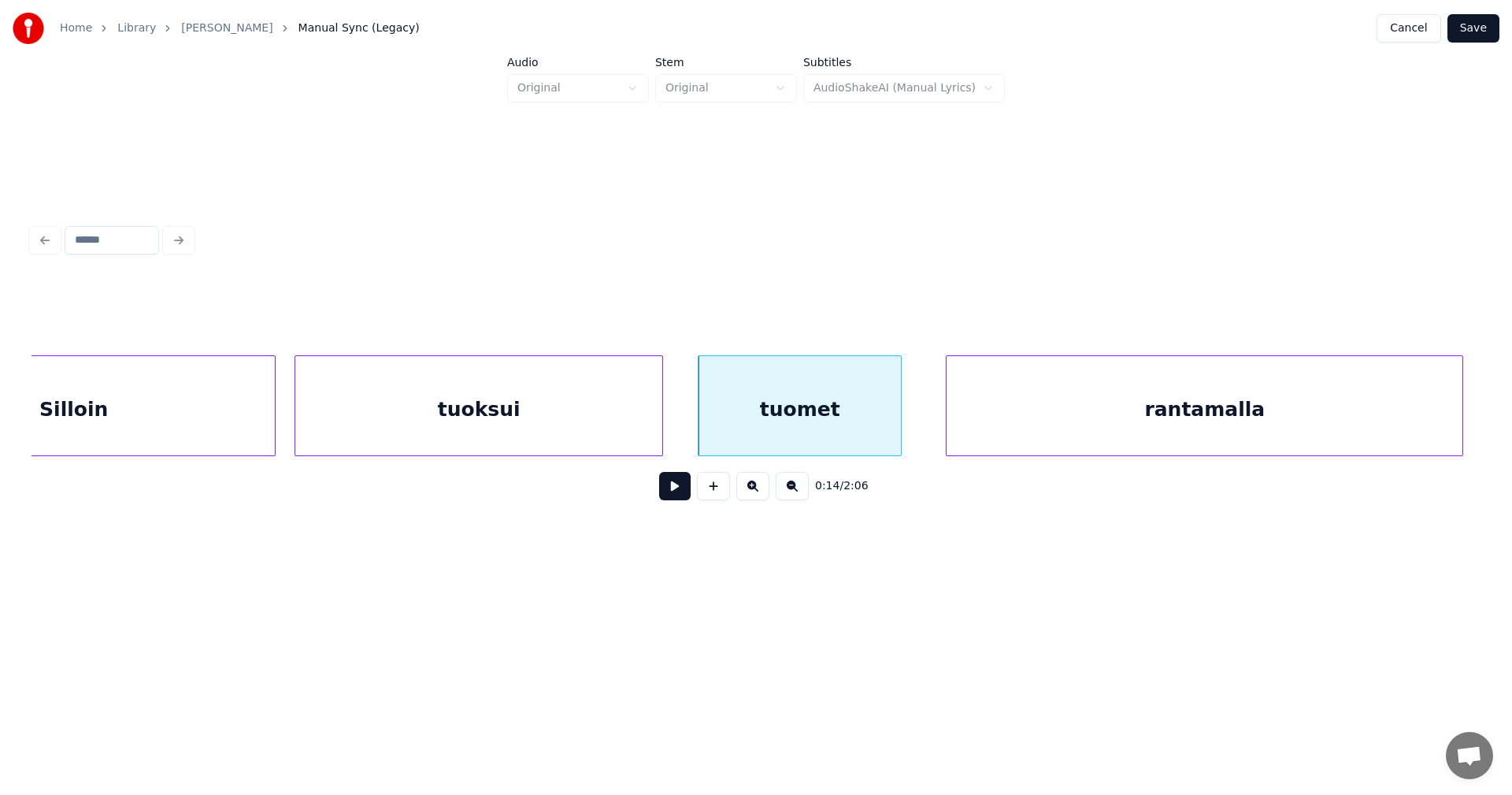
click at [1354, 444] on div "rantamalla" at bounding box center [1205, 409] width 516 height 107
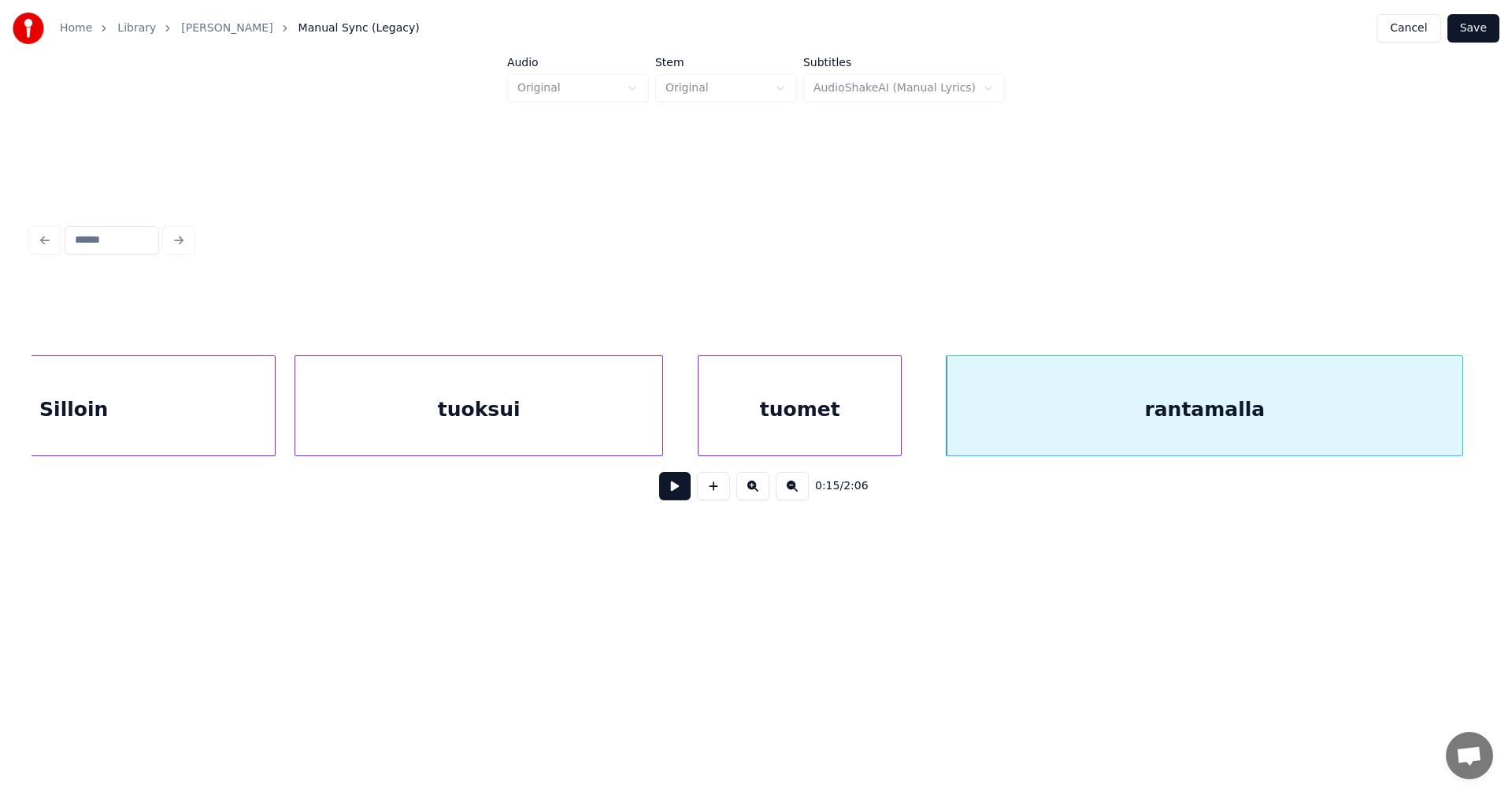
click at [152, 396] on div "Silloin" at bounding box center [74, 409] width 402 height 107
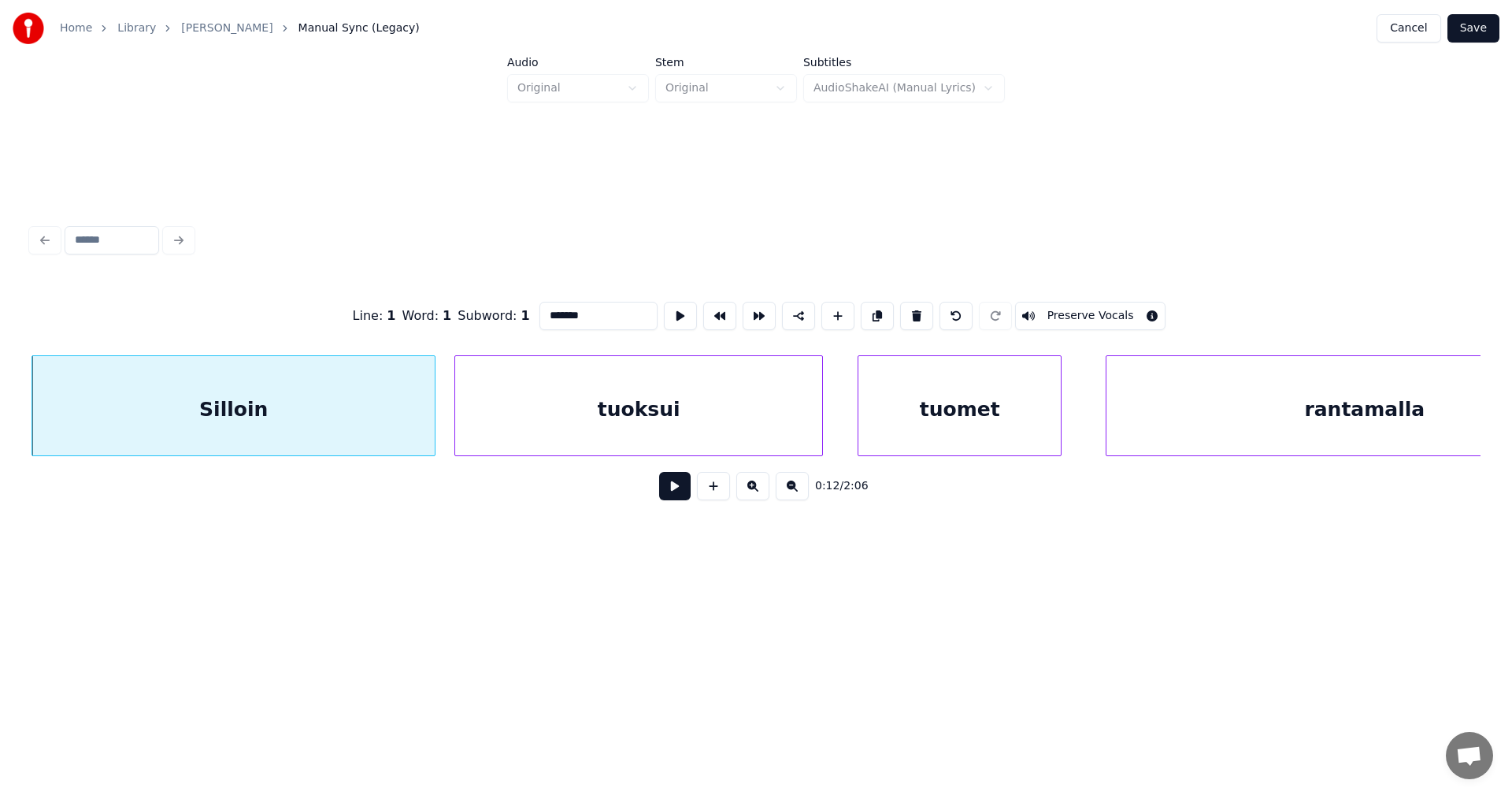
click at [683, 494] on button at bounding box center [675, 487] width 32 height 28
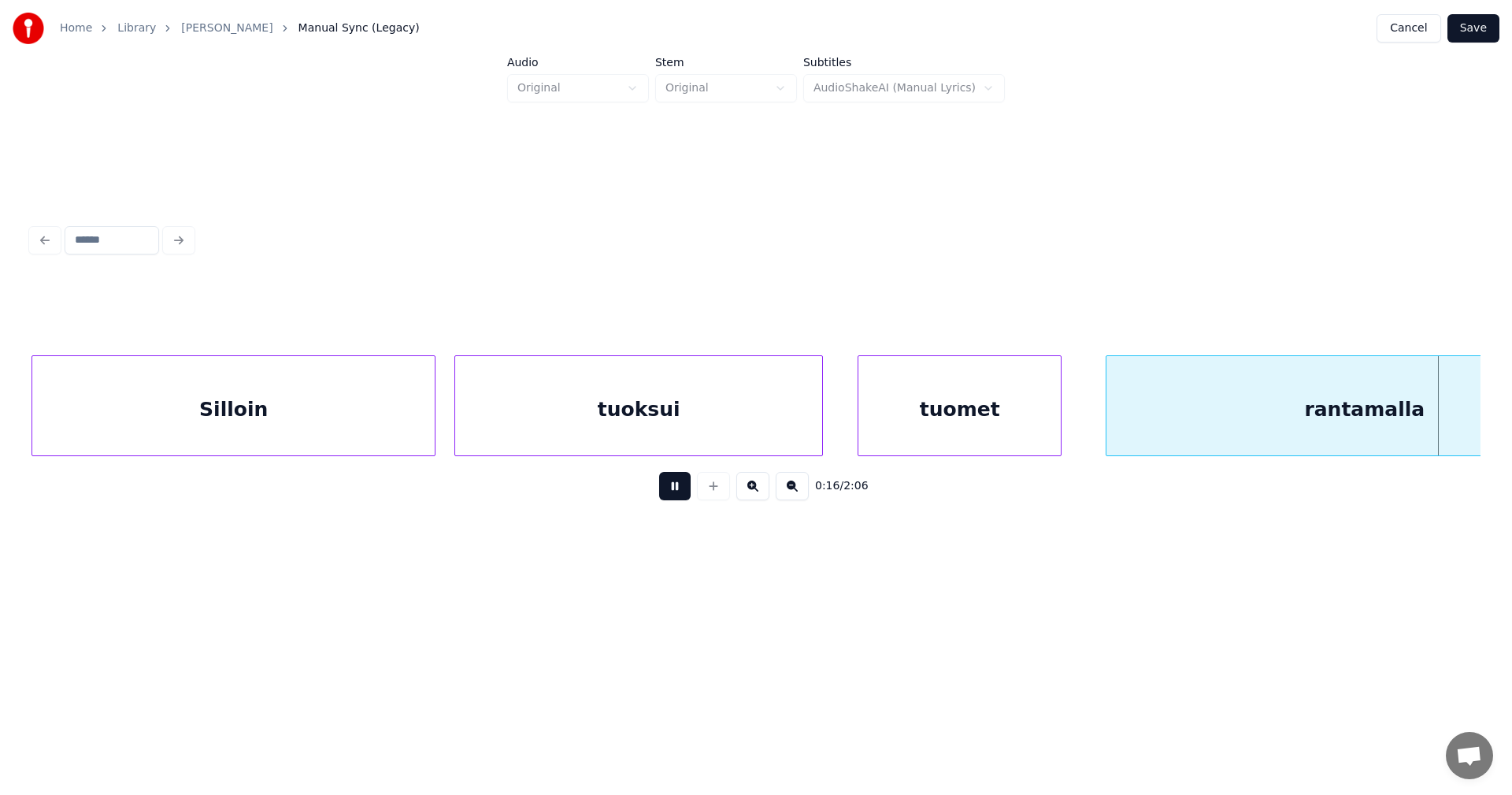
scroll to position [0, 5787]
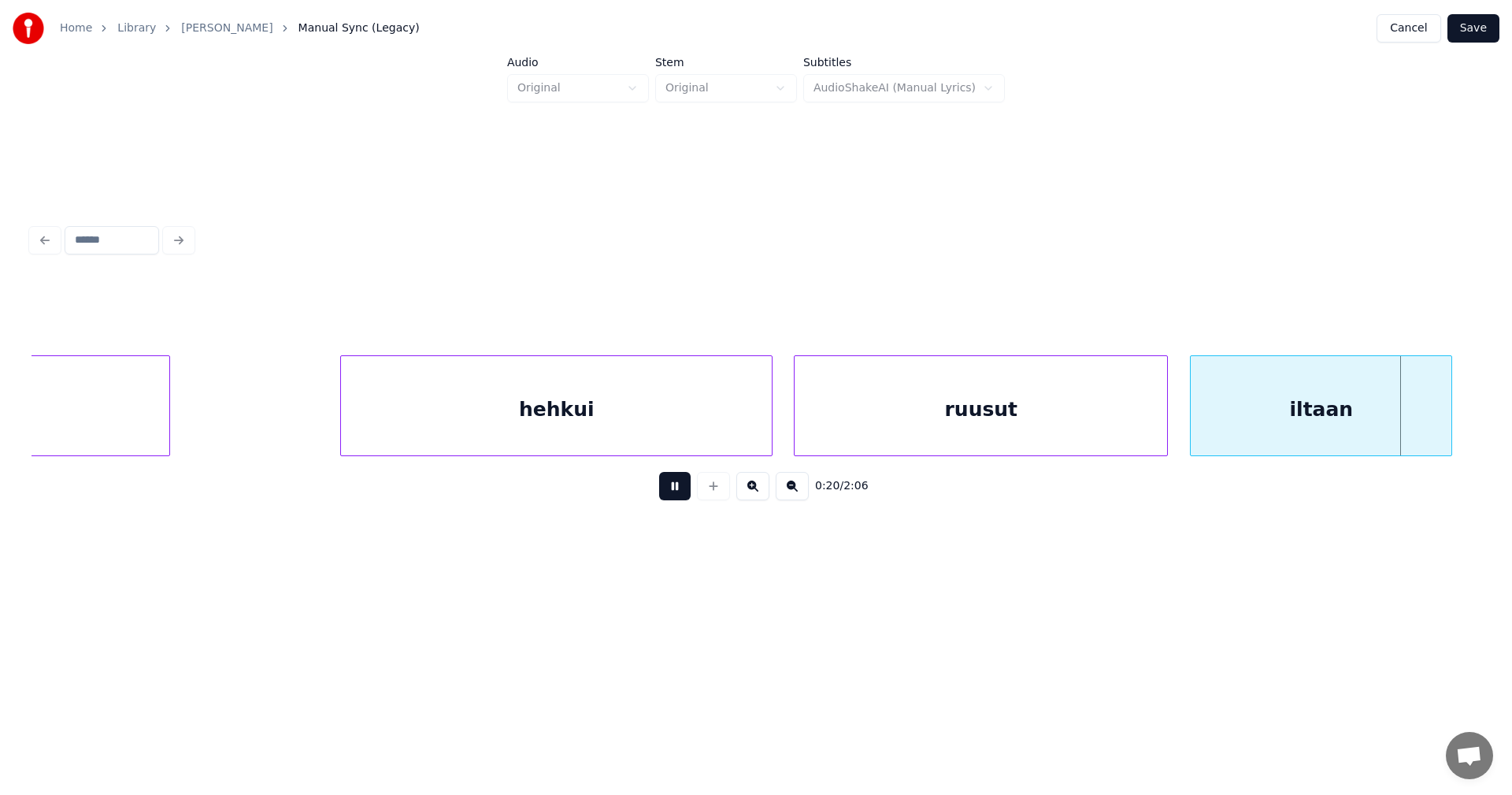
drag, startPoint x: 655, startPoint y: 497, endPoint x: 948, endPoint y: 448, distance: 297.1
click at [655, 497] on div "0:20 / 2:06" at bounding box center [756, 486] width 1424 height 35
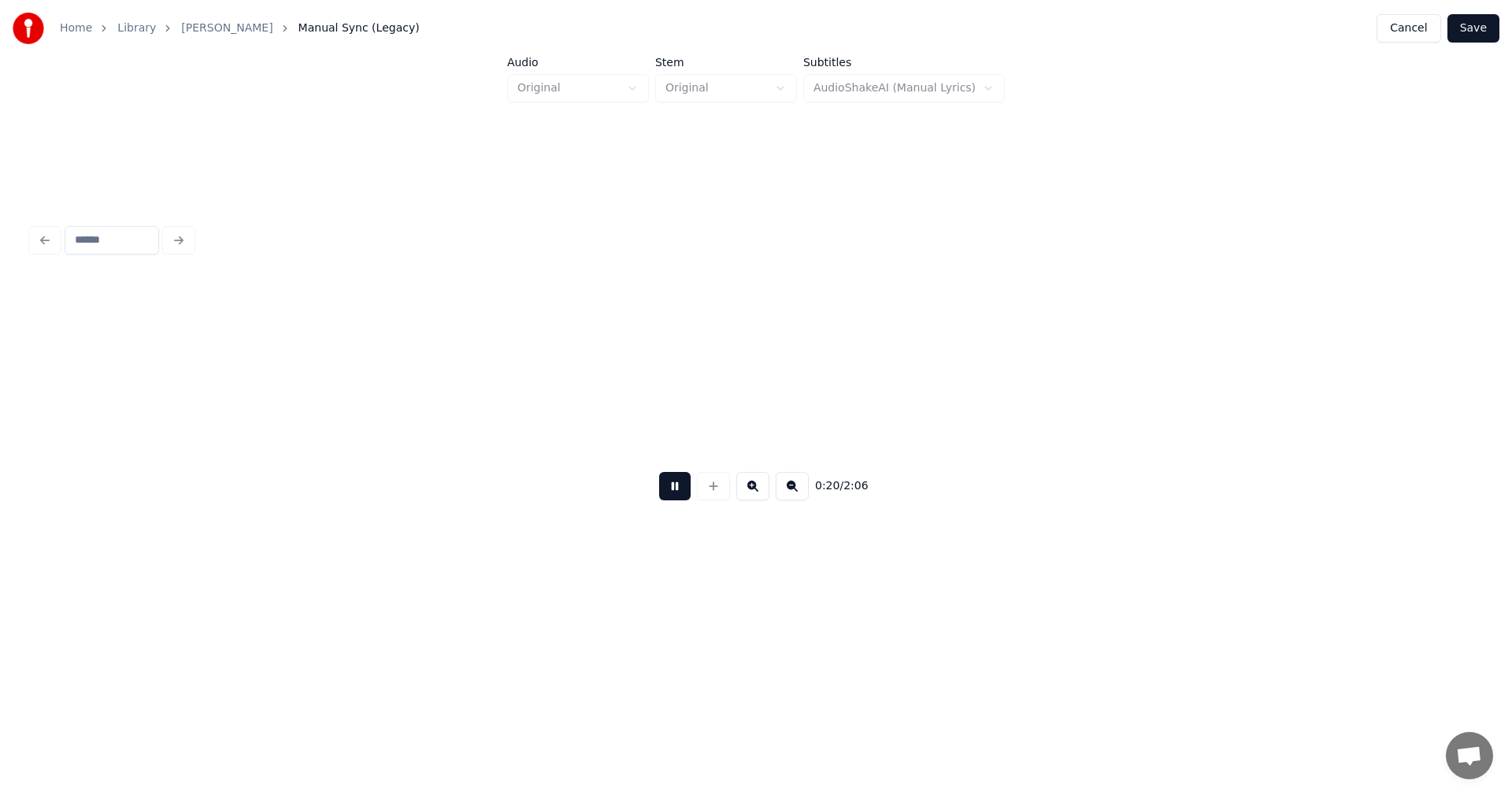
scroll to position [0, 7240]
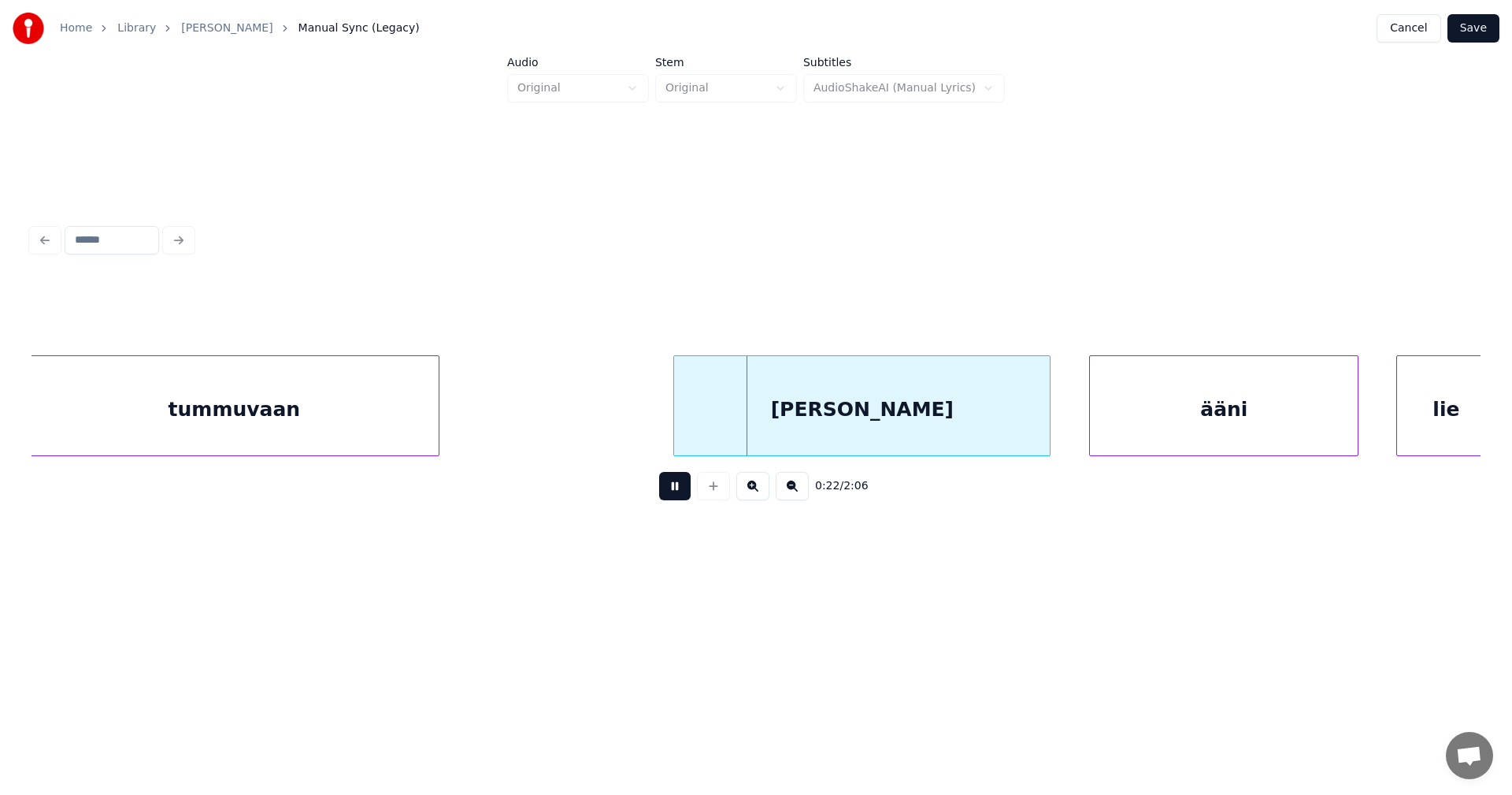
click at [671, 491] on button at bounding box center [675, 487] width 32 height 28
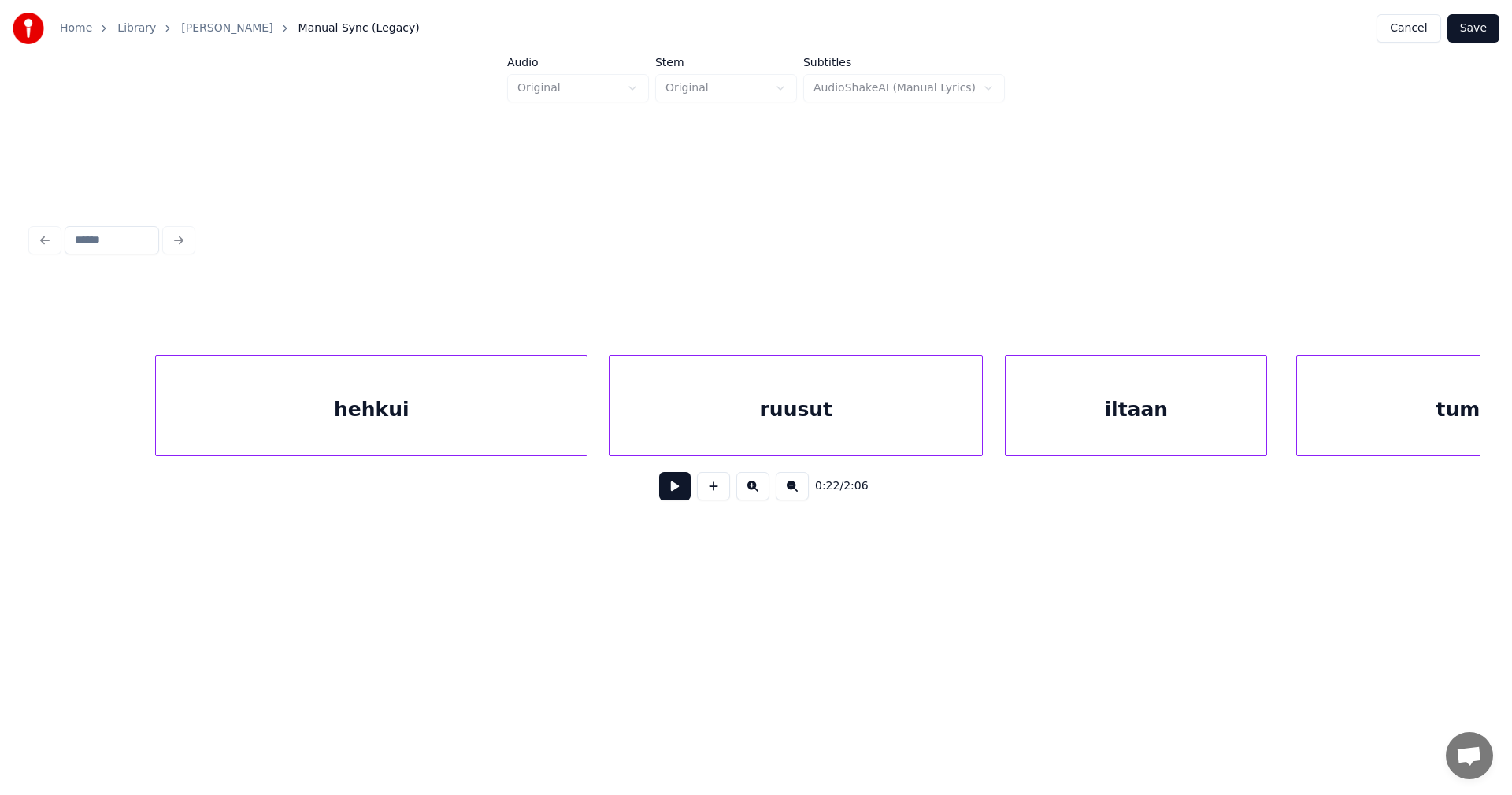
click at [740, 417] on div "ruusut" at bounding box center [795, 409] width 373 height 107
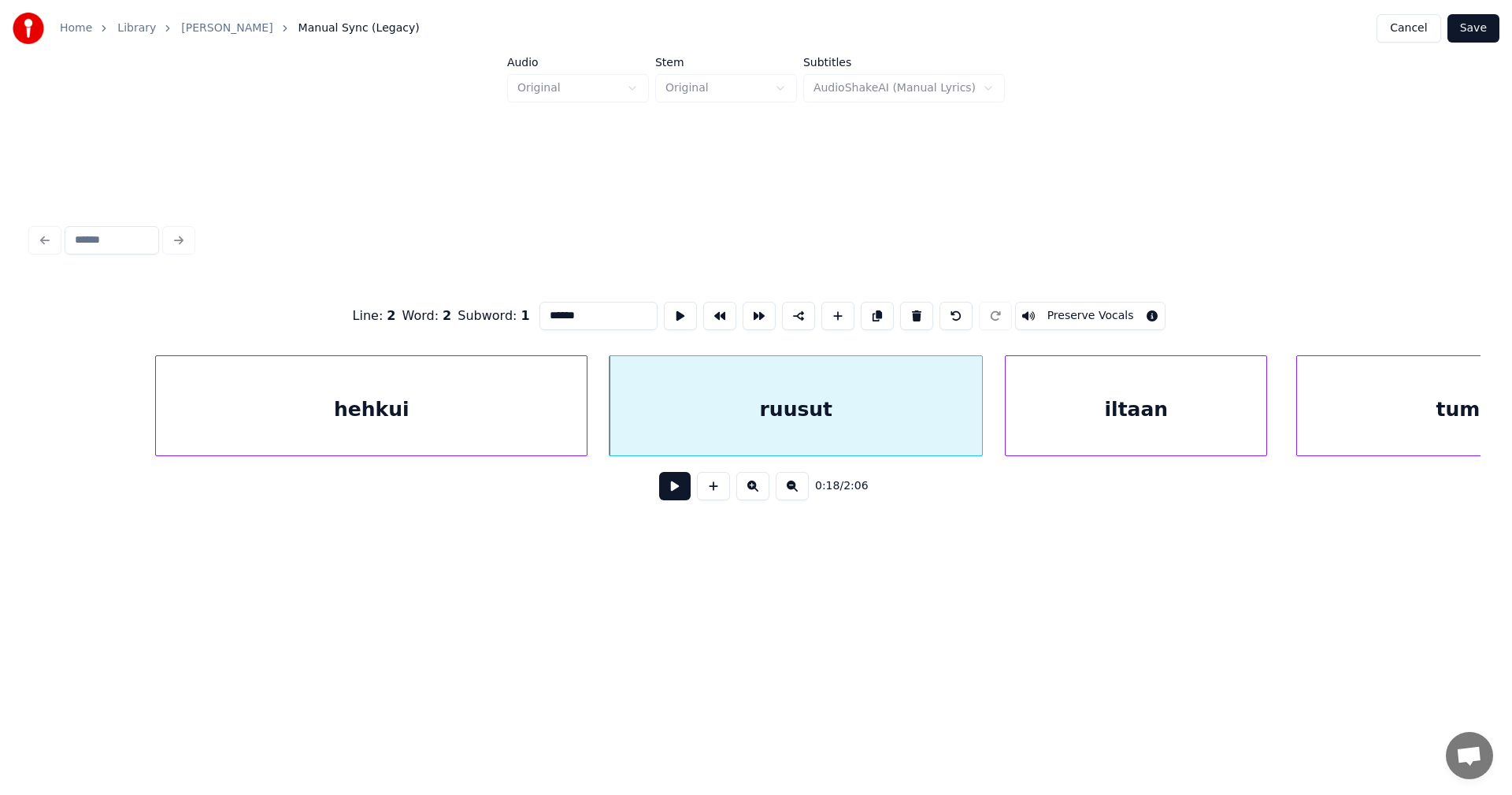
click at [676, 490] on button at bounding box center [675, 487] width 32 height 28
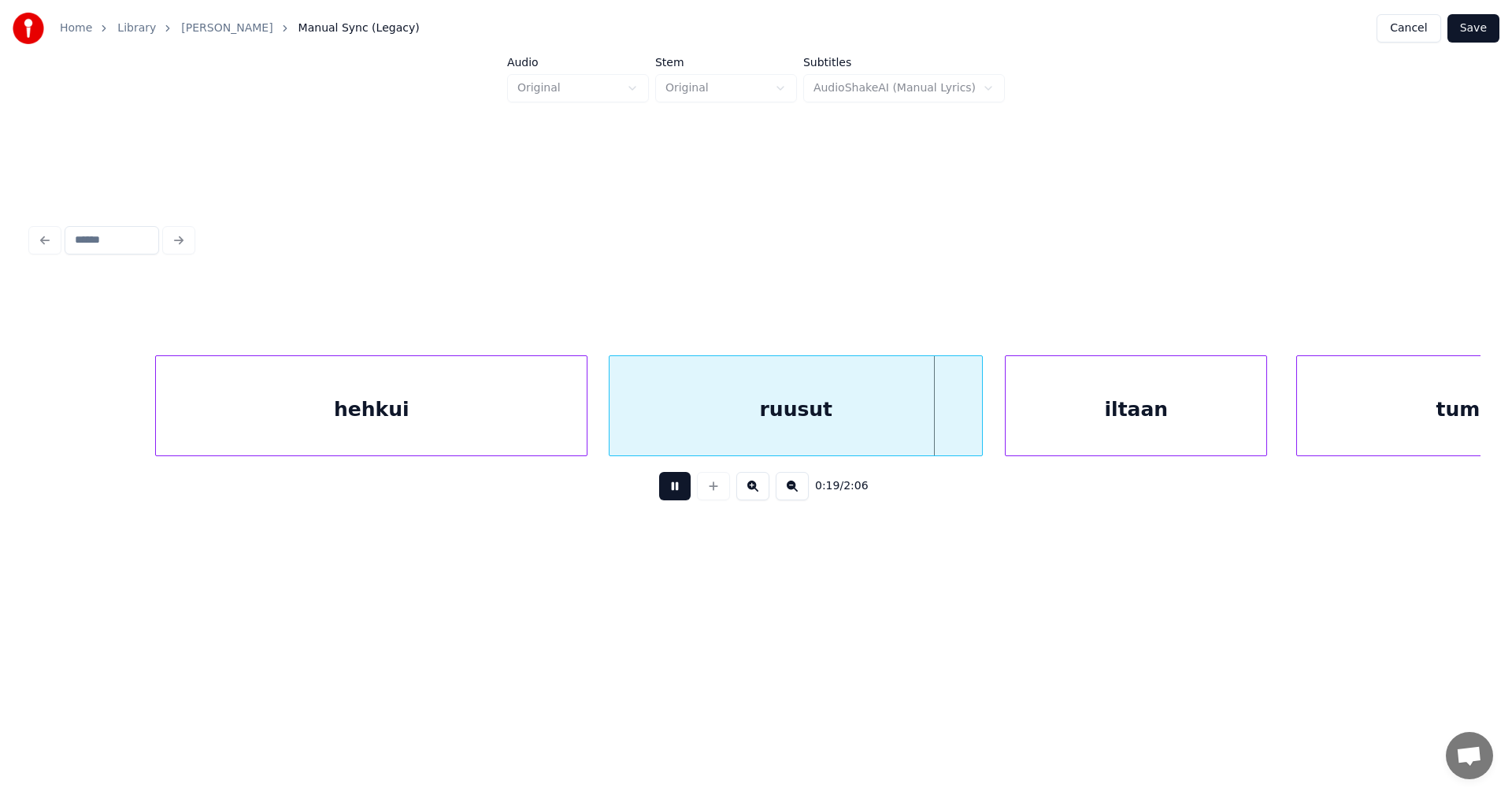
click at [676, 490] on button at bounding box center [675, 487] width 32 height 28
click at [967, 430] on div at bounding box center [969, 406] width 4 height 99
click at [1038, 434] on div "iltaan" at bounding box center [1125, 409] width 260 height 107
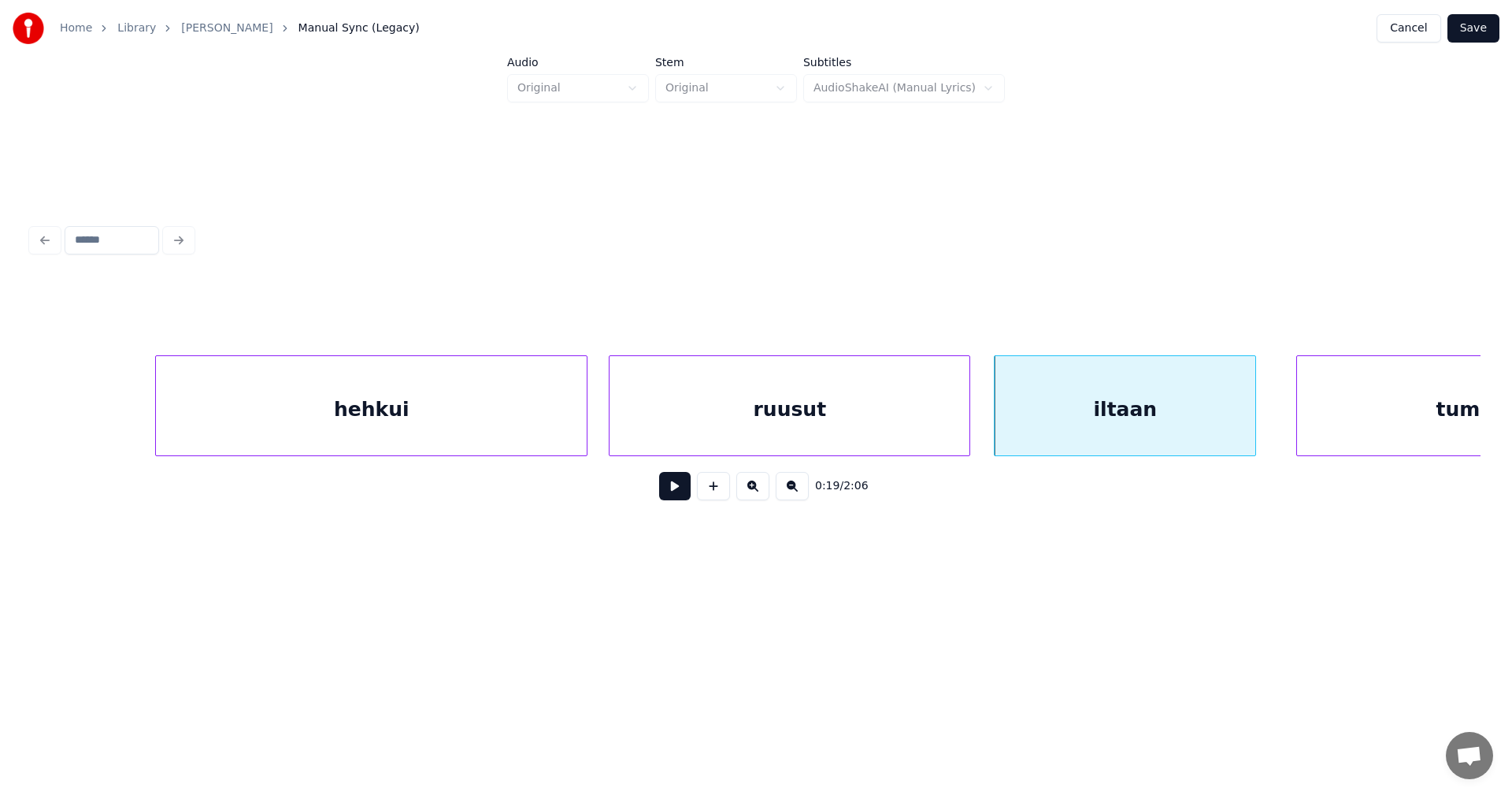
click at [679, 494] on button at bounding box center [675, 487] width 32 height 28
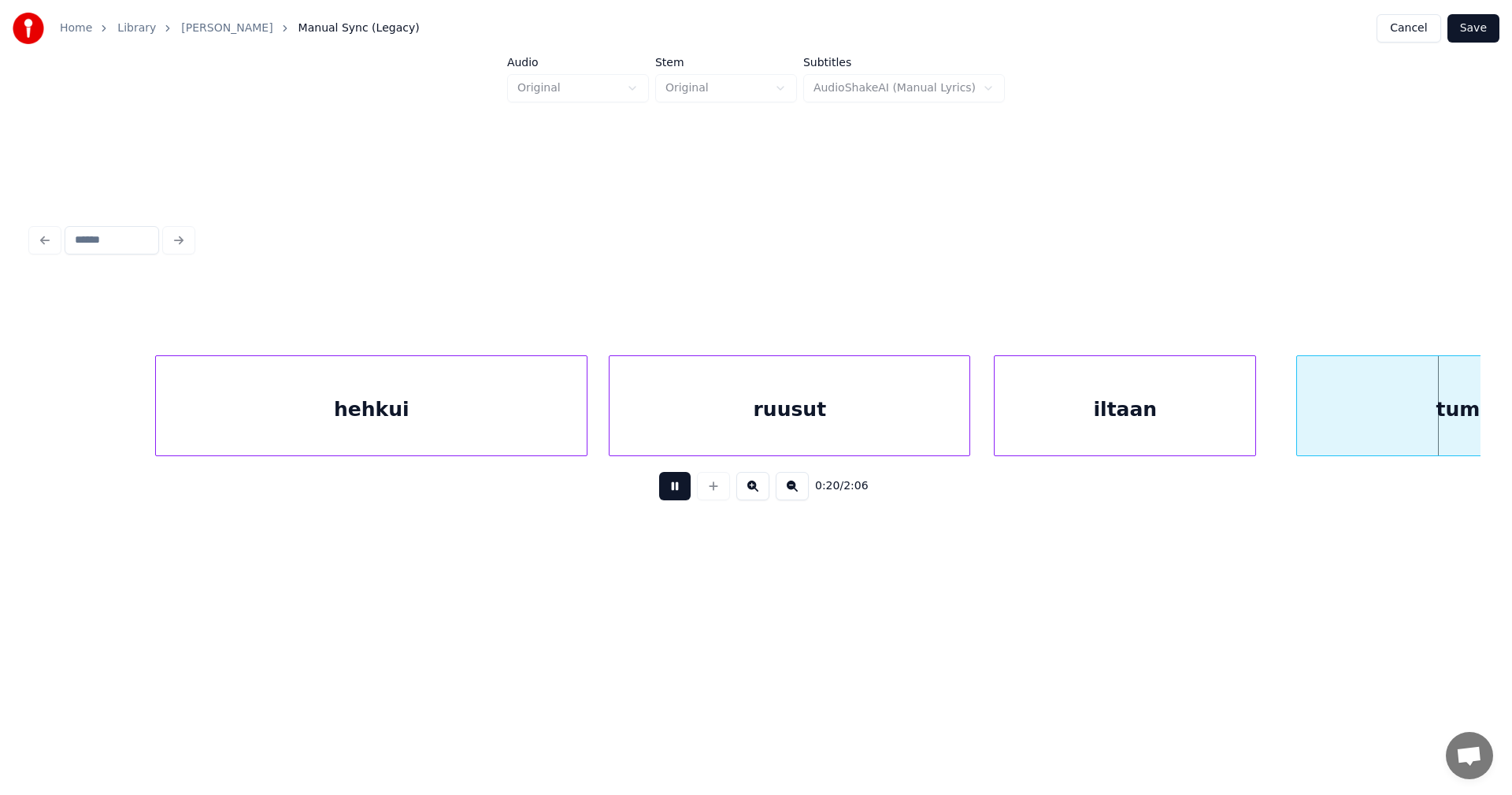
scroll to position [0, 7423]
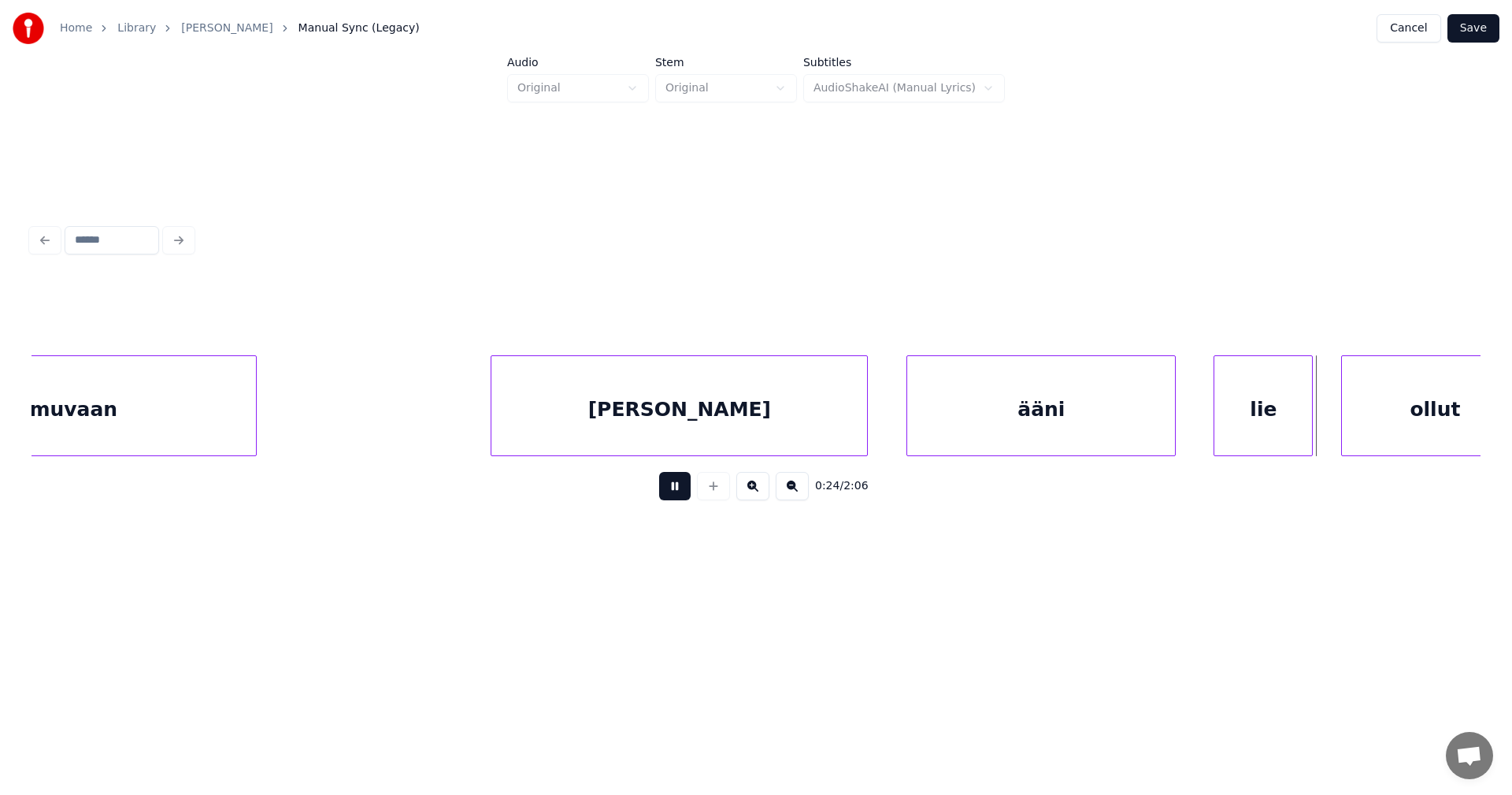
click at [683, 488] on button at bounding box center [675, 487] width 32 height 28
click at [1038, 436] on div "ääni" at bounding box center [1041, 409] width 268 height 107
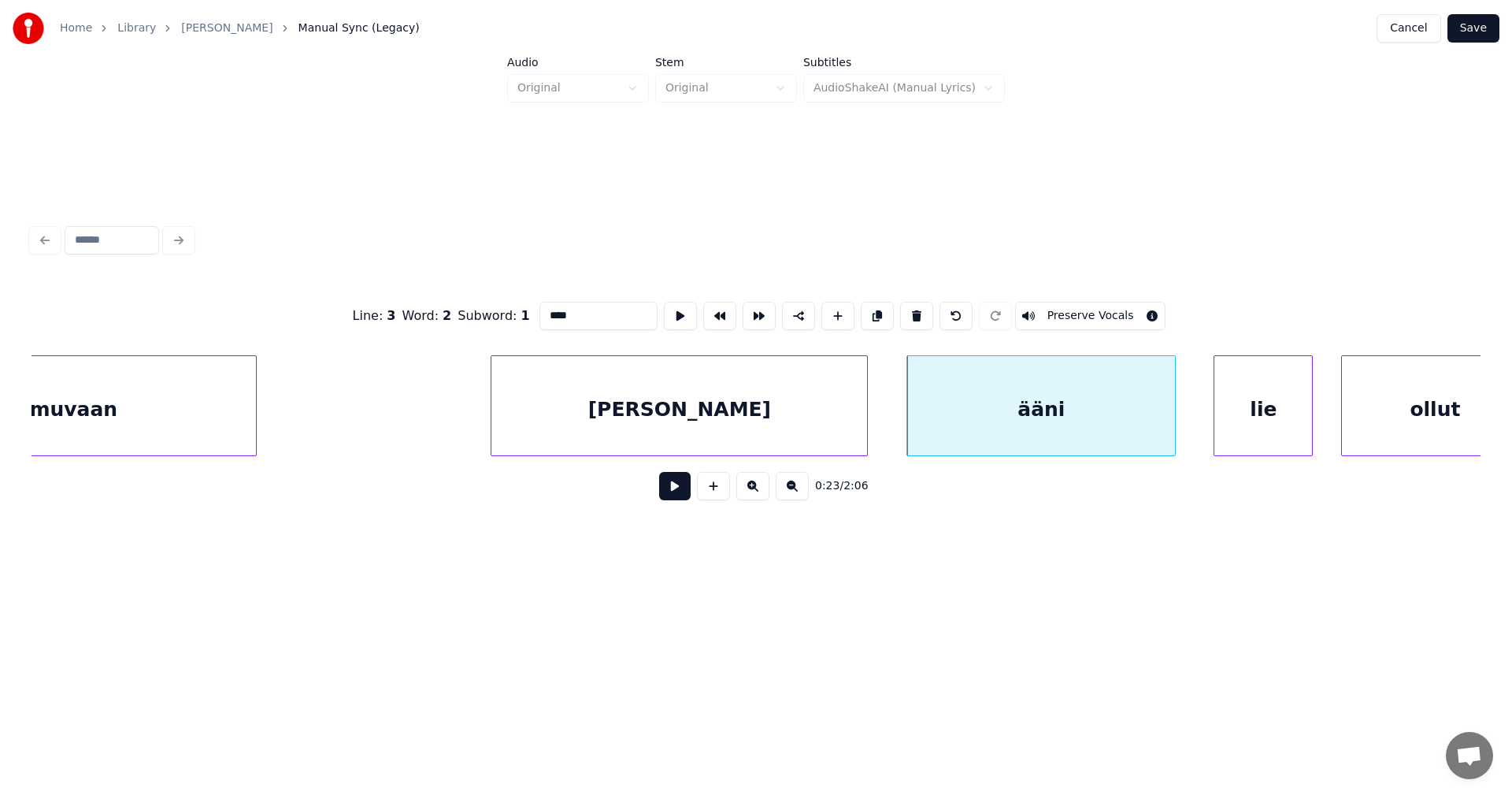
click at [676, 495] on button at bounding box center [675, 487] width 32 height 28
click at [676, 494] on button at bounding box center [675, 487] width 32 height 28
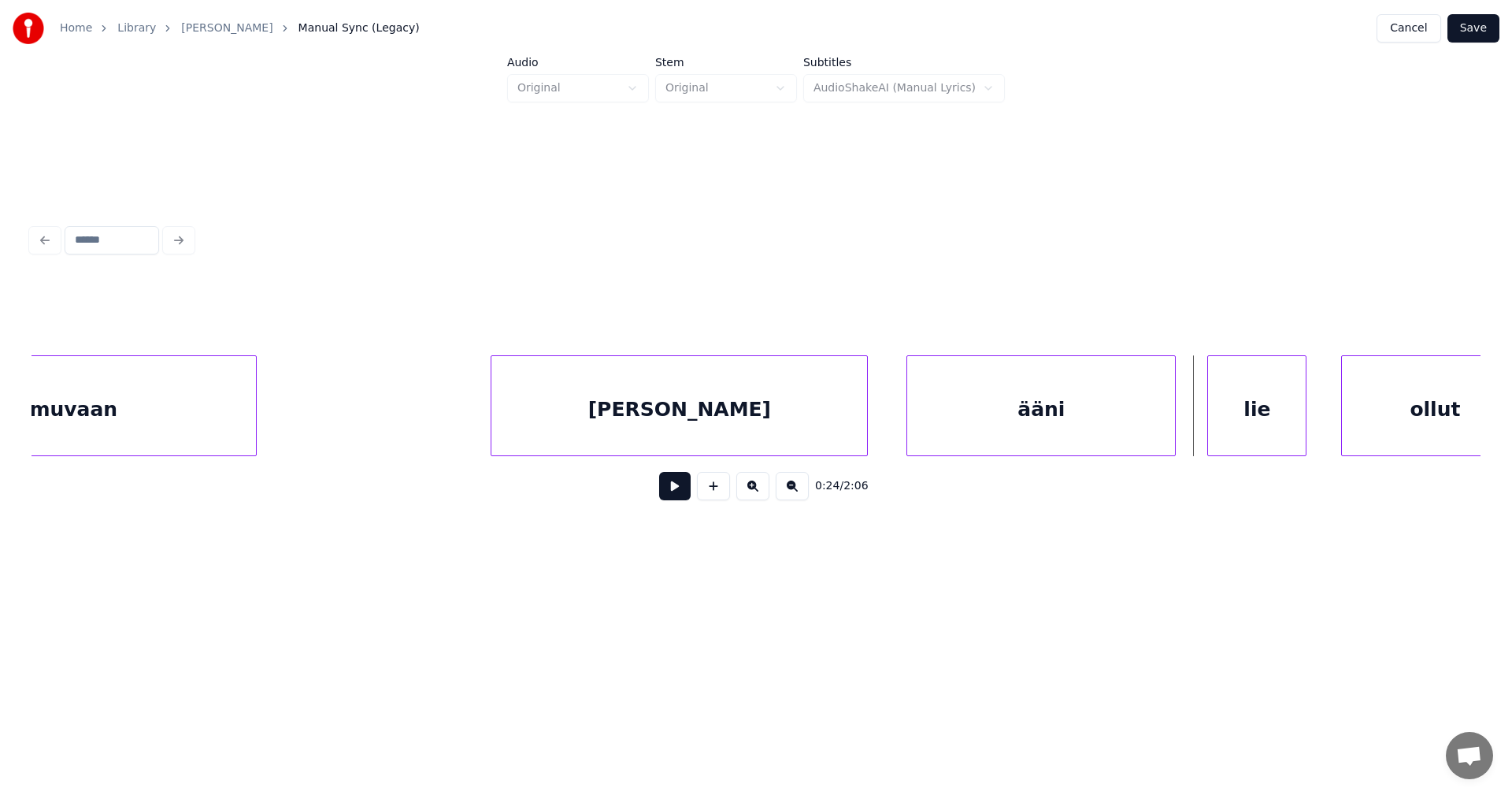
click at [1229, 441] on div "lie" at bounding box center [1257, 409] width 97 height 107
click at [675, 495] on button at bounding box center [675, 487] width 32 height 28
drag, startPoint x: 675, startPoint y: 495, endPoint x: 850, endPoint y: 501, distance: 175.1
click at [675, 495] on button at bounding box center [675, 487] width 32 height 28
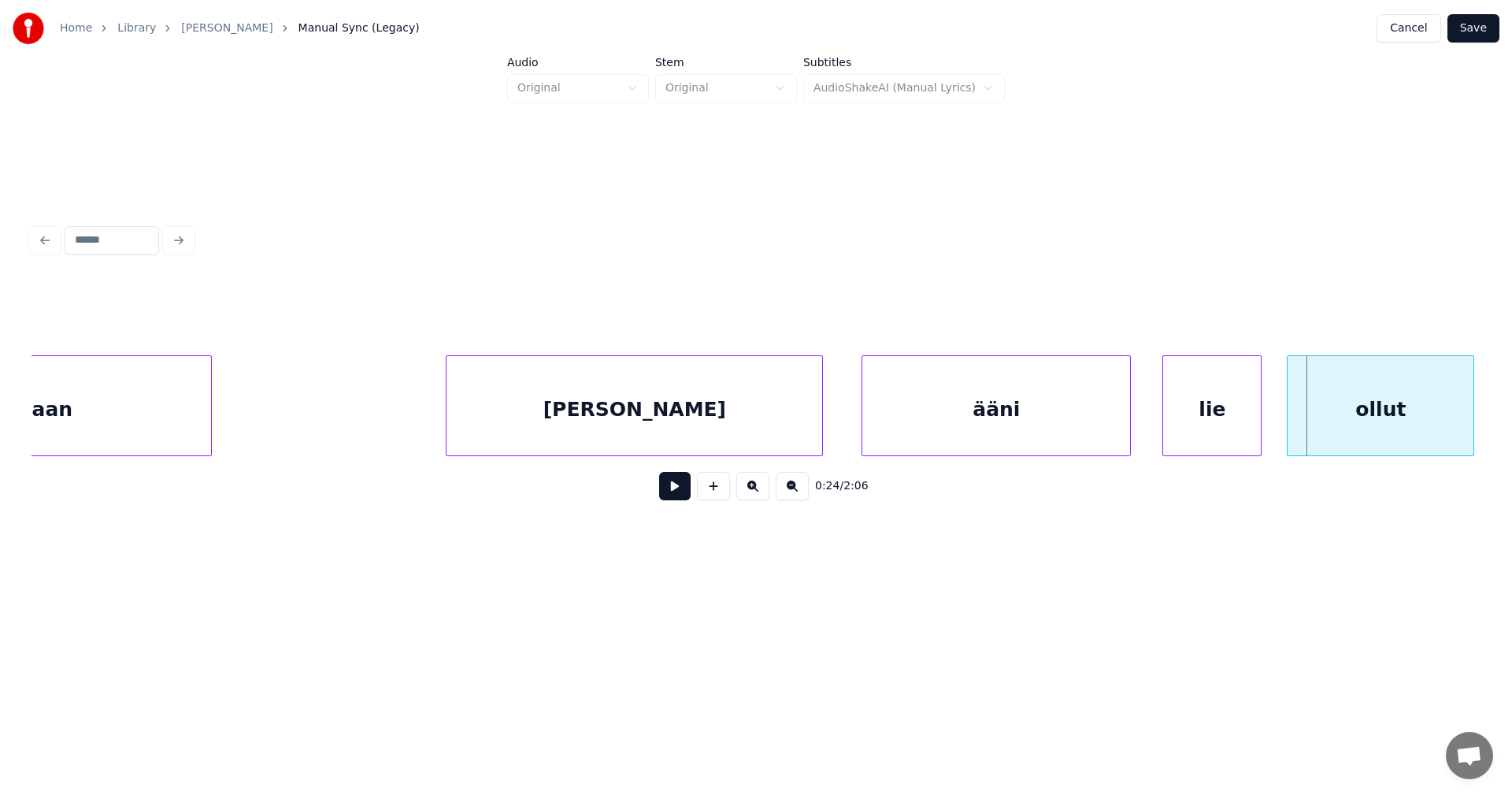
click at [1424, 436] on div "ollut" at bounding box center [1381, 409] width 186 height 107
click at [686, 491] on button at bounding box center [675, 487] width 32 height 28
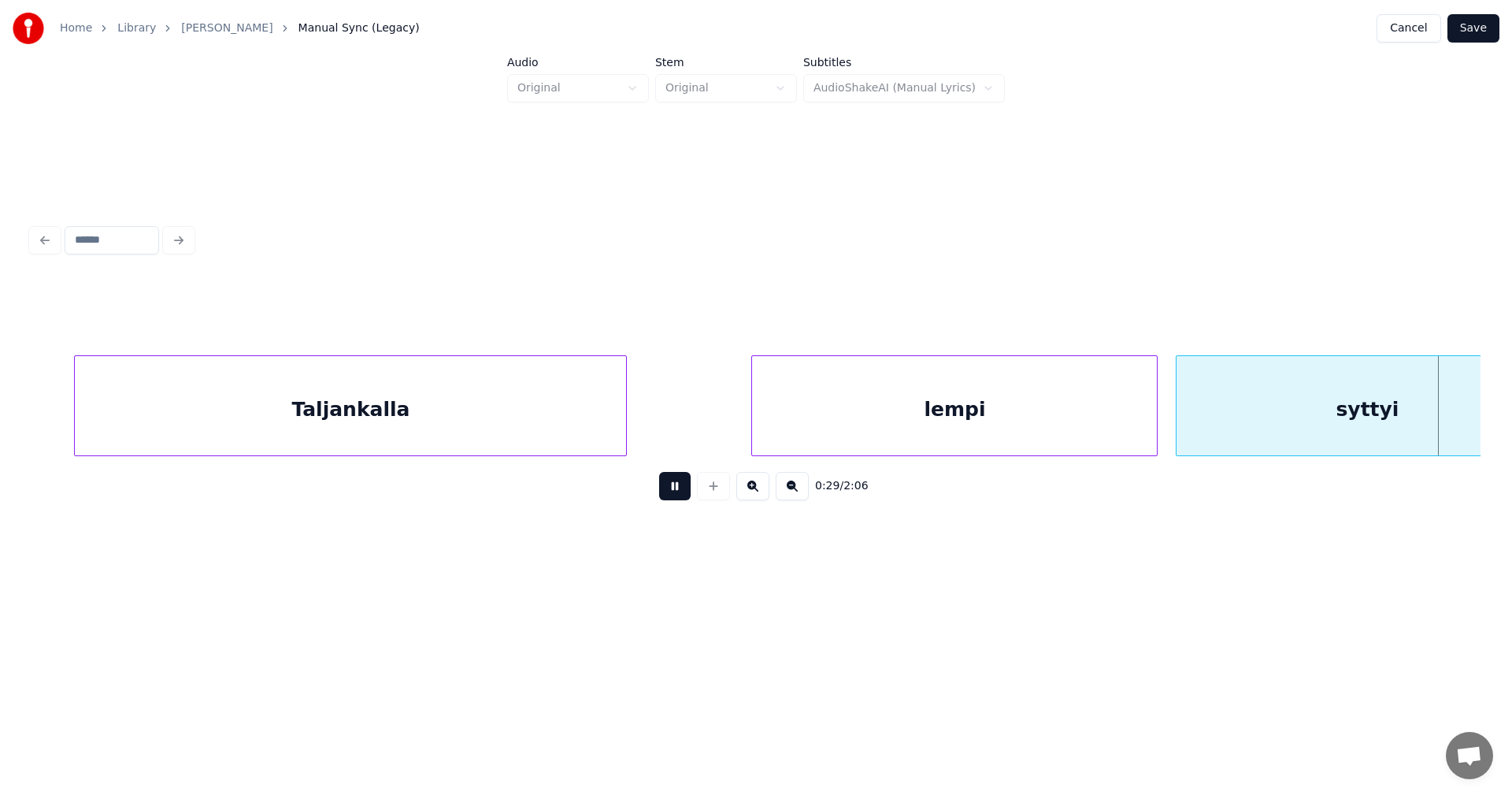
scroll to position [0, 10369]
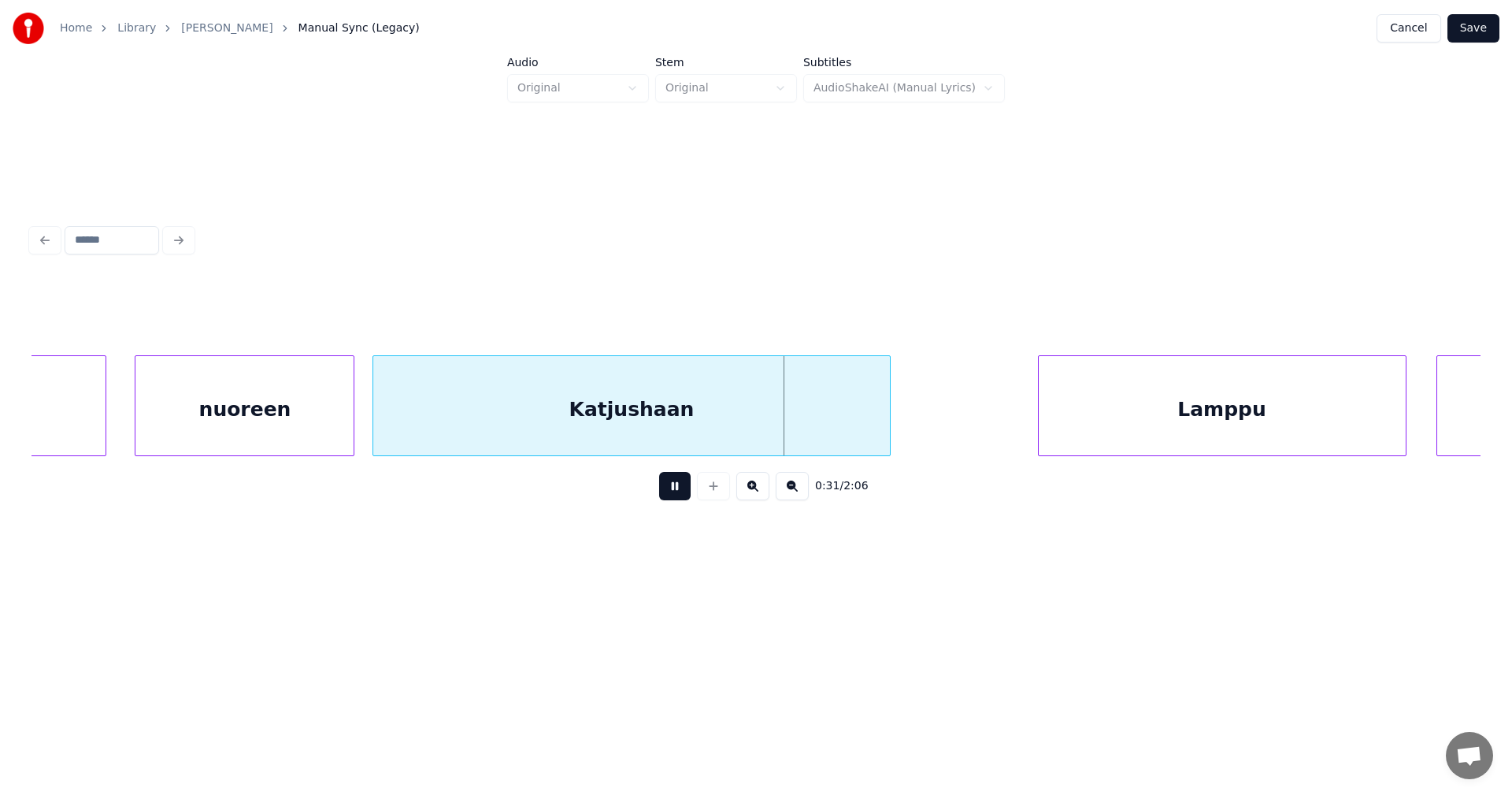
click at [686, 487] on button at bounding box center [675, 487] width 32 height 28
click at [1474, 27] on button "Save" at bounding box center [1473, 28] width 52 height 28
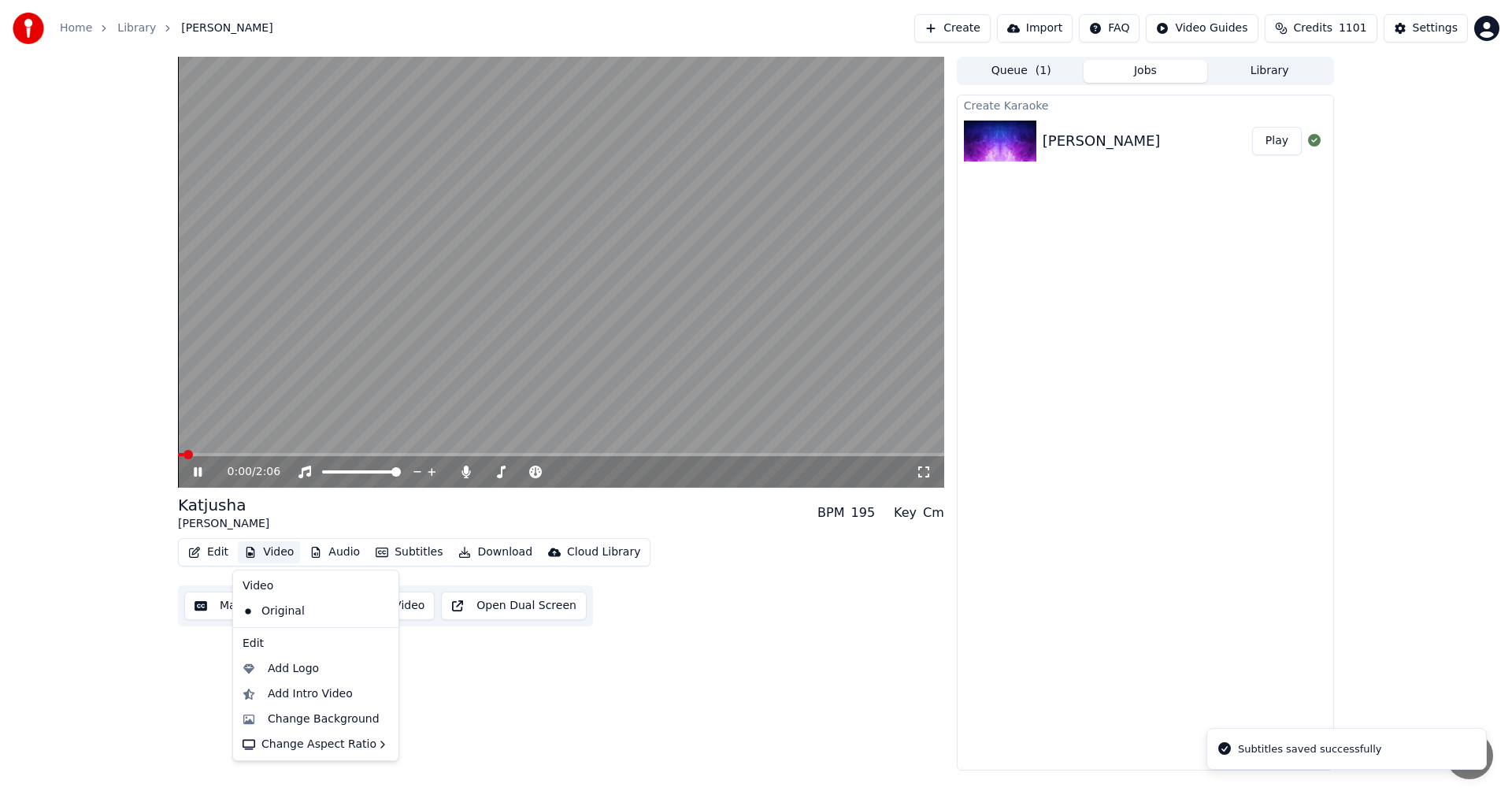
click at [288, 545] on button "Video" at bounding box center [269, 552] width 62 height 22
click at [337, 717] on div "Change Background" at bounding box center [323, 720] width 112 height 16
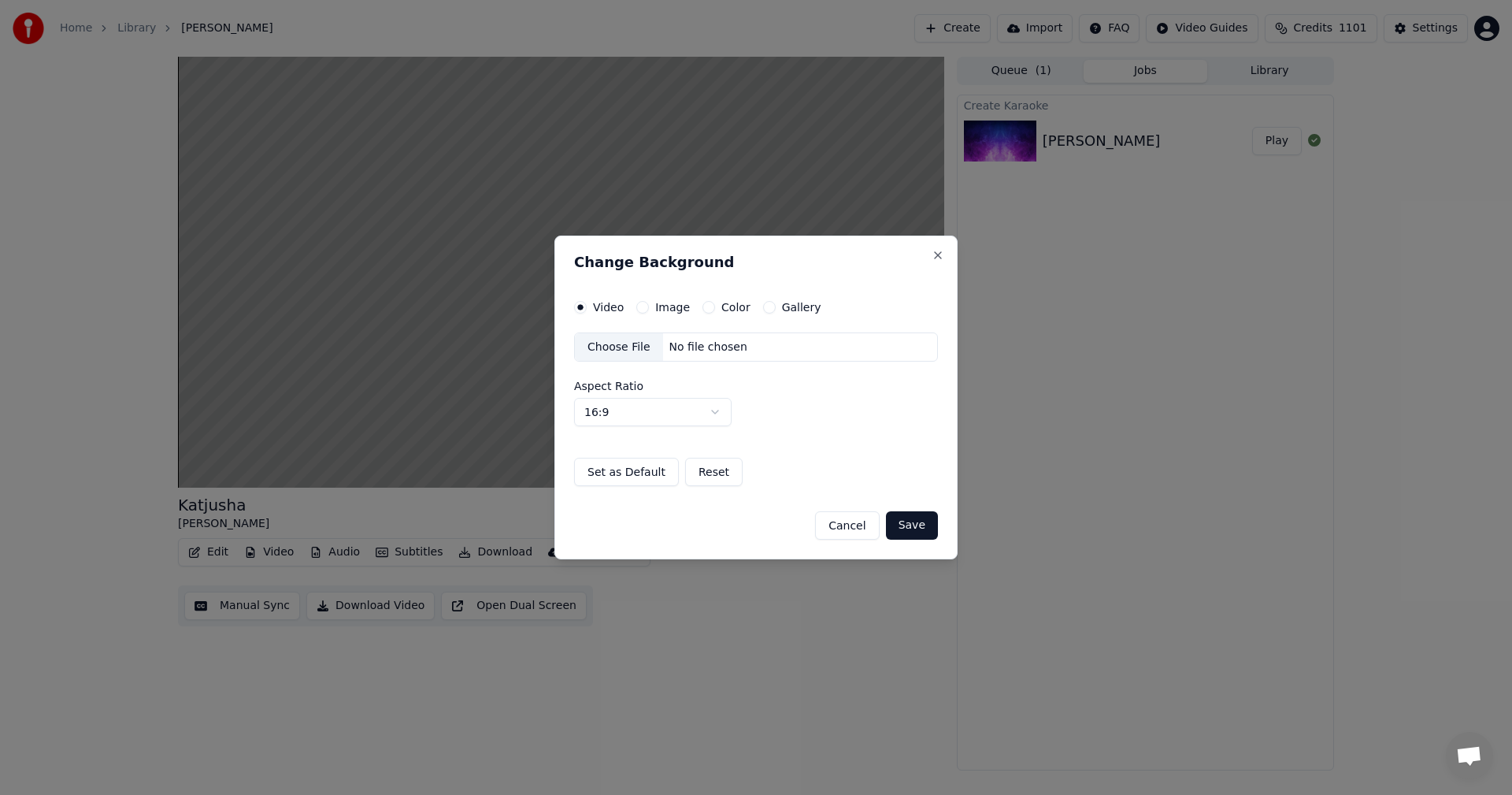
click at [644, 307] on button "Image" at bounding box center [642, 308] width 12 height 12
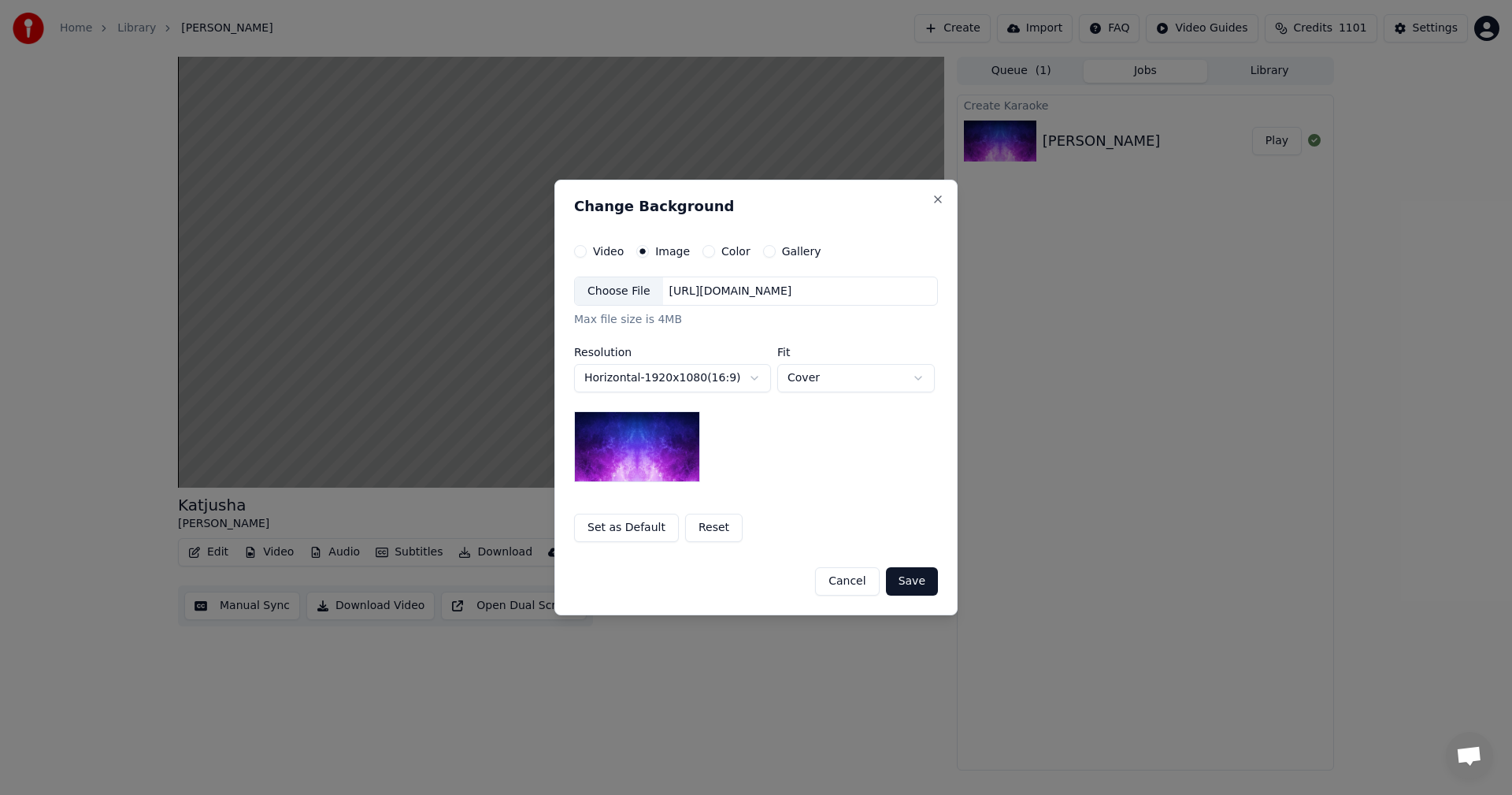
click at [622, 283] on div "Choose File" at bounding box center [619, 292] width 89 height 28
click at [916, 580] on button "Save" at bounding box center [911, 581] width 52 height 28
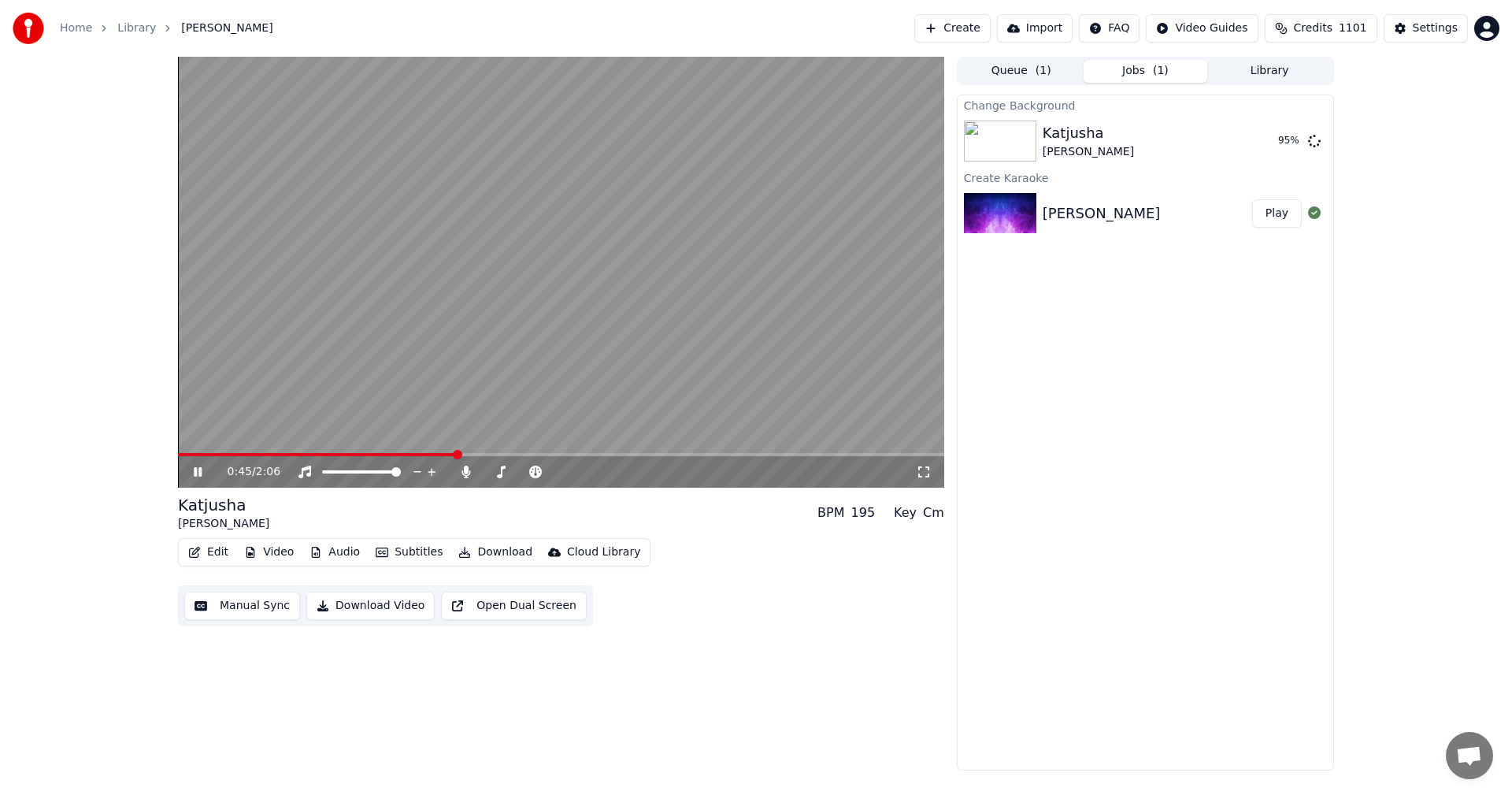
click at [196, 473] on icon at bounding box center [198, 472] width 8 height 10
drag, startPoint x: 1272, startPoint y: 140, endPoint x: 1277, endPoint y: 151, distance: 12.1
click at [1272, 139] on button "Play" at bounding box center [1277, 141] width 50 height 28
click at [200, 472] on icon at bounding box center [198, 472] width 8 height 10
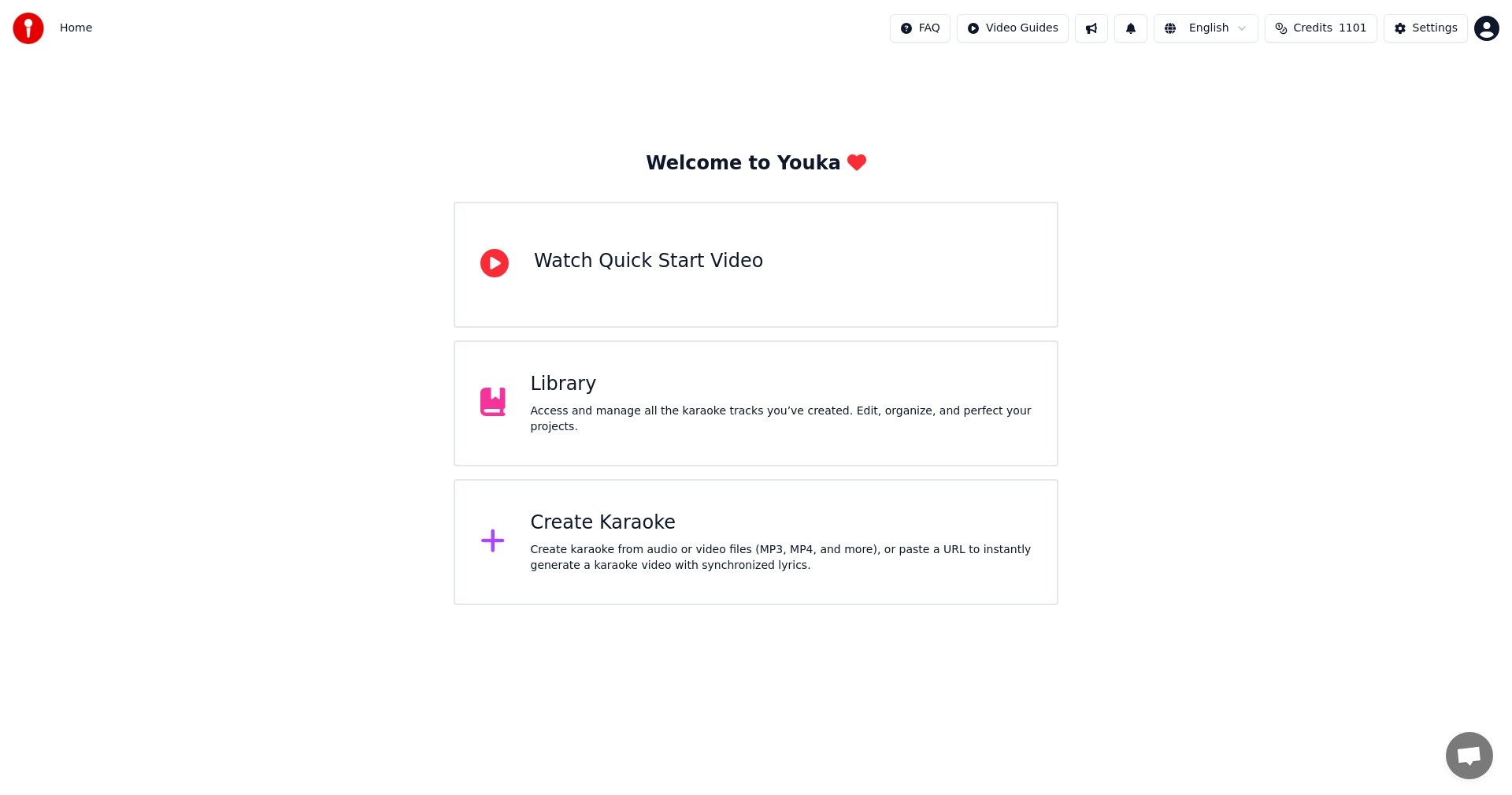
click at [564, 397] on div "Library" at bounding box center [781, 385] width 501 height 25
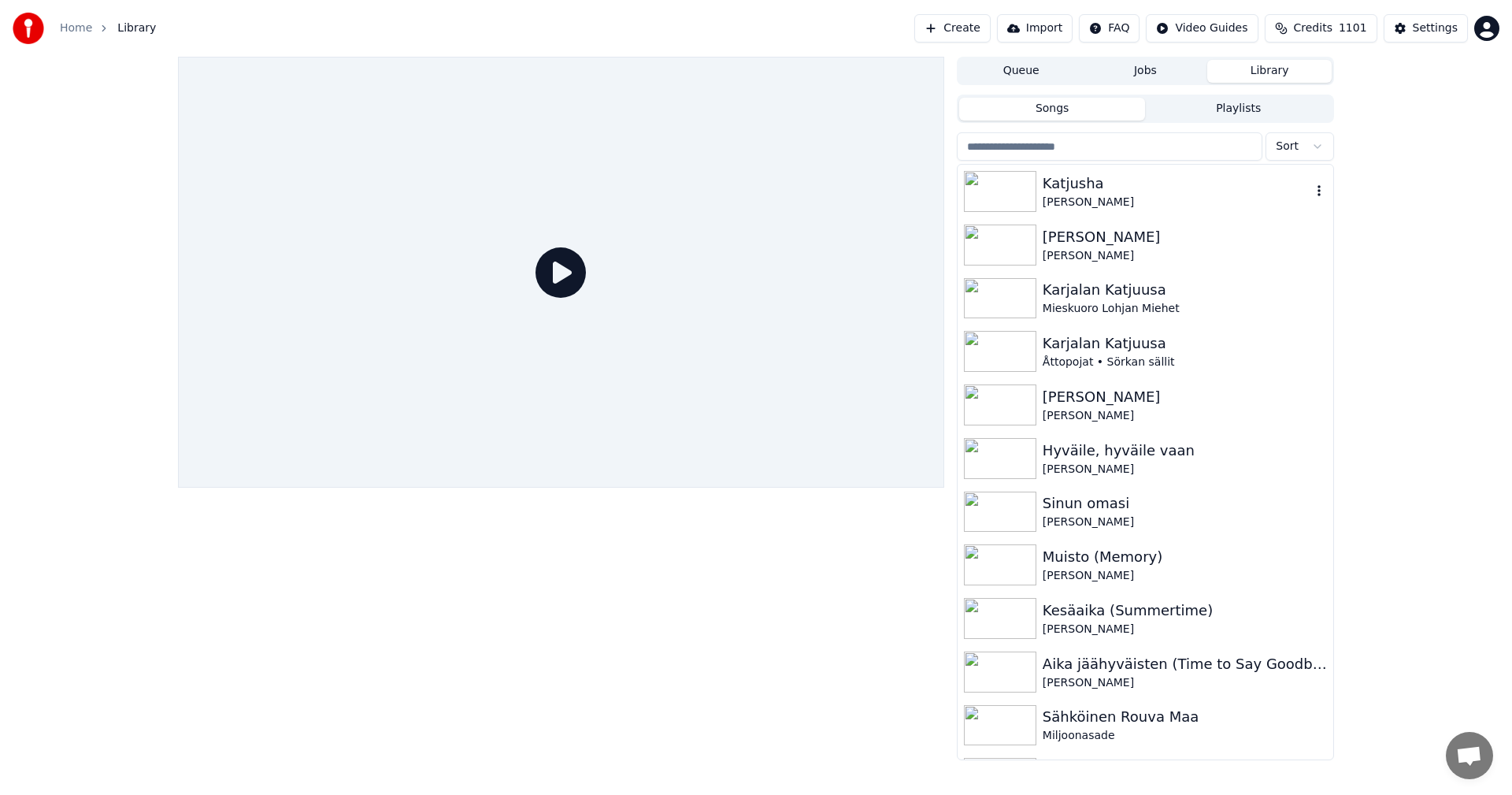
click at [1074, 189] on div "Katjusha" at bounding box center [1176, 183] width 268 height 22
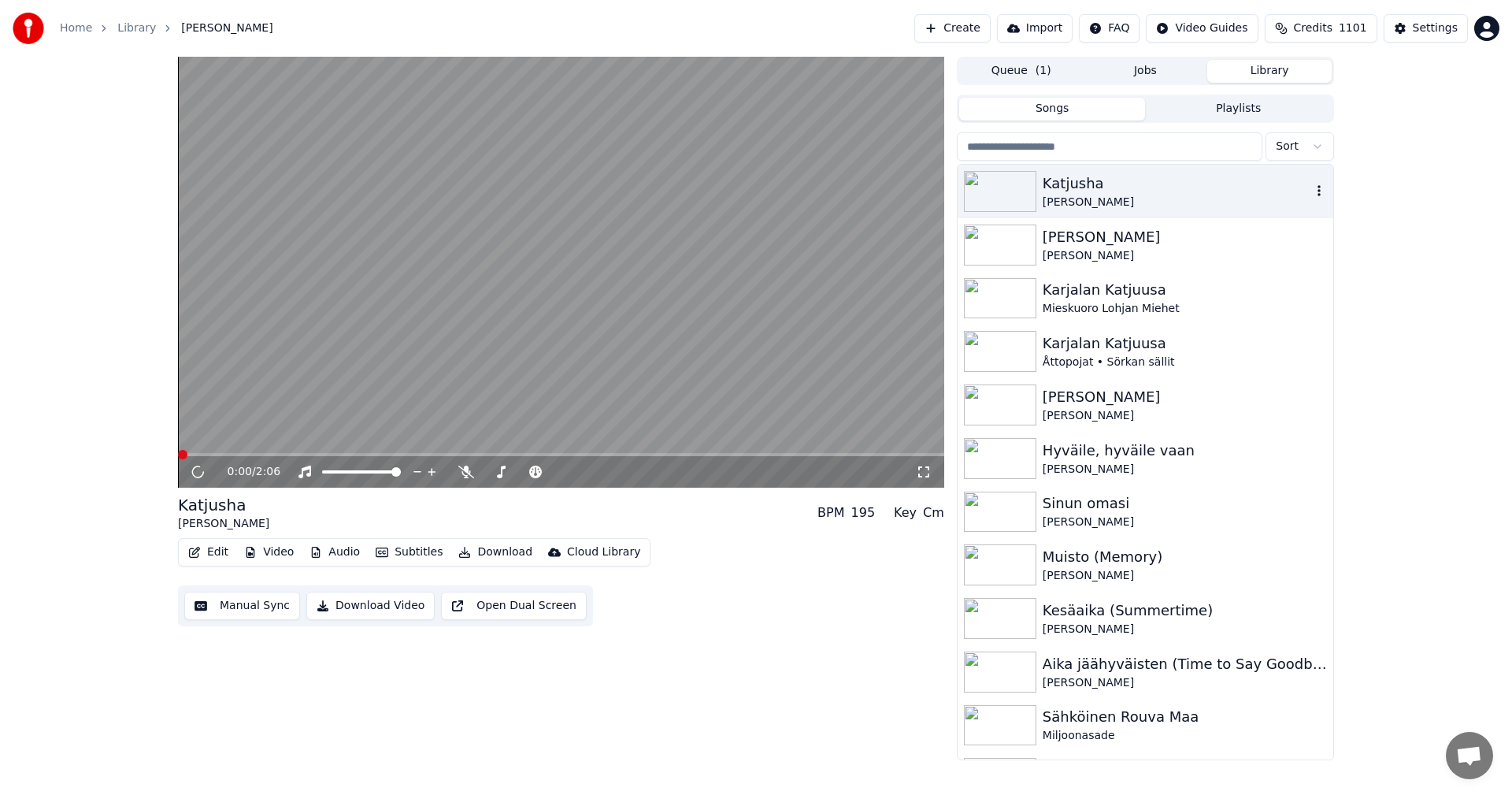
click at [1075, 189] on div "Katjusha" at bounding box center [1176, 183] width 268 height 22
click at [197, 472] on icon at bounding box center [198, 472] width 8 height 10
click at [500, 549] on button "Download" at bounding box center [495, 552] width 87 height 22
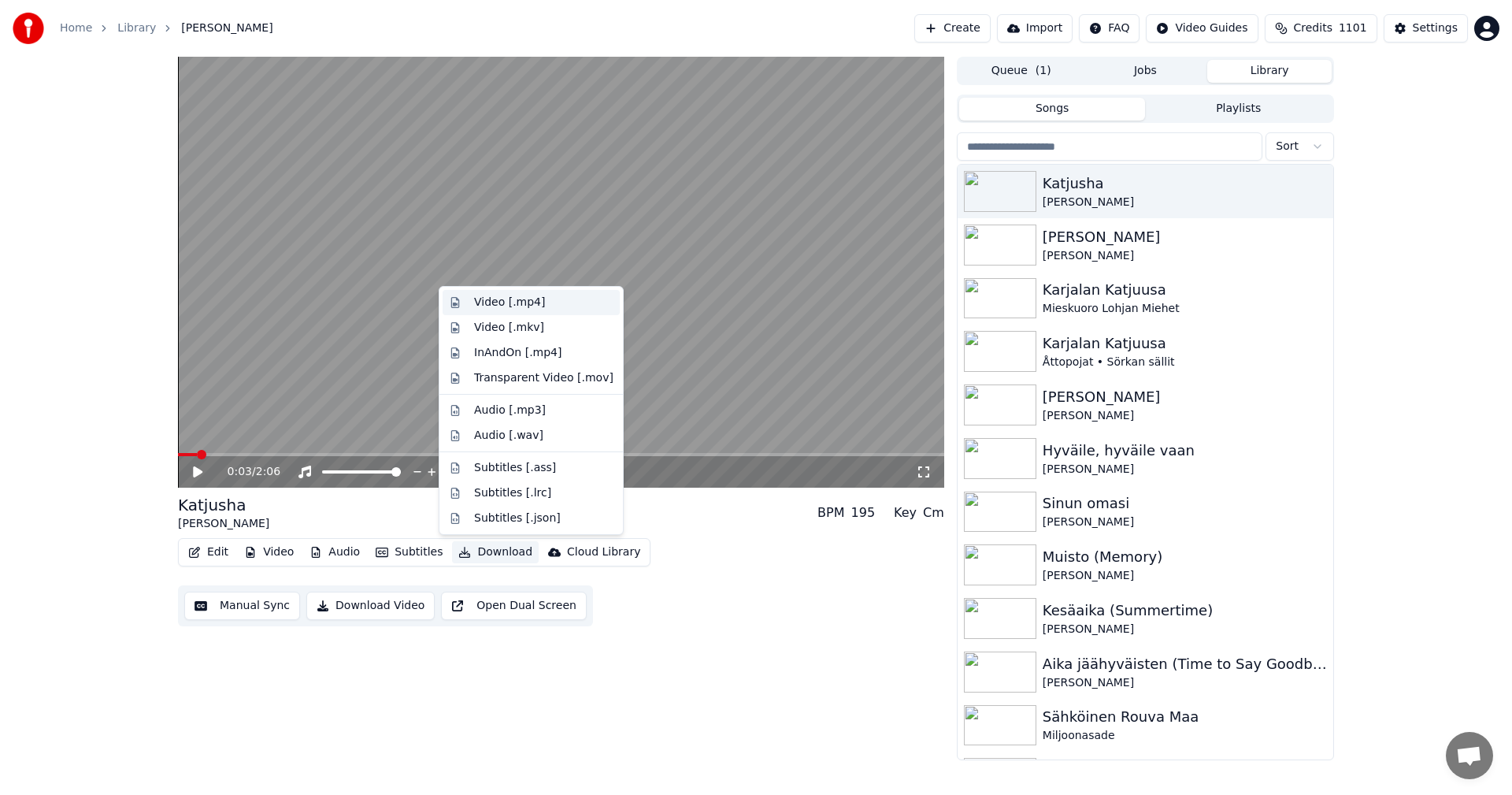
click at [525, 307] on div "Video [.mp4]" at bounding box center [509, 303] width 71 height 16
